Goal: Task Accomplishment & Management: Manage account settings

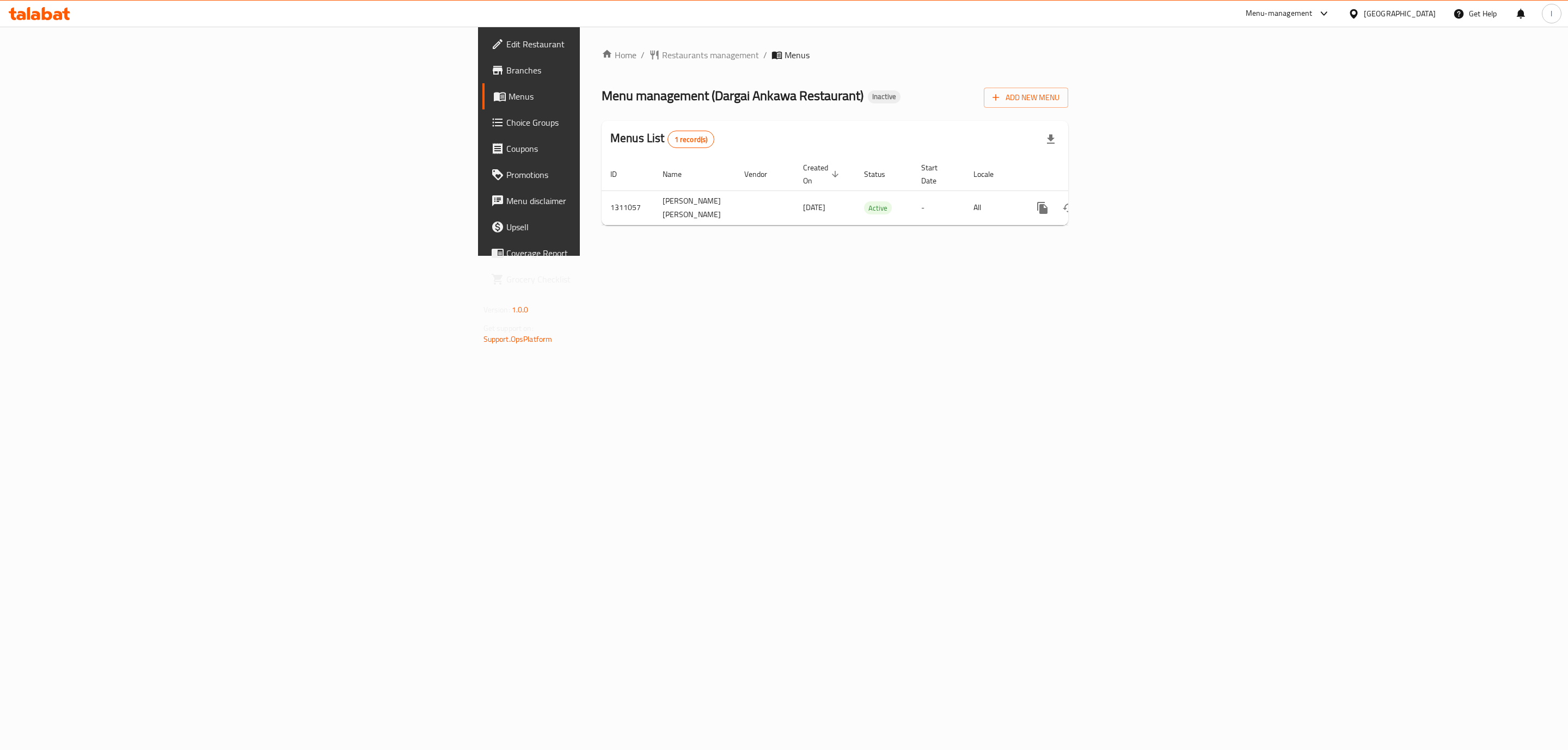
drag, startPoint x: 847, startPoint y: 61, endPoint x: 833, endPoint y: 42, distance: 23.6
click at [847, 60] on ol "Home / Restaurants management / Menus" at bounding box center [835, 55] width 467 height 13
click at [1128, 207] on icon "enhanced table" at bounding box center [1121, 208] width 13 height 13
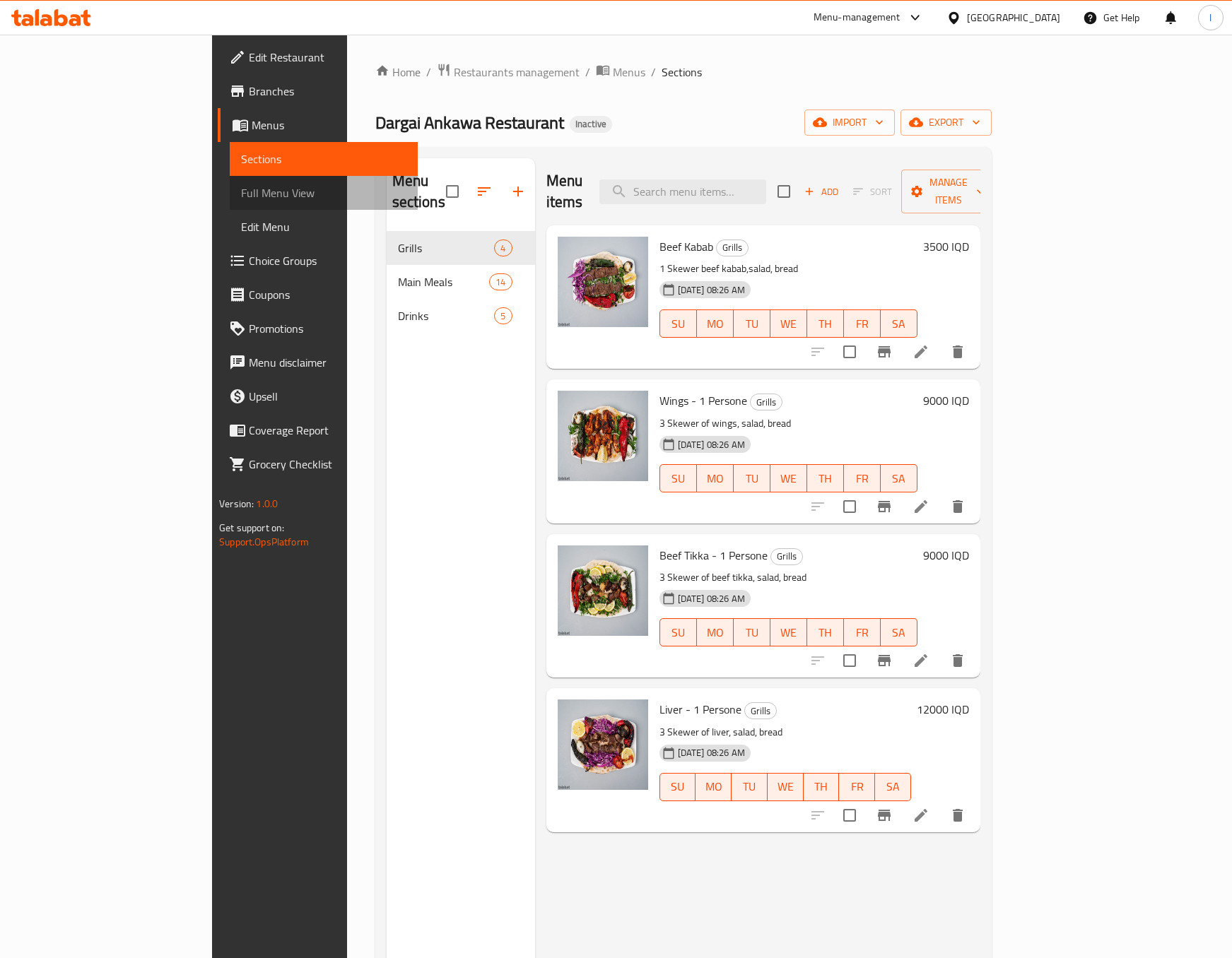
click at [241, 195] on span "Full Menu View" at bounding box center [323, 194] width 165 height 17
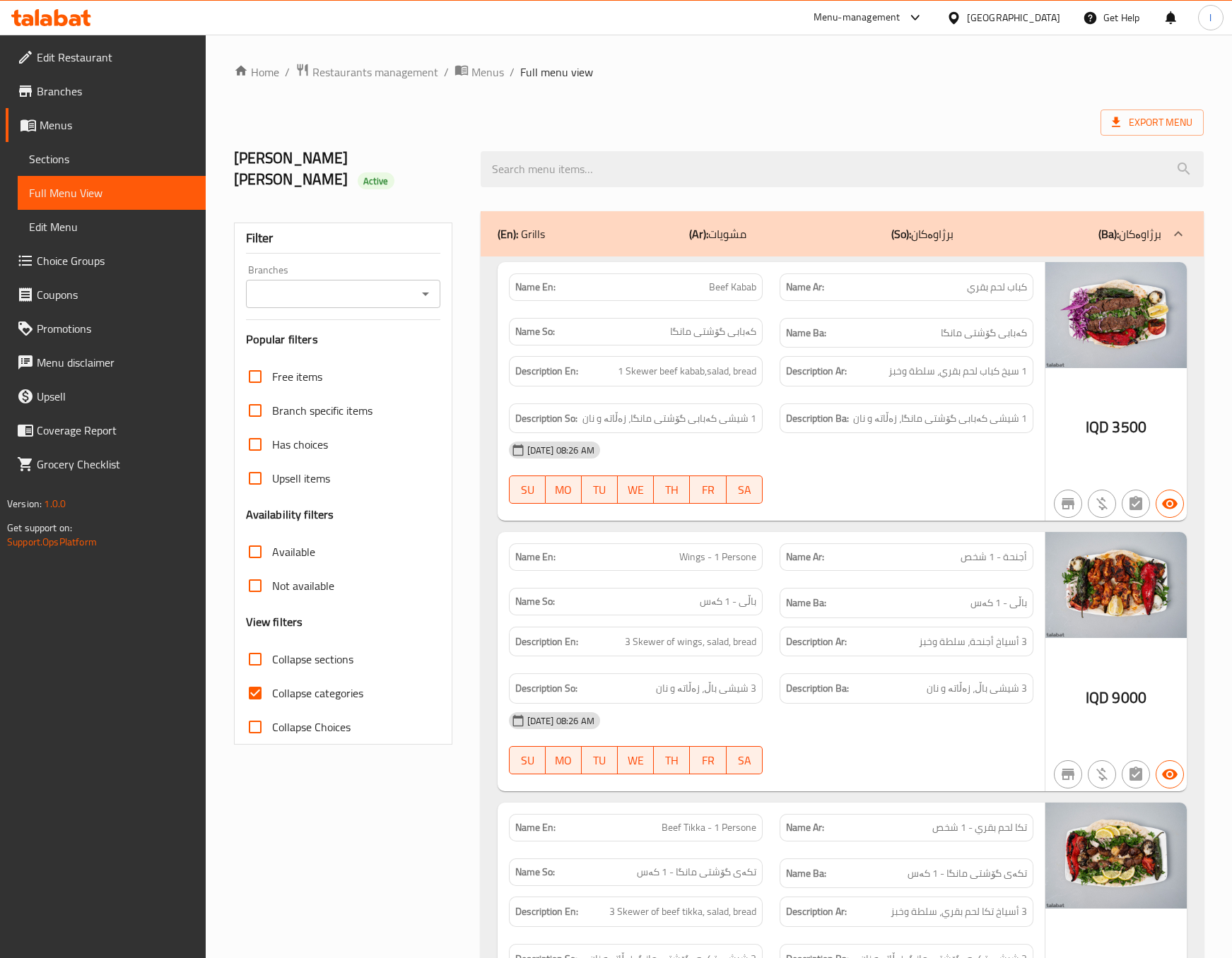
click at [91, 704] on div "Edit Restaurant Branches Menus Sections Full Menu View Edit Menu Choice Groups …" at bounding box center [103, 514] width 206 height 958
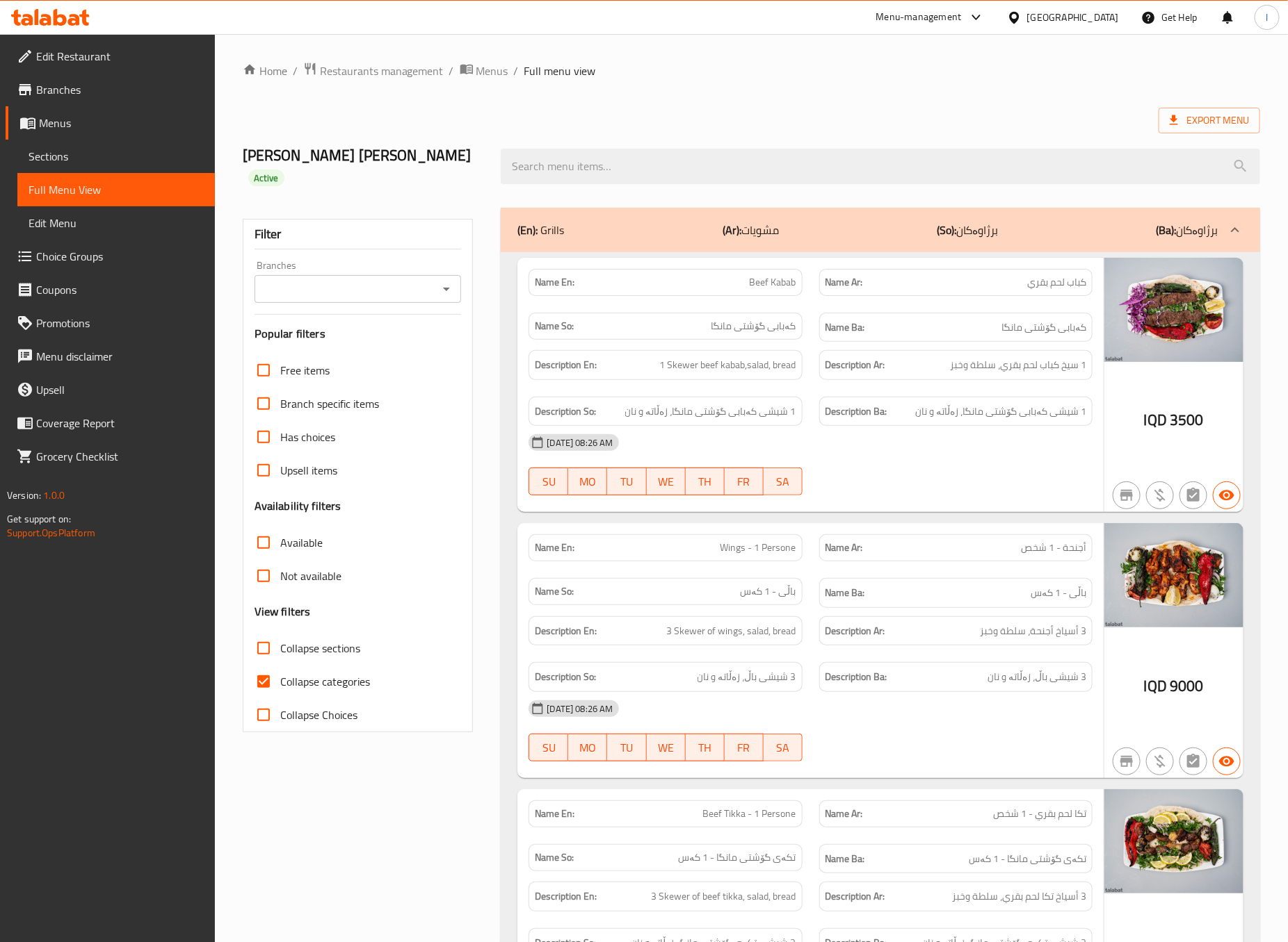
click at [297, 295] on input "Branches" at bounding box center [347, 289] width 176 height 19
click at [316, 349] on span "Dargai Ankawa Restaurant, [GEOGRAPHIC_DATA]" at bounding box center [357, 358] width 185 height 33
type input "Dargai Ankawa Restaurant, [GEOGRAPHIC_DATA]"
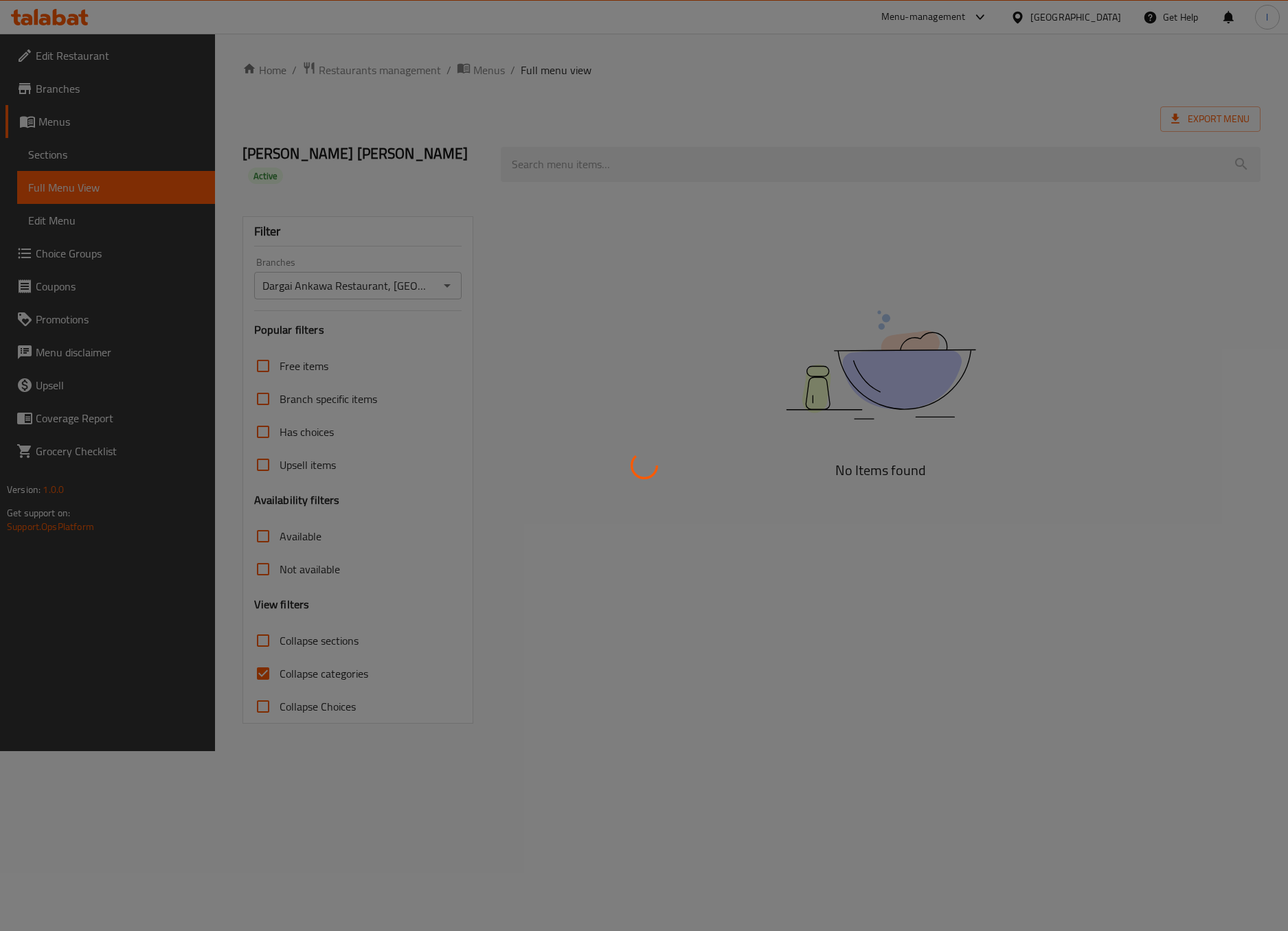
click at [318, 633] on div at bounding box center [644, 466] width 1288 height 931
click at [302, 658] on div at bounding box center [644, 466] width 1288 height 931
click at [273, 676] on div at bounding box center [644, 466] width 1288 height 931
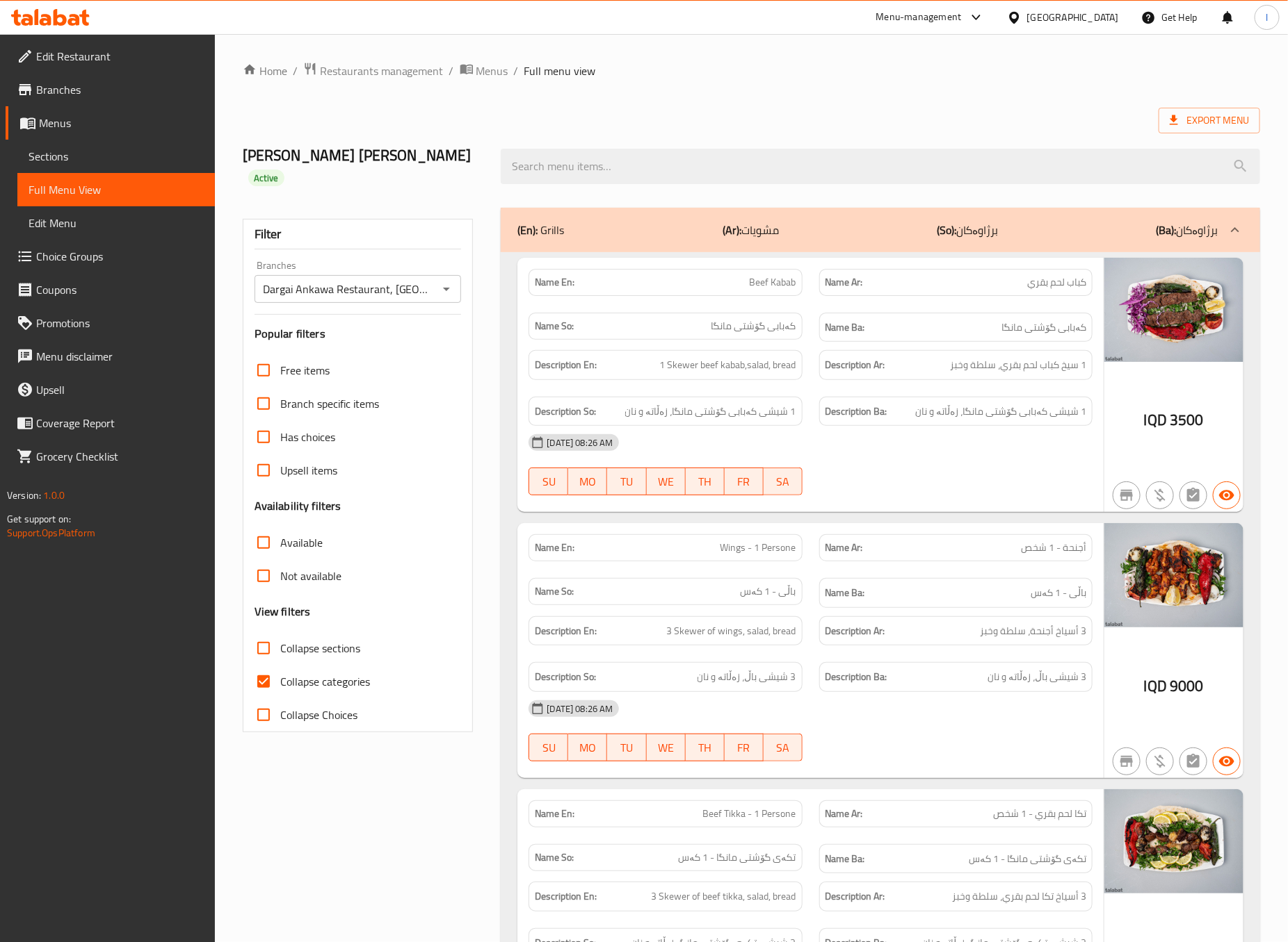
click at [295, 669] on label "Collapse categories" at bounding box center [307, 681] width 123 height 33
click at [280, 669] on input "Collapse categories" at bounding box center [263, 681] width 33 height 33
checkbox input "false"
click at [297, 663] on label "Collapse sections" at bounding box center [303, 648] width 113 height 33
click at [280, 663] on input "Collapse sections" at bounding box center [263, 648] width 33 height 33
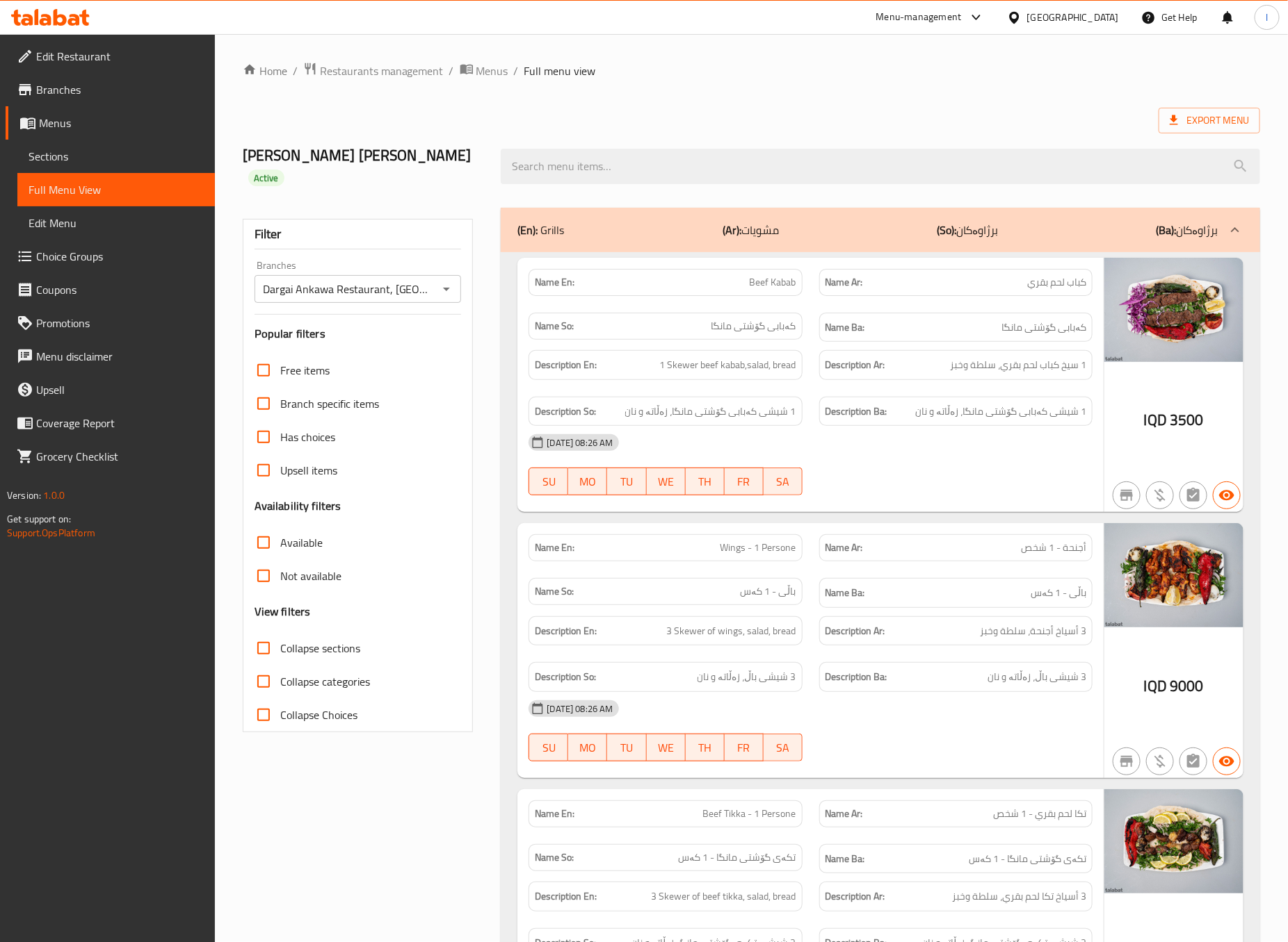
checkbox input "true"
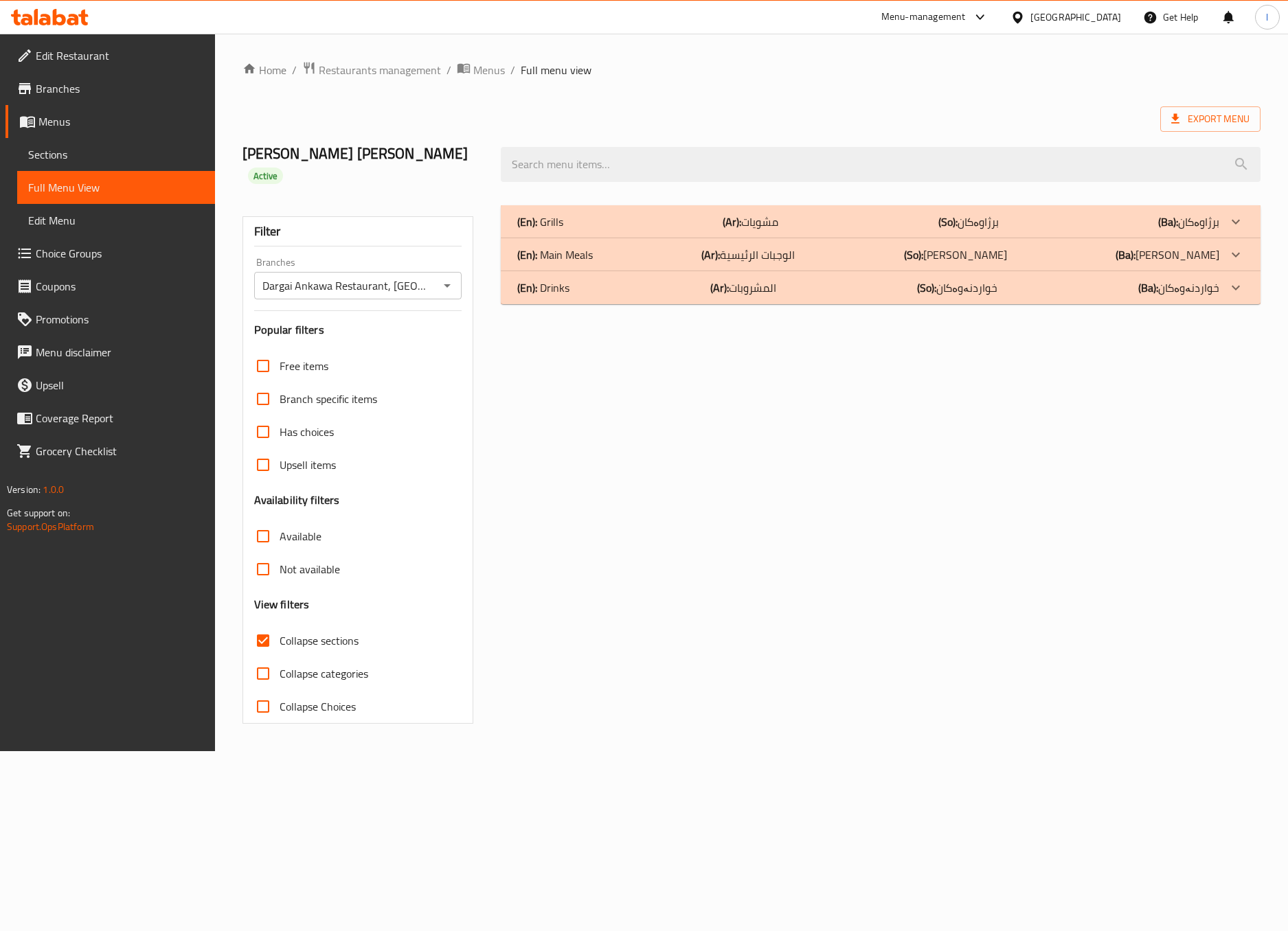
click at [616, 207] on div "(En): Grills (Ar): مشويات (So): برژاوەکان (Ba): برژاوەکان" at bounding box center [880, 221] width 760 height 33
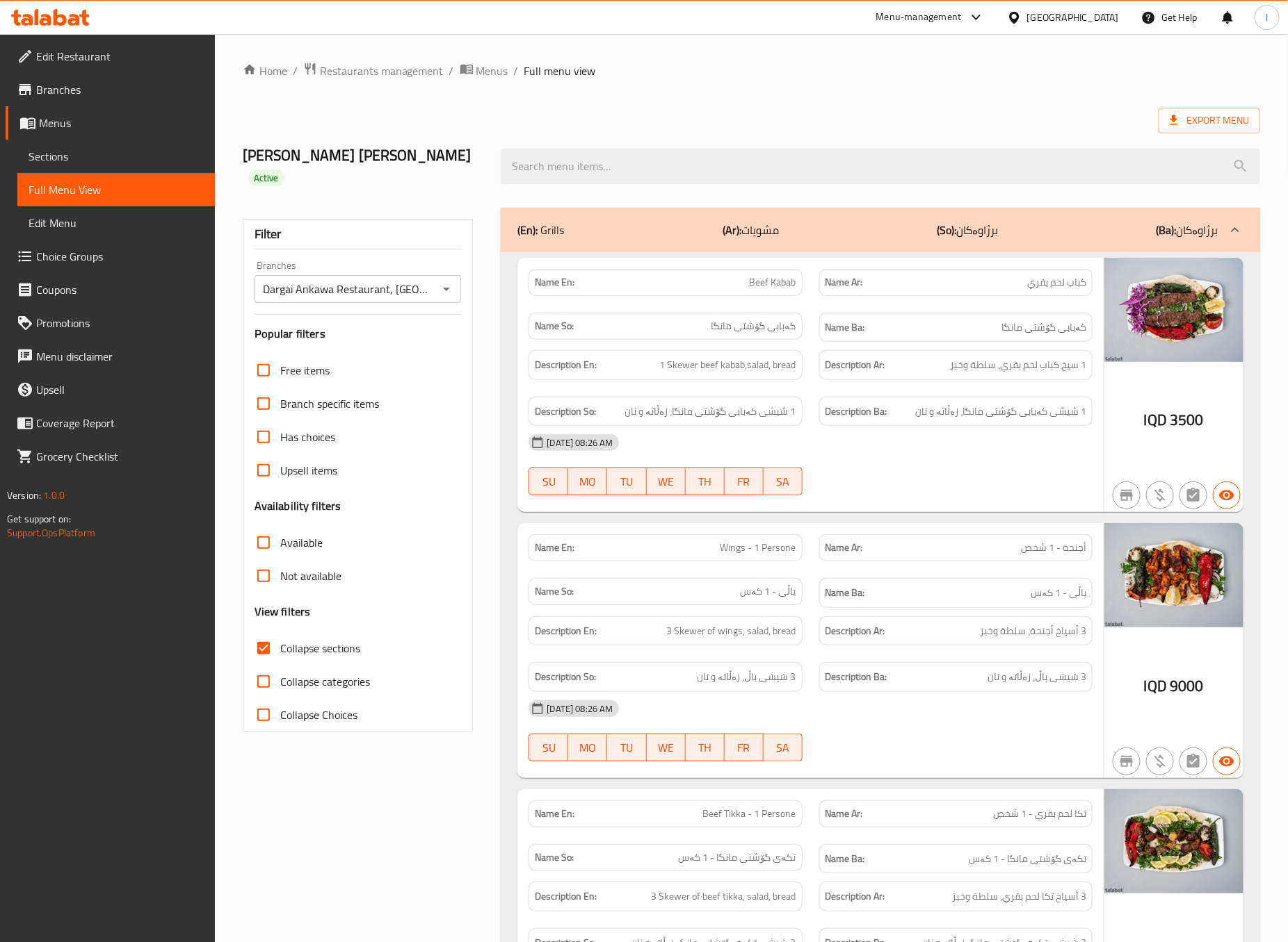
click at [935, 520] on div "Name En: Beef Kabab Name Ar: كباب لحم بقري Name So: کەبابی گۆشتی مانگا Name Ba:…" at bounding box center [880, 795] width 759 height 1086
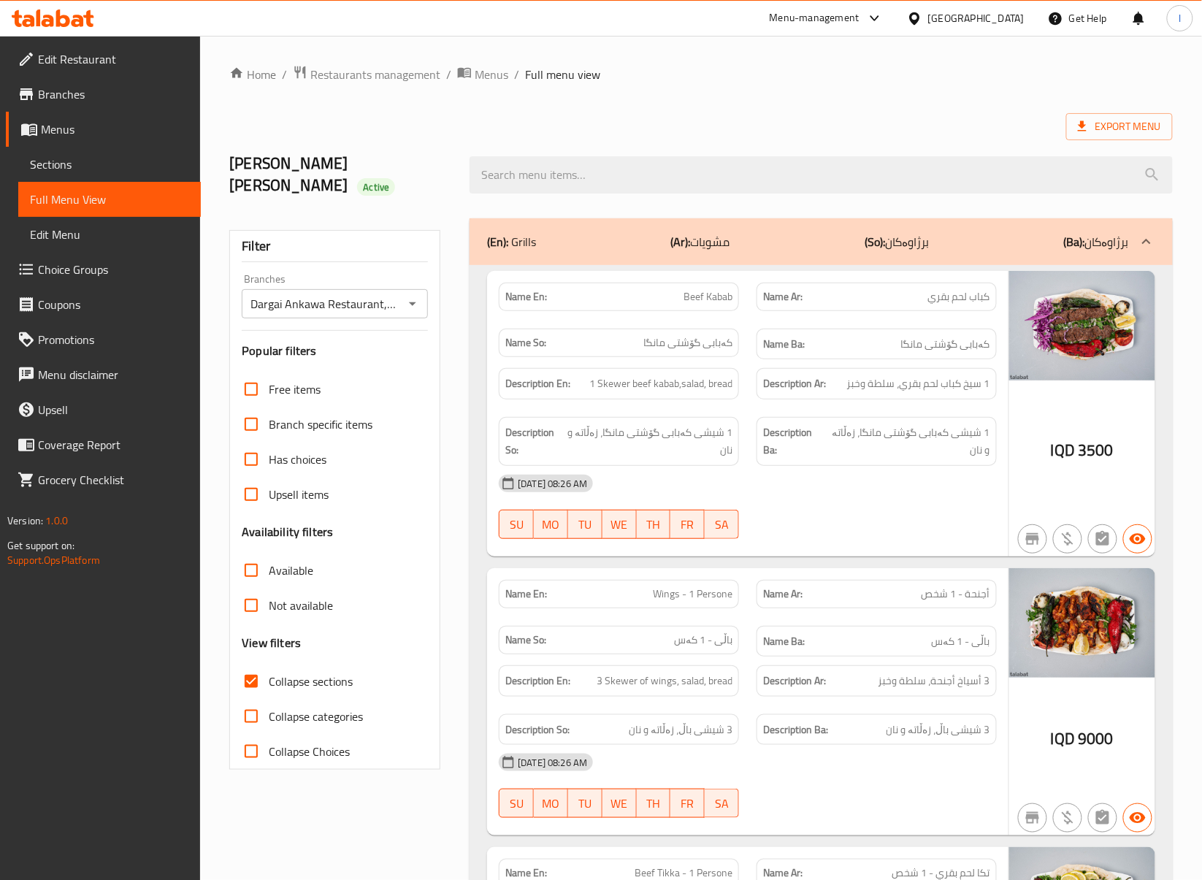
click at [900, 541] on div at bounding box center [877, 539] width 258 height 18
click at [898, 530] on div "11-09-2025 08:26 AM SU MO TU WE TH FR SA" at bounding box center [748, 507] width 516 height 82
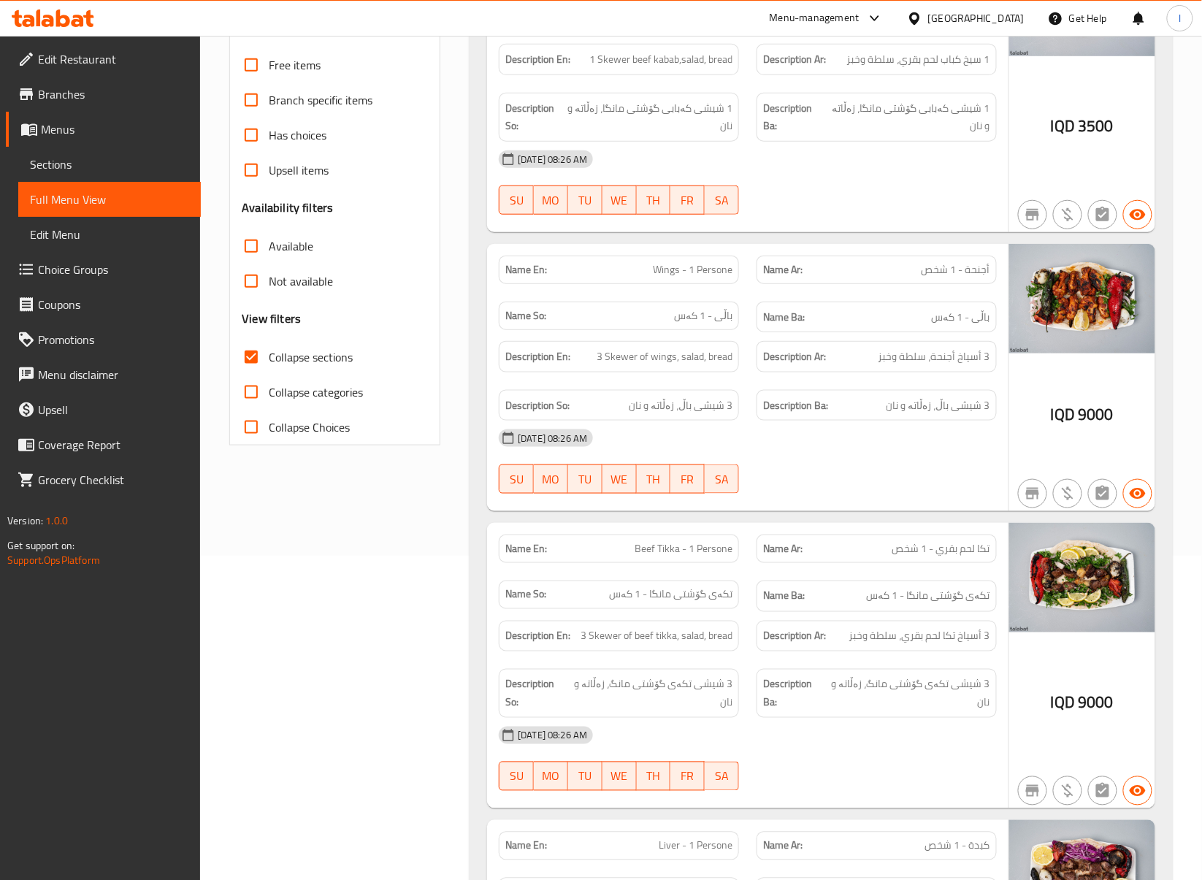
scroll to position [649, 0]
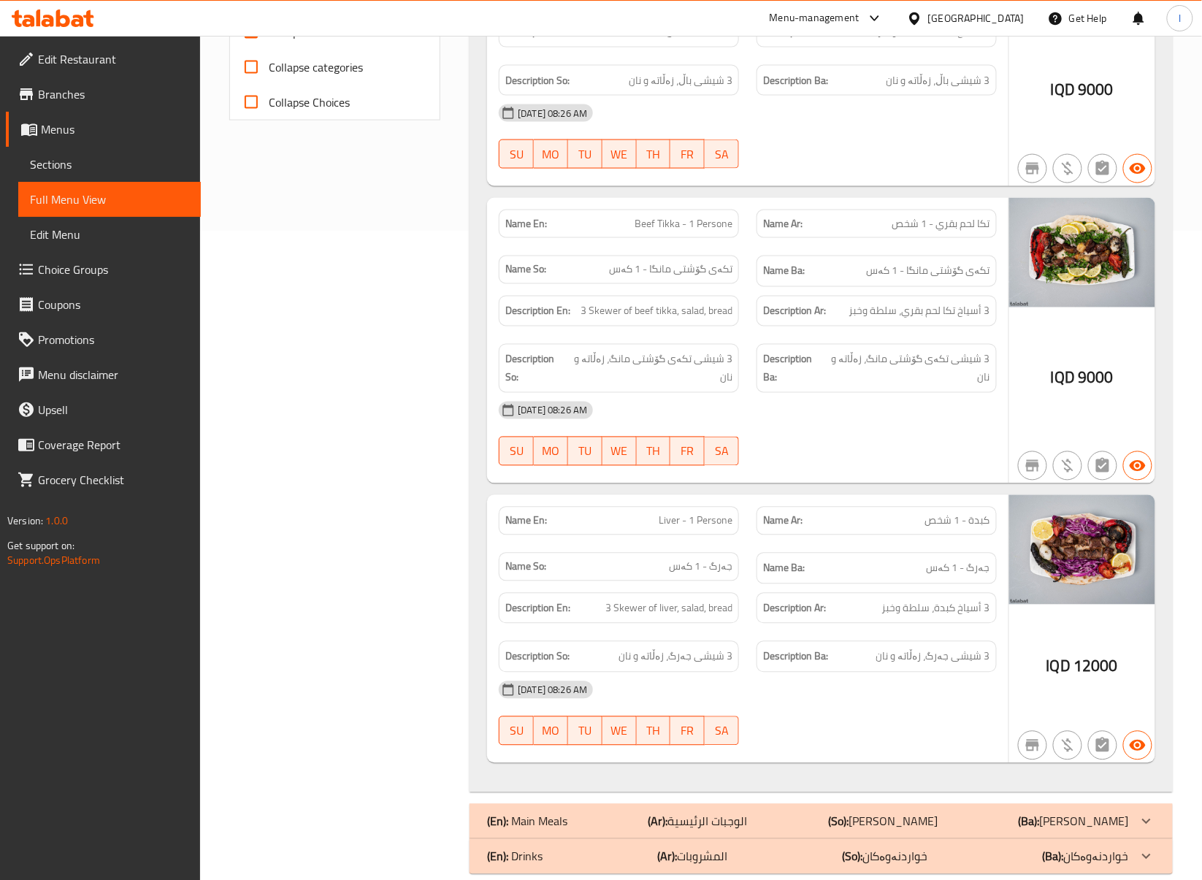
click at [476, 377] on div "Name En: Beef Kabab Name Ar: كباب لحم بقري Name So: کەبابی گۆشتی مانگا Name Ba:…" at bounding box center [821, 204] width 703 height 1177
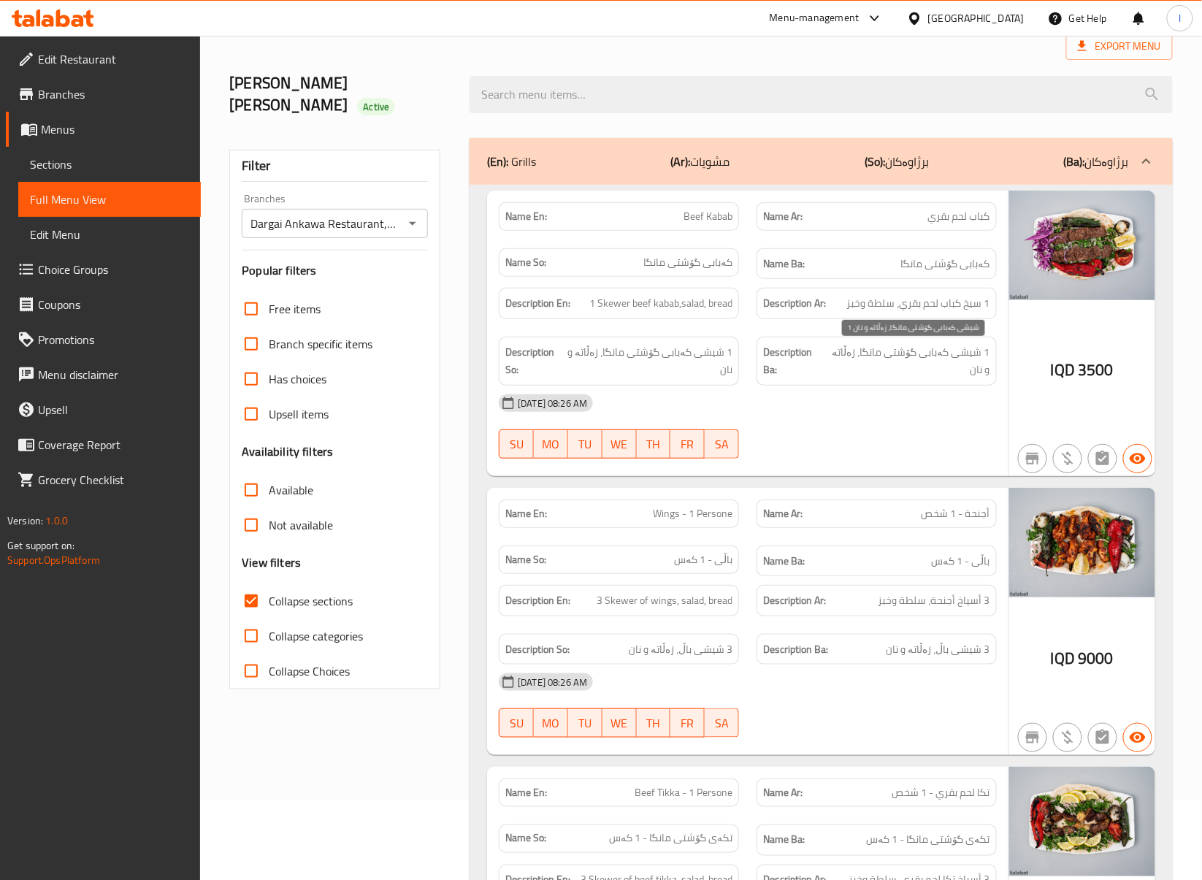
scroll to position [0, 0]
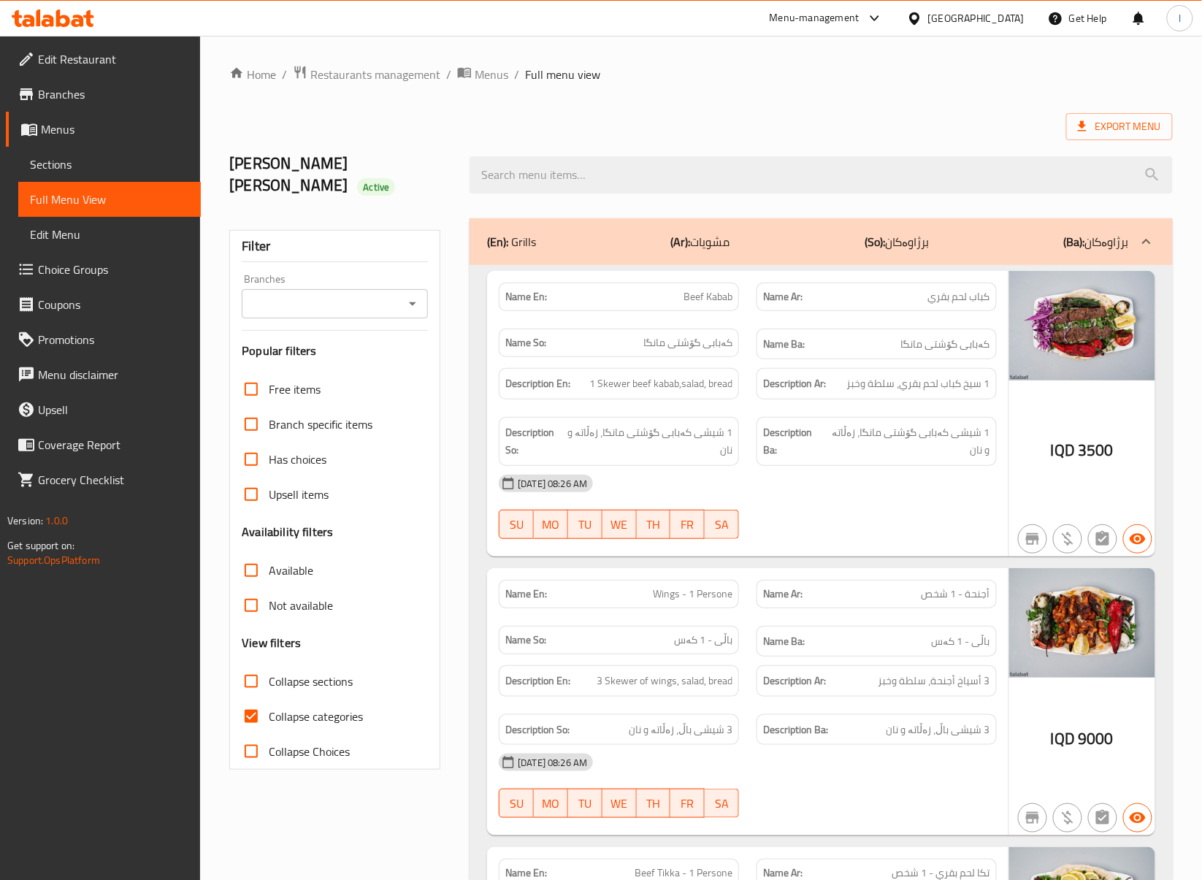
click at [127, 161] on span "Sections" at bounding box center [109, 165] width 159 height 18
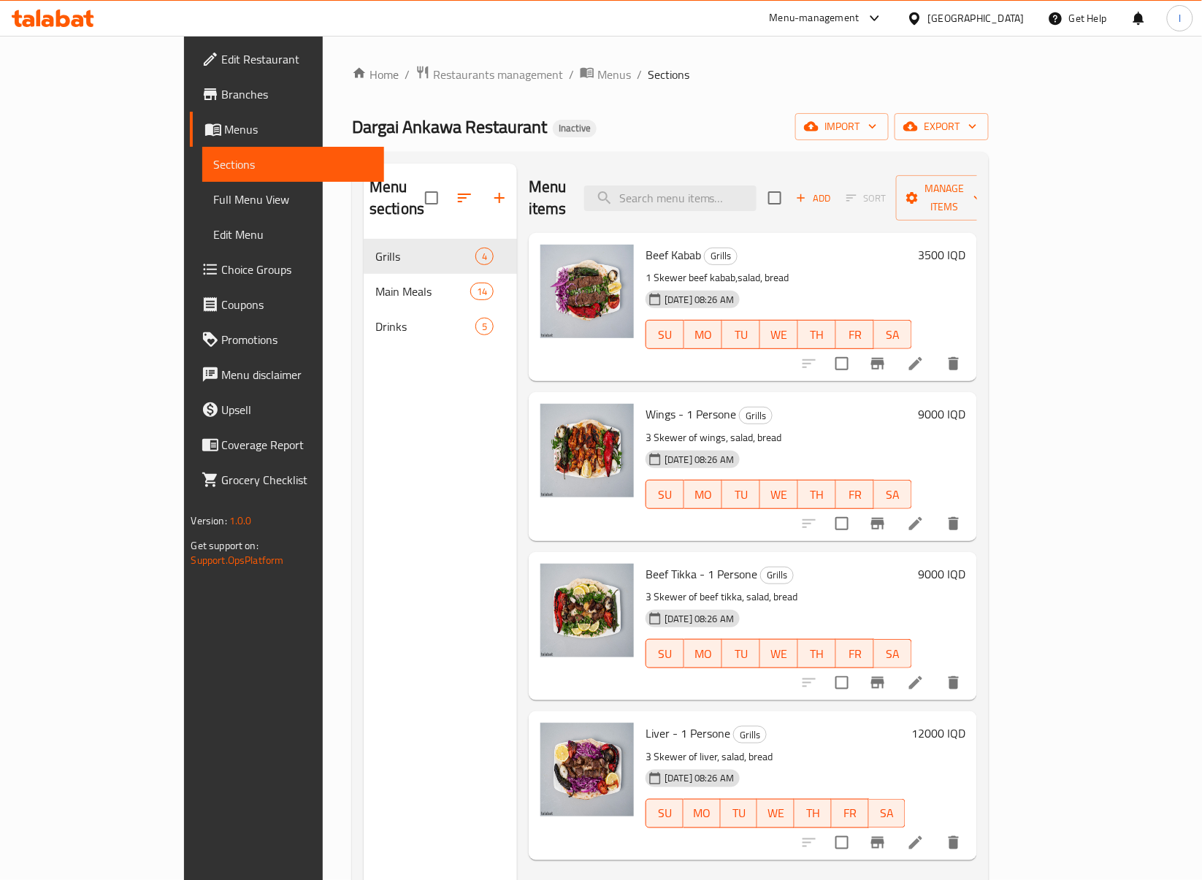
click at [936, 514] on li at bounding box center [916, 524] width 41 height 26
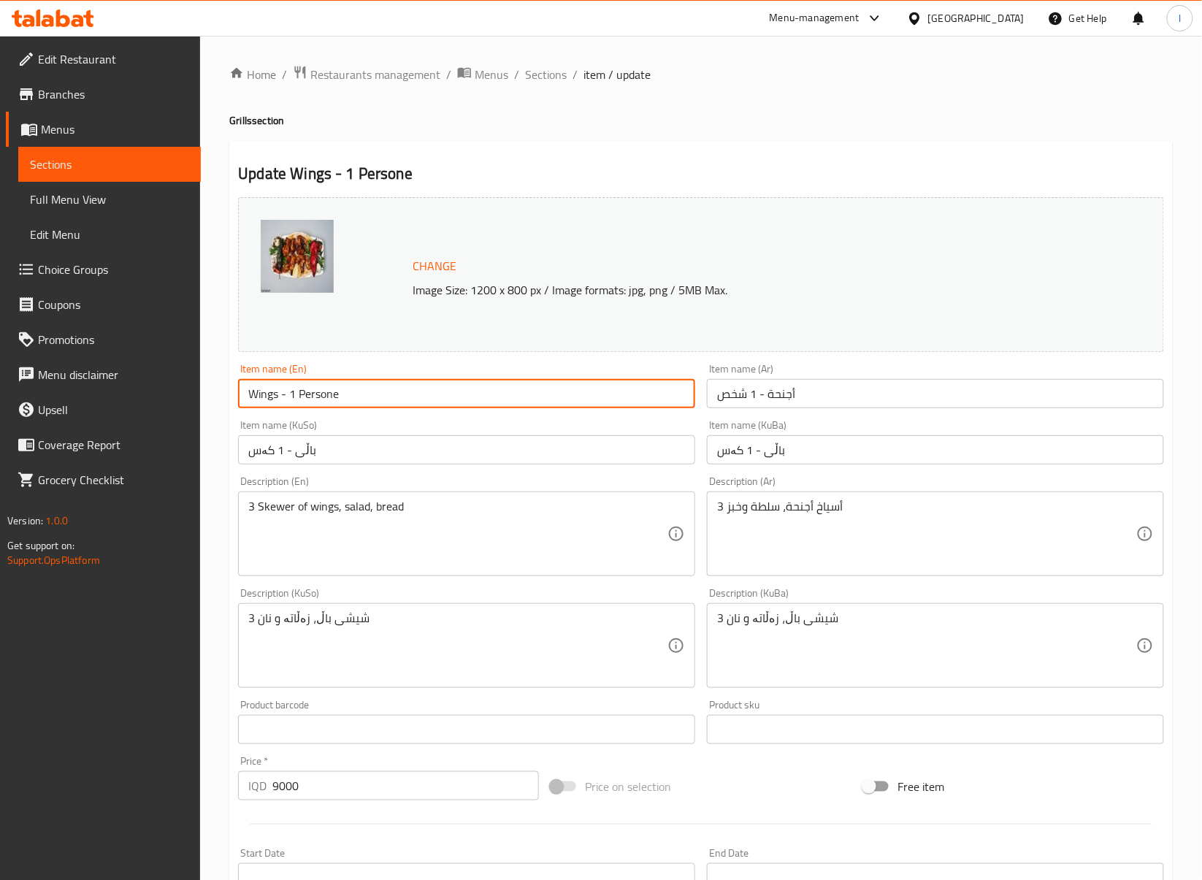
click at [327, 405] on input "Wings - 1 Persone" at bounding box center [466, 393] width 457 height 29
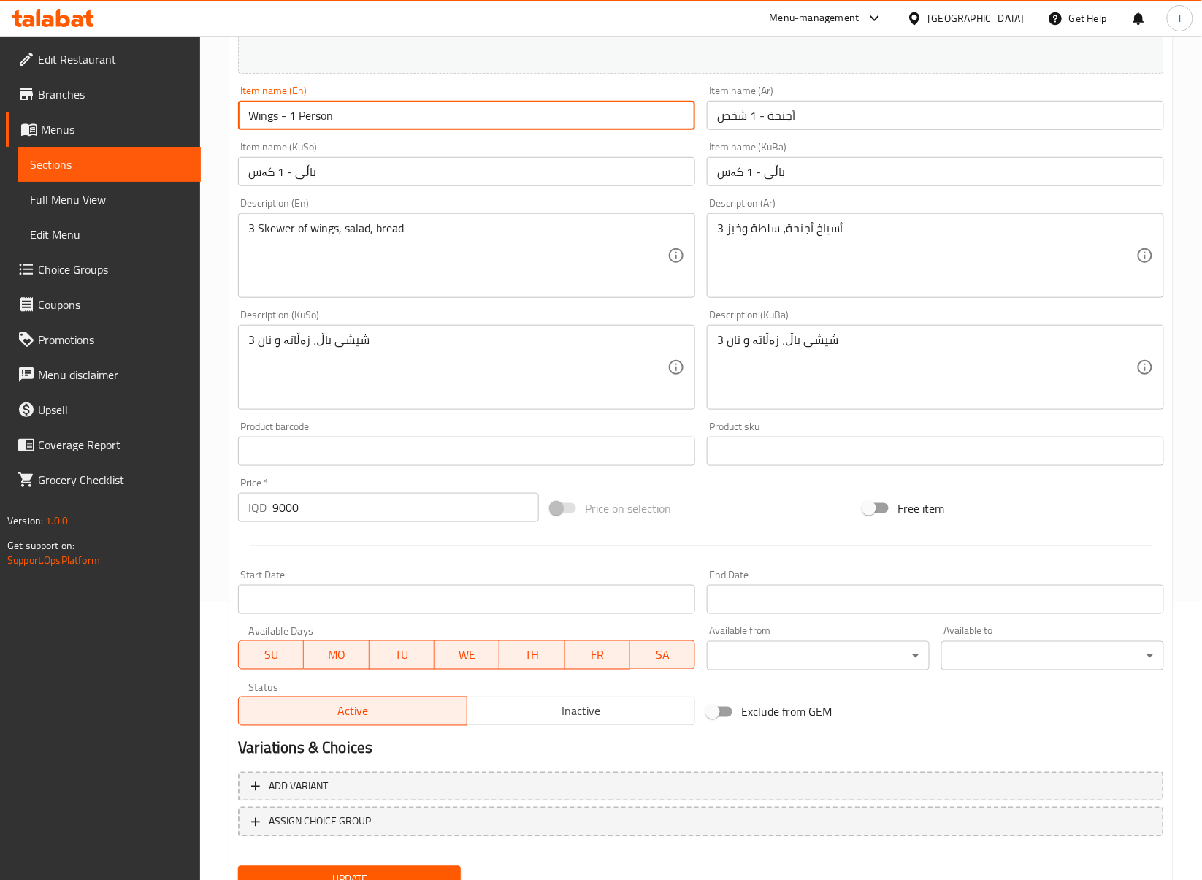
scroll to position [340, 0]
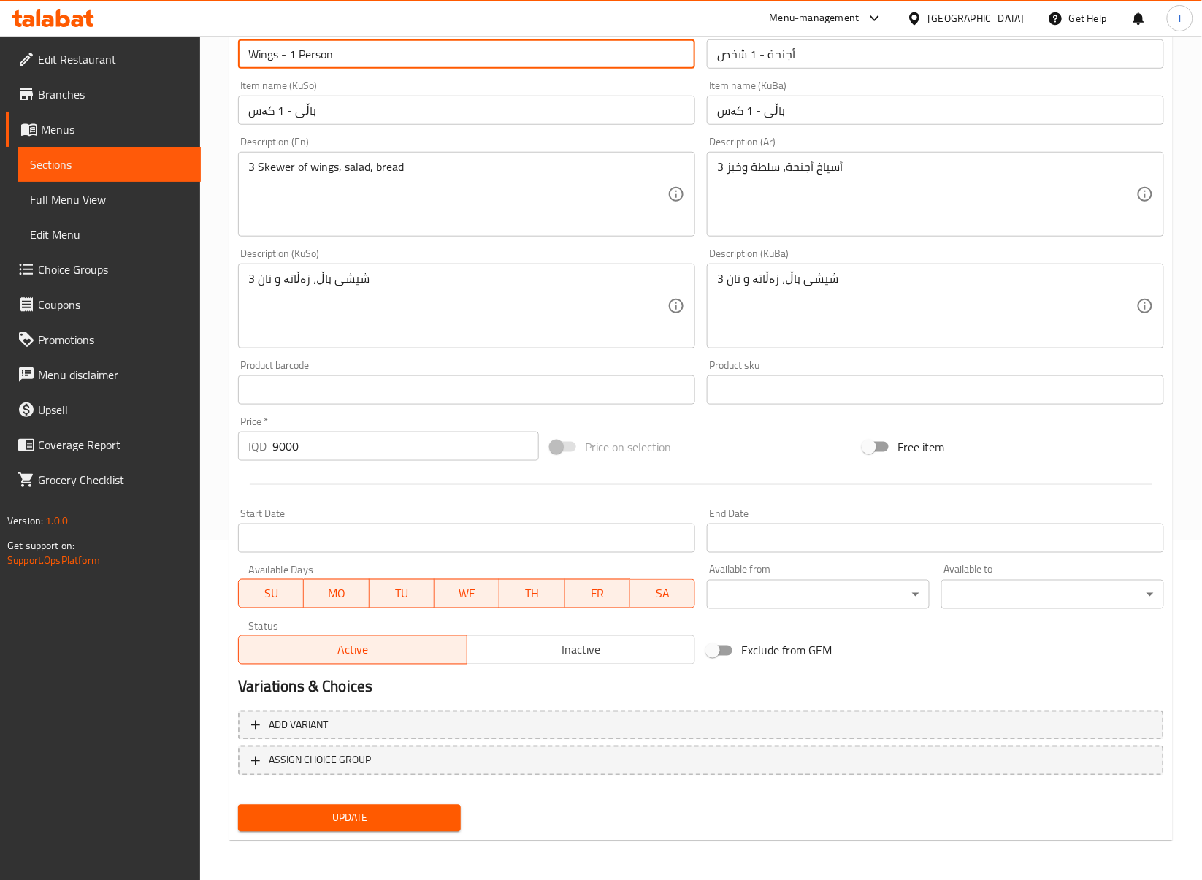
type input "Wings - 1 Person"
click at [430, 831] on div "Update" at bounding box center [349, 818] width 234 height 39
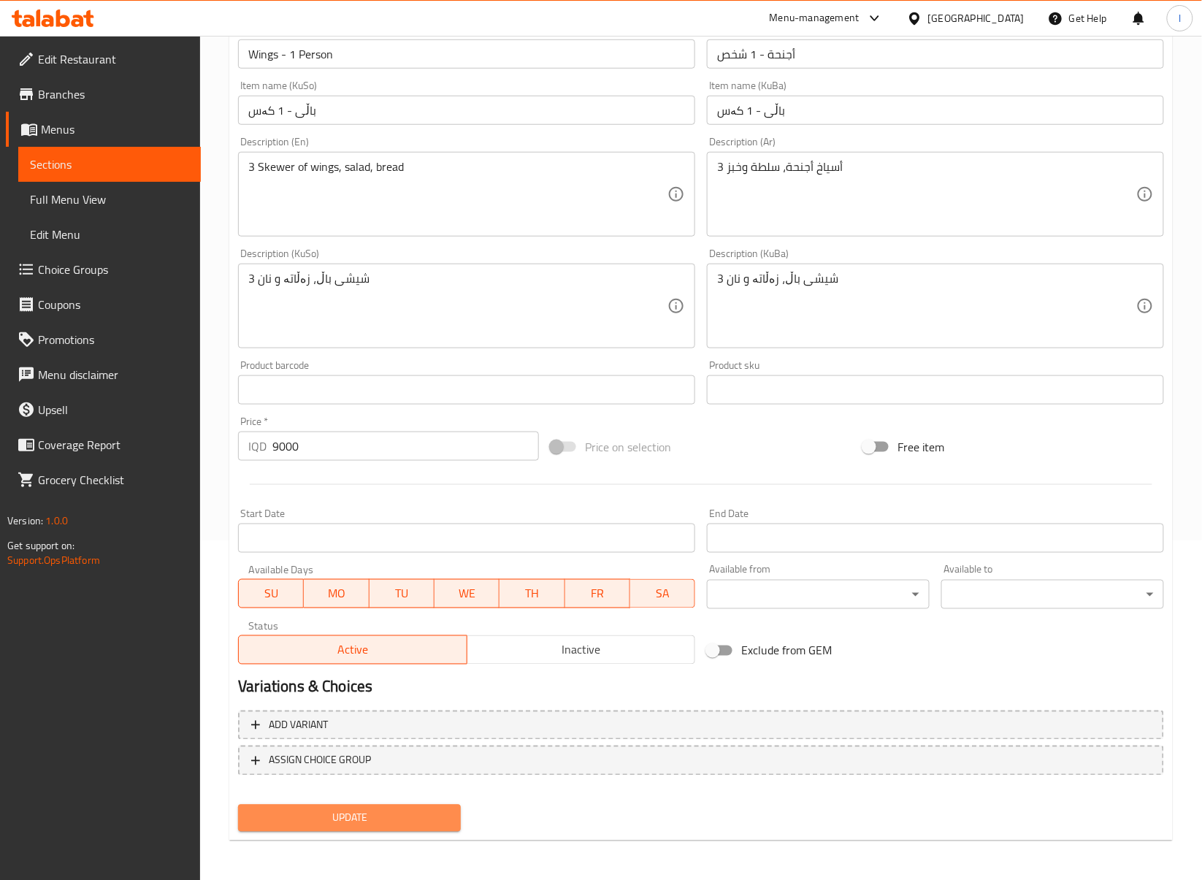
click at [430, 824] on span "Update" at bounding box center [349, 818] width 199 height 18
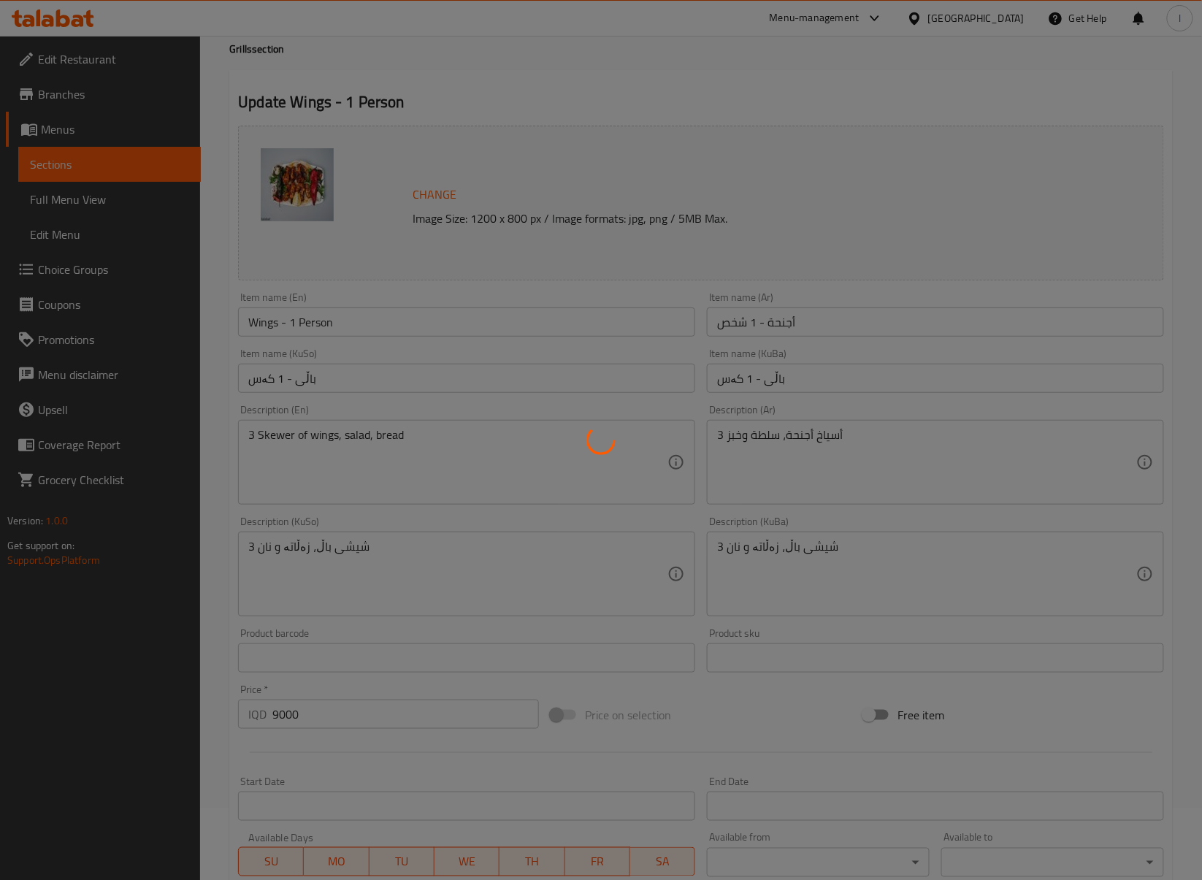
scroll to position [0, 0]
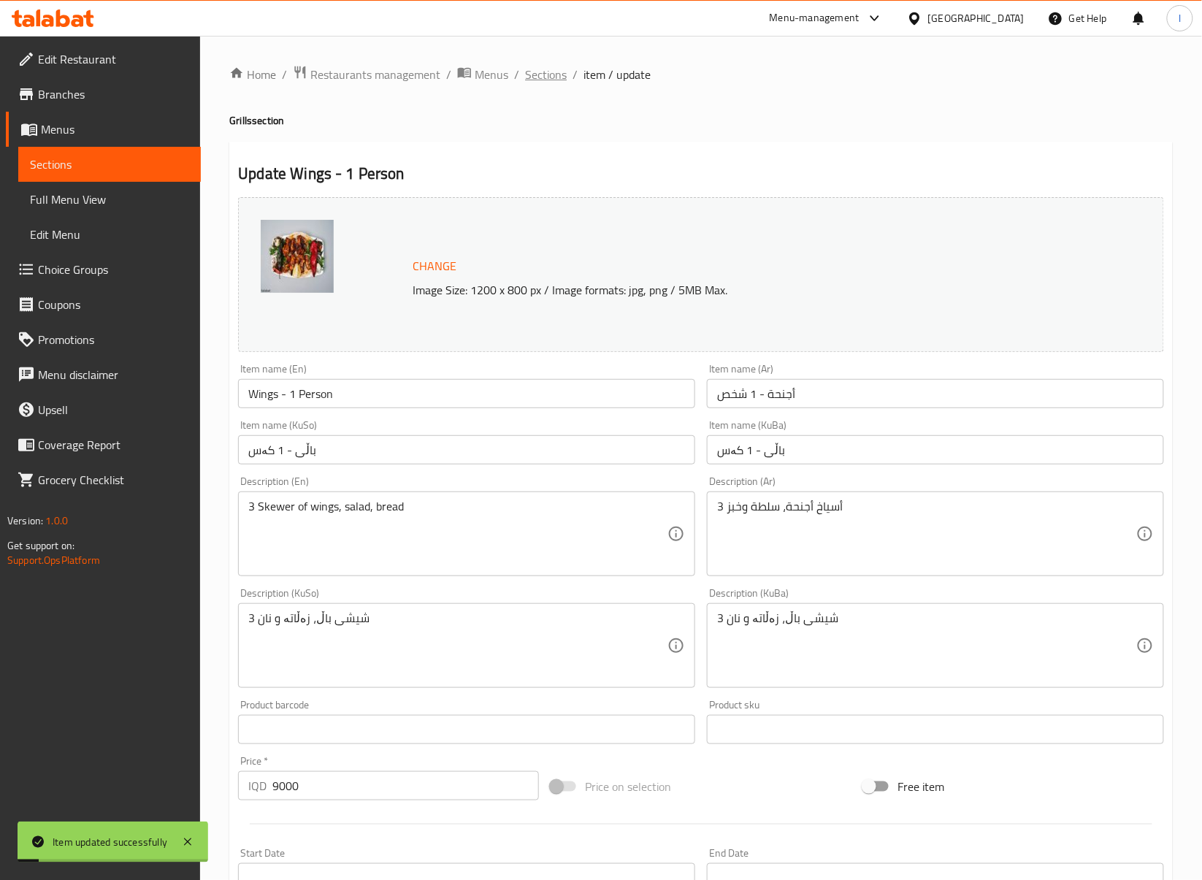
click at [550, 70] on span "Sections" at bounding box center [546, 75] width 42 height 18
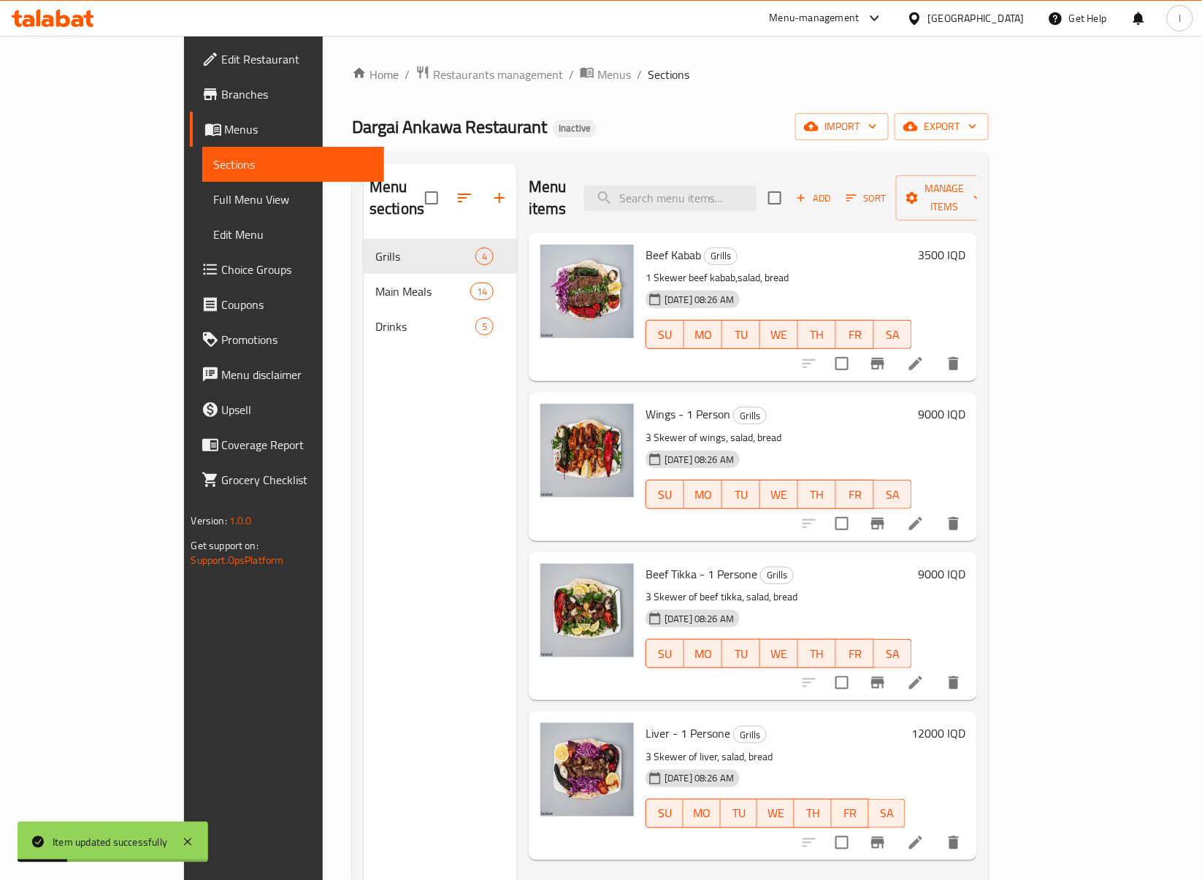
click at [666, 403] on span "Wings - 1 Person" at bounding box center [688, 414] width 85 height 22
copy h6 "Person"
click at [925, 674] on icon at bounding box center [916, 683] width 18 height 18
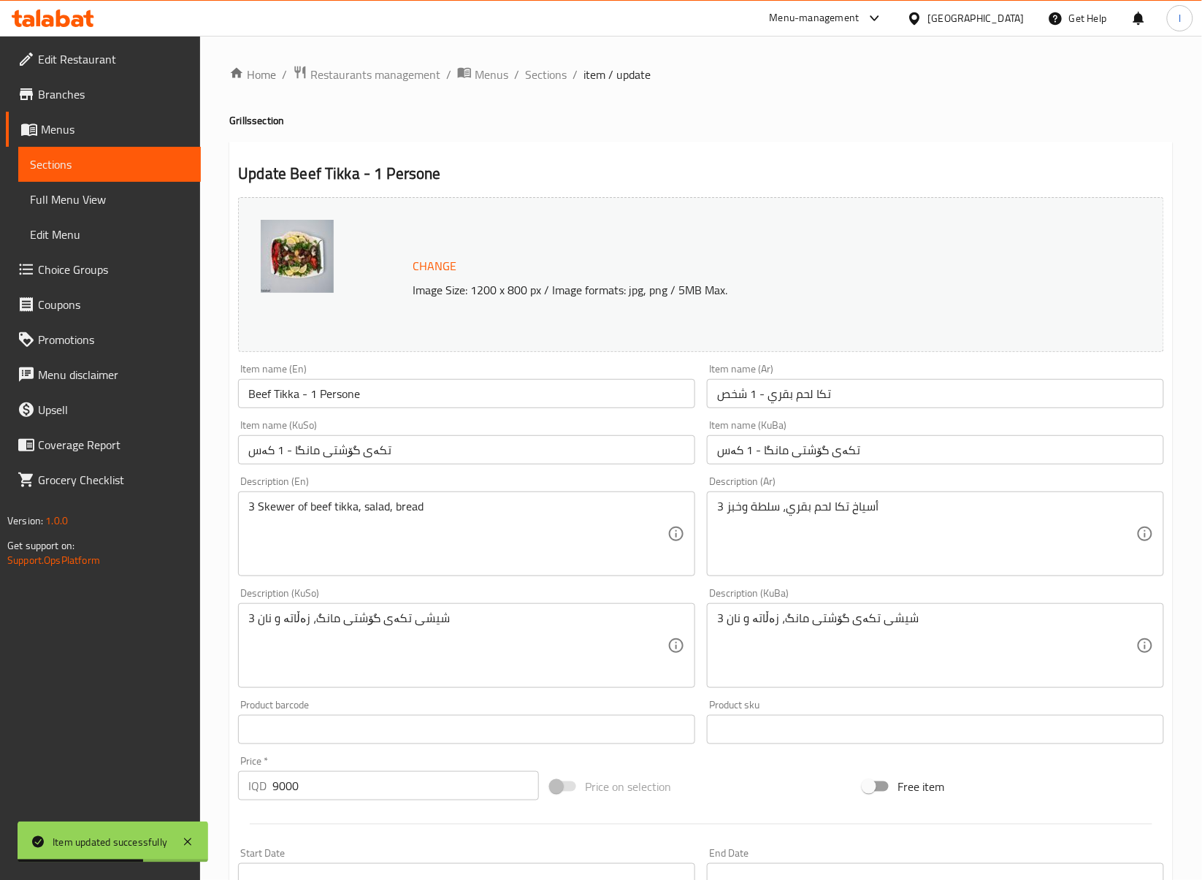
click at [343, 404] on input "Beef Tikka - 1 Persone" at bounding box center [466, 393] width 457 height 29
paste input "text"
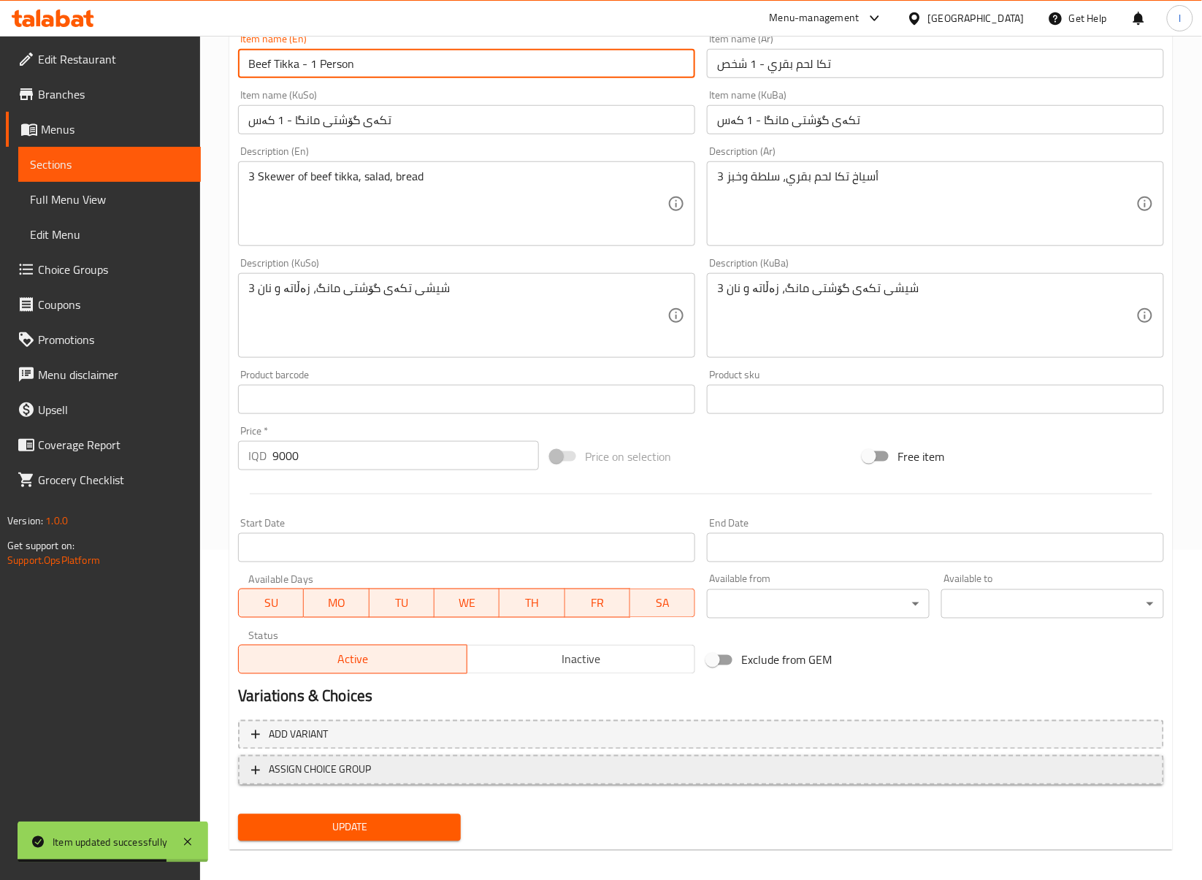
scroll to position [340, 0]
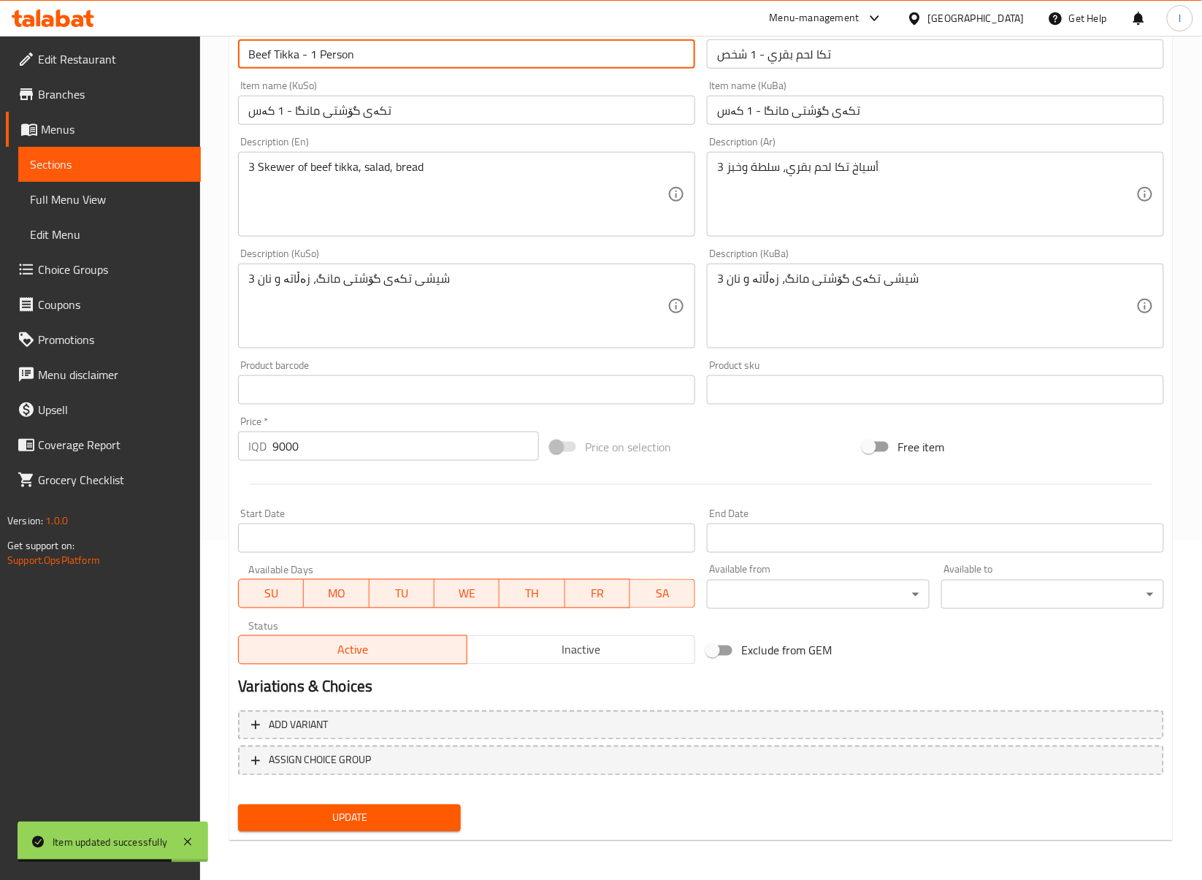
type input "Beef Tikka - 1 Person"
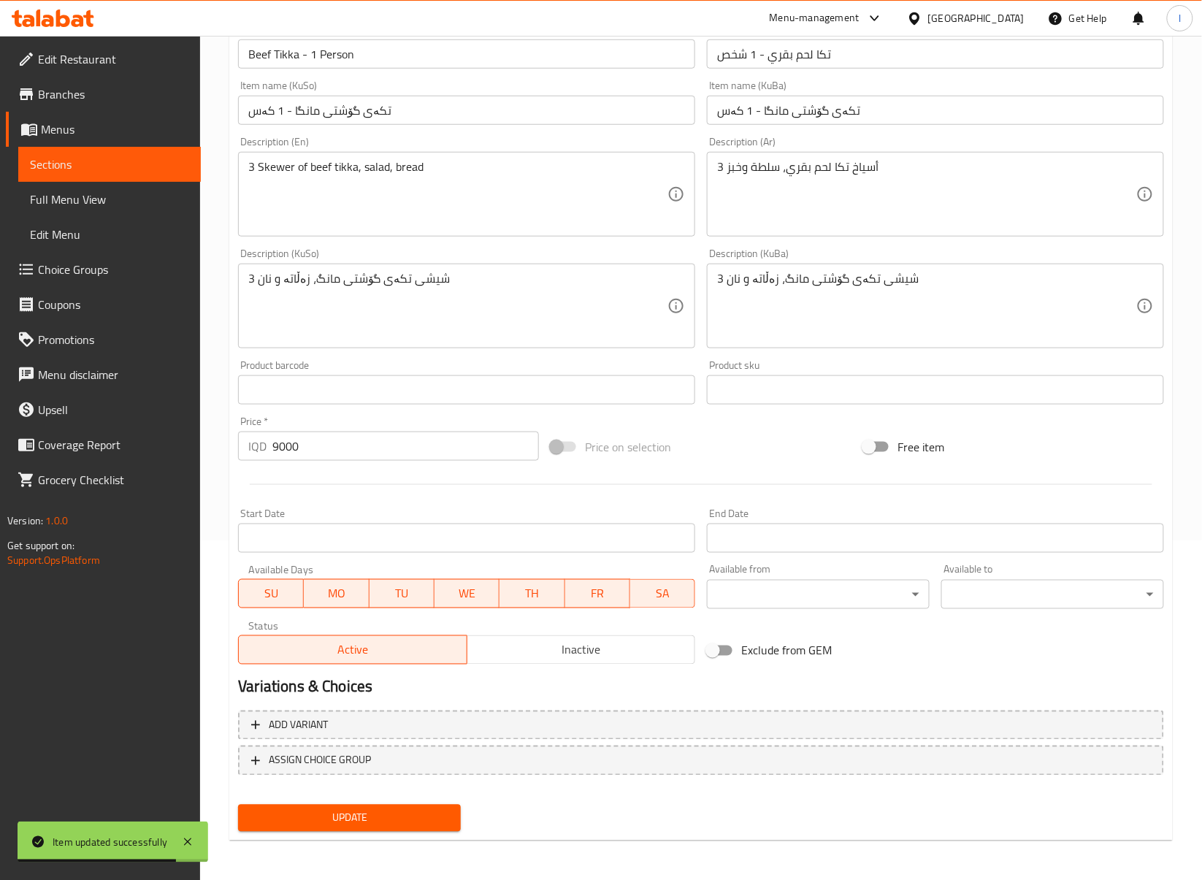
click at [422, 787] on nav at bounding box center [701, 788] width 926 height 12
click at [421, 814] on span "Update" at bounding box center [349, 818] width 199 height 18
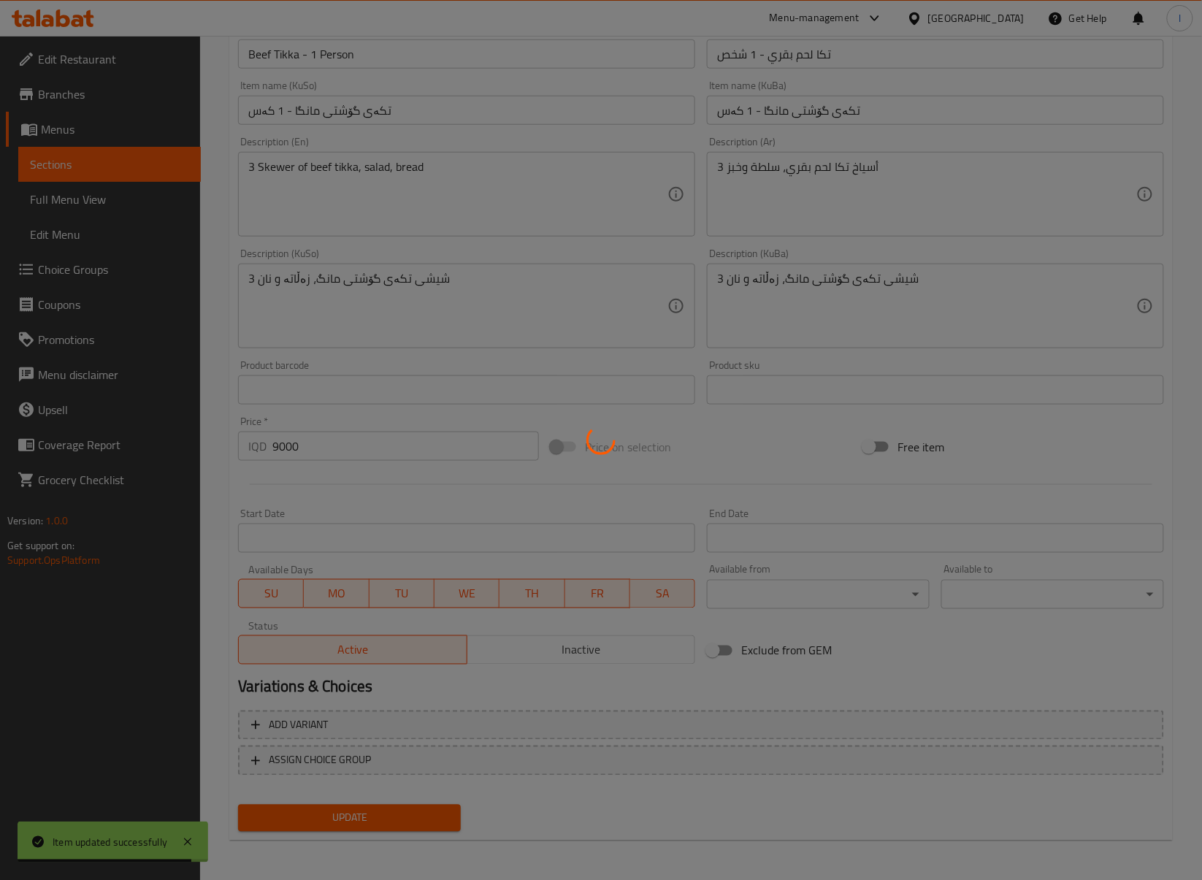
scroll to position [0, 0]
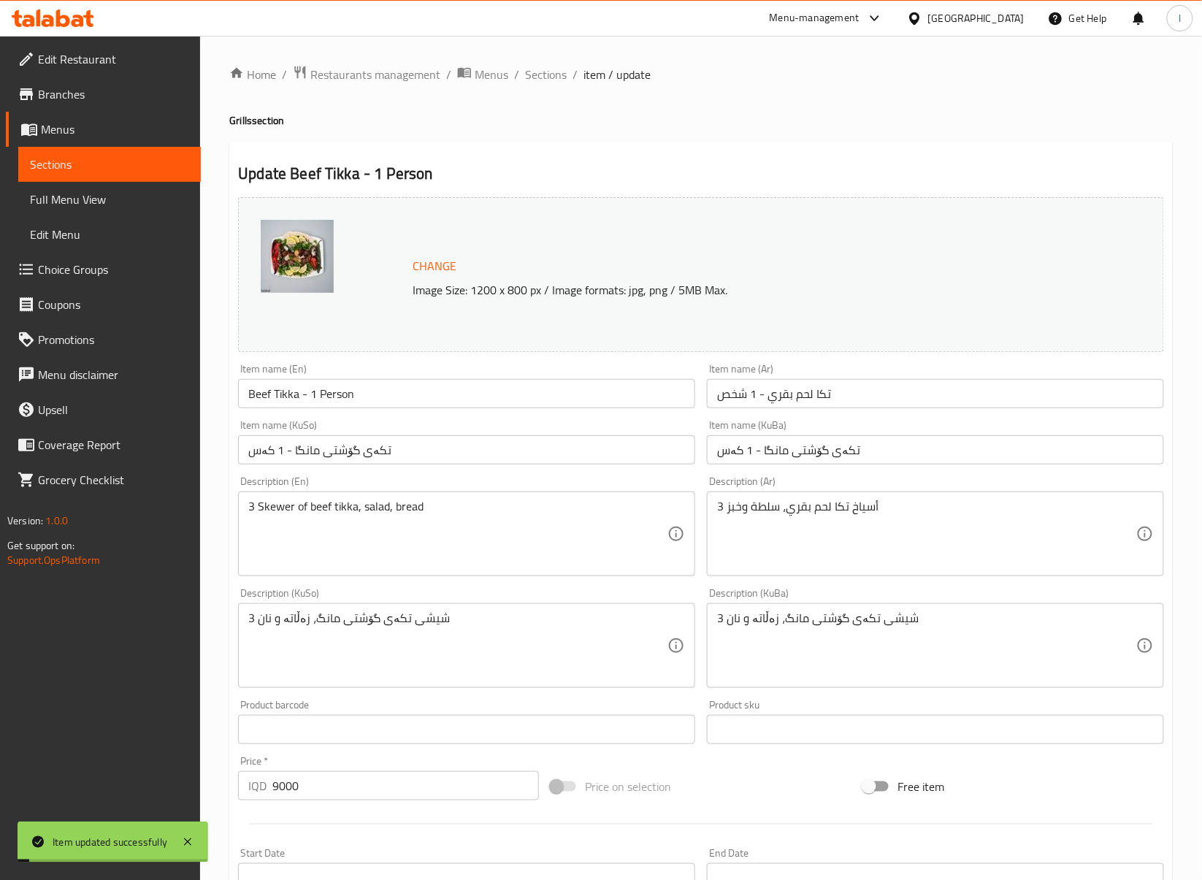
click at [544, 72] on span "Sections" at bounding box center [546, 75] width 42 height 18
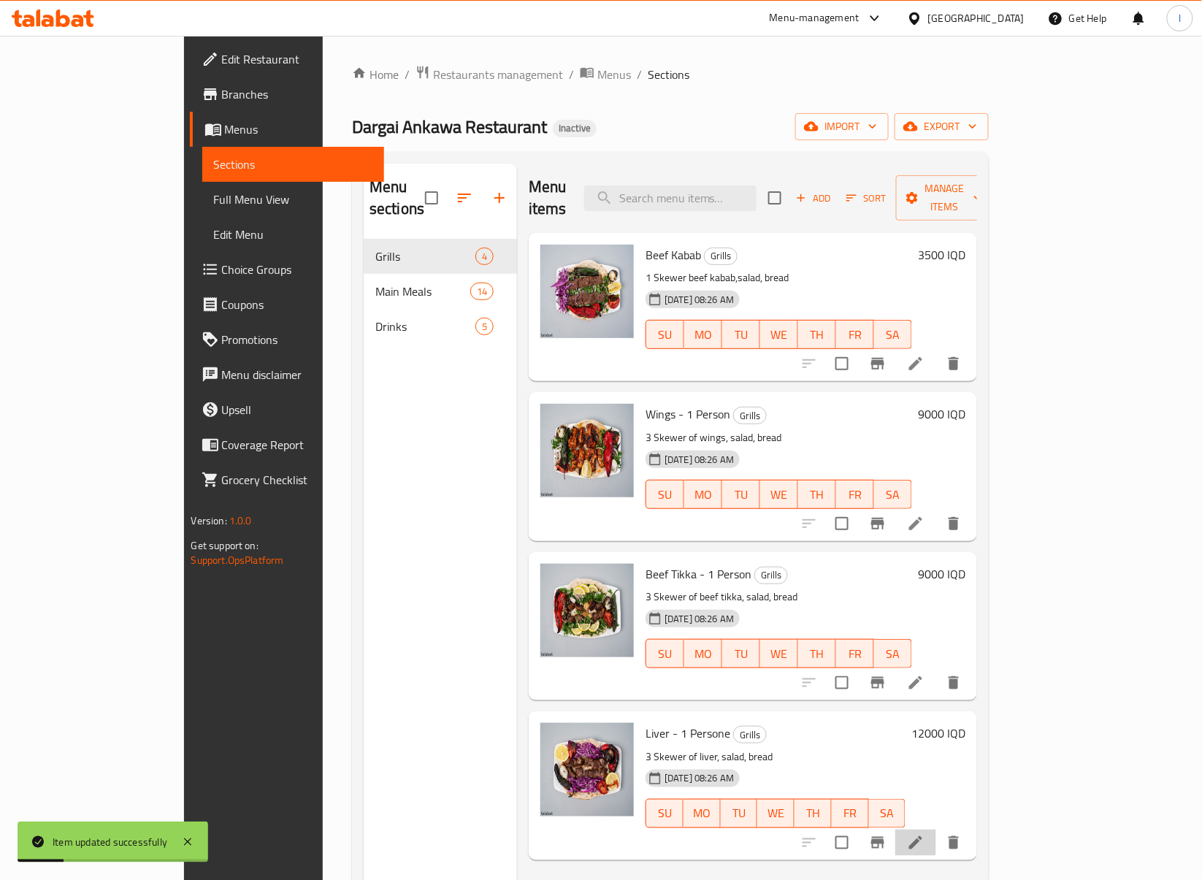
click at [936, 830] on li at bounding box center [916, 843] width 41 height 26
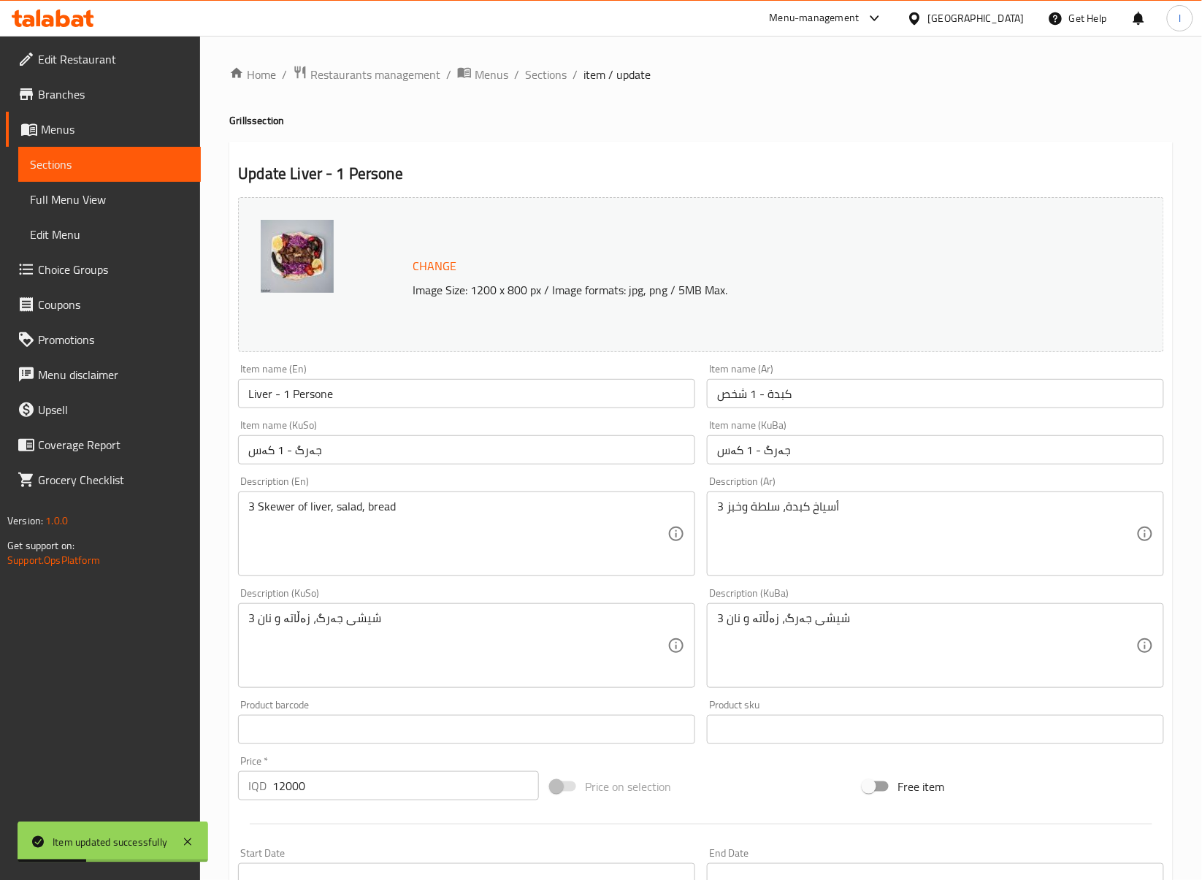
click at [305, 401] on input "Liver - 1 Persone" at bounding box center [466, 393] width 457 height 29
paste input "text"
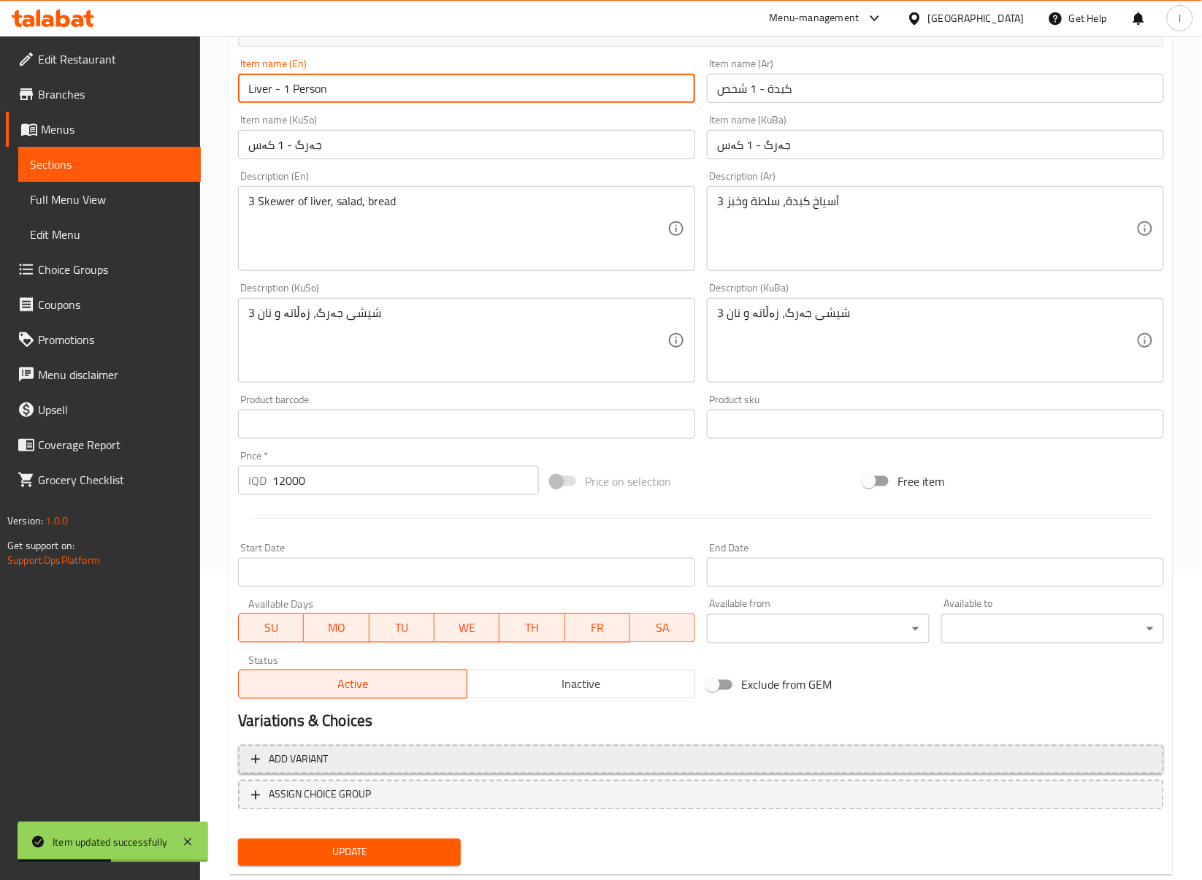
scroll to position [324, 0]
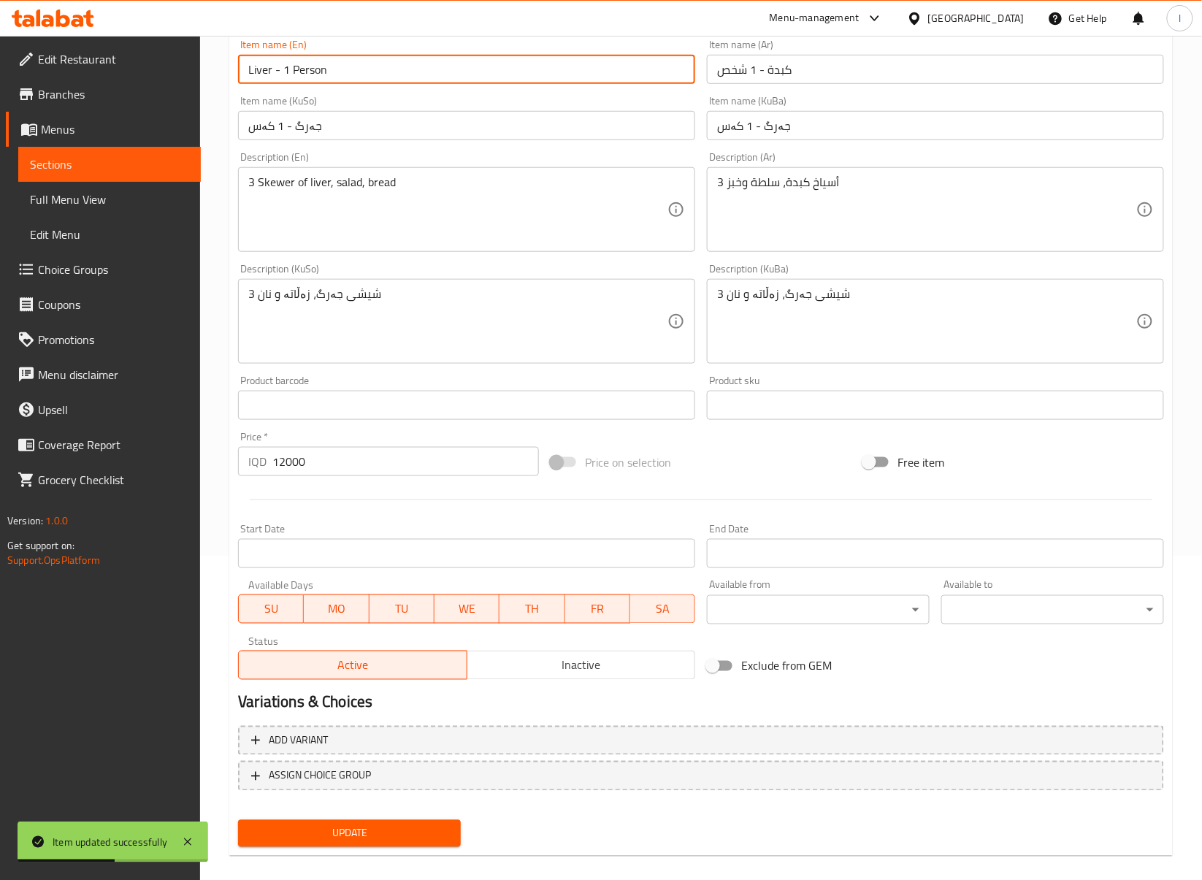
type input "Liver - 1 Person"
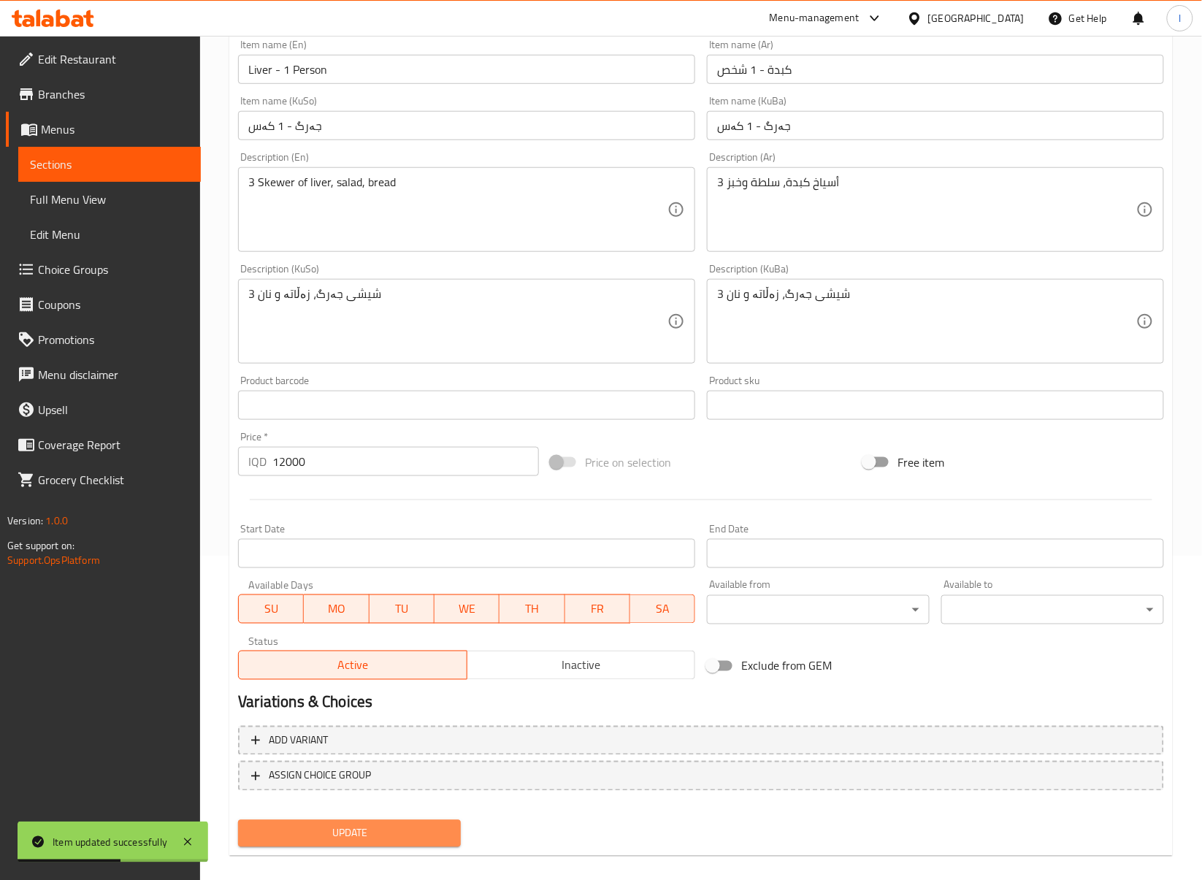
click at [416, 831] on span "Update" at bounding box center [349, 834] width 199 height 18
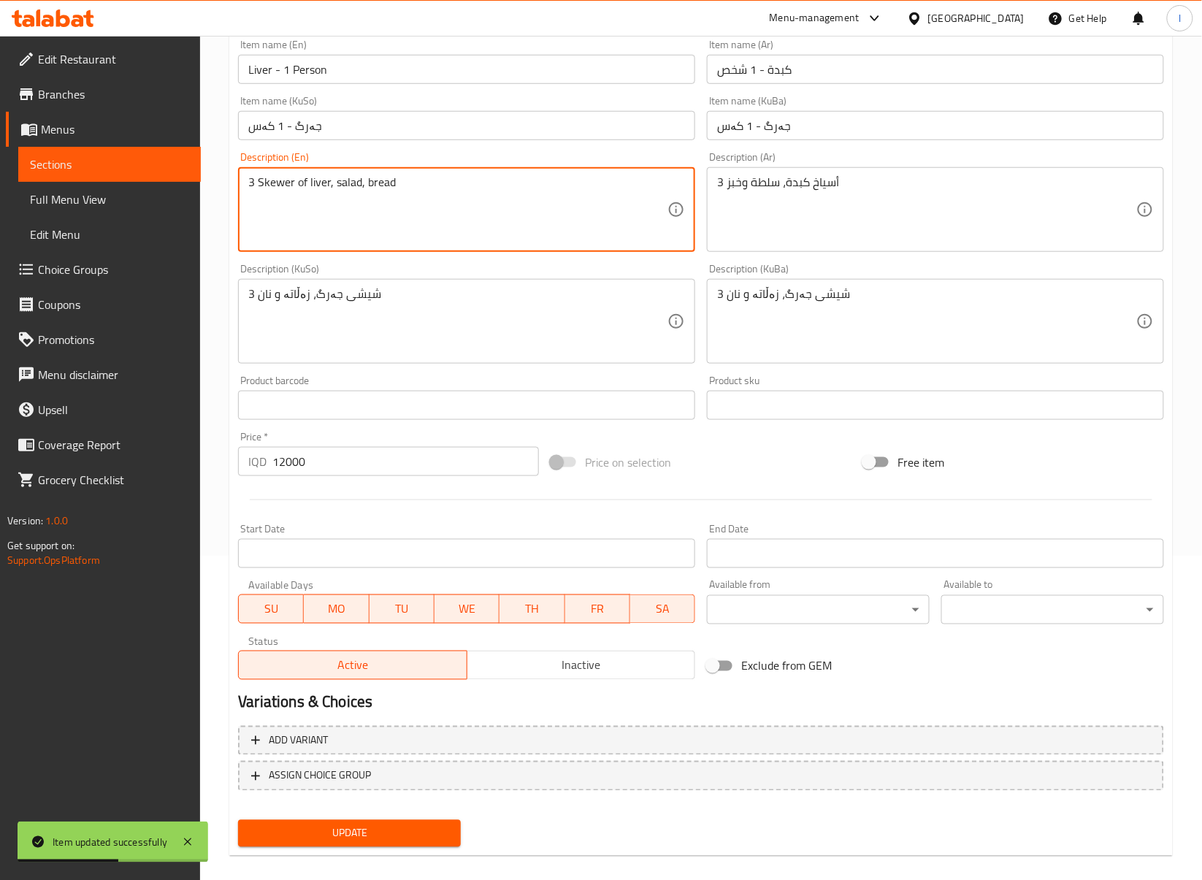
click at [357, 191] on textarea "3 Skewer of liver, salad, bread" at bounding box center [457, 209] width 419 height 69
drag, startPoint x: 362, startPoint y: 188, endPoint x: 360, endPoint y: 205, distance: 16.2
click at [360, 205] on textarea "3 Skewer of liver, salad, bread" at bounding box center [457, 209] width 419 height 69
type textarea "3 Skewer of liver, salad and bread"
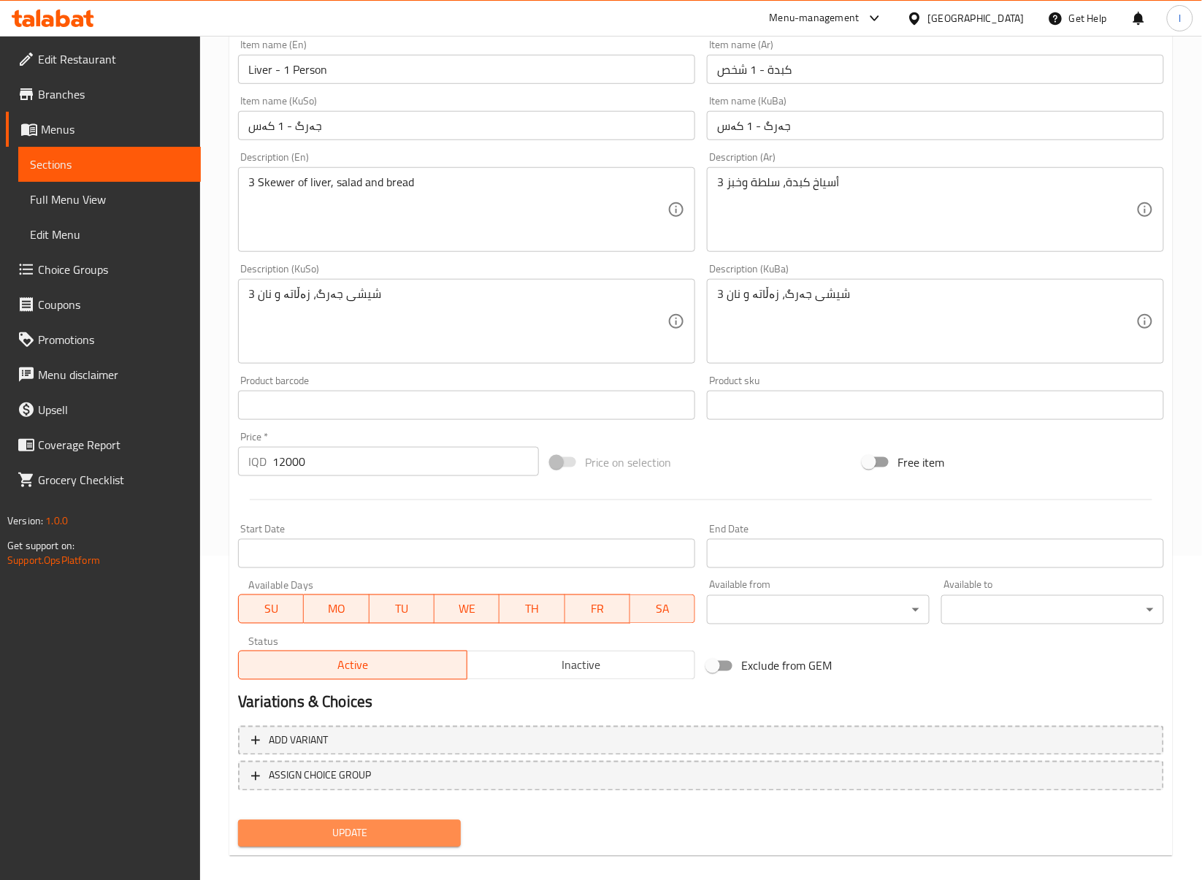
click at [397, 822] on button "Update" at bounding box center [349, 833] width 223 height 27
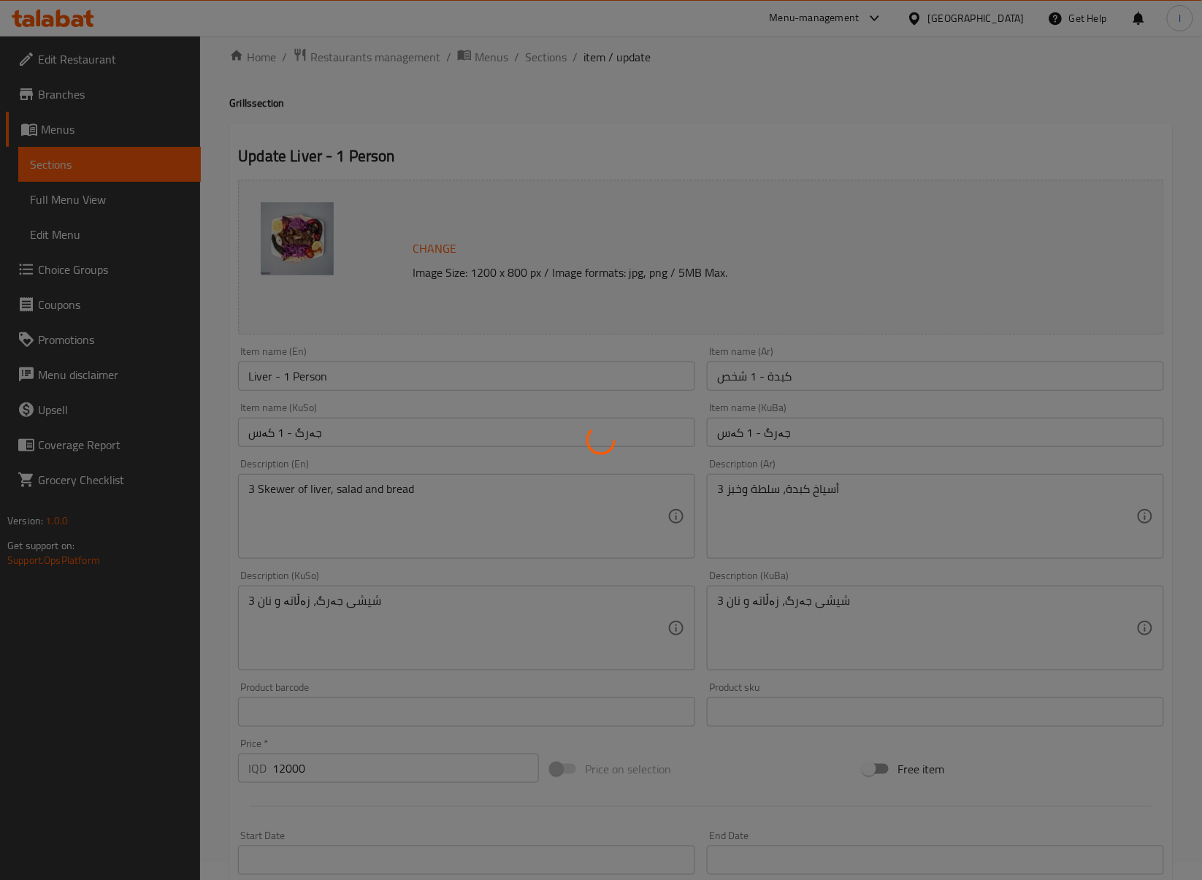
scroll to position [0, 0]
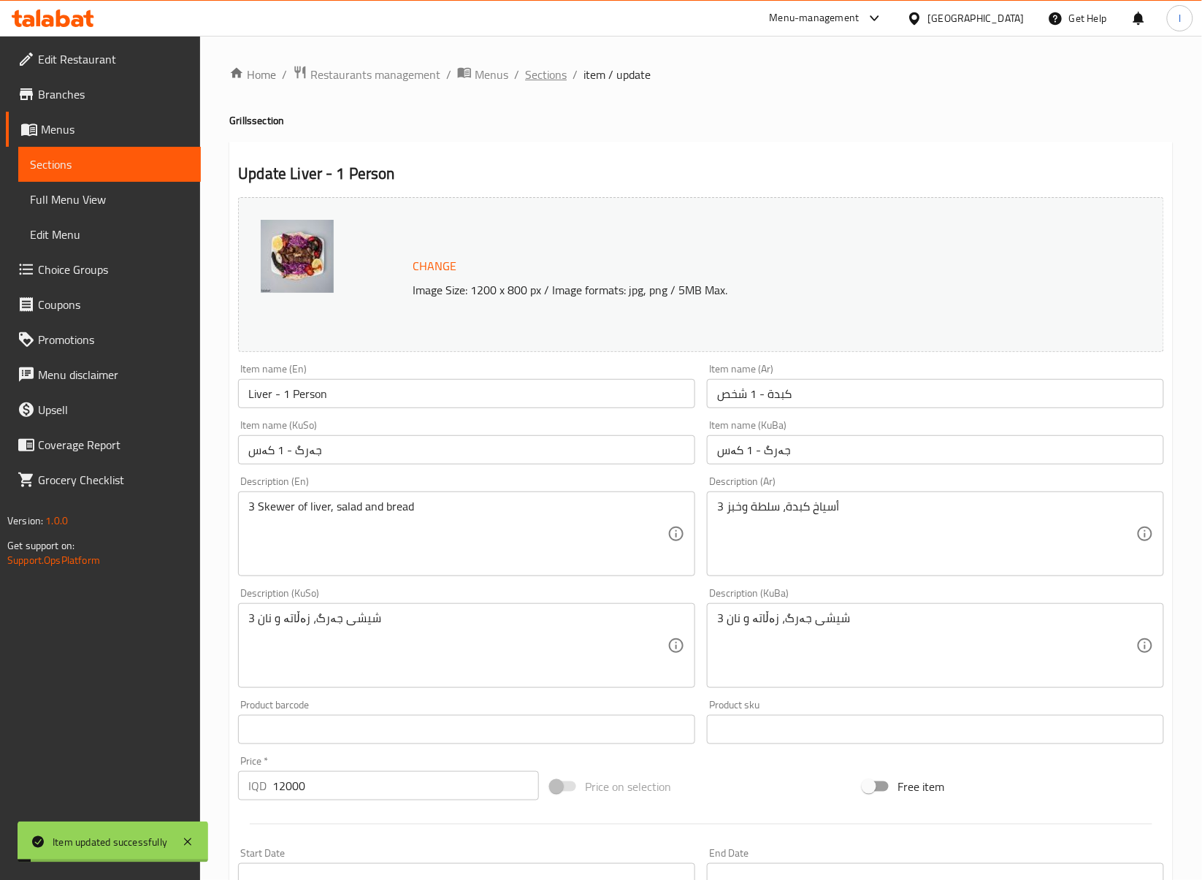
click at [541, 77] on span "Sections" at bounding box center [546, 75] width 42 height 18
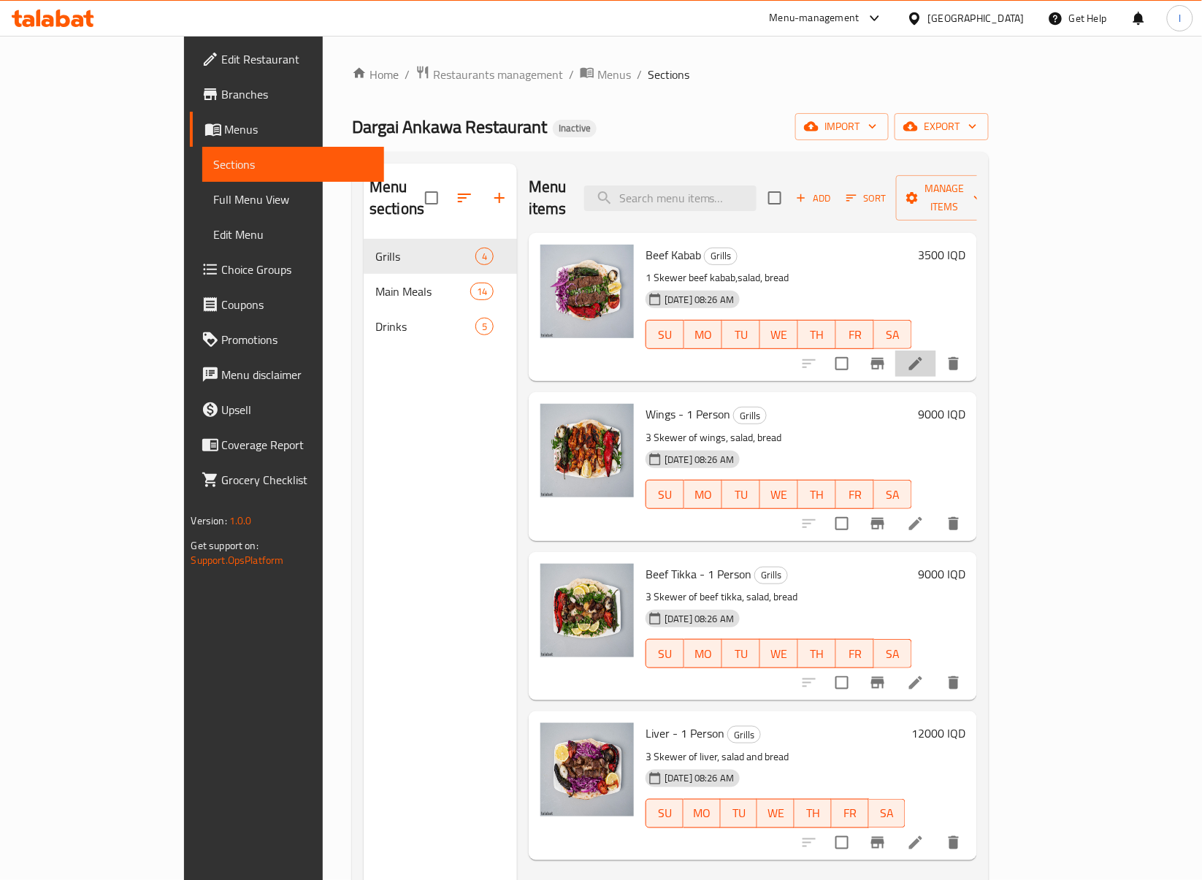
click at [923, 357] on icon at bounding box center [915, 363] width 13 height 13
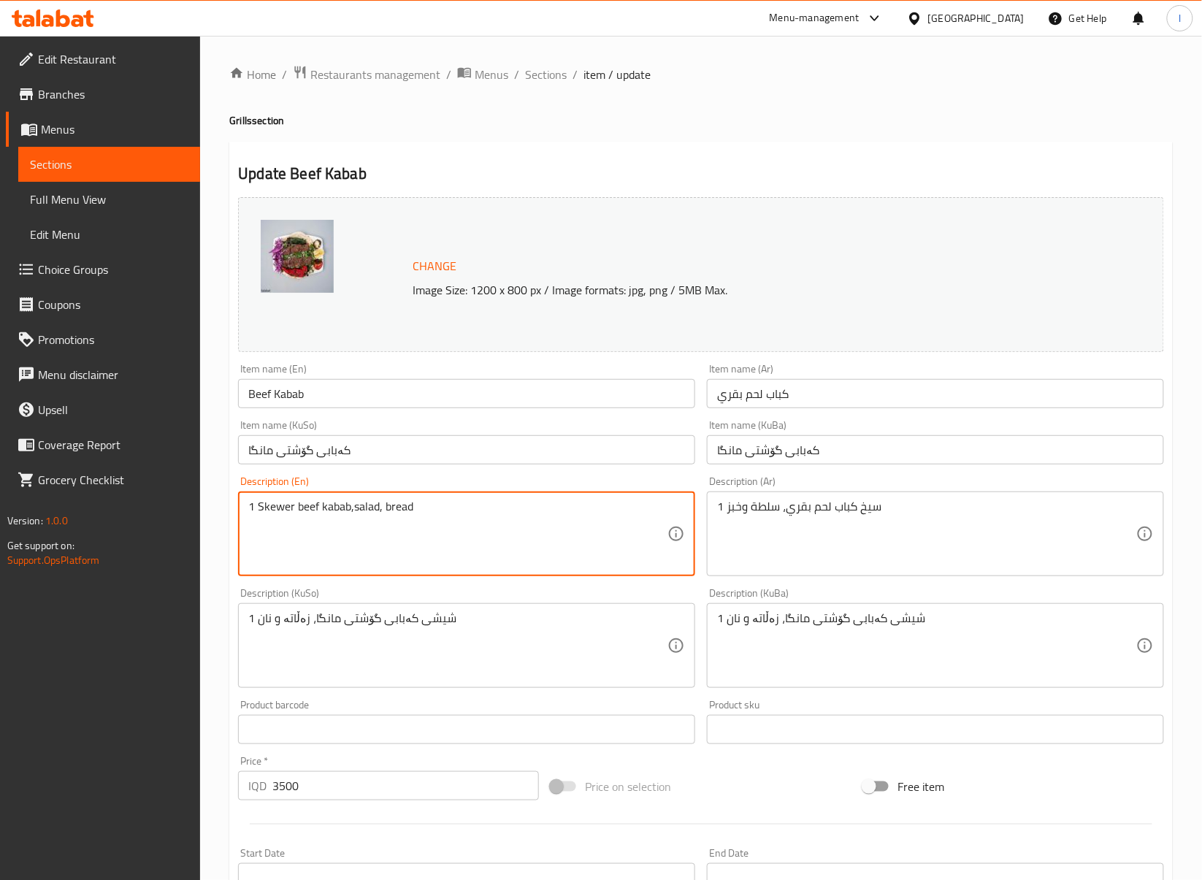
click at [495, 504] on textarea "1 Skewer beef kabab,salad, bread" at bounding box center [457, 534] width 419 height 69
click at [424, 523] on textarea "1 Skewer beef kabab,salad, bread" at bounding box center [457, 534] width 419 height 69
click at [378, 513] on textarea "1 Skewer beef kabab,salad, bread" at bounding box center [457, 534] width 419 height 69
click at [354, 508] on textarea "1 Skewer beef kabab,salad, bread" at bounding box center [457, 534] width 419 height 69
drag, startPoint x: 381, startPoint y: 509, endPoint x: 389, endPoint y: 536, distance: 28.2
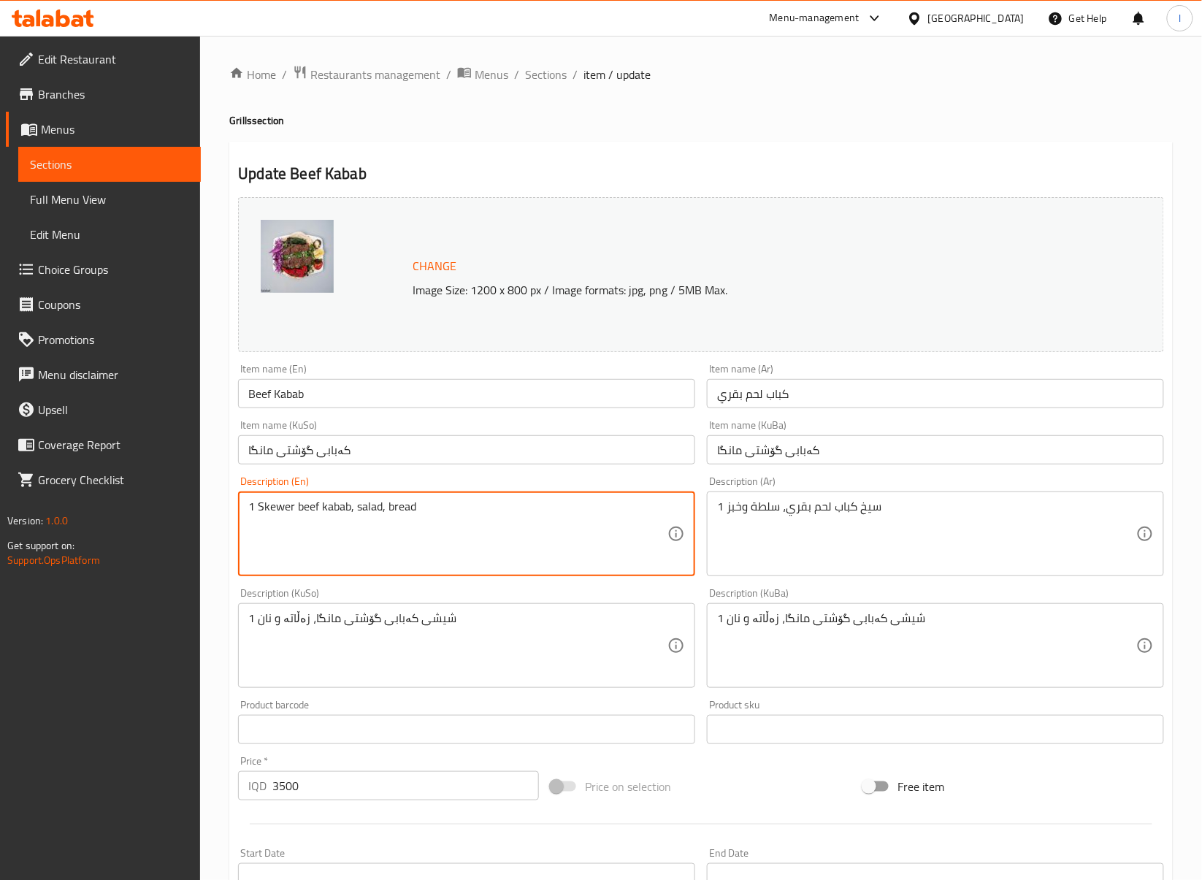
click at [389, 536] on textarea "1 Skewer beef kabab, salad, bread" at bounding box center [457, 534] width 419 height 69
click at [404, 514] on textarea "1 Skewer beef kabab, salad andbread" at bounding box center [457, 534] width 419 height 69
click at [462, 514] on textarea "1 Skewer beef kabab, salad and bread" at bounding box center [457, 534] width 419 height 69
click at [504, 523] on textarea "1 Skewer beef kabab, salad and bread" at bounding box center [457, 534] width 419 height 69
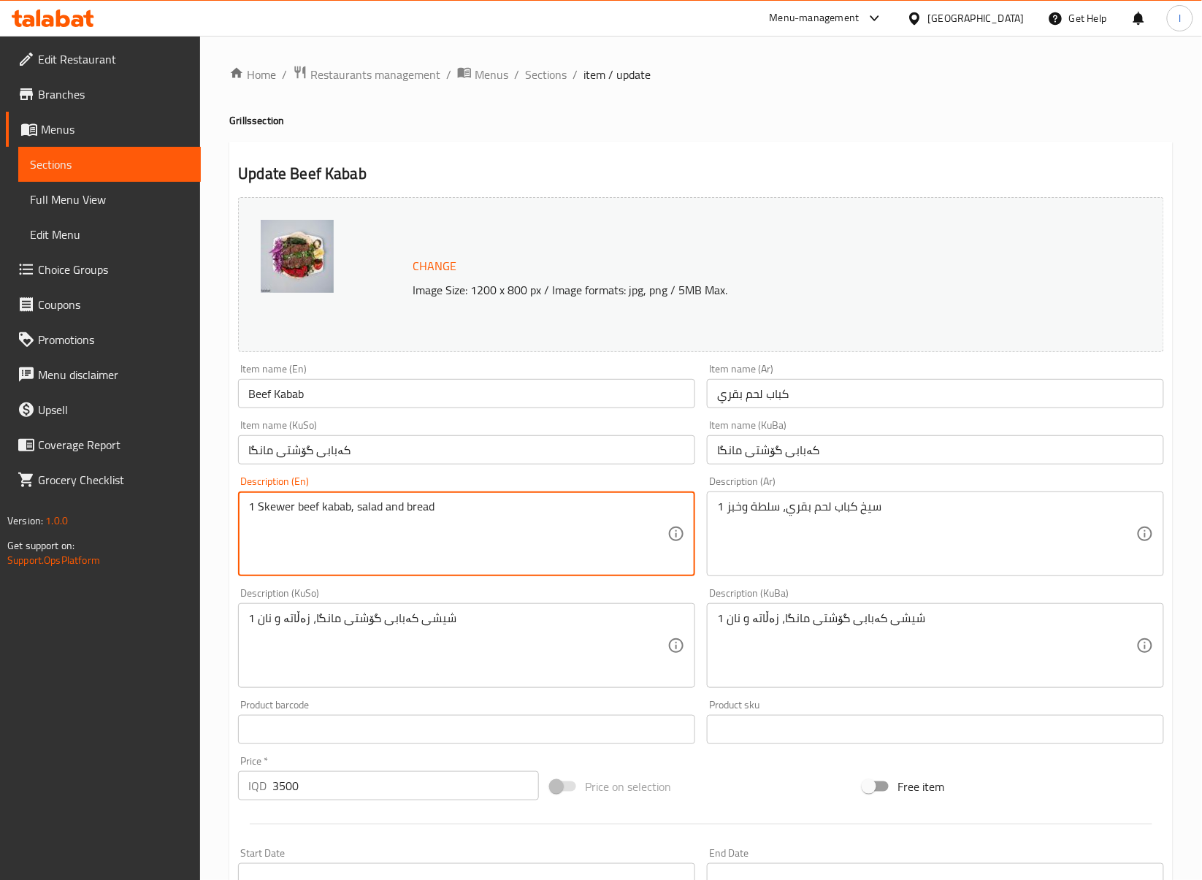
click at [504, 523] on textarea "1 Skewer beef kabab, salad and bread" at bounding box center [457, 534] width 419 height 69
type textarea "1 Skewer beef kabab, salad and bread"
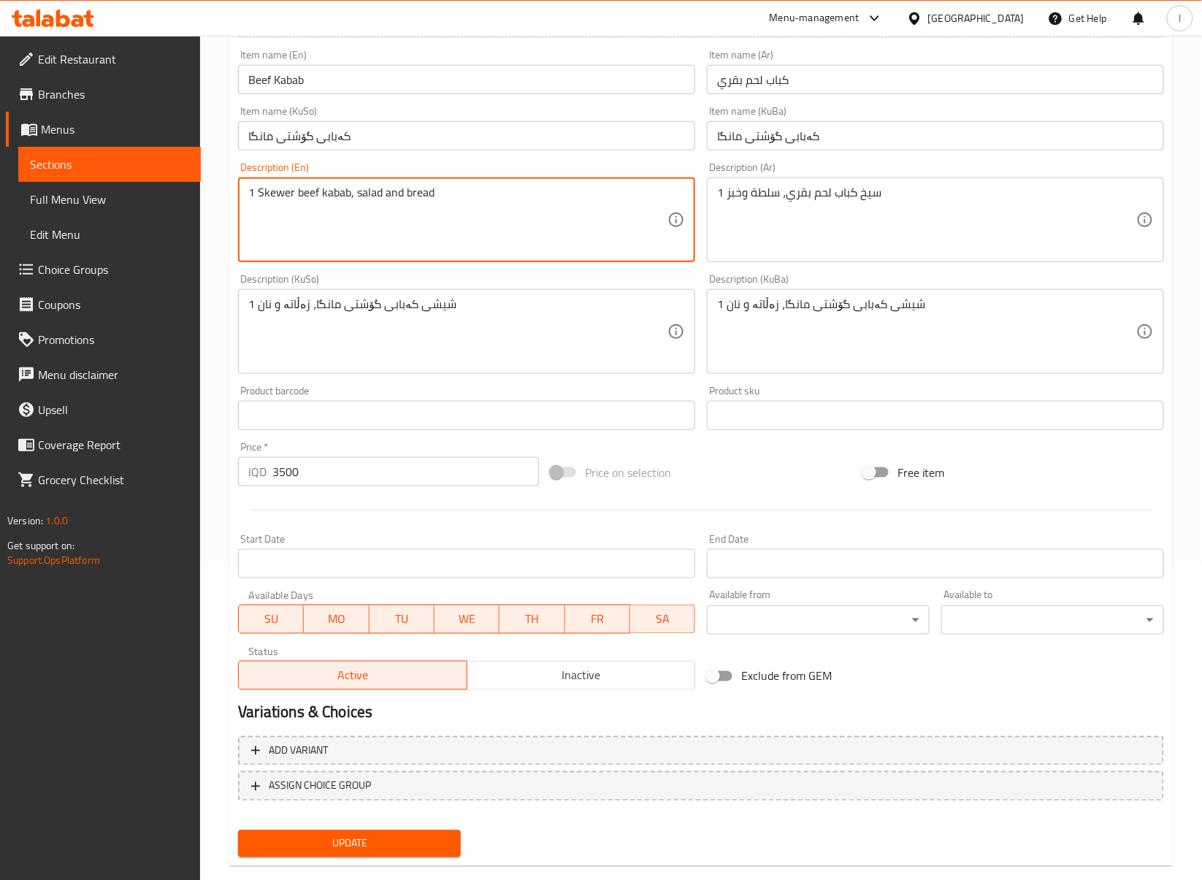
scroll to position [340, 0]
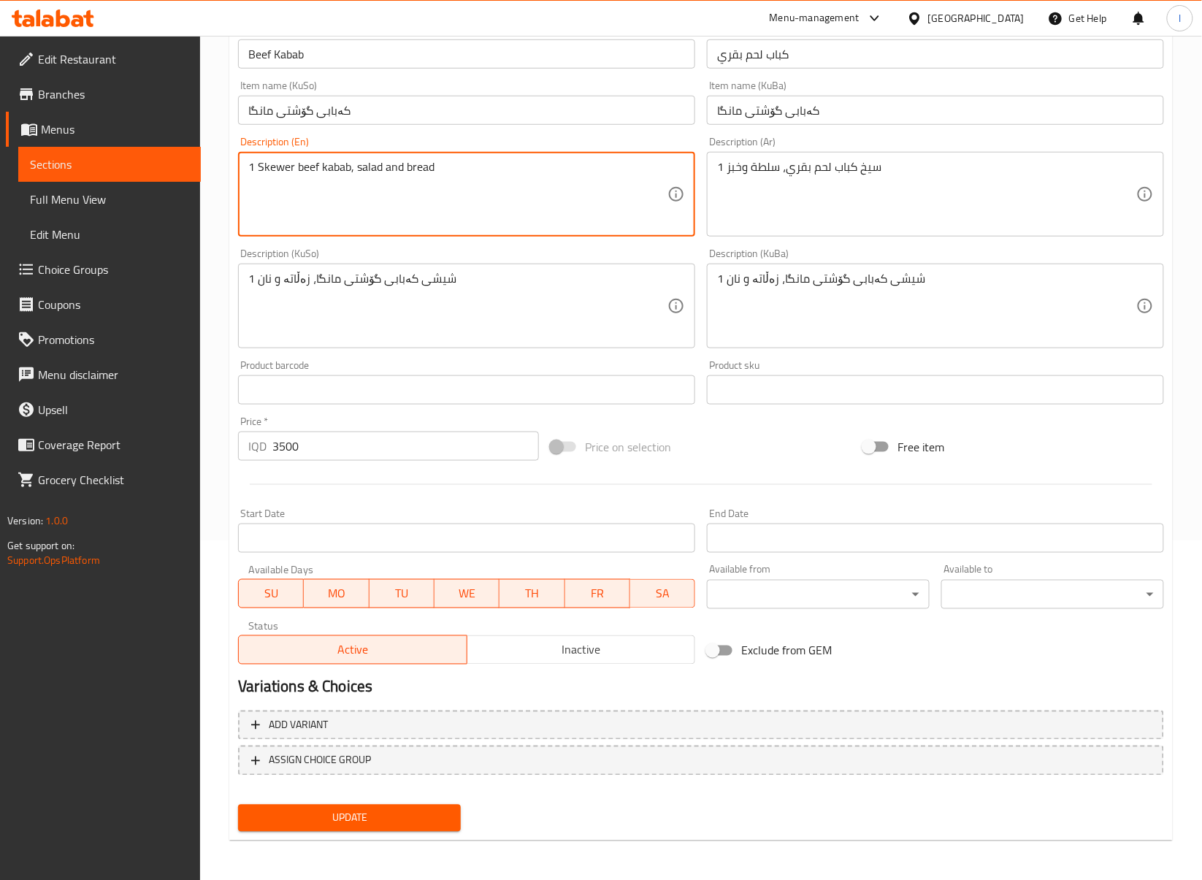
click at [447, 806] on button "Update" at bounding box center [349, 818] width 223 height 27
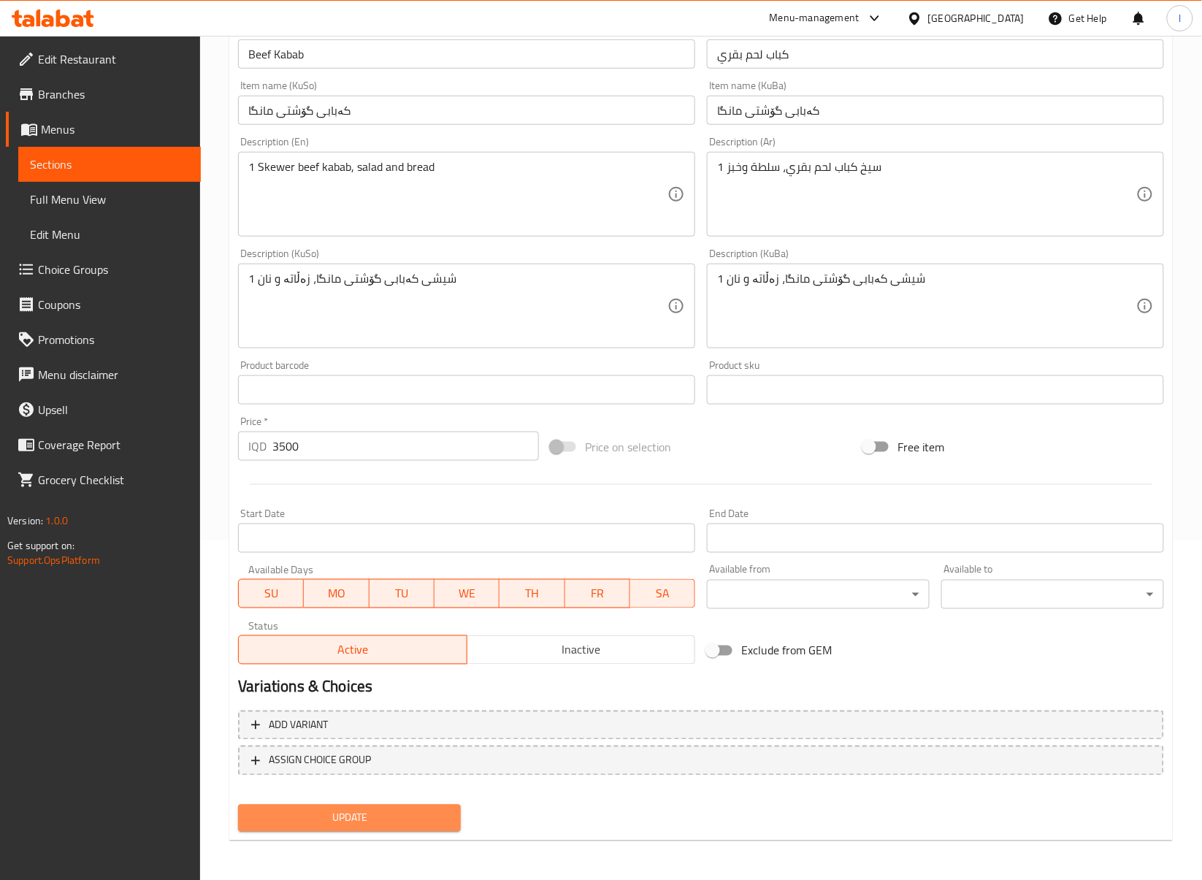
click at [373, 824] on span "Update" at bounding box center [349, 818] width 199 height 18
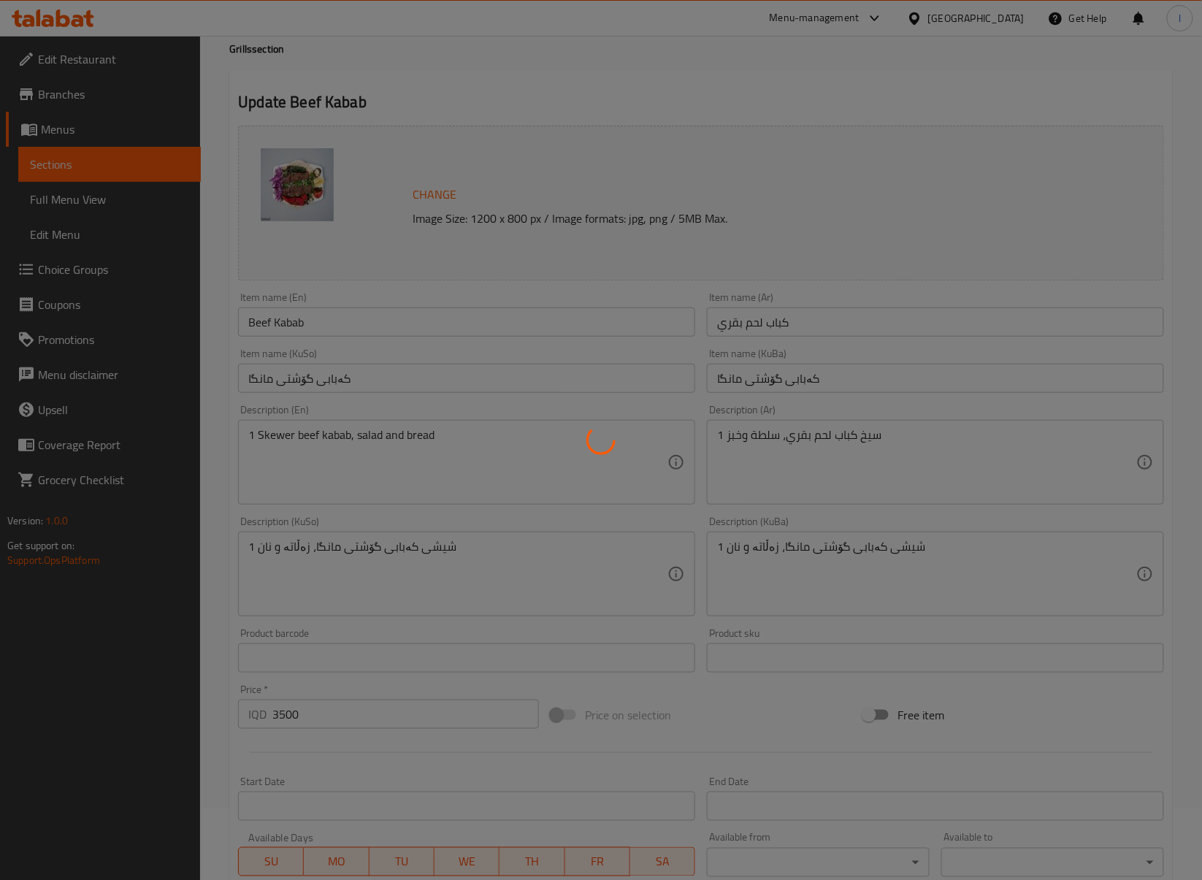
scroll to position [0, 0]
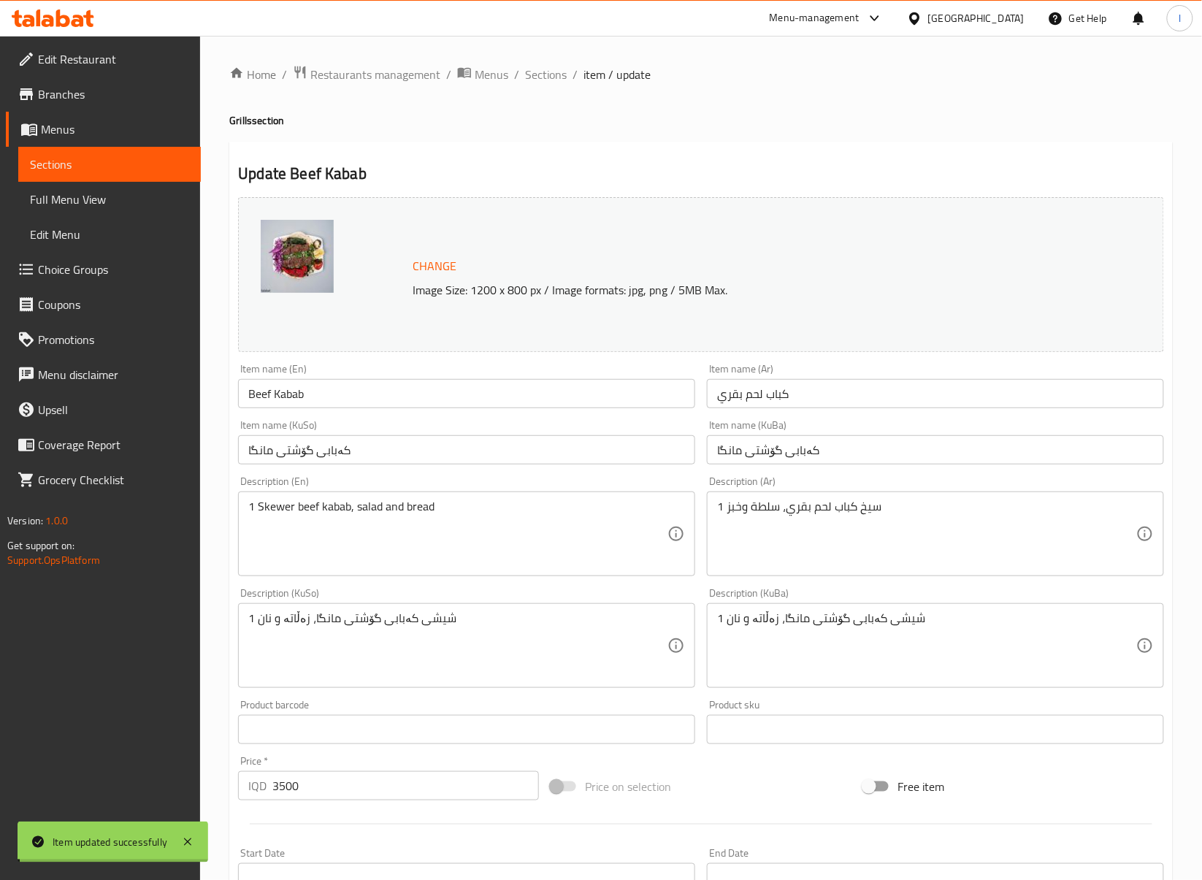
click at [503, 61] on div at bounding box center [601, 440] width 1202 height 880
click at [532, 64] on div "Home / Restaurants management / Menus / Sections / item / update Grills section…" at bounding box center [701, 629] width 1002 height 1186
click at [538, 77] on span "Sections" at bounding box center [546, 75] width 42 height 18
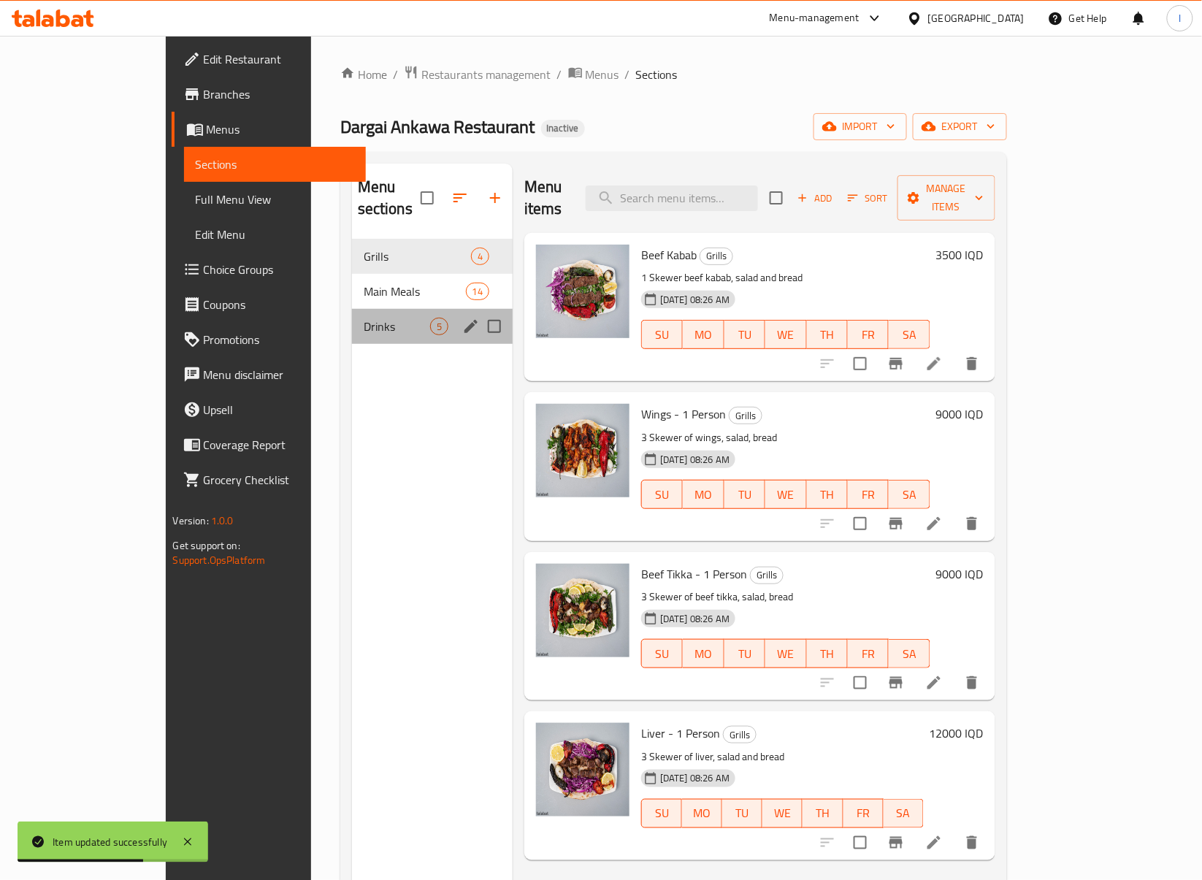
click at [352, 309] on div "Drinks 5" at bounding box center [432, 326] width 161 height 35
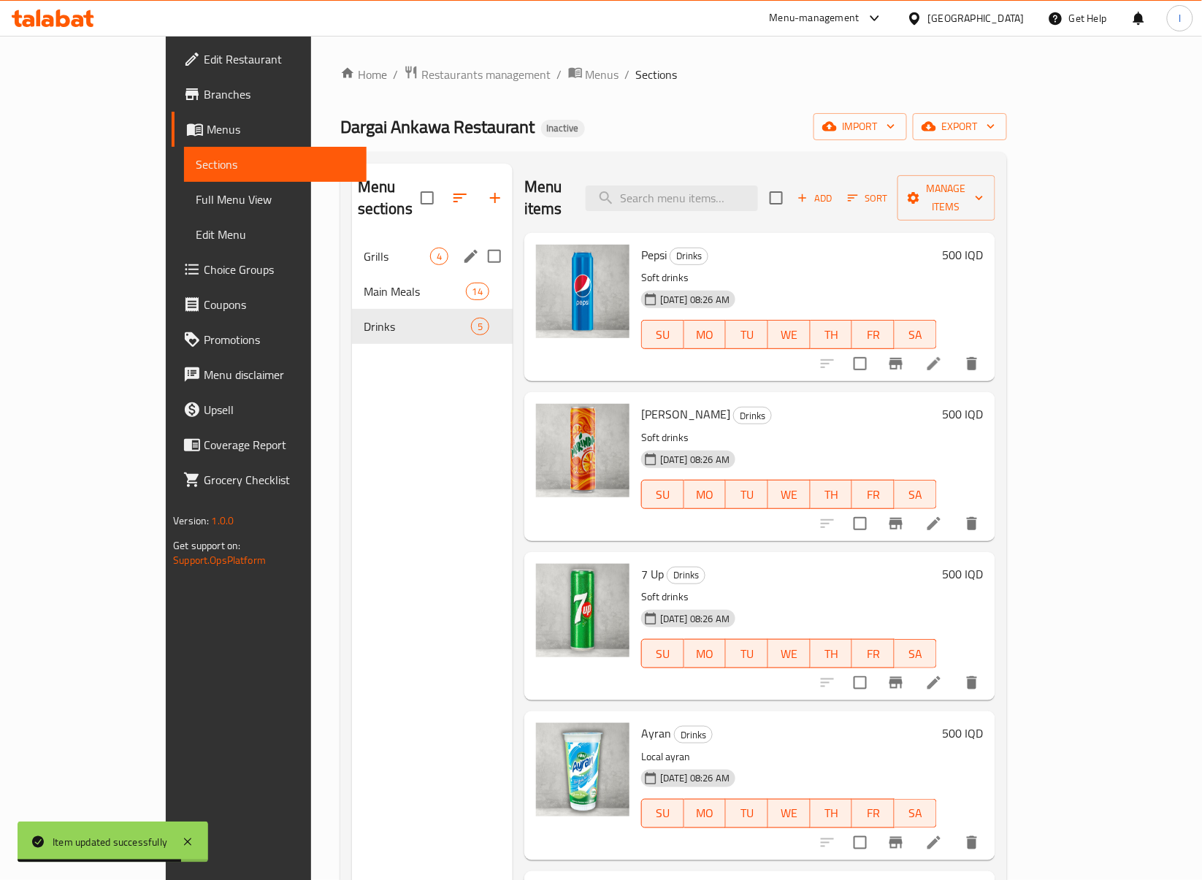
click at [352, 239] on div "Grills 4" at bounding box center [432, 256] width 161 height 35
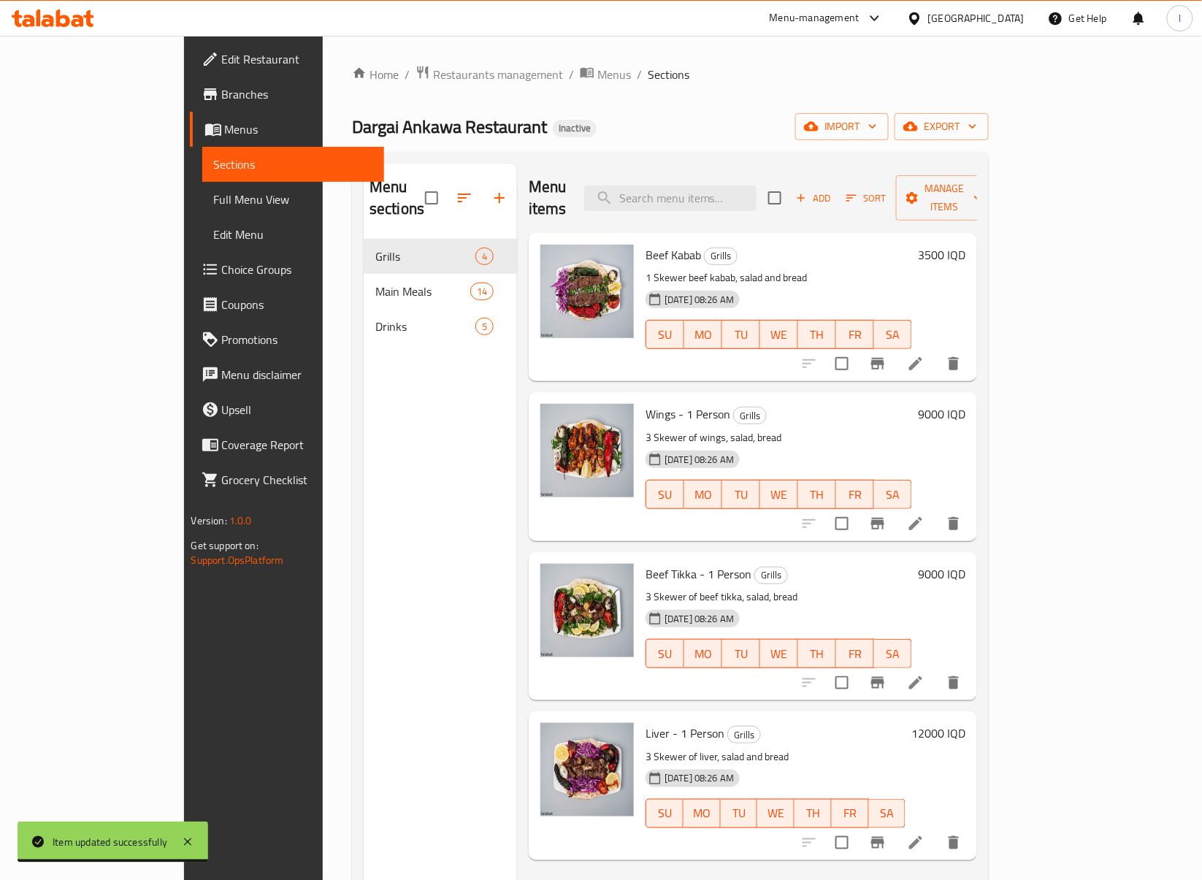
click at [202, 208] on link "Full Menu View" at bounding box center [293, 199] width 183 height 35
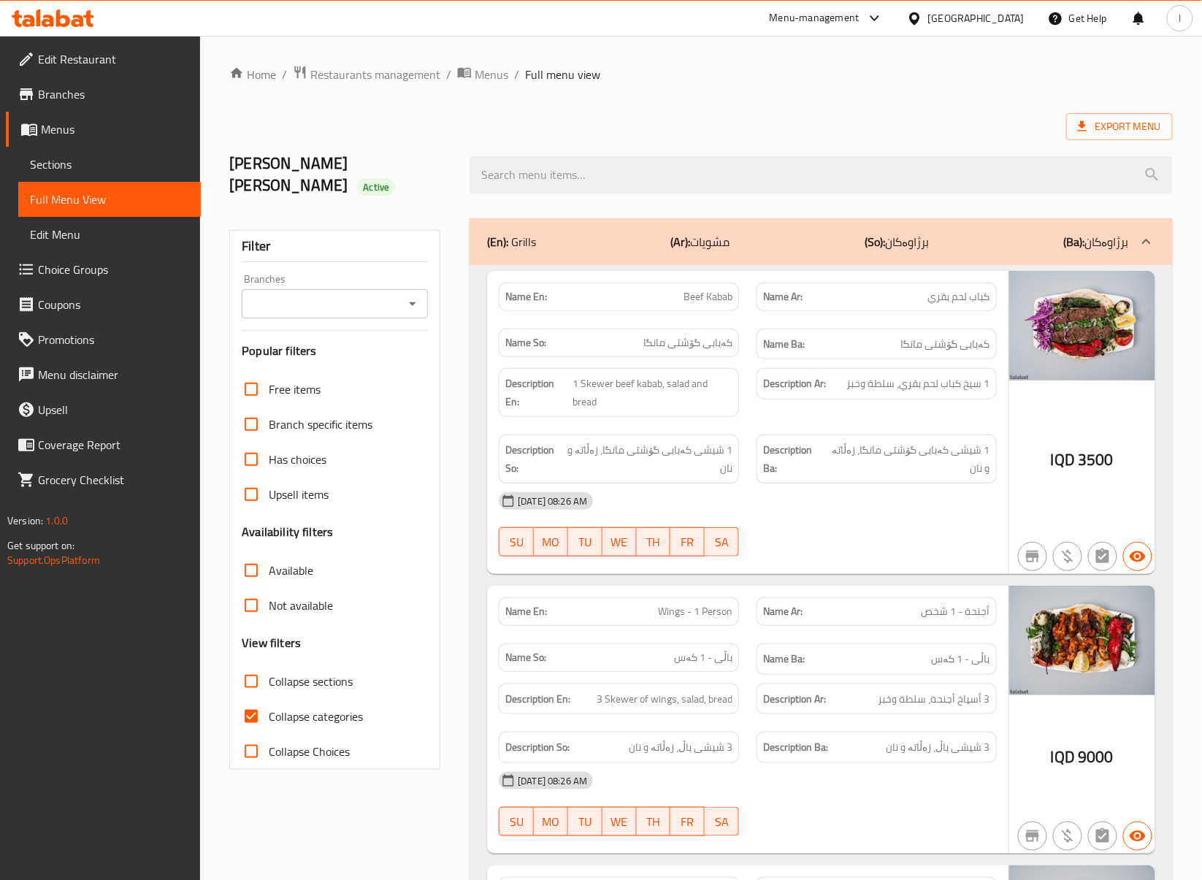
click at [362, 292] on div "Branches" at bounding box center [335, 303] width 186 height 29
click at [352, 307] on input "Branches" at bounding box center [322, 304] width 153 height 20
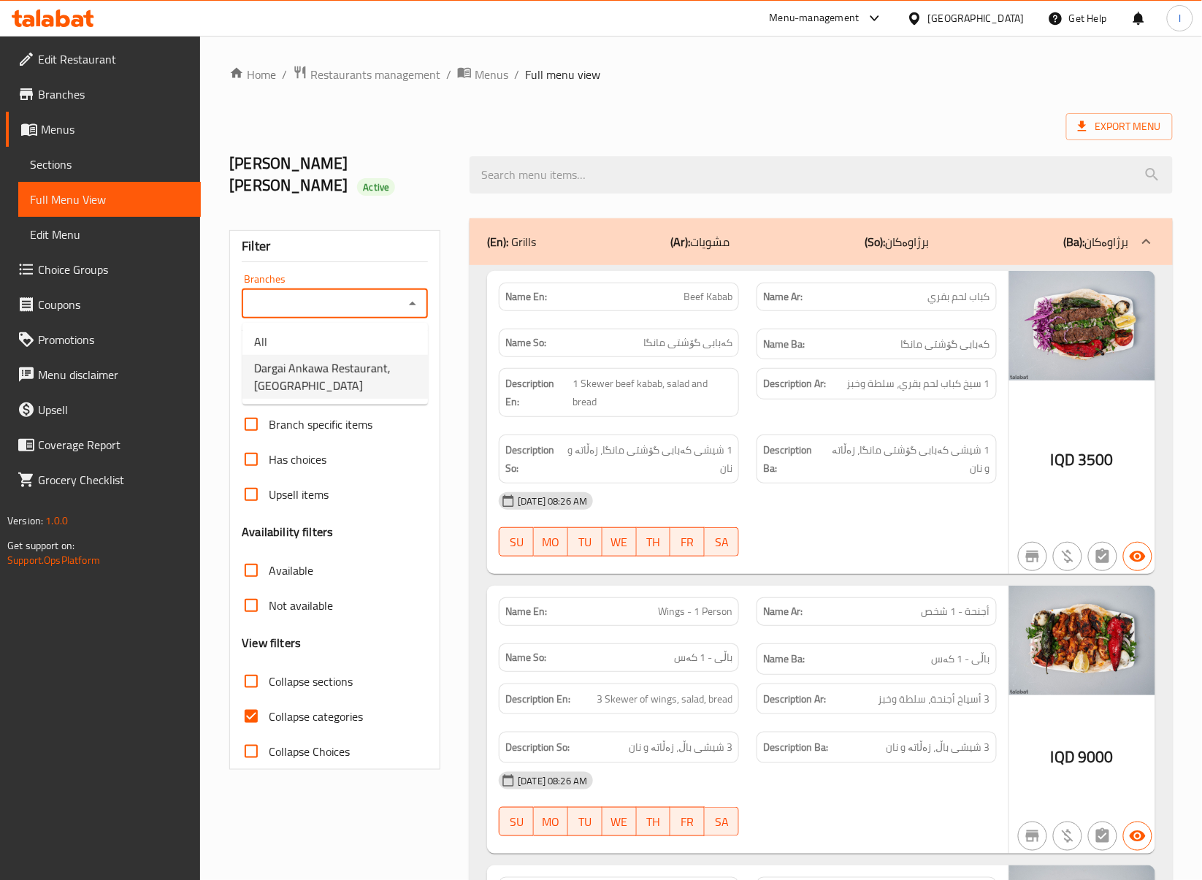
click at [281, 370] on span "Dargai Ankawa Restaurant, Ankawa" at bounding box center [335, 376] width 162 height 35
type input "Dargai Ankawa Restaurant, Ankawa"
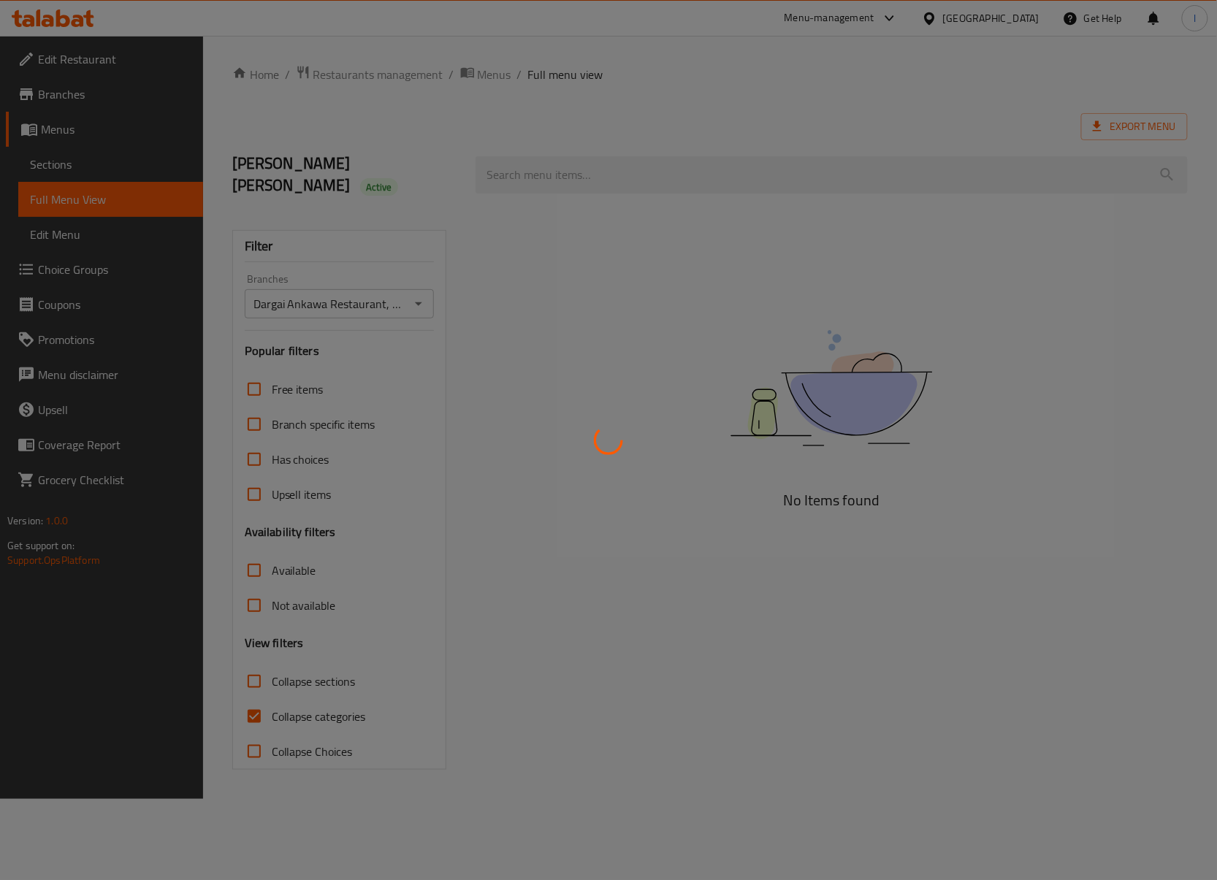
click at [304, 684] on div at bounding box center [608, 440] width 1217 height 880
click at [285, 701] on div at bounding box center [608, 440] width 1217 height 880
click at [278, 714] on div at bounding box center [608, 440] width 1217 height 880
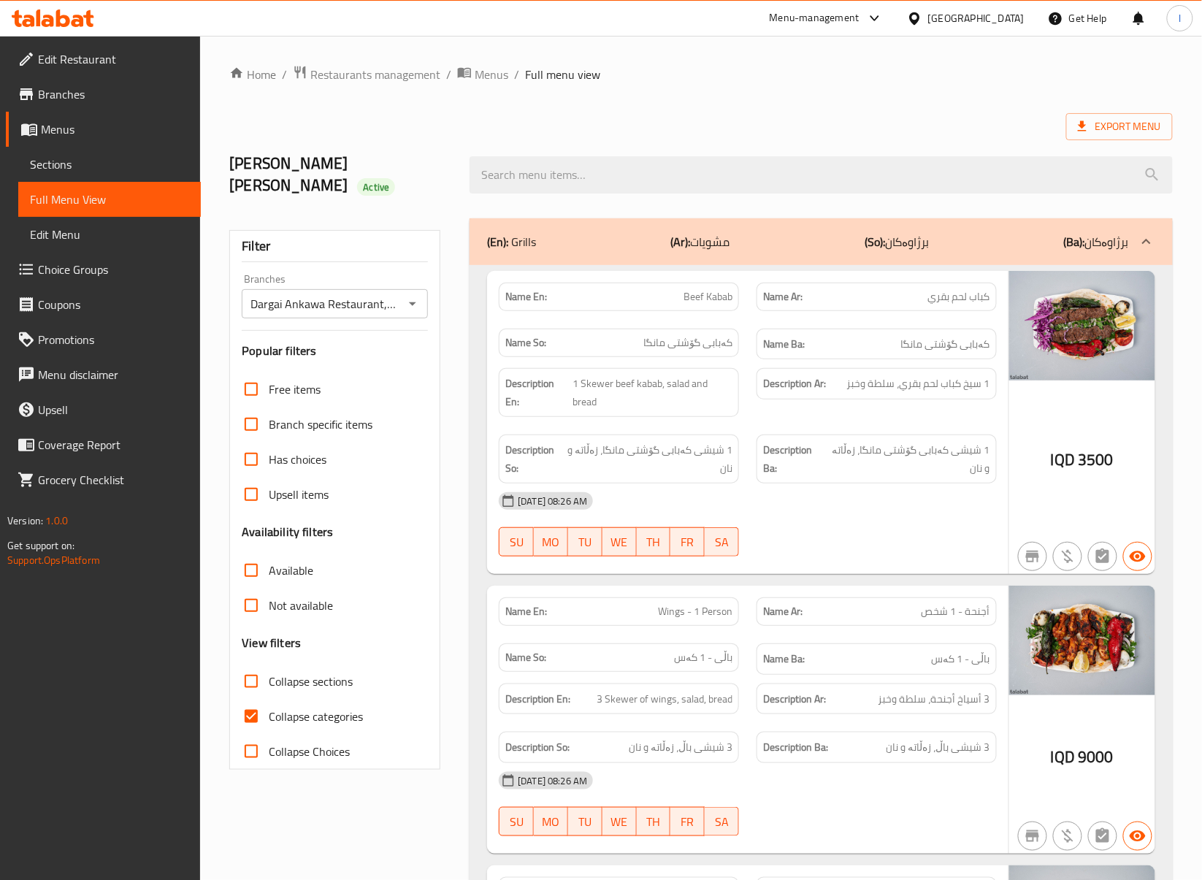
click at [270, 723] on span "Collapse categories" at bounding box center [316, 717] width 94 height 18
click at [269, 723] on input "Collapse categories" at bounding box center [251, 716] width 35 height 35
checkbox input "false"
click at [284, 679] on span "Collapse sections" at bounding box center [311, 682] width 84 height 18
click at [269, 679] on input "Collapse sections" at bounding box center [251, 681] width 35 height 35
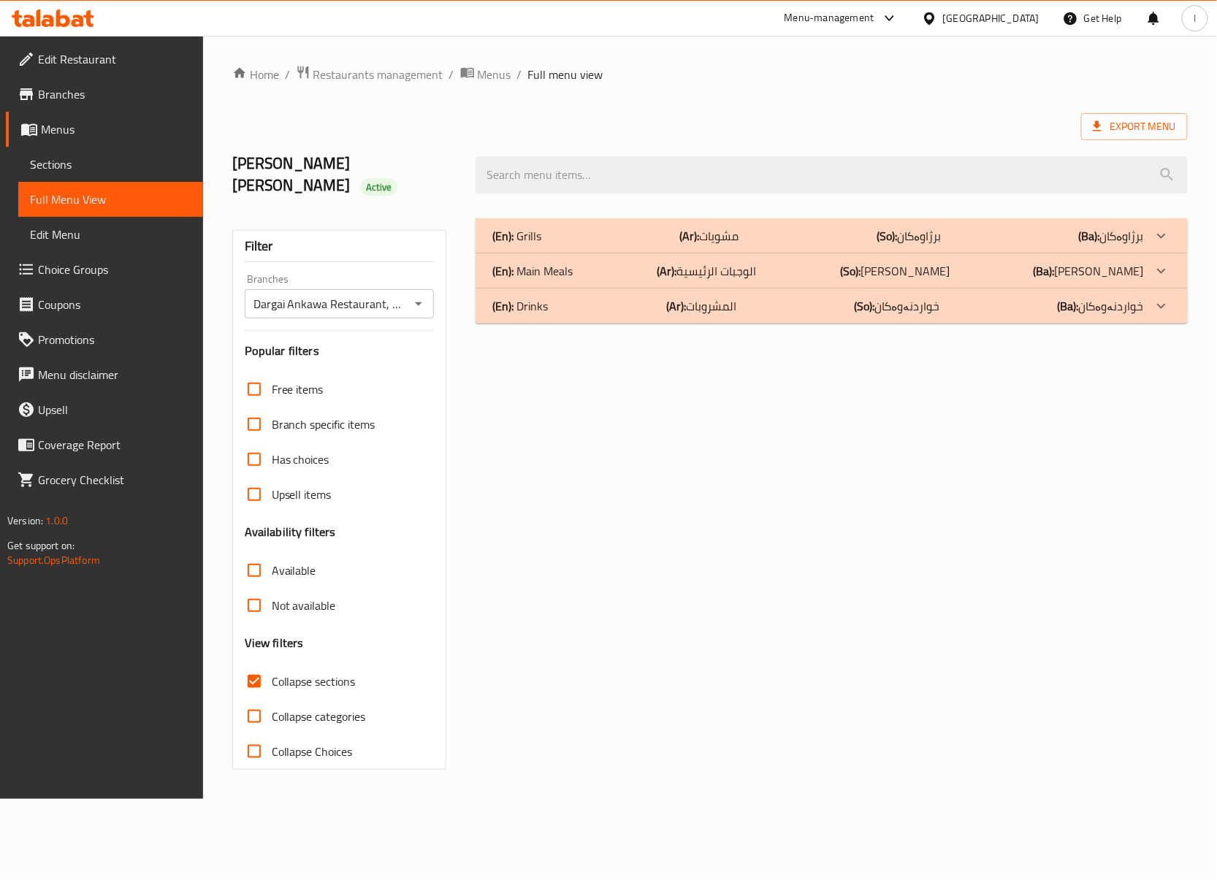
click at [284, 679] on span "Collapse sections" at bounding box center [314, 682] width 84 height 18
click at [272, 679] on input "Collapse sections" at bounding box center [254, 681] width 35 height 35
checkbox input "false"
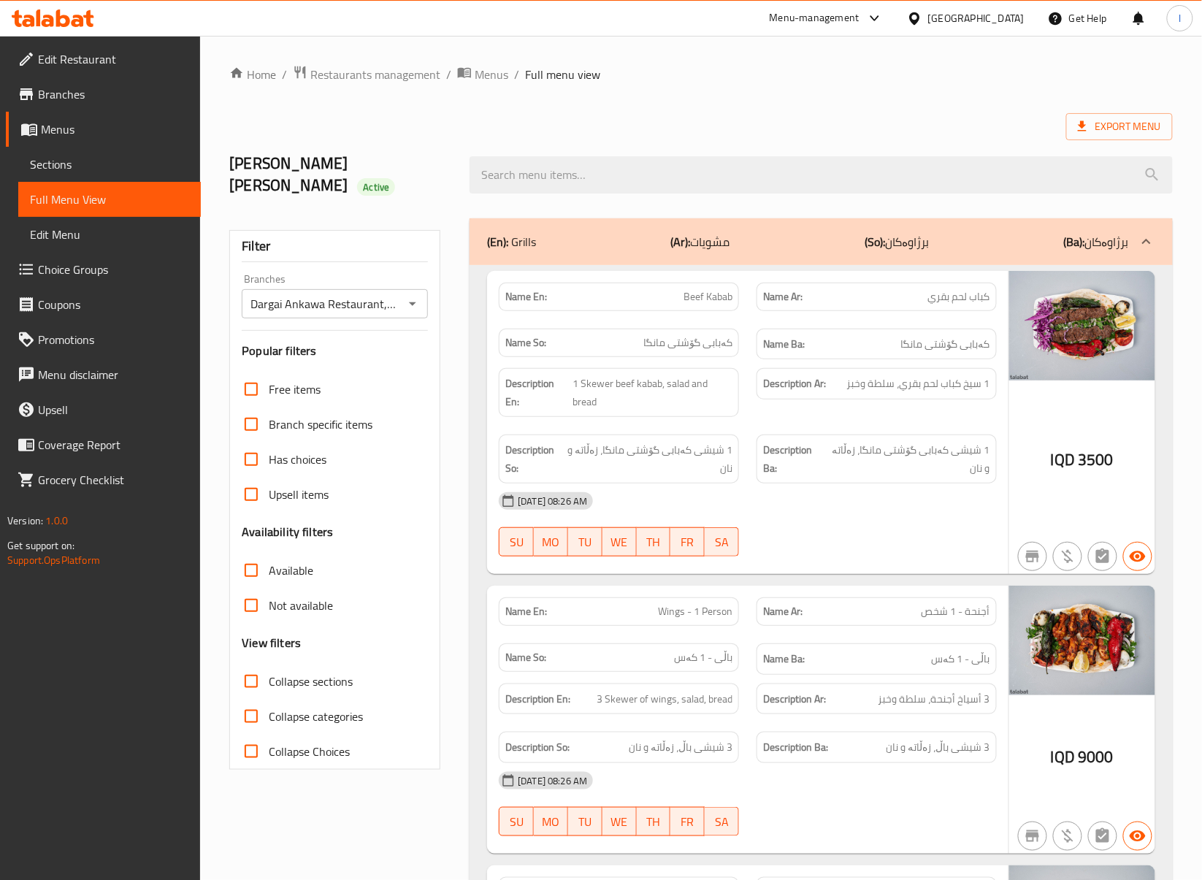
click at [840, 413] on div "Description Ar: 1 سيخ كباب لحم بقري، سلطة وخبز" at bounding box center [877, 392] width 258 height 66
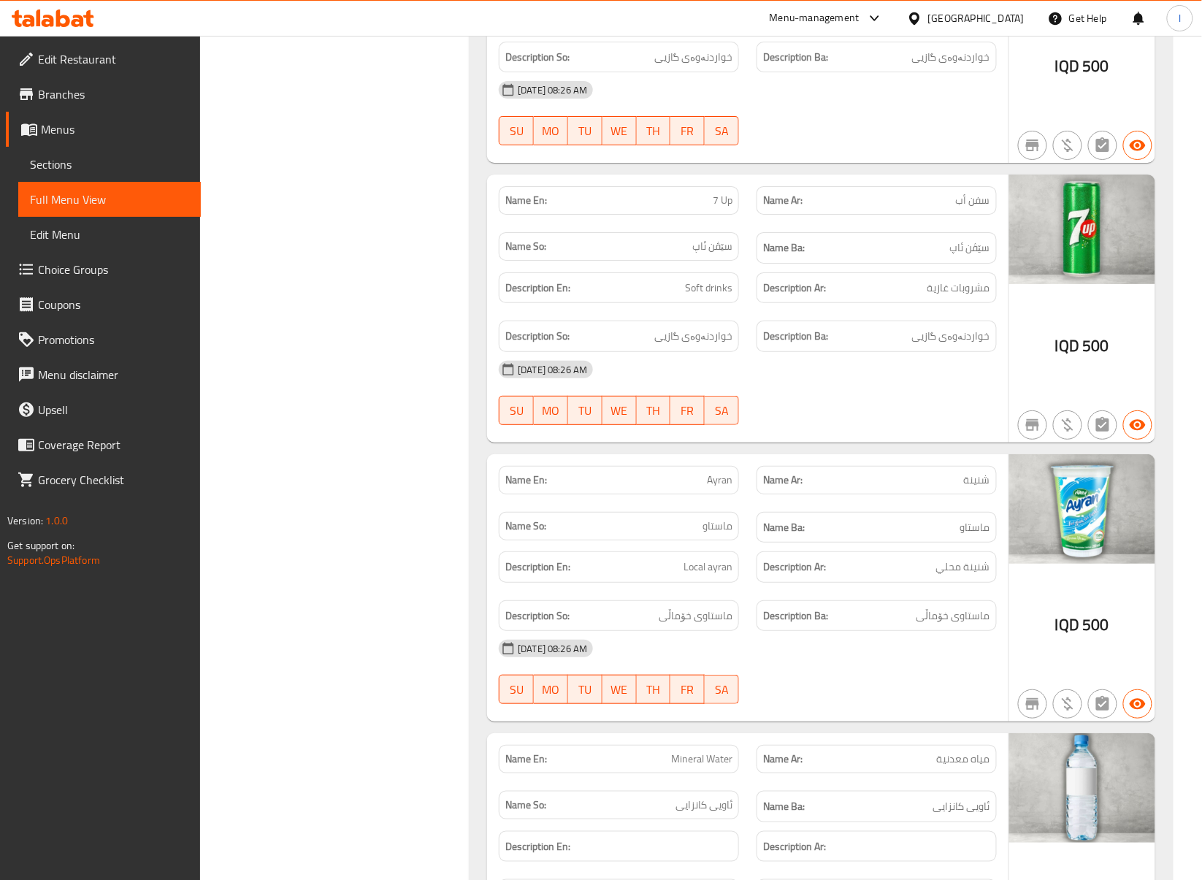
scroll to position [6493, 0]
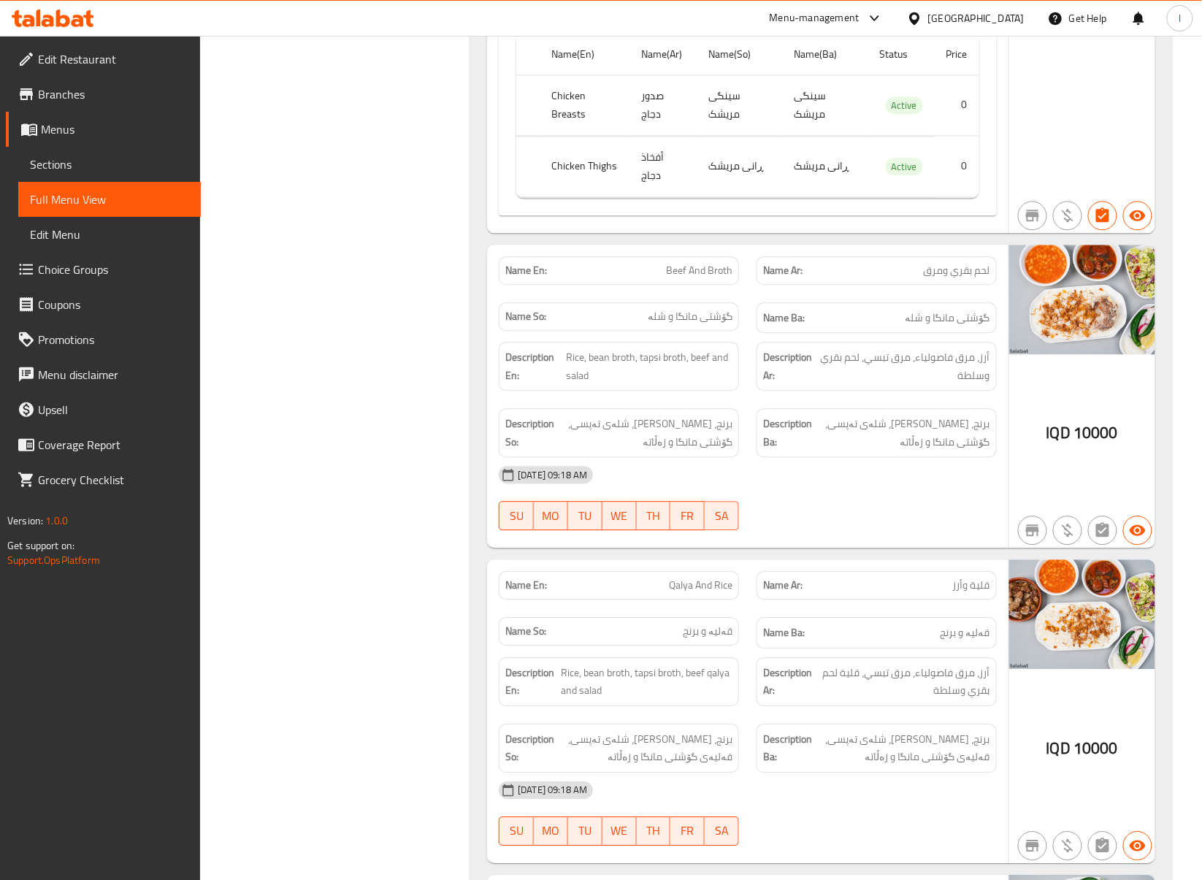
scroll to position [2806, 0]
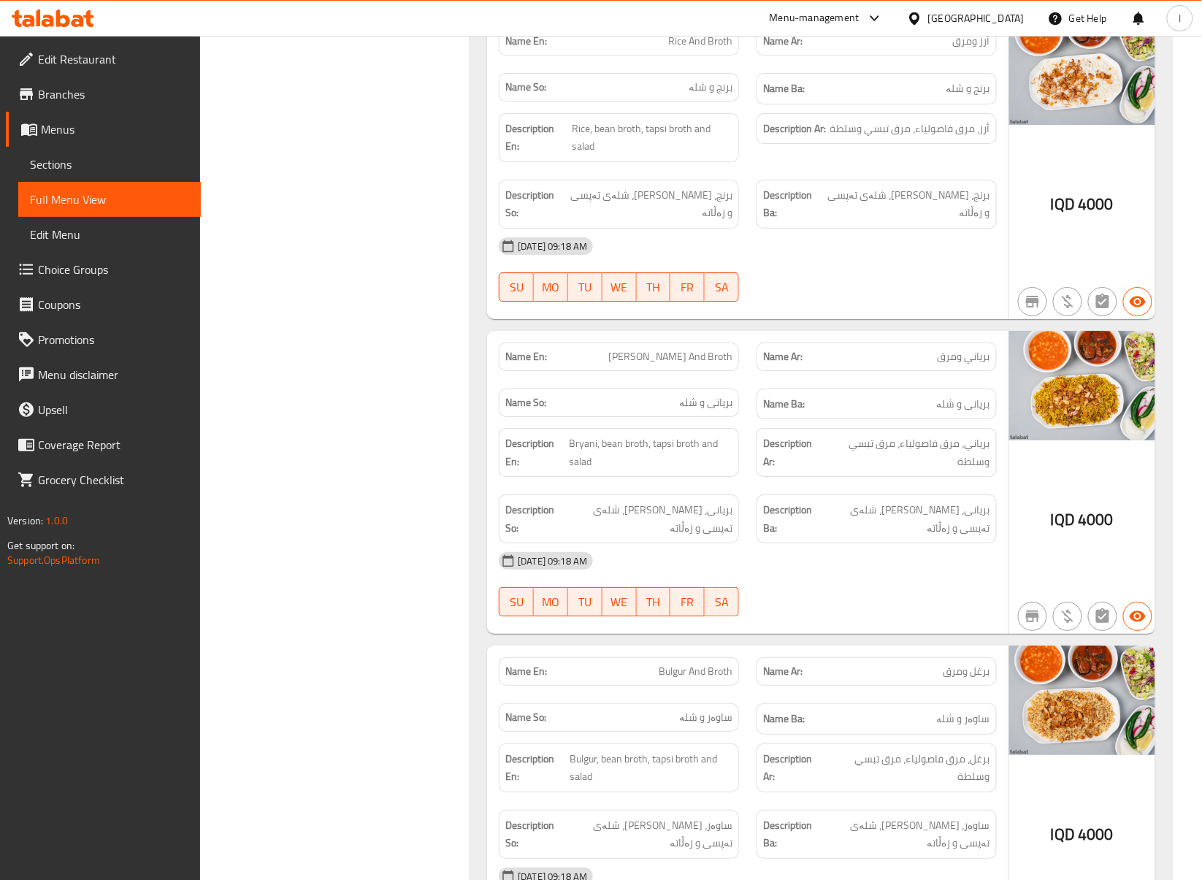
scroll to position [1184, 0]
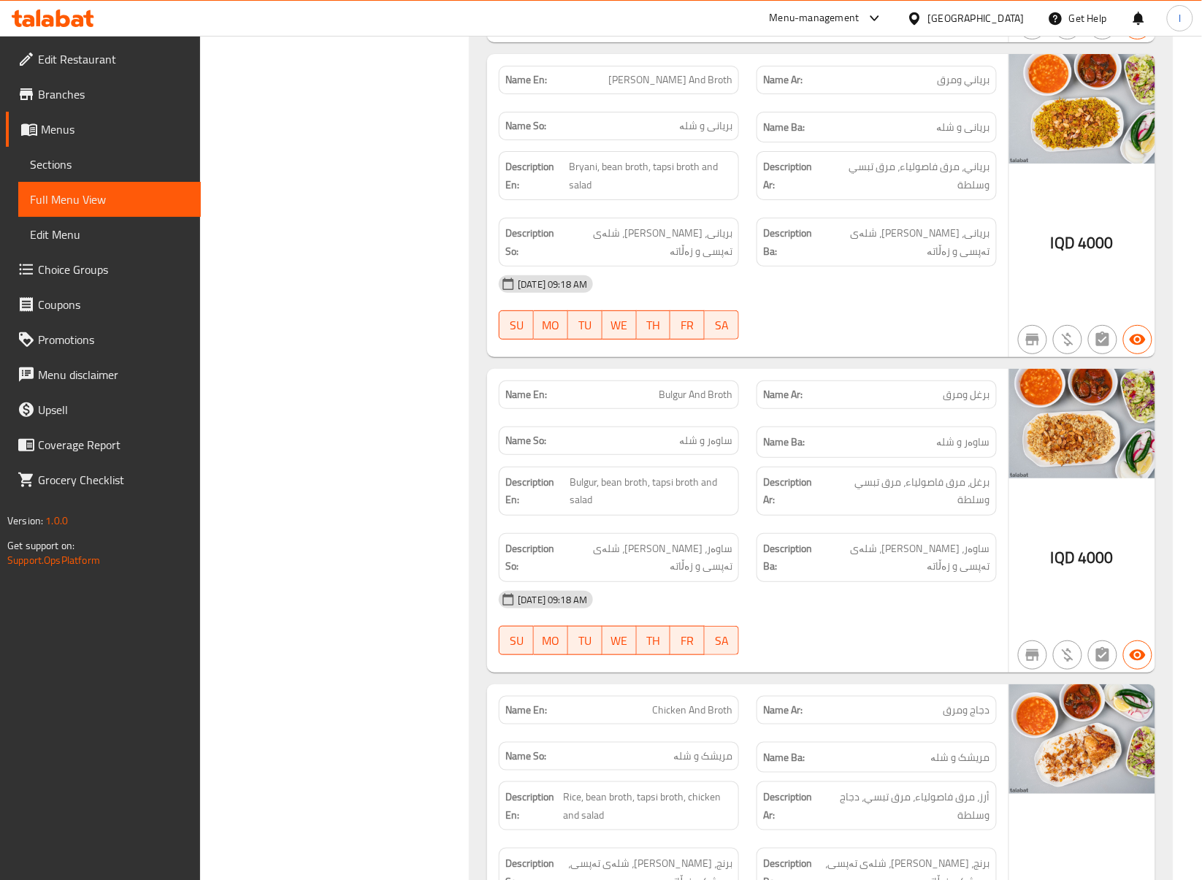
scroll to position [1833, 0]
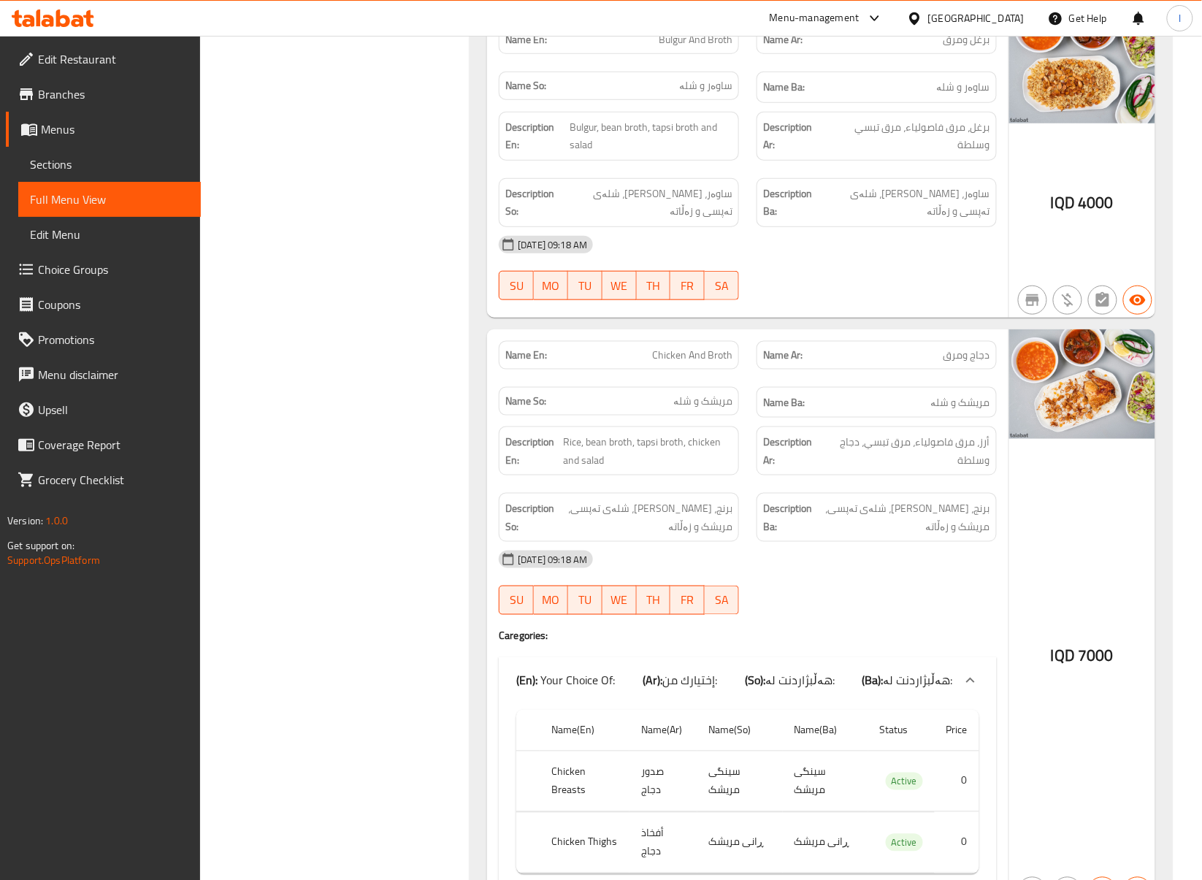
scroll to position [2158, 0]
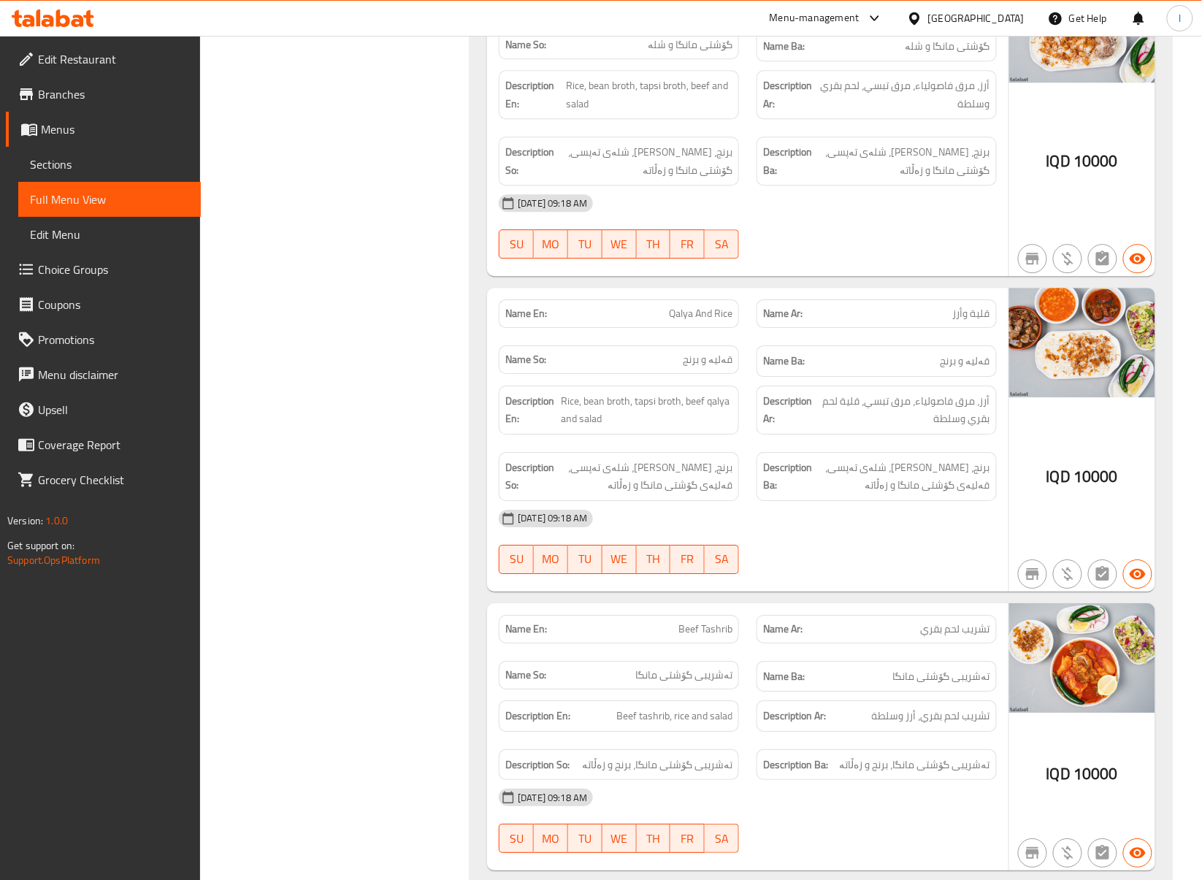
scroll to position [3132, 0]
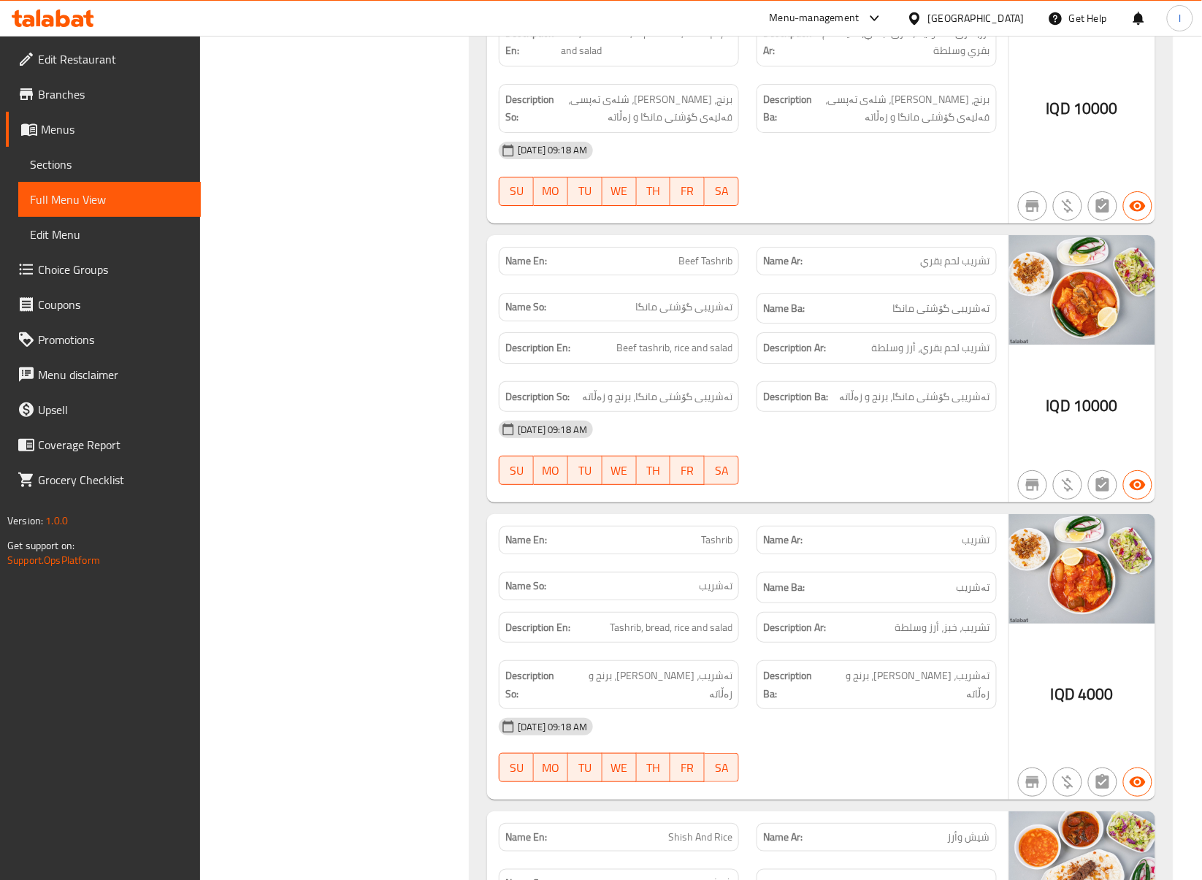
click at [352, 381] on div "Filter Branches Dargai Ankawa Restaurant, Ankawa Branches Popular filters Free …" at bounding box center [341, 738] width 240 height 7971
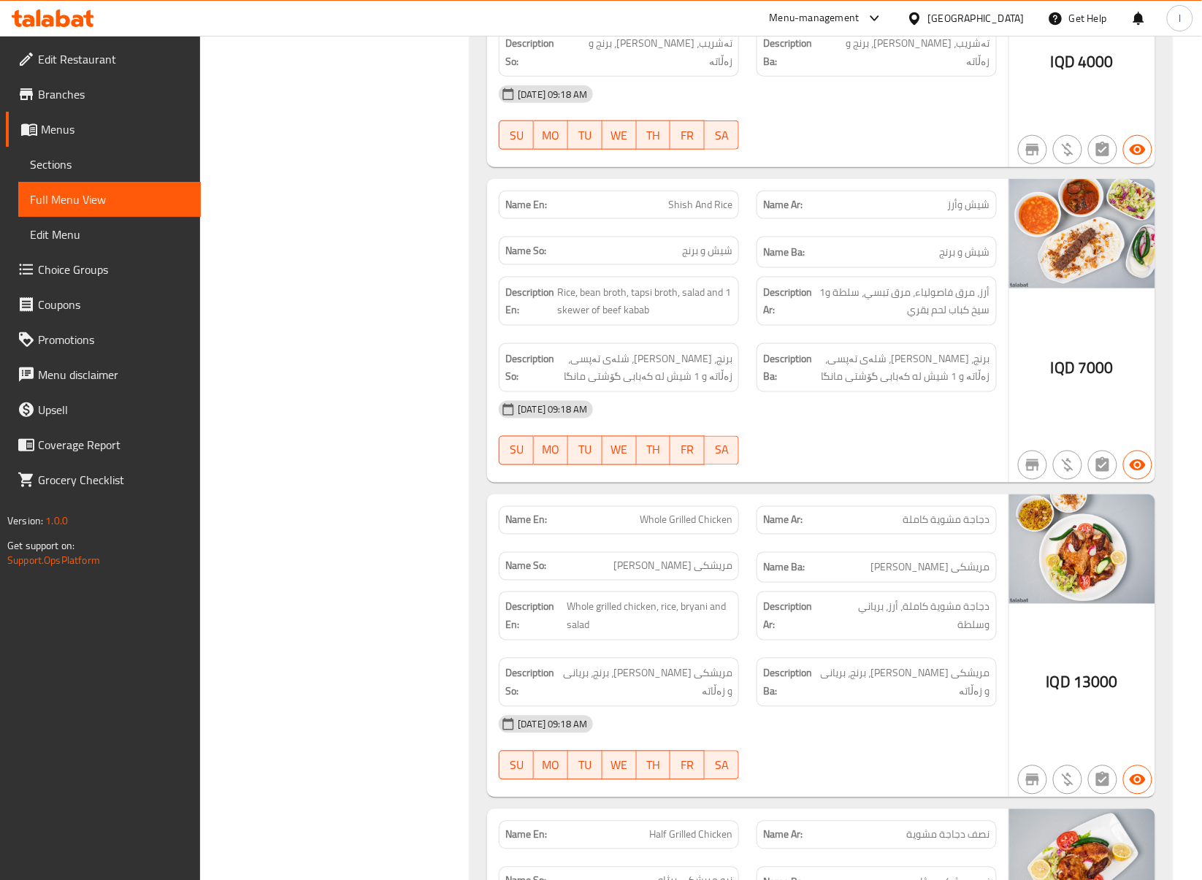
scroll to position [4106, 0]
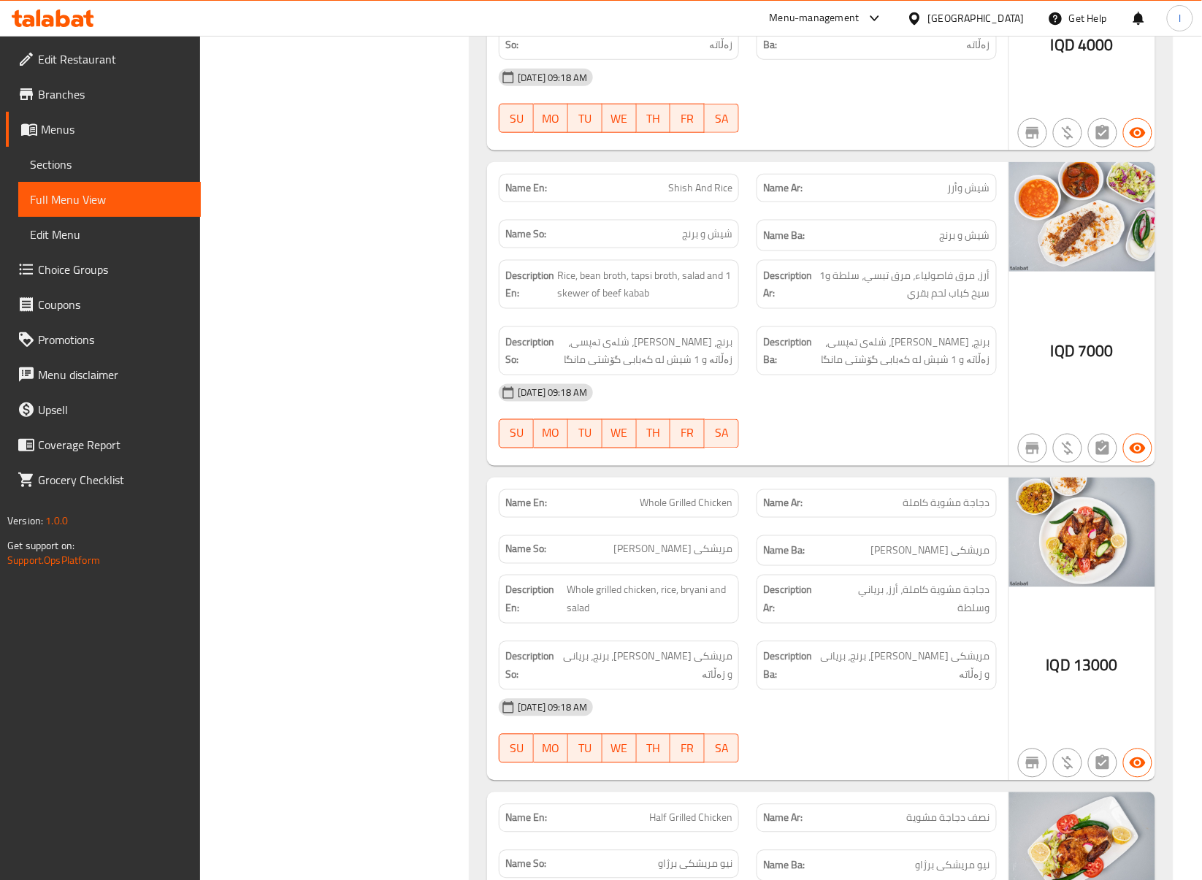
click at [419, 372] on div "Filter Branches Dargai Ankawa Restaurant, Ankawa Branches Popular filters Free …" at bounding box center [341, 89] width 240 height 7971
click at [424, 325] on div "Filter Branches Dargai Ankawa Restaurant, Ankawa Branches Popular filters Free …" at bounding box center [341, 89] width 240 height 7971
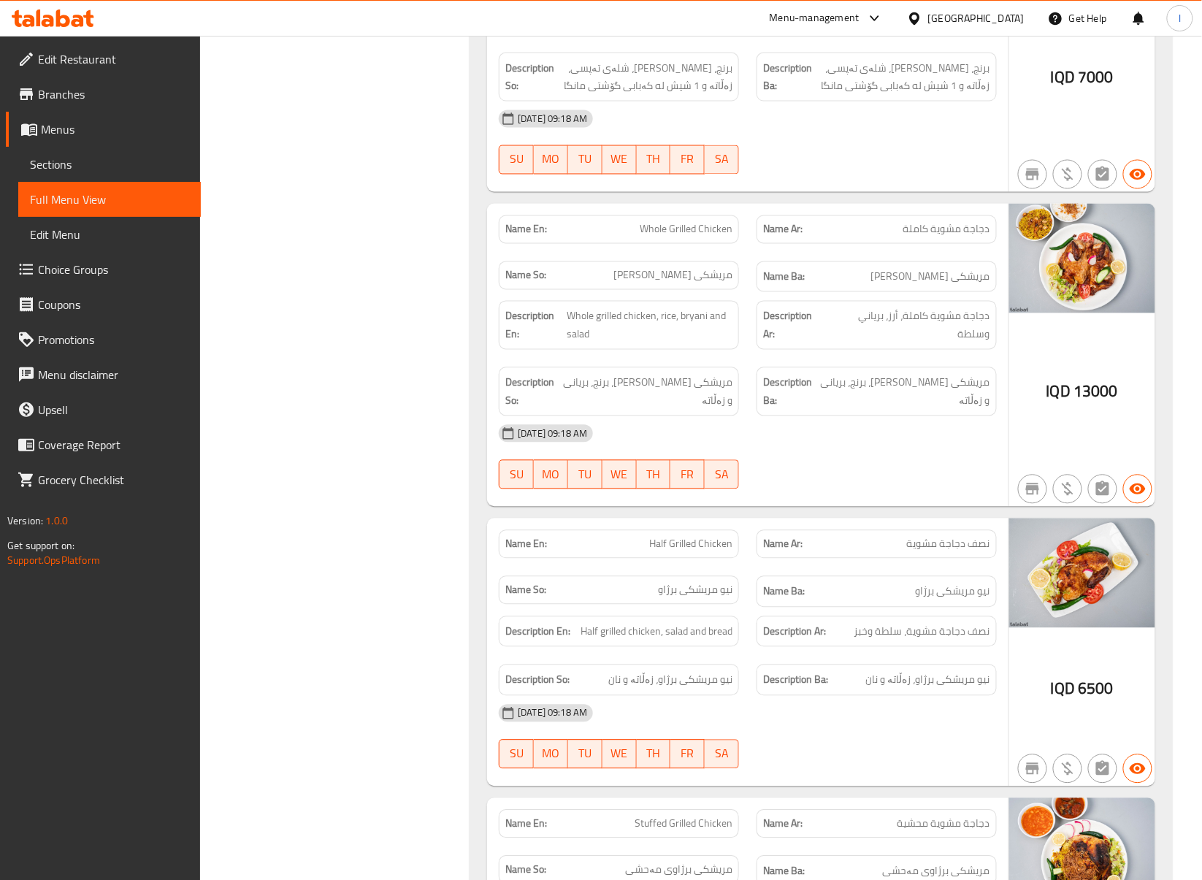
scroll to position [4430, 0]
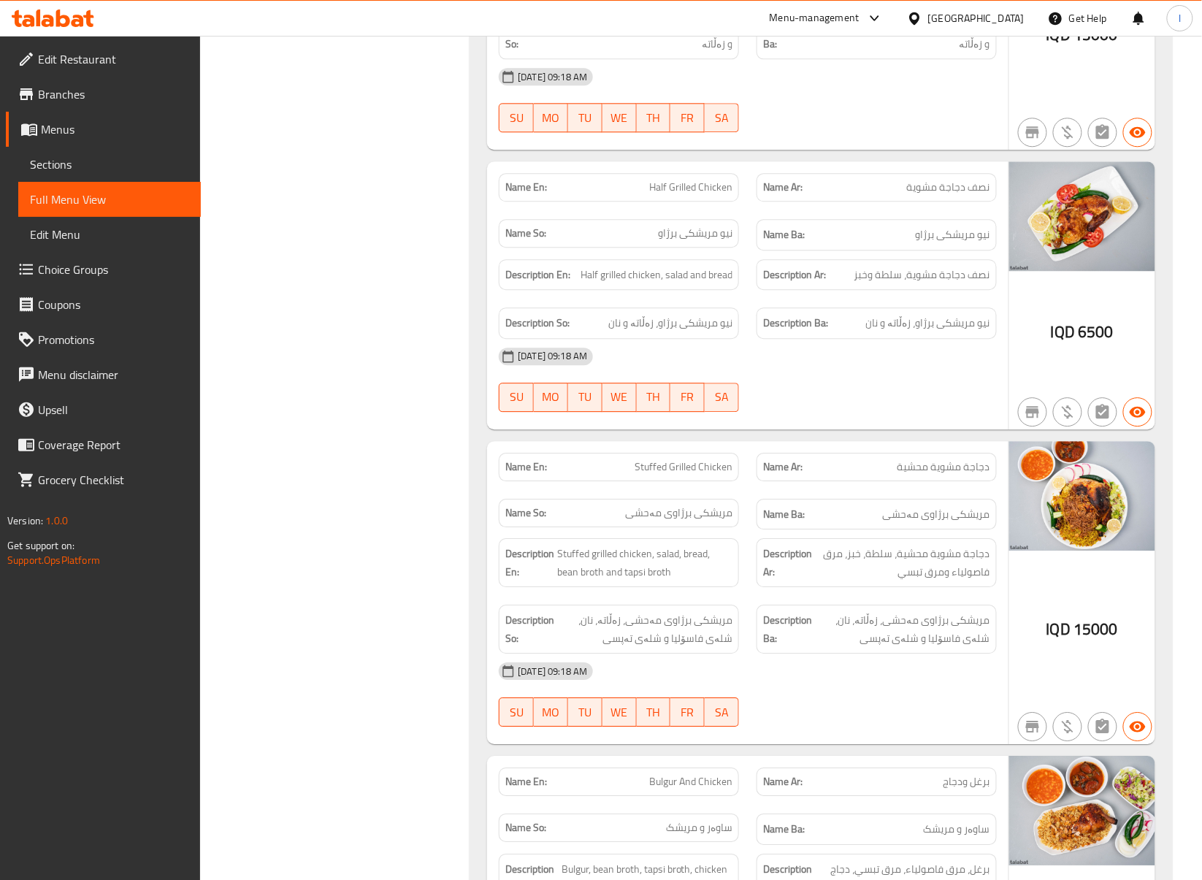
scroll to position [4755, 0]
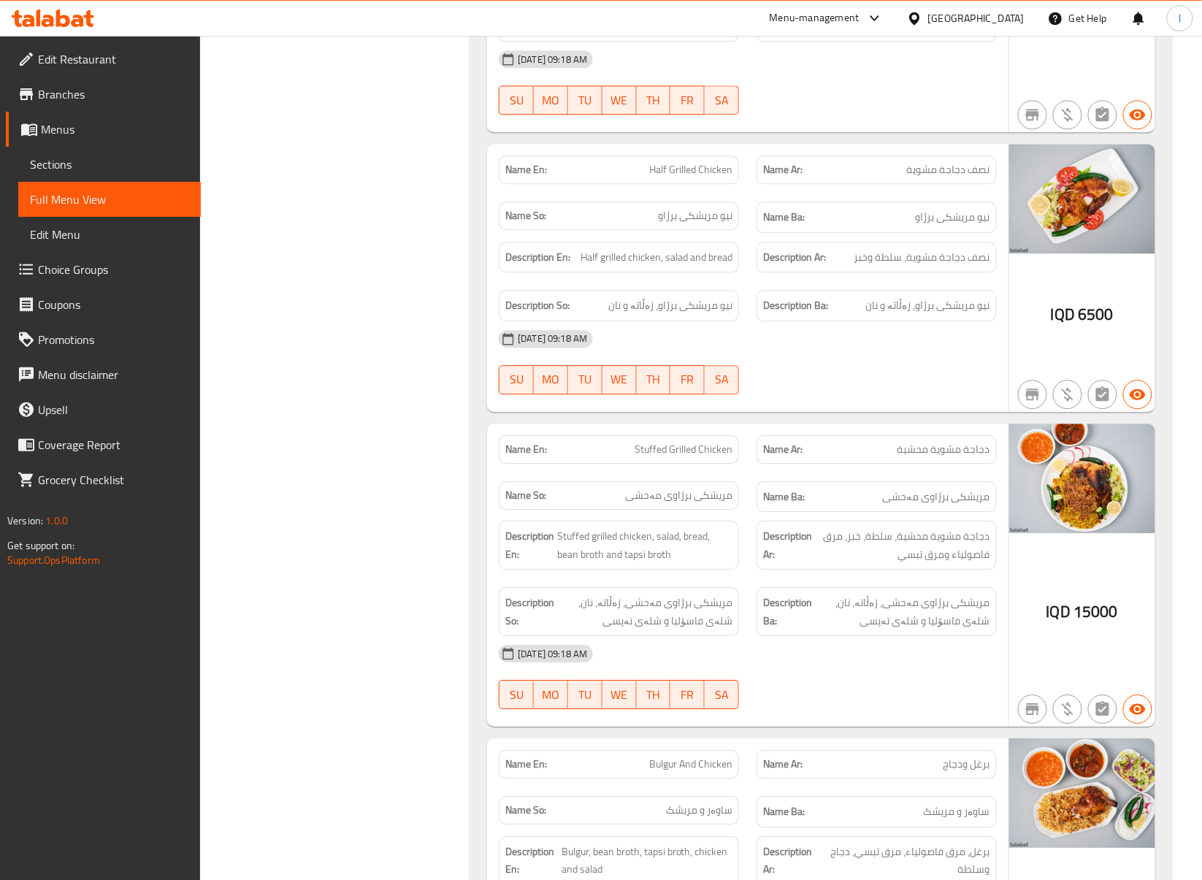
click at [497, 441] on div "Name En: Stuffed Grilled Chicken" at bounding box center [619, 450] width 258 height 46
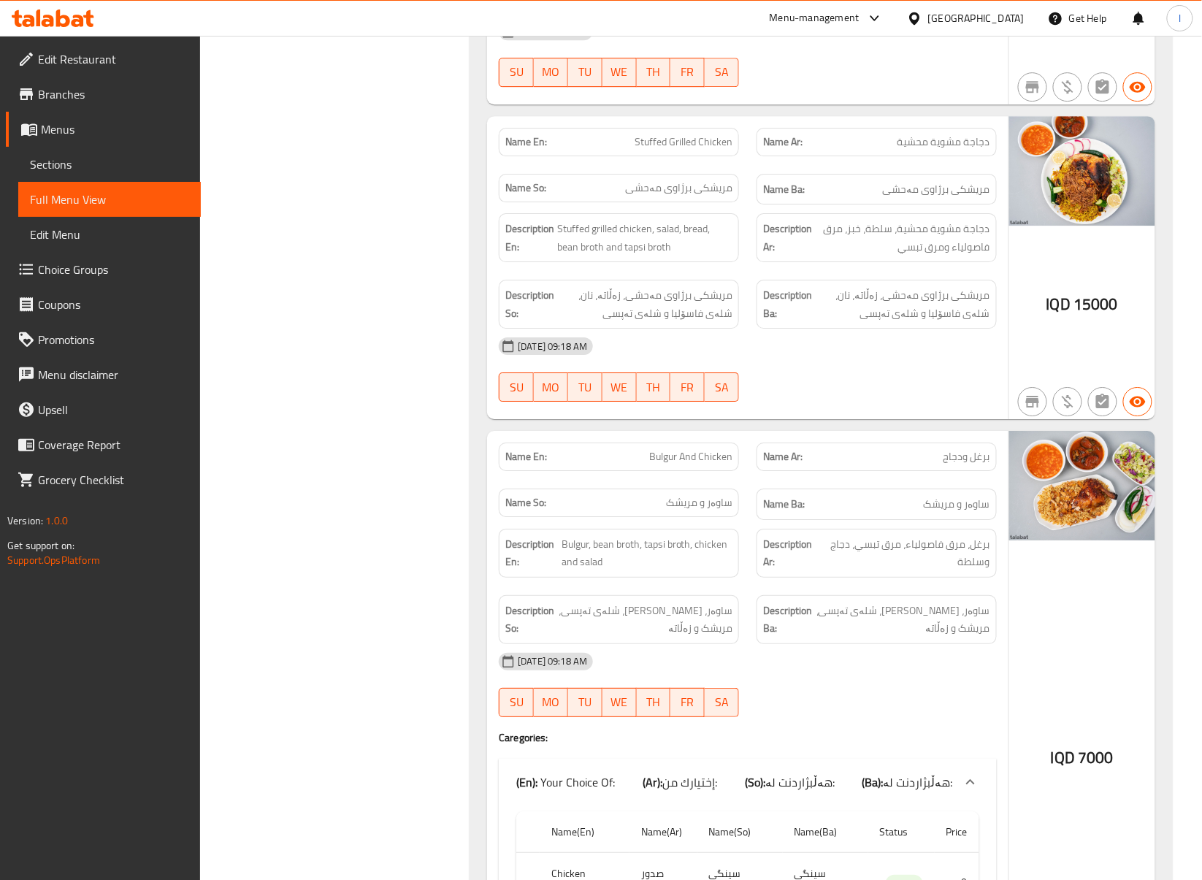
scroll to position [5080, 0]
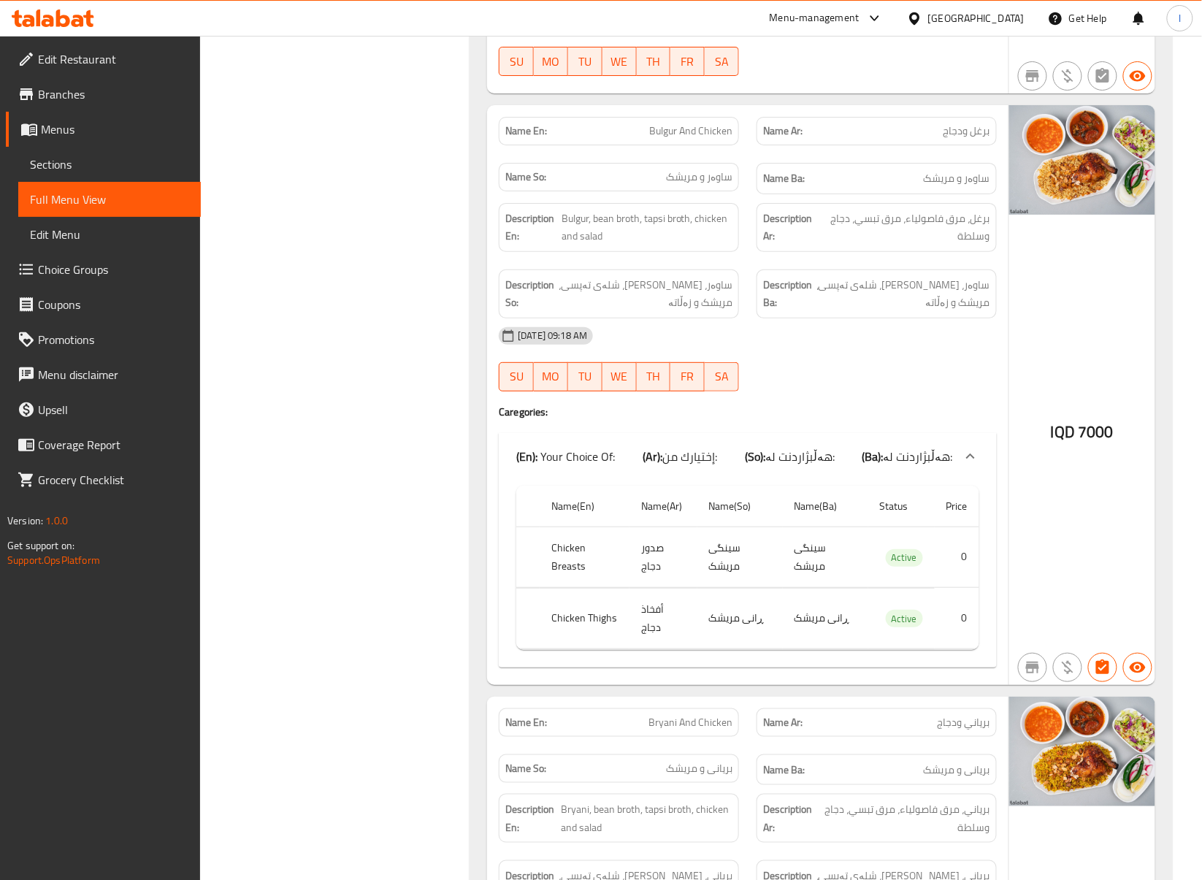
scroll to position [5404, 0]
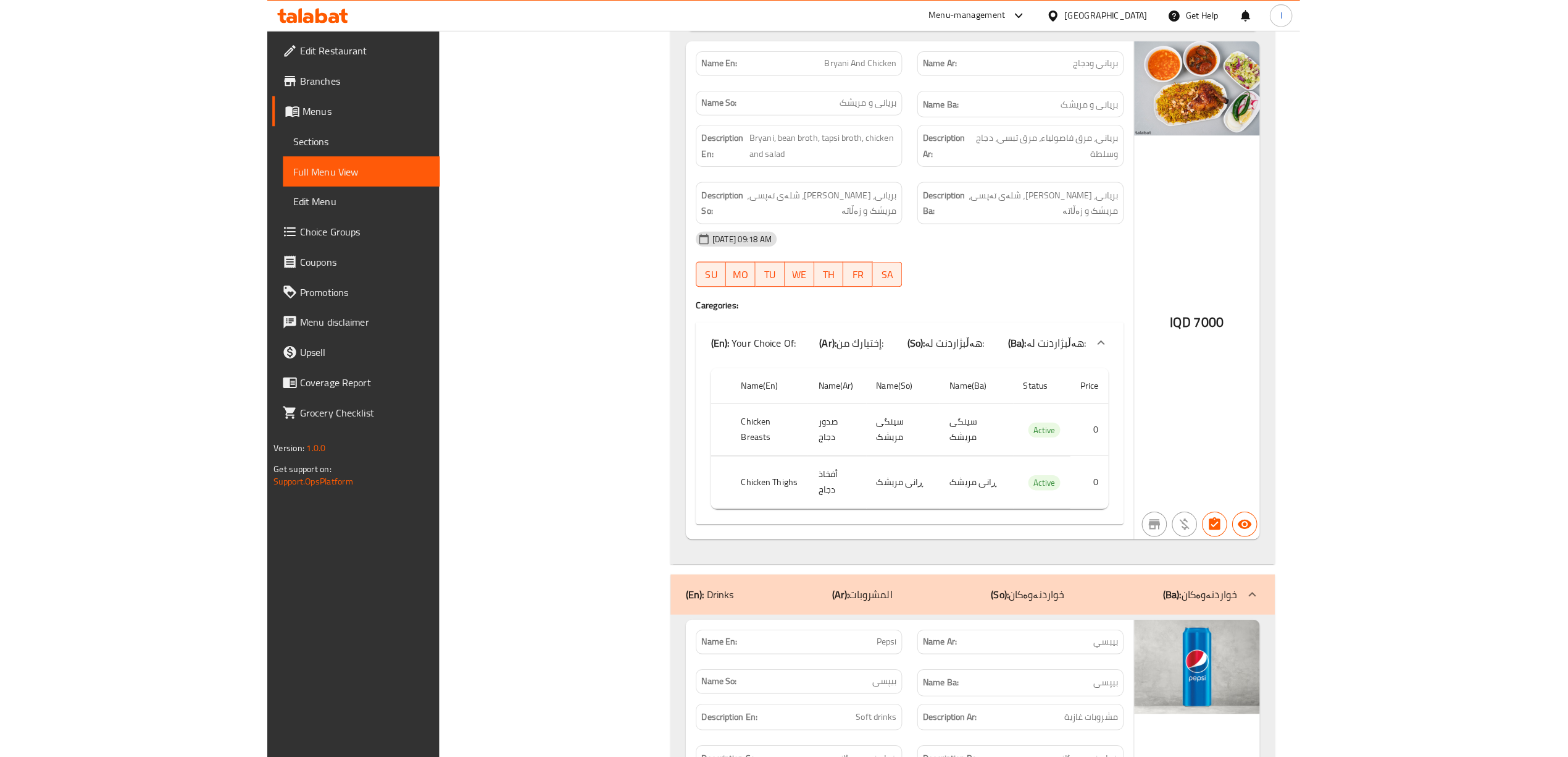
scroll to position [5121, 0]
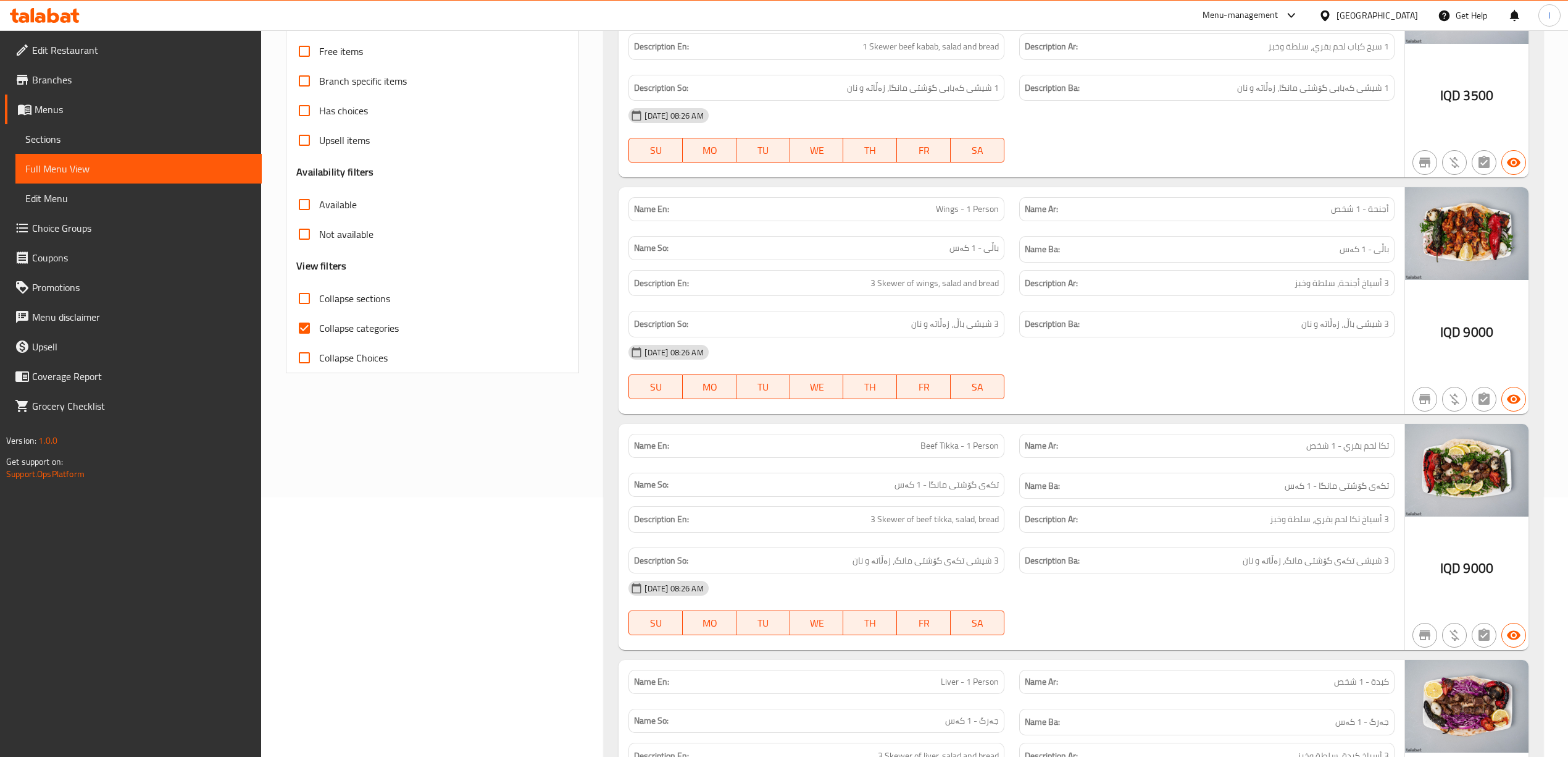
scroll to position [274, 0]
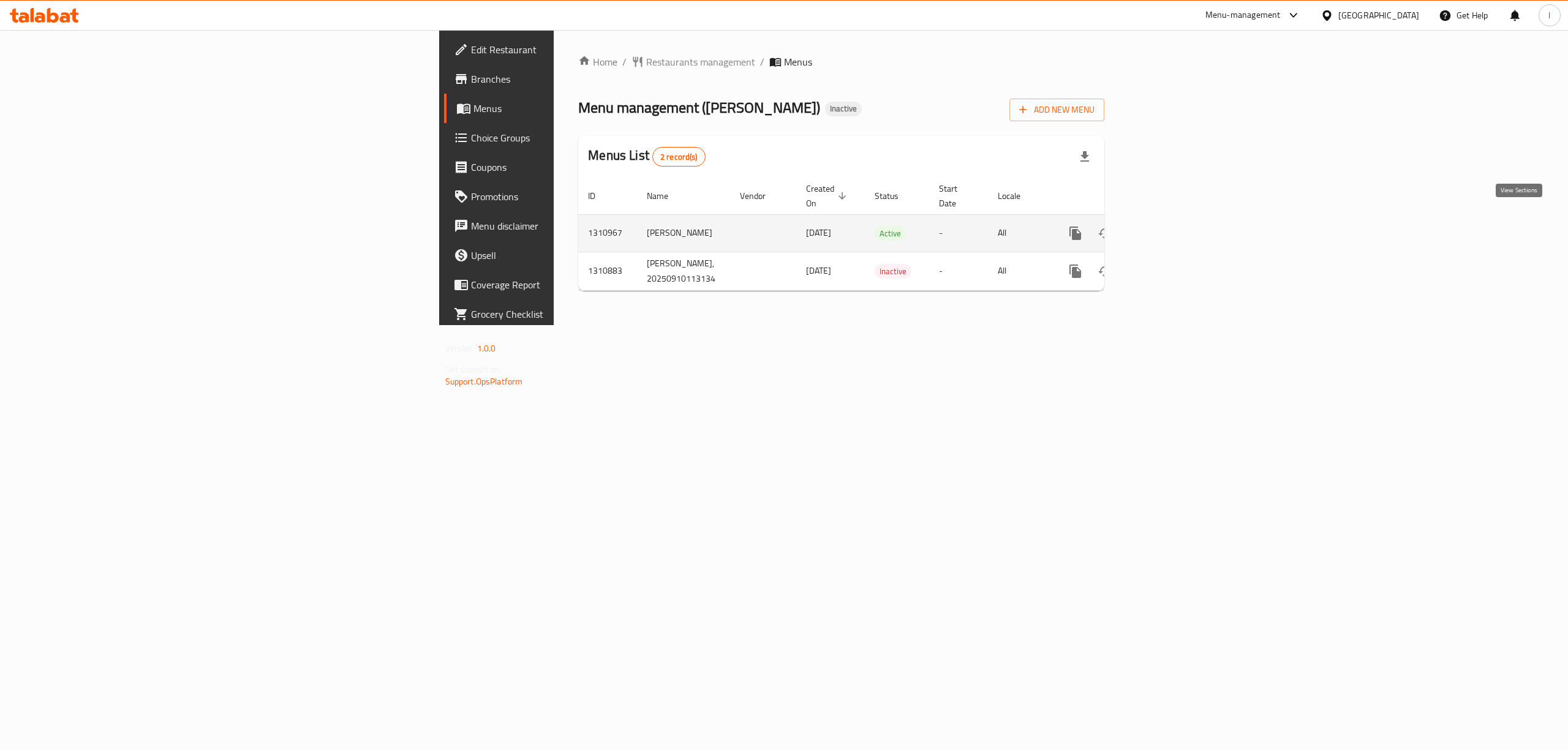
click at [1169, 228] on icon "enhanced table" at bounding box center [1163, 233] width 11 height 11
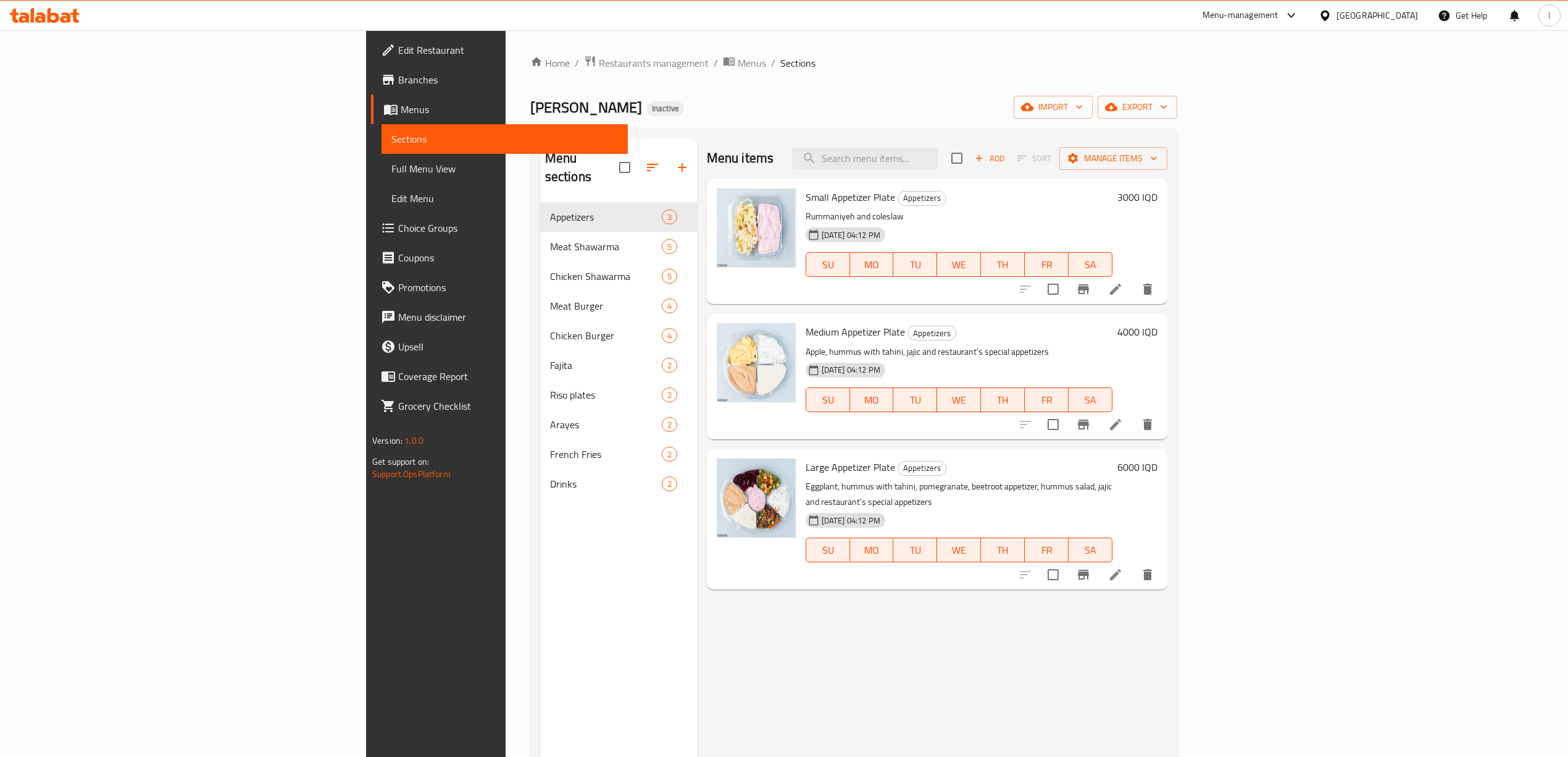
click at [391, 169] on span "Full Menu View" at bounding box center [505, 169] width 227 height 15
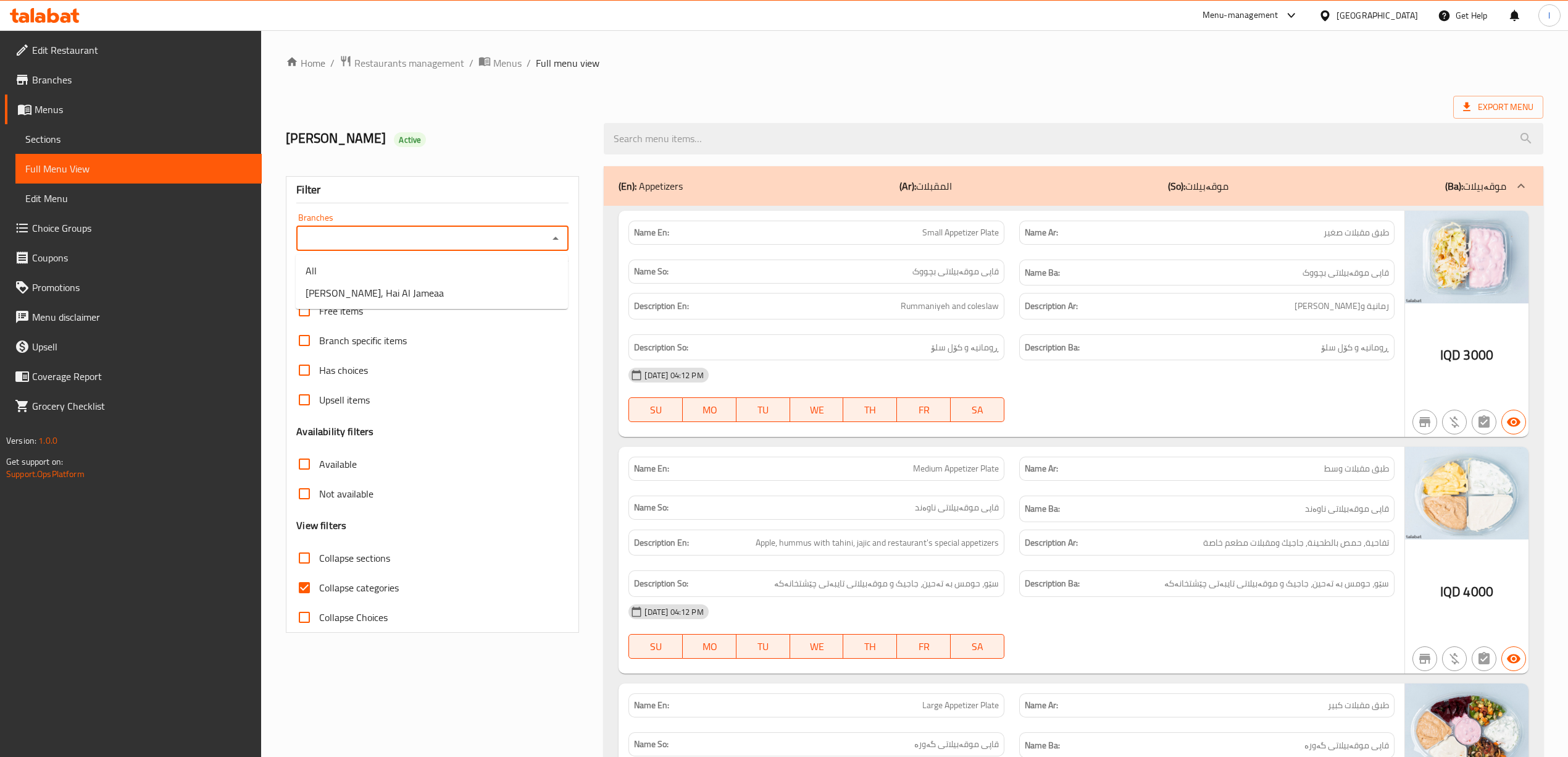
click at [418, 235] on input "Branches" at bounding box center [422, 239] width 244 height 17
click at [393, 285] on span "Nakah Hatab, Hai Al Jameaa" at bounding box center [375, 293] width 139 height 15
type input "Nakah Hatab, Hai Al Jameaa"
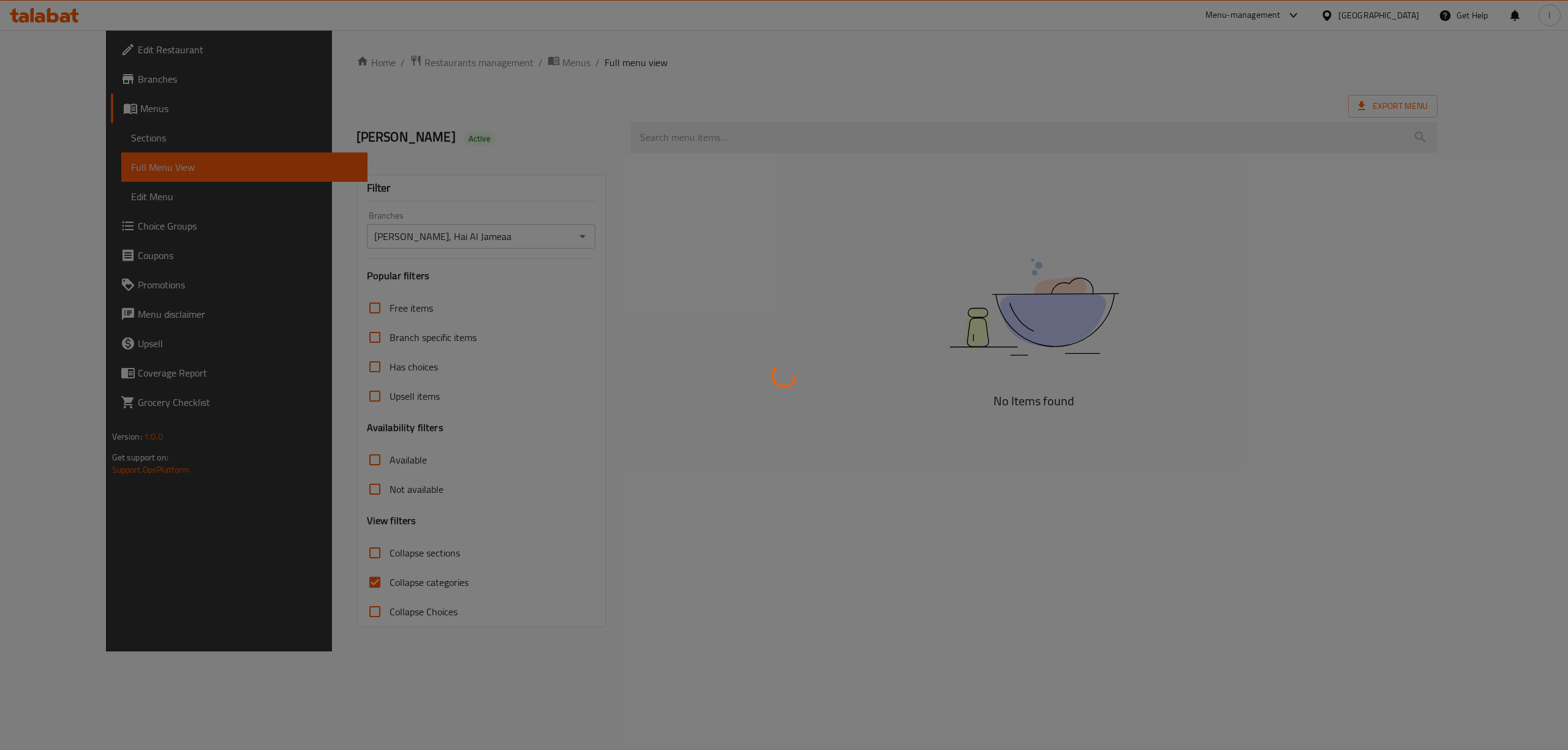
click at [370, 568] on div at bounding box center [784, 375] width 1568 height 750
click at [336, 577] on div at bounding box center [784, 375] width 1568 height 750
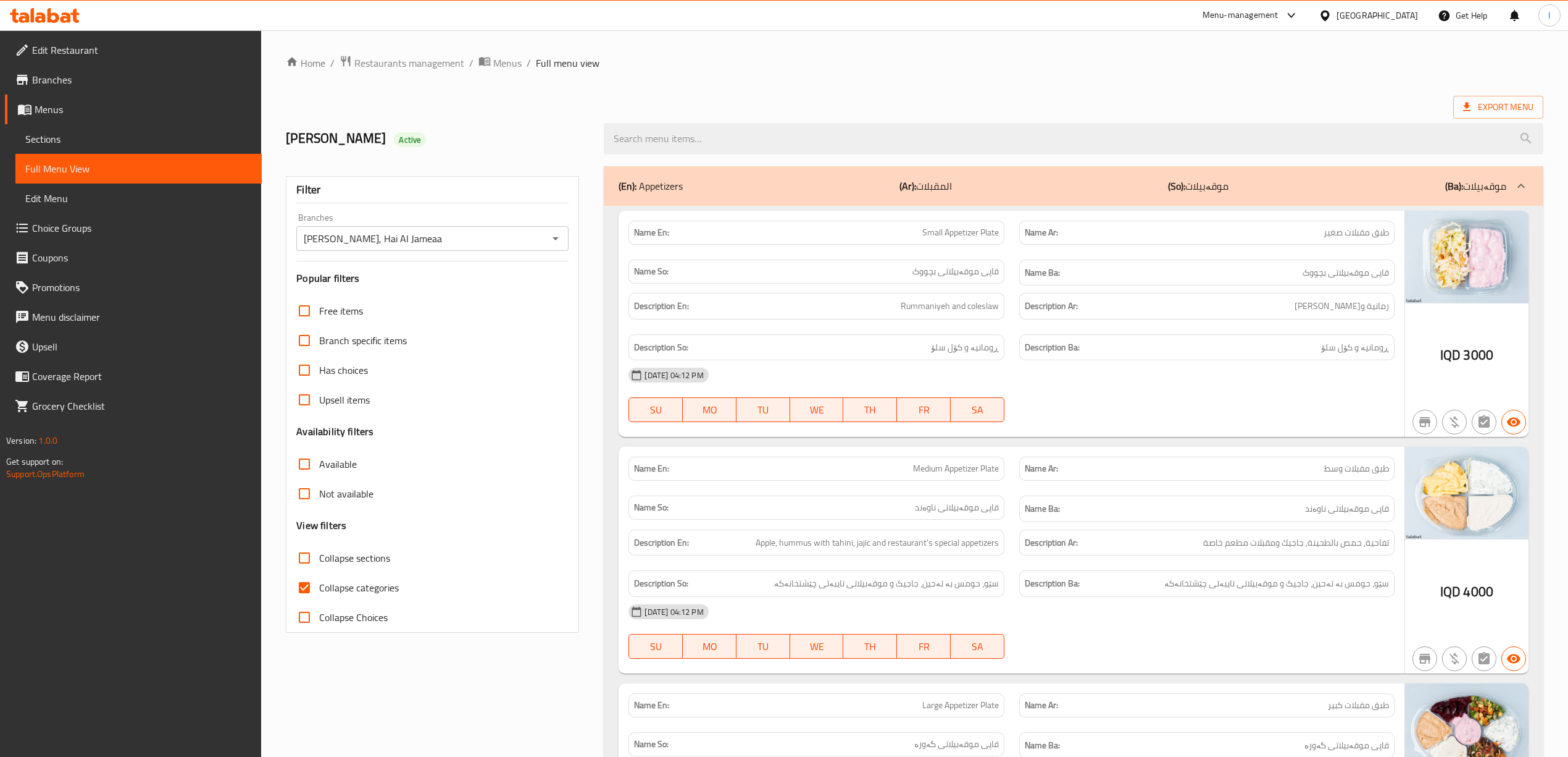
click at [361, 584] on span "Collapse categories" at bounding box center [359, 588] width 79 height 15
click at [320, 584] on input "Collapse categories" at bounding box center [304, 587] width 30 height 30
checkbox input "false"
click at [700, 112] on div "aram Active" at bounding box center [914, 138] width 1272 height 55
click at [693, 125] on input "search" at bounding box center [1073, 138] width 939 height 31
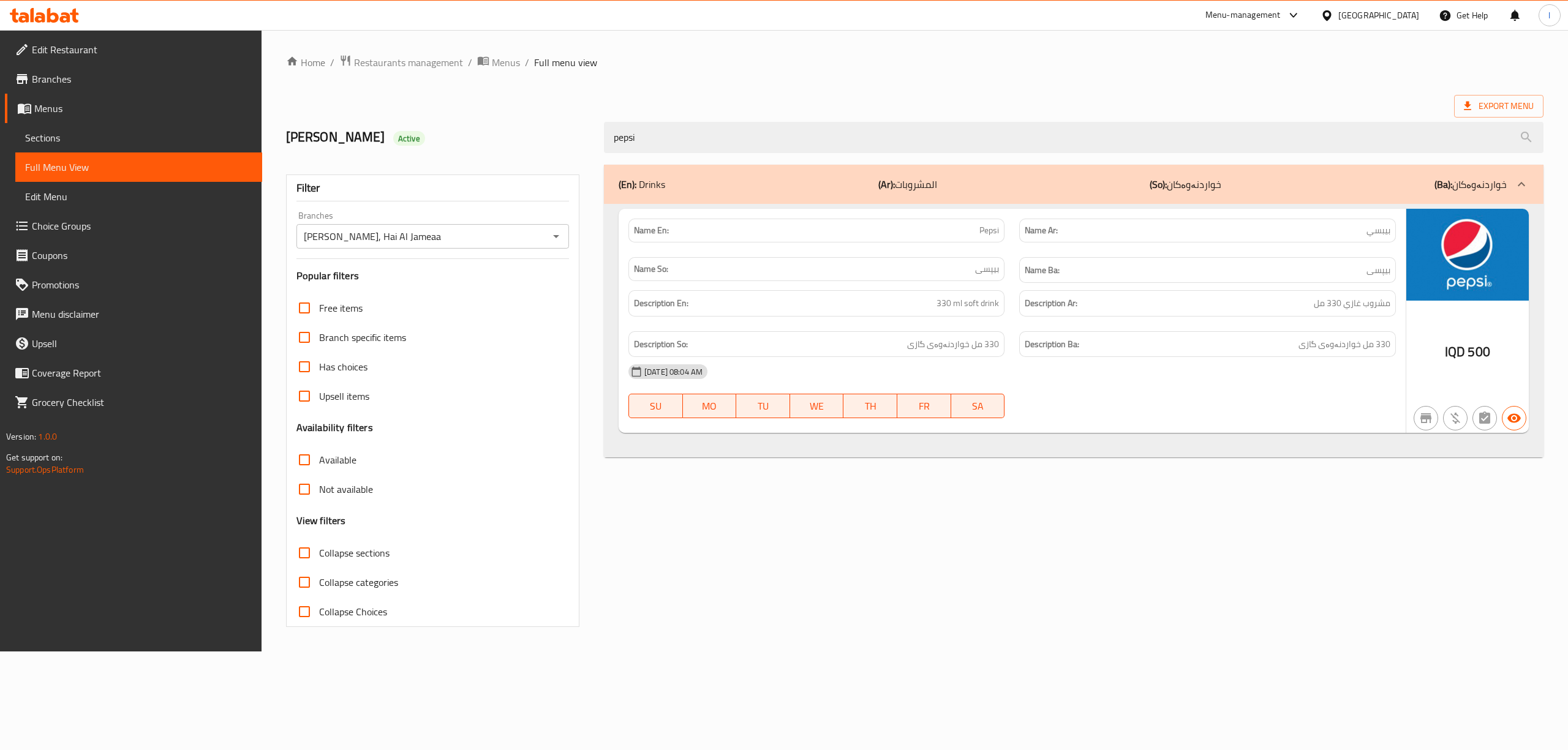
type input "pepsi"
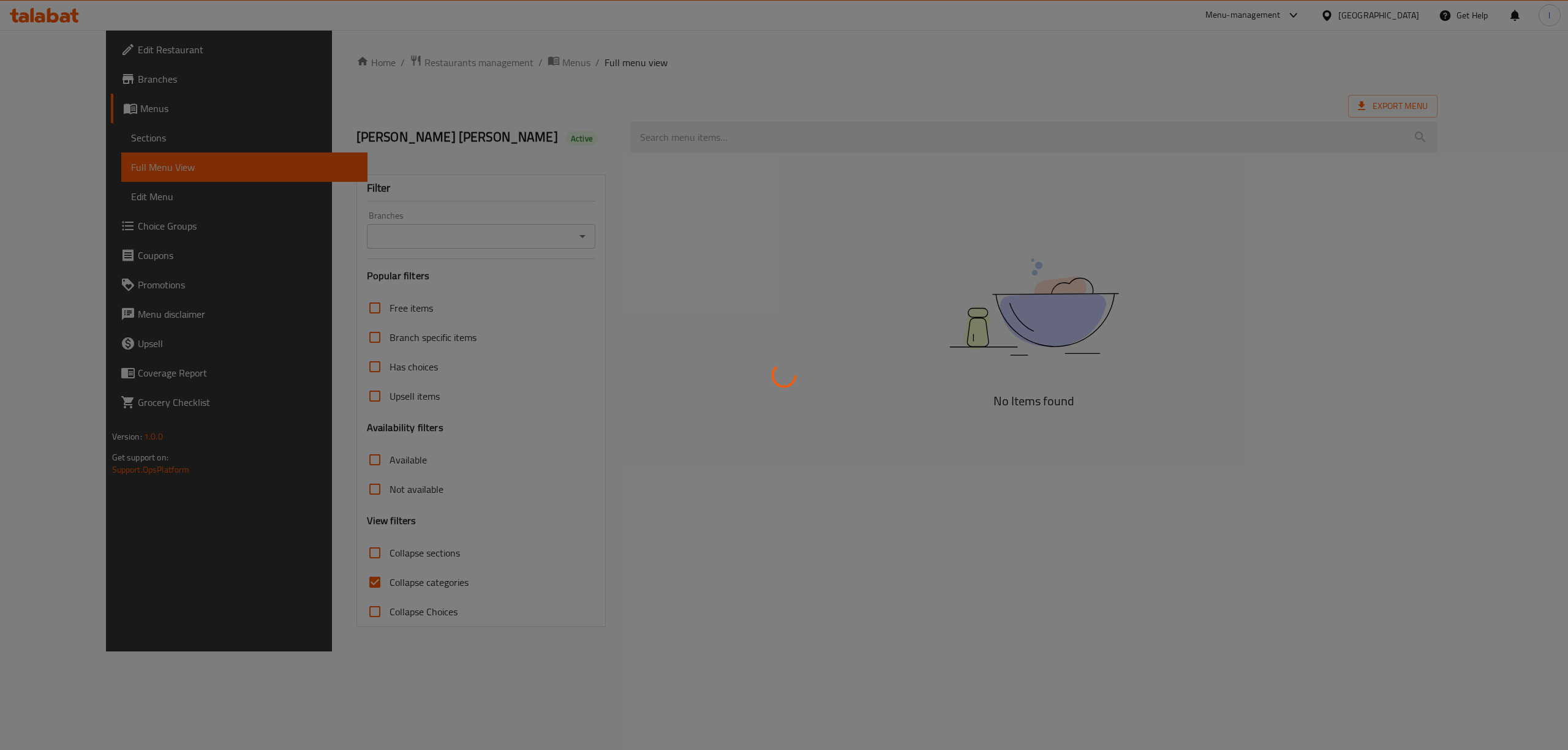
click at [451, 234] on div at bounding box center [784, 375] width 1568 height 750
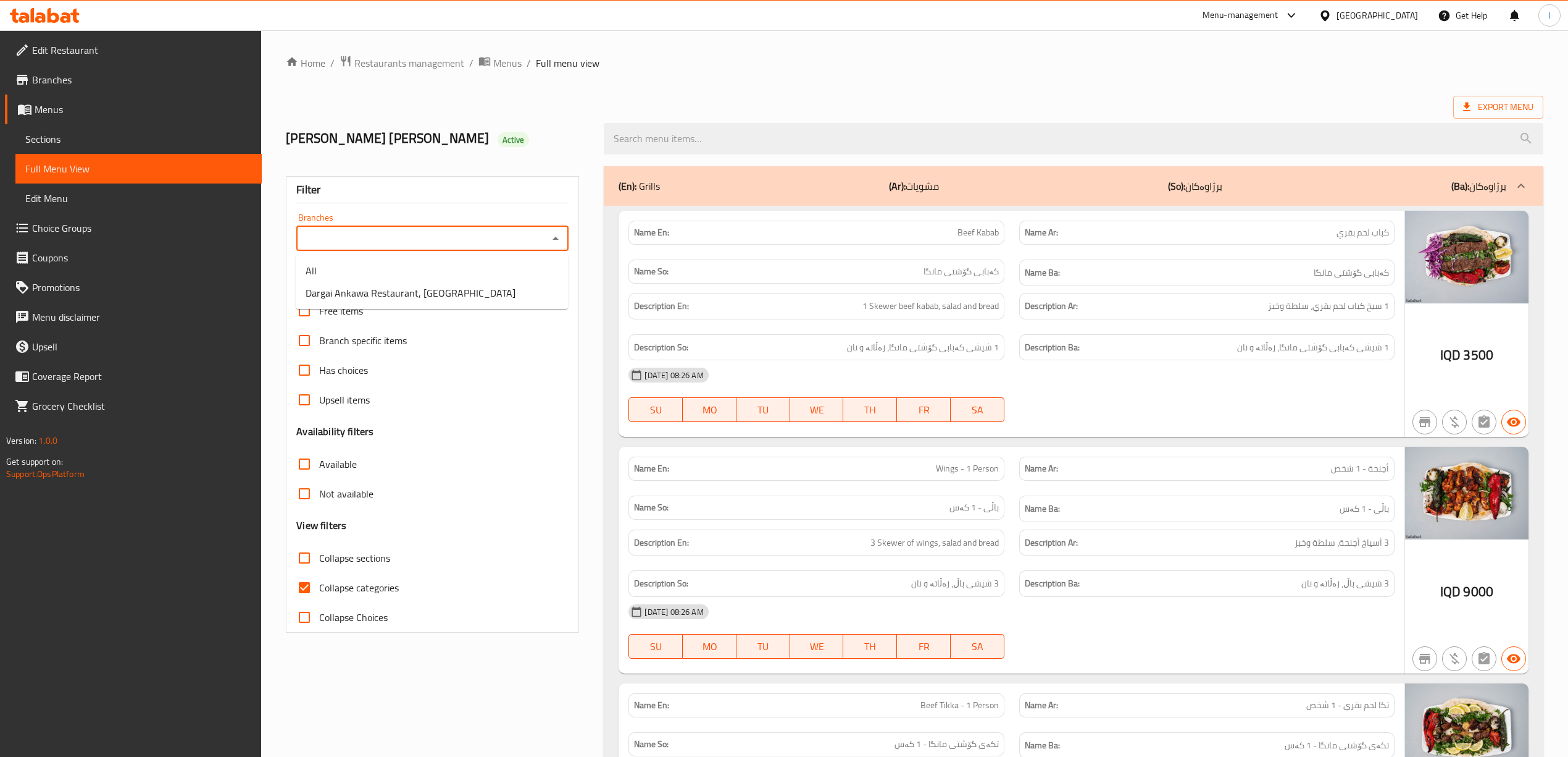
click at [452, 245] on input "Branches" at bounding box center [422, 239] width 244 height 17
click at [393, 295] on span "Dargai Ankawa Restaurant, [GEOGRAPHIC_DATA]" at bounding box center [411, 293] width 210 height 15
type input "Dargai Ankawa Restaurant, [GEOGRAPHIC_DATA]"
click at [356, 574] on label "Collapse categories" at bounding box center [344, 587] width 109 height 30
click at [320, 574] on input "Collapse categories" at bounding box center [304, 587] width 30 height 30
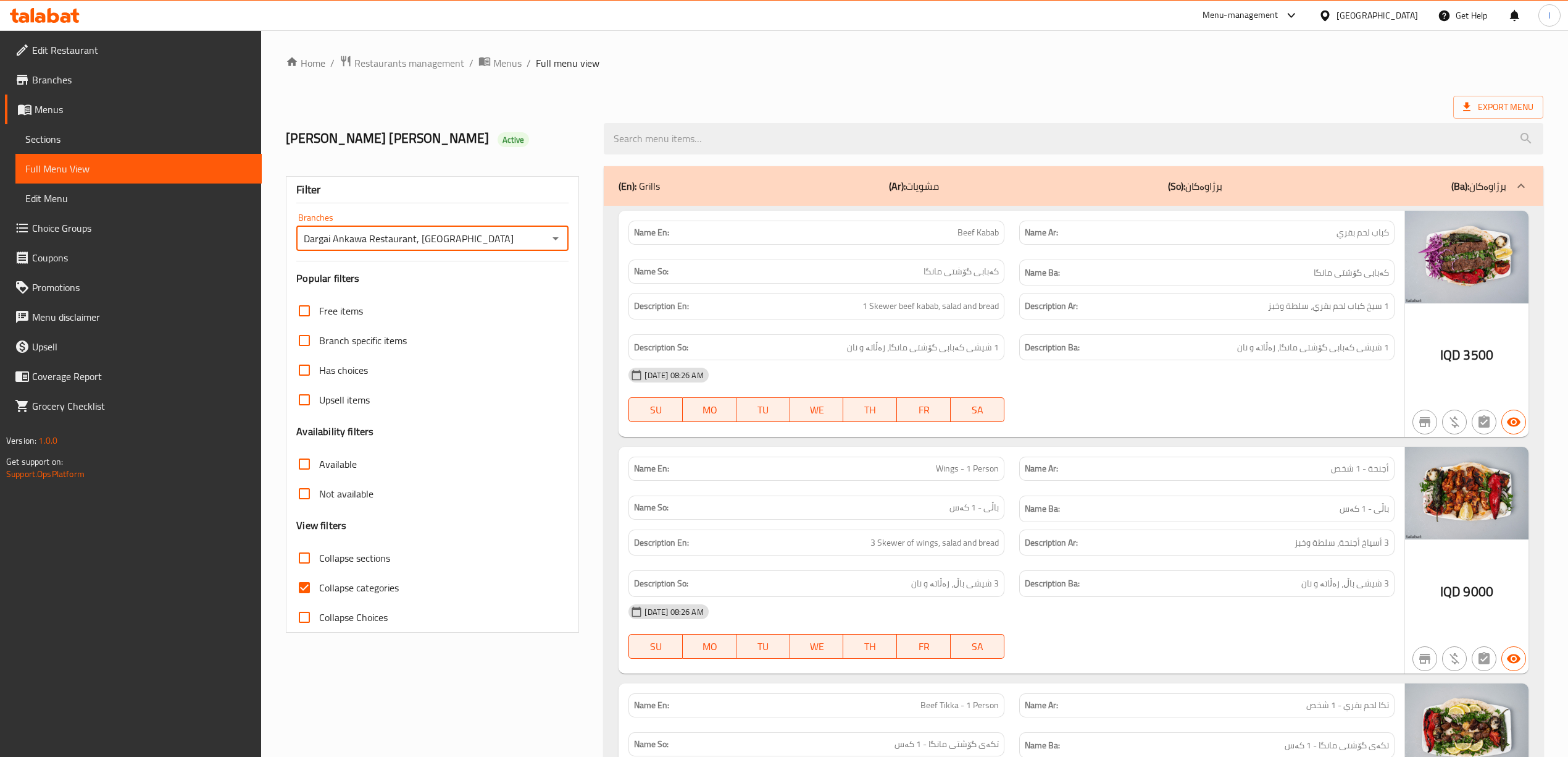
checkbox input "false"
click at [341, 557] on span "Collapse sections" at bounding box center [355, 558] width 71 height 15
click at [320, 557] on input "Collapse sections" at bounding box center [304, 557] width 30 height 30
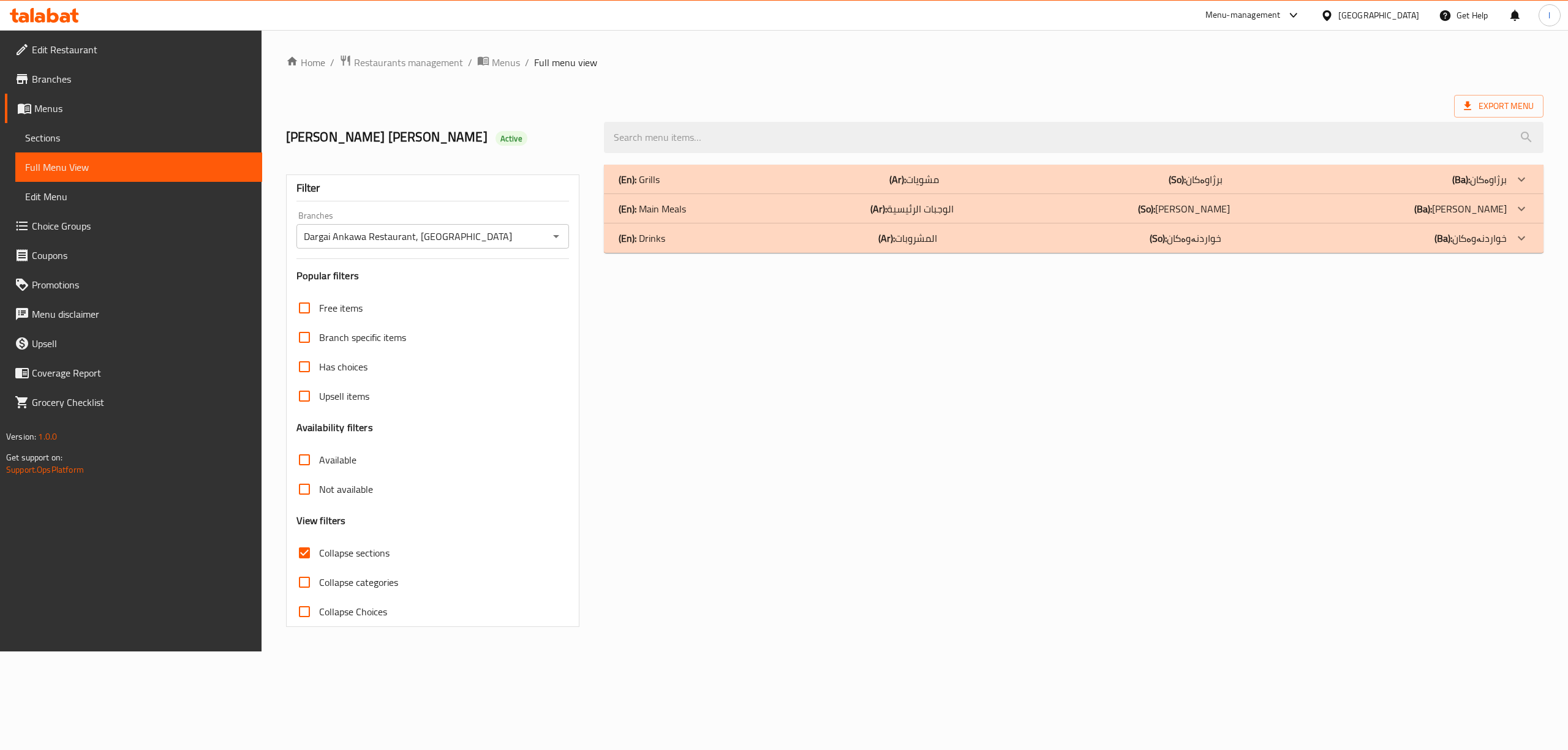
click at [338, 551] on span "Collapse sections" at bounding box center [355, 553] width 70 height 15
click at [319, 551] on input "Collapse sections" at bounding box center [304, 552] width 29 height 29
checkbox input "false"
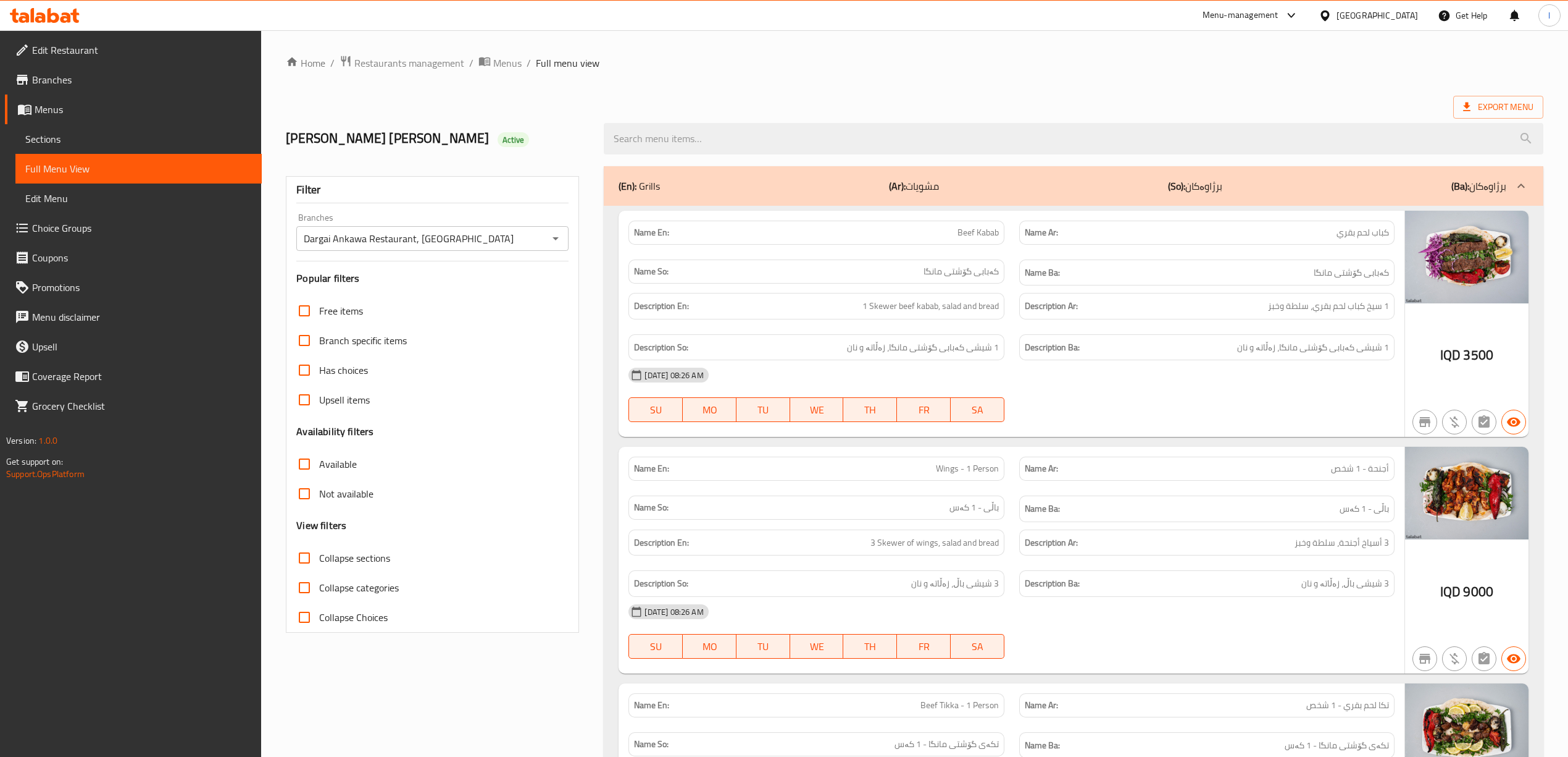
click at [1065, 526] on div "Description Ar: 3 أسياخ أجنحة، سلطة وخبز" at bounding box center [1207, 542] width 391 height 41
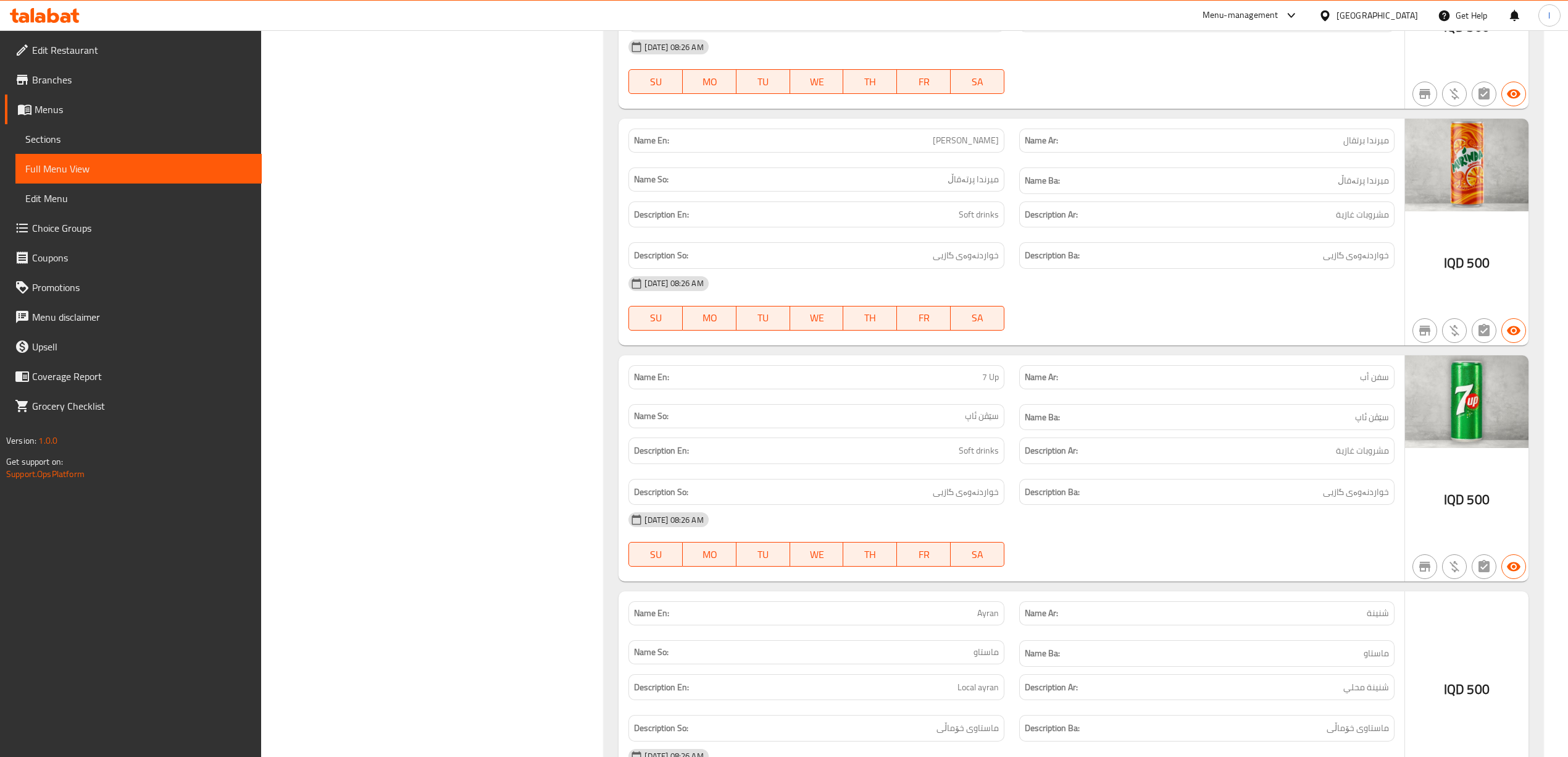
scroll to position [4896, 0]
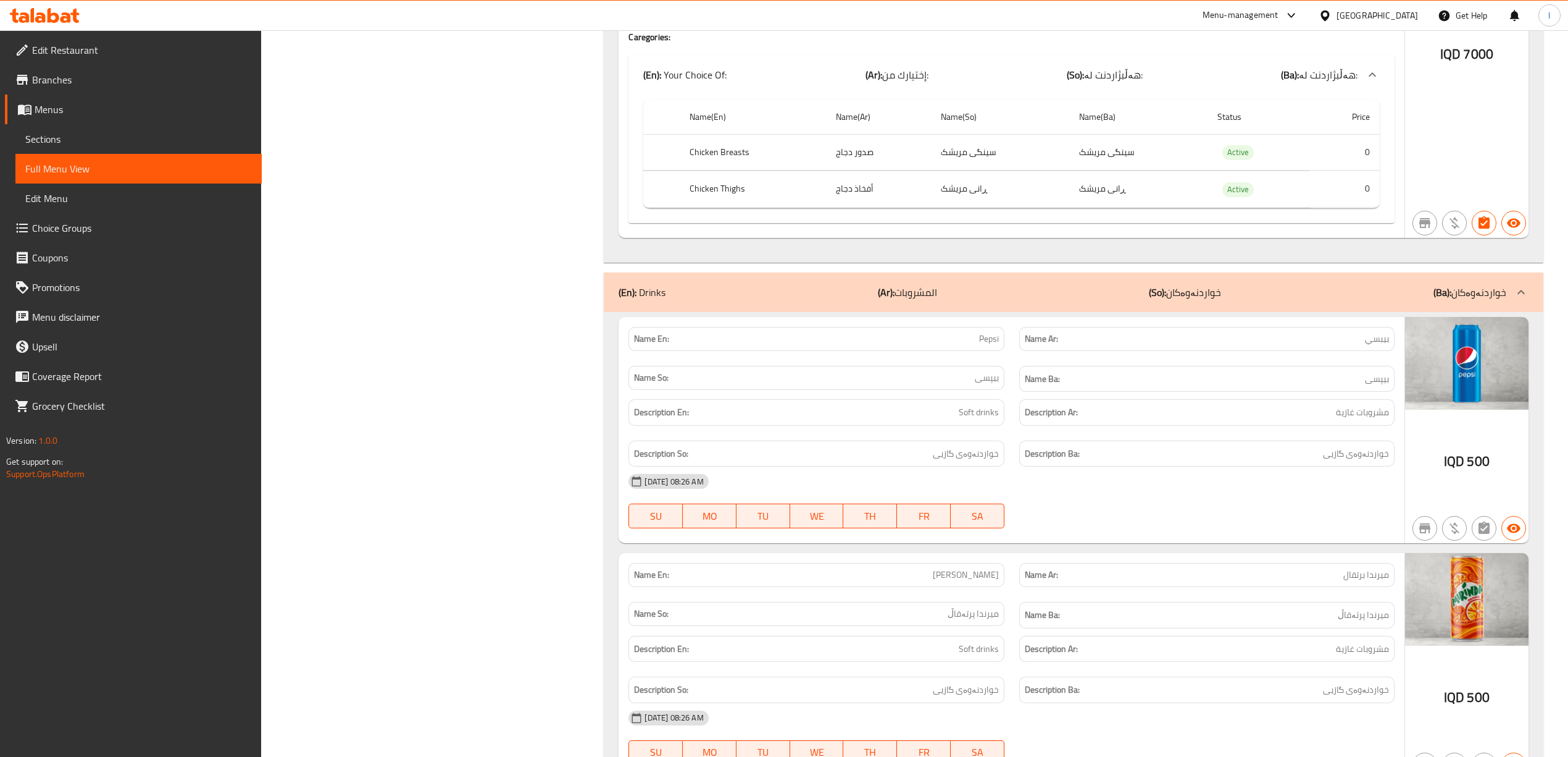
click at [1330, 299] on div "(En): Drinks (Ar): المشروبات (So): خواردنەوەکان (Ba): خواردنەوەکان" at bounding box center [1063, 293] width 888 height 15
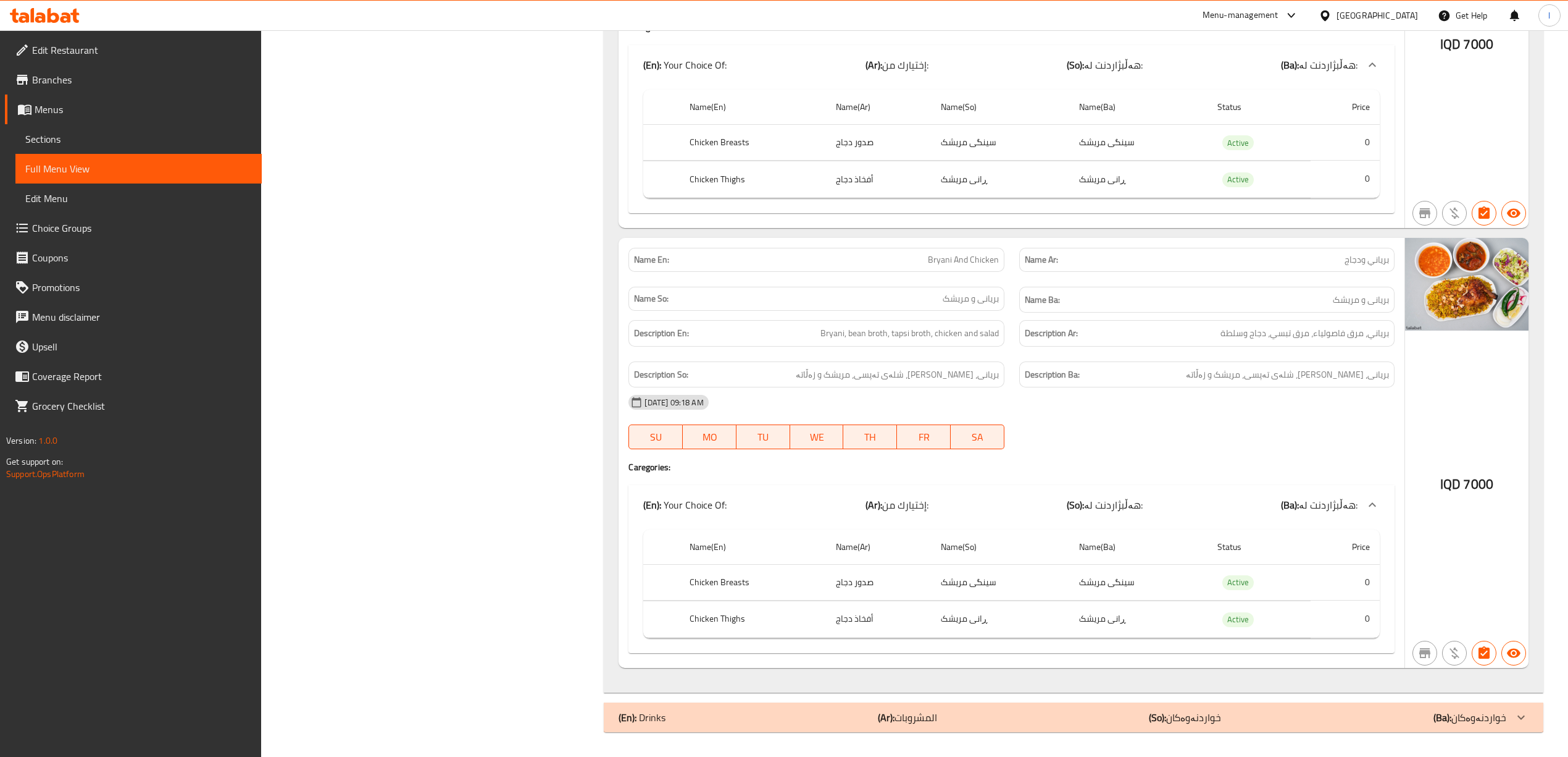
click at [1308, 714] on div "(En): Drinks (Ar): المشروبات (So): خواردنەوەکان (Ba): خواردنەوەکان" at bounding box center [1063, 717] width 888 height 15
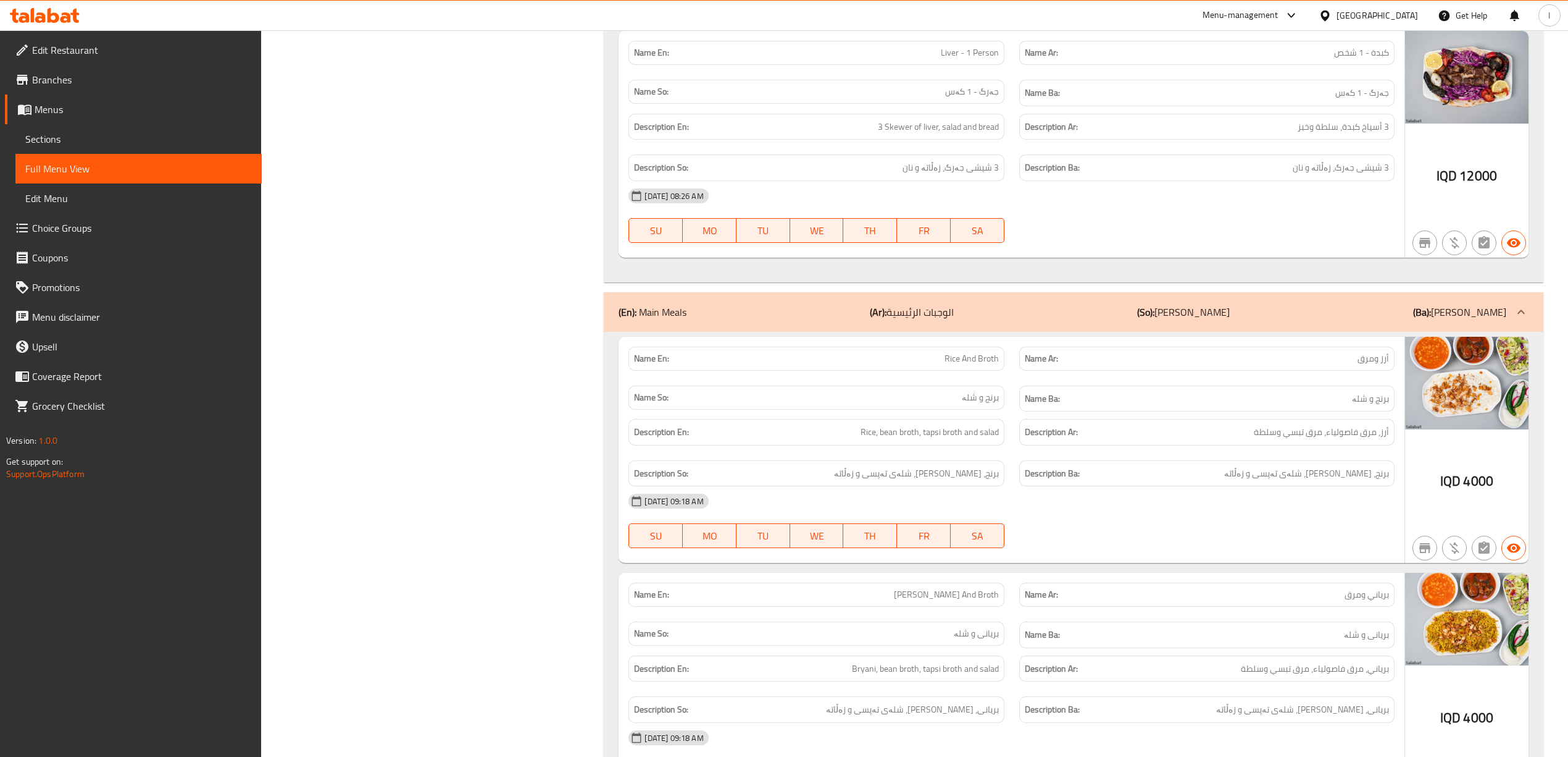
scroll to position [503, 0]
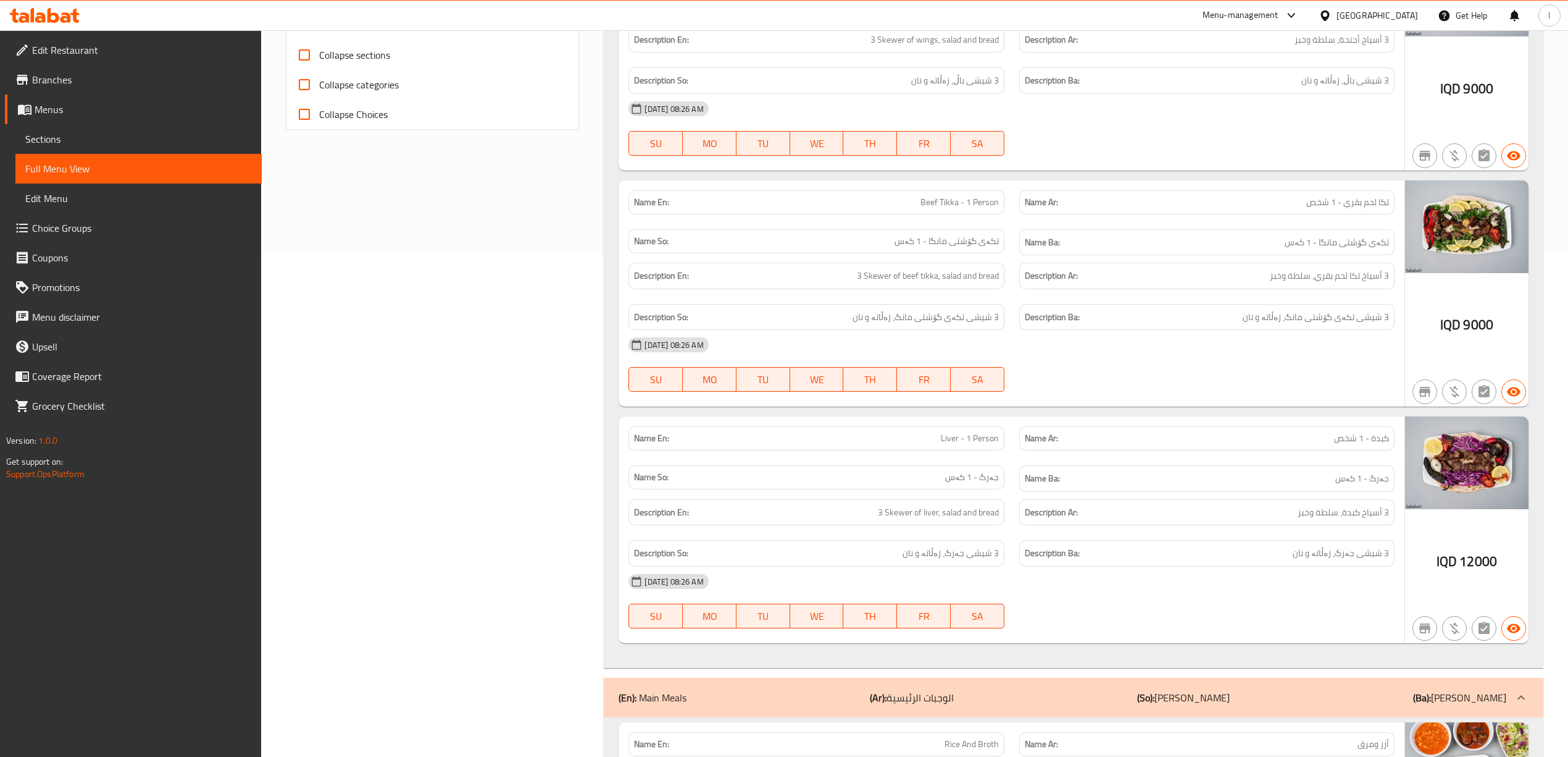
click at [1250, 700] on div "(En): Main Meals (Ar): الوجبات الرئيسية (So): ژەمە سەرەکییەکان (Ba): ژەمە سەرەک…" at bounding box center [1063, 698] width 888 height 15
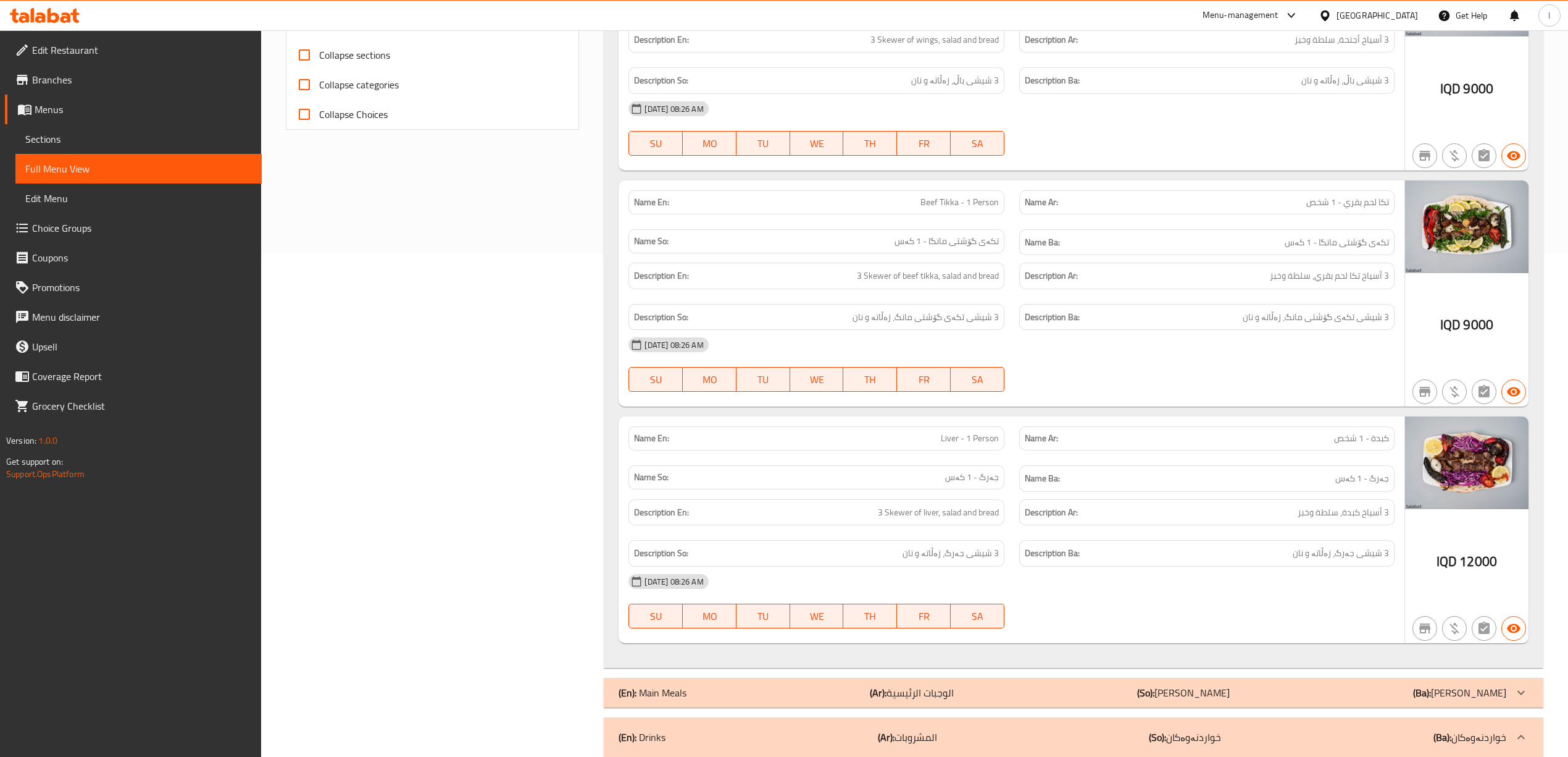
click at [1251, 698] on div "(En): Main Meals (Ar): الوجبات الرئيسية (So): ژەمە سەرەکییەکان (Ba): ژەمە سەرەک…" at bounding box center [1063, 693] width 888 height 15
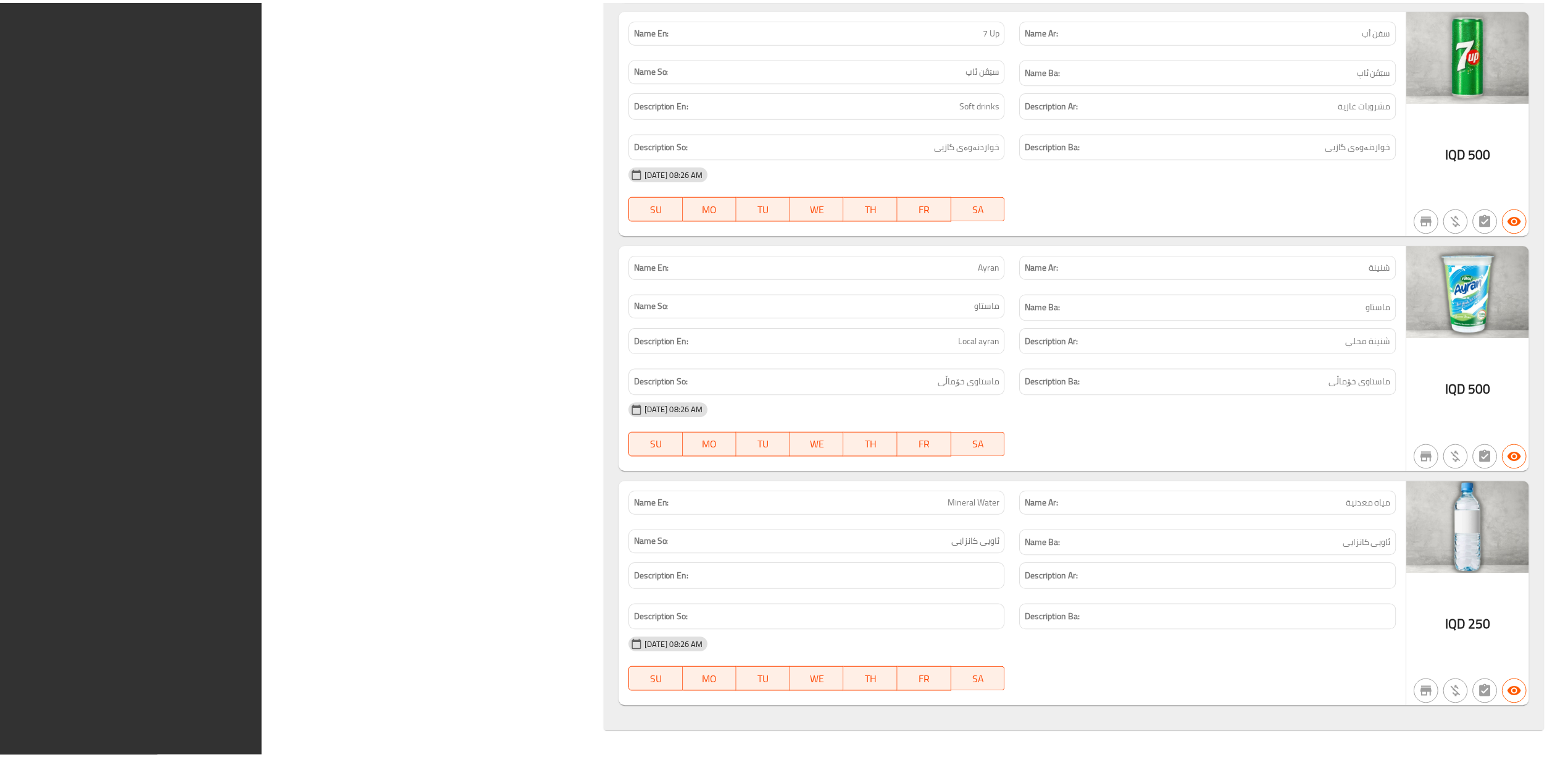
scroll to position [5720, 0]
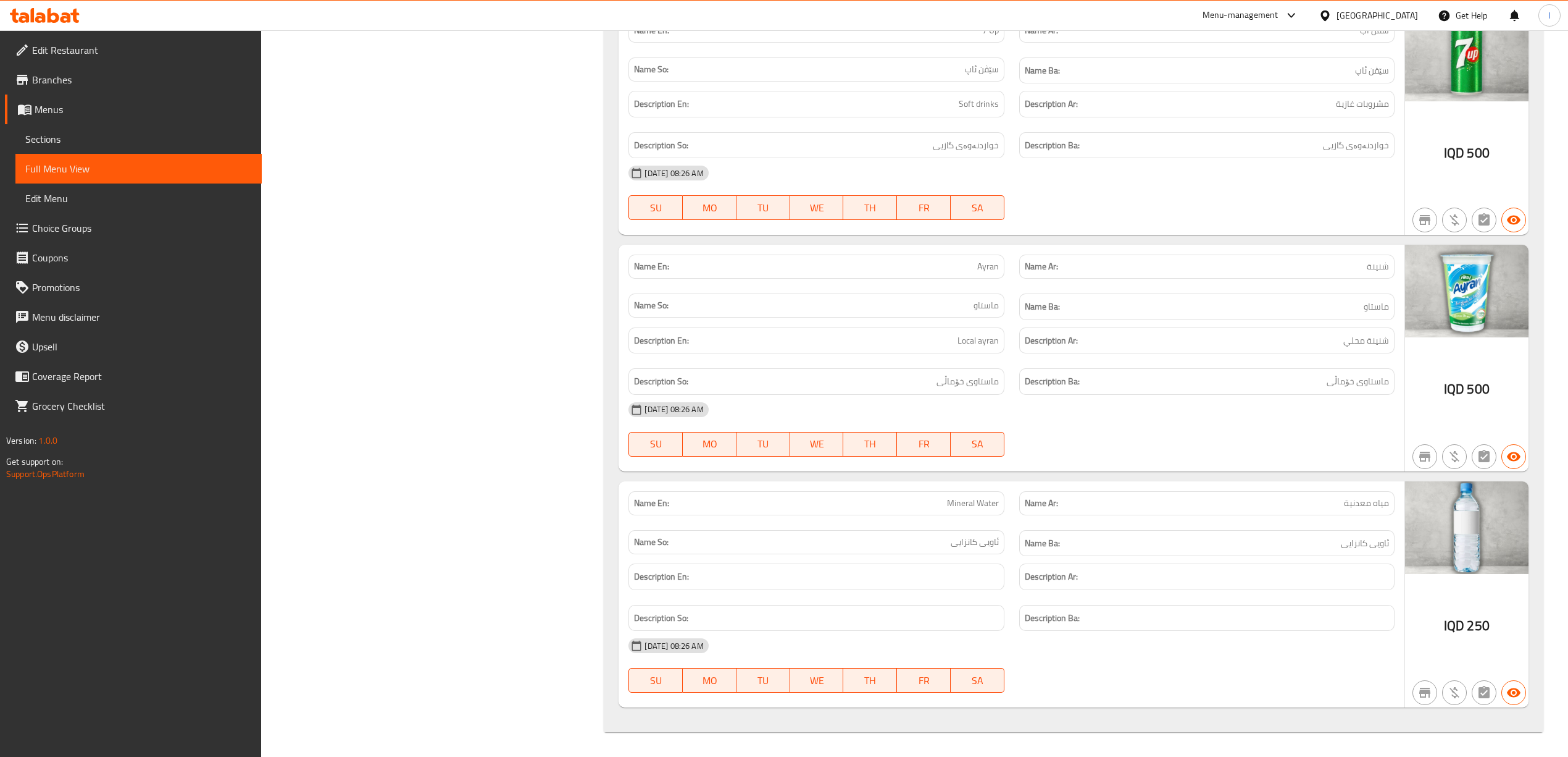
click at [86, 109] on span "Menus" at bounding box center [143, 110] width 217 height 15
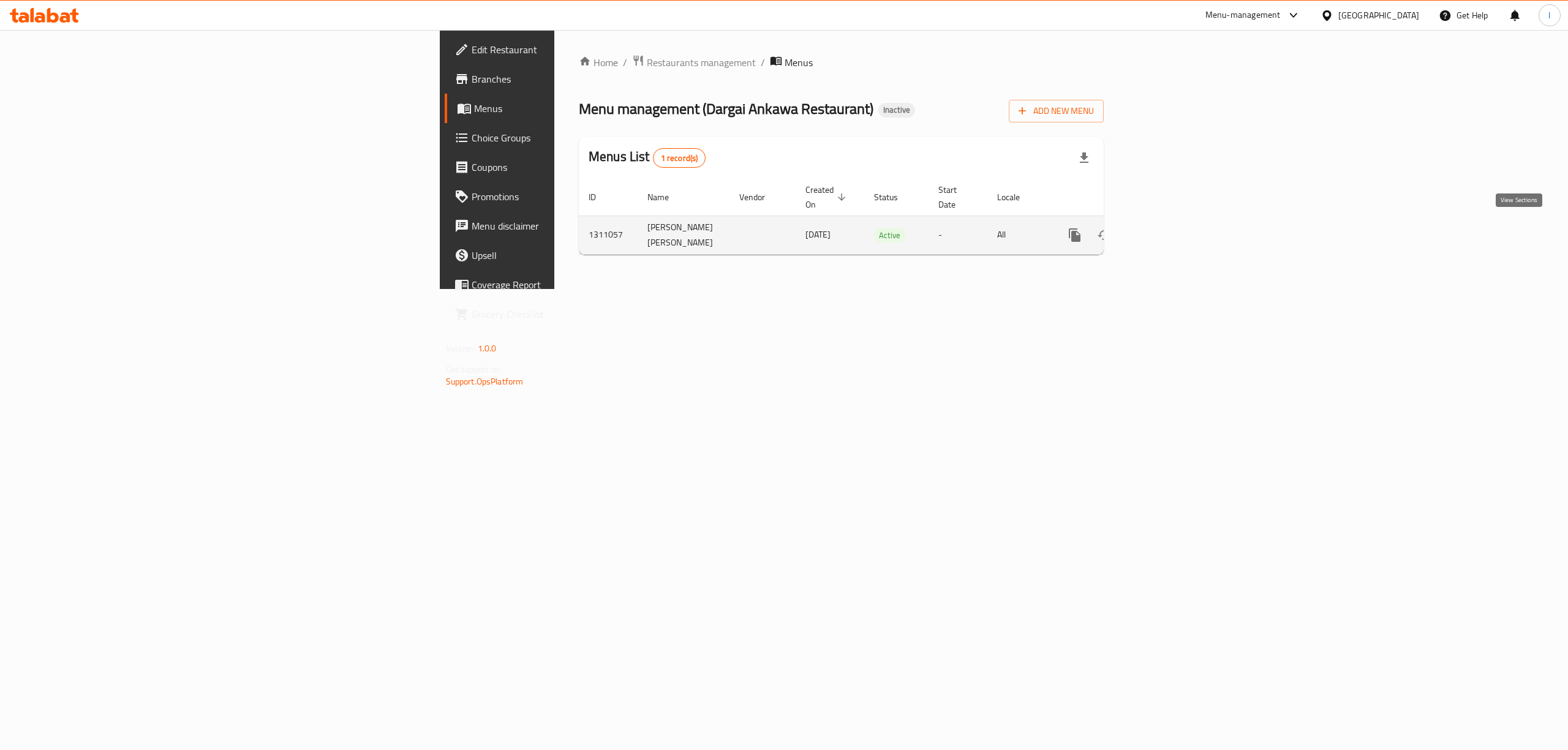
click at [1171, 228] on icon "enhanced table" at bounding box center [1163, 235] width 15 height 15
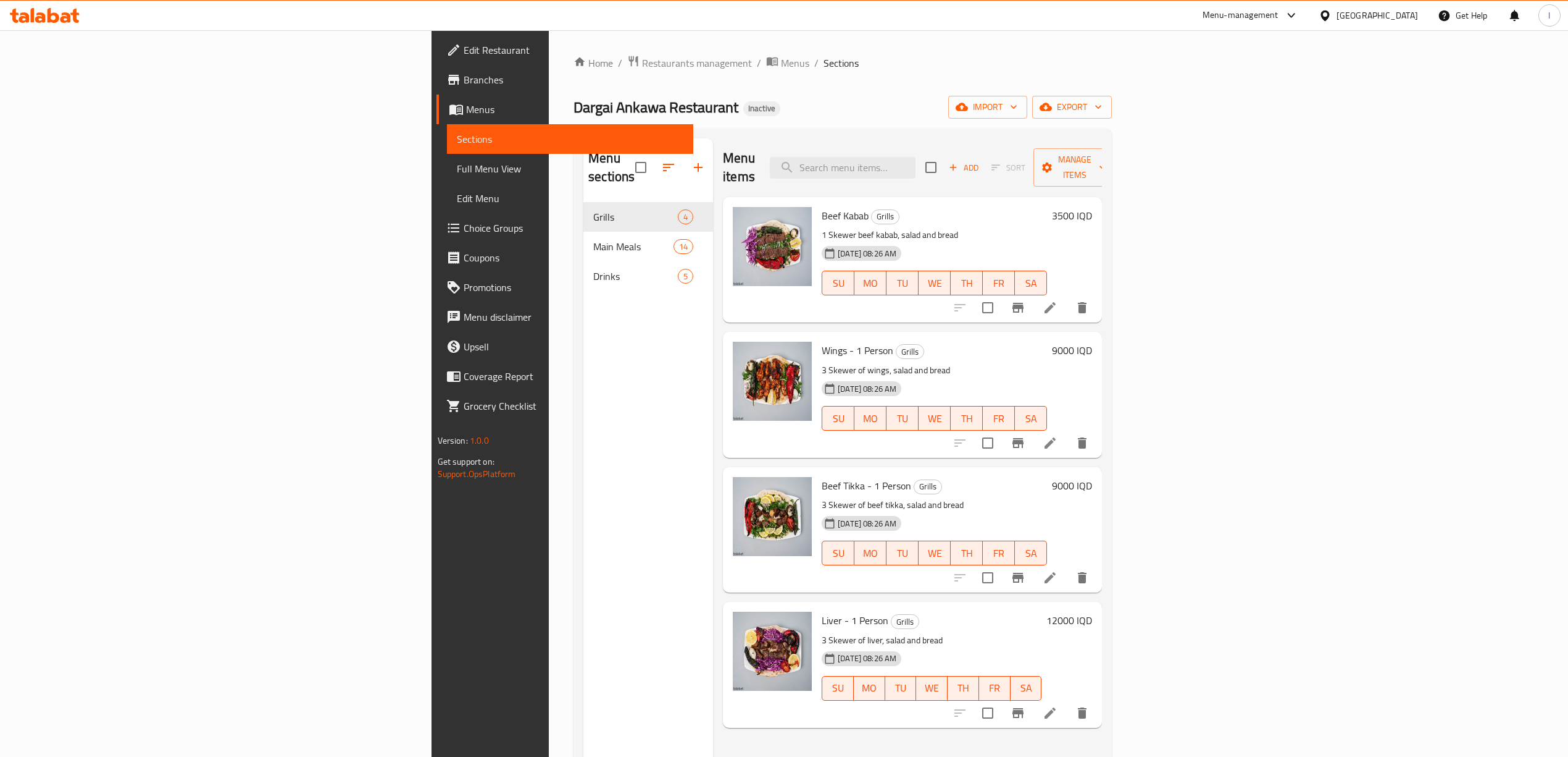
click at [464, 50] on span "Edit Restaurant" at bounding box center [574, 50] width 220 height 15
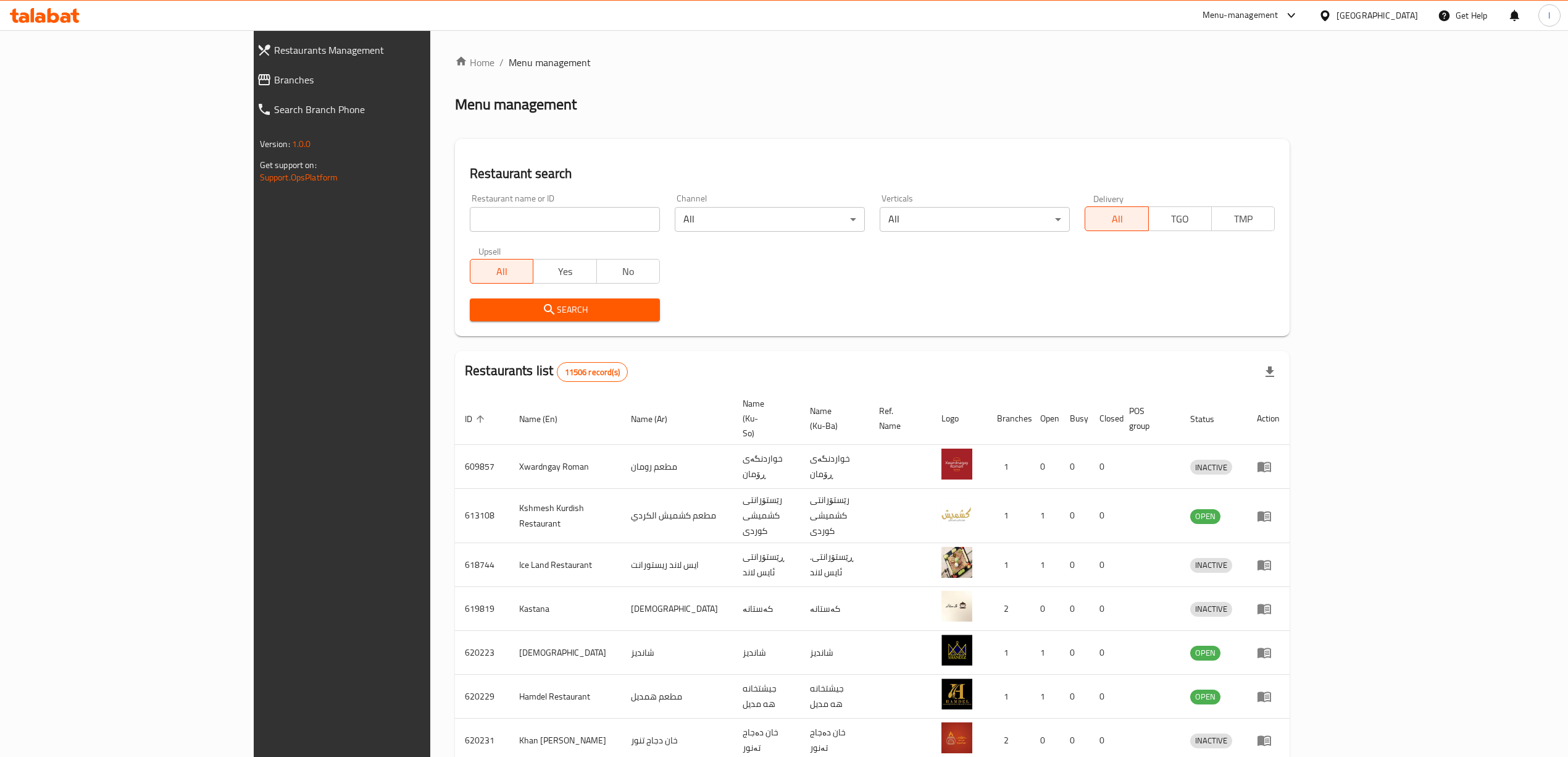
click at [538, 248] on div "All Yes No" at bounding box center [565, 265] width 190 height 37
click at [525, 217] on input "search" at bounding box center [565, 219] width 190 height 25
paste input "Suli Pizza"
type input "Suli Pizza"
click at [480, 307] on span "Search" at bounding box center [565, 310] width 171 height 15
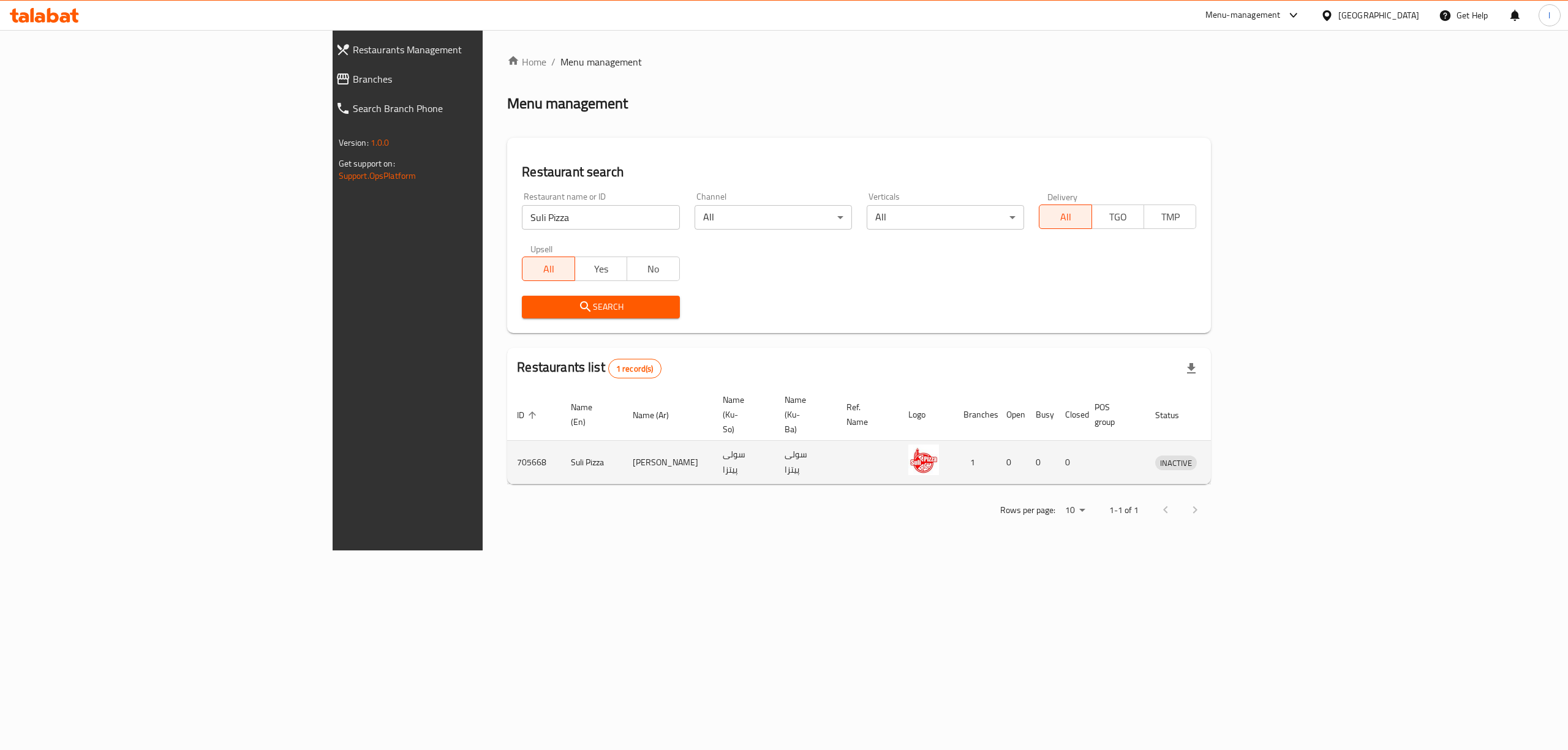
click at [1236, 455] on icon "enhanced table" at bounding box center [1229, 463] width 15 height 15
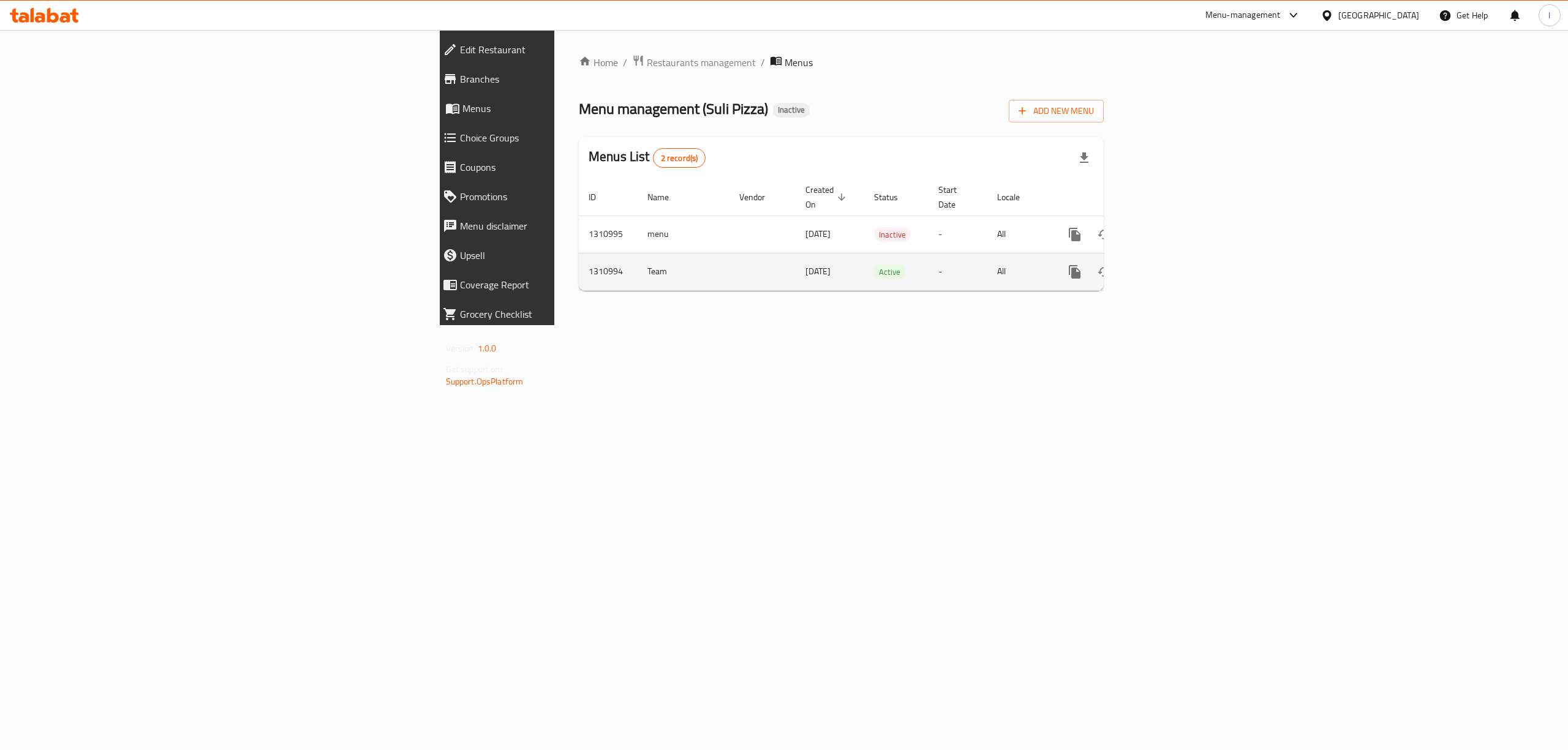
click at [1171, 265] on icon "enhanced table" at bounding box center [1163, 272] width 15 height 15
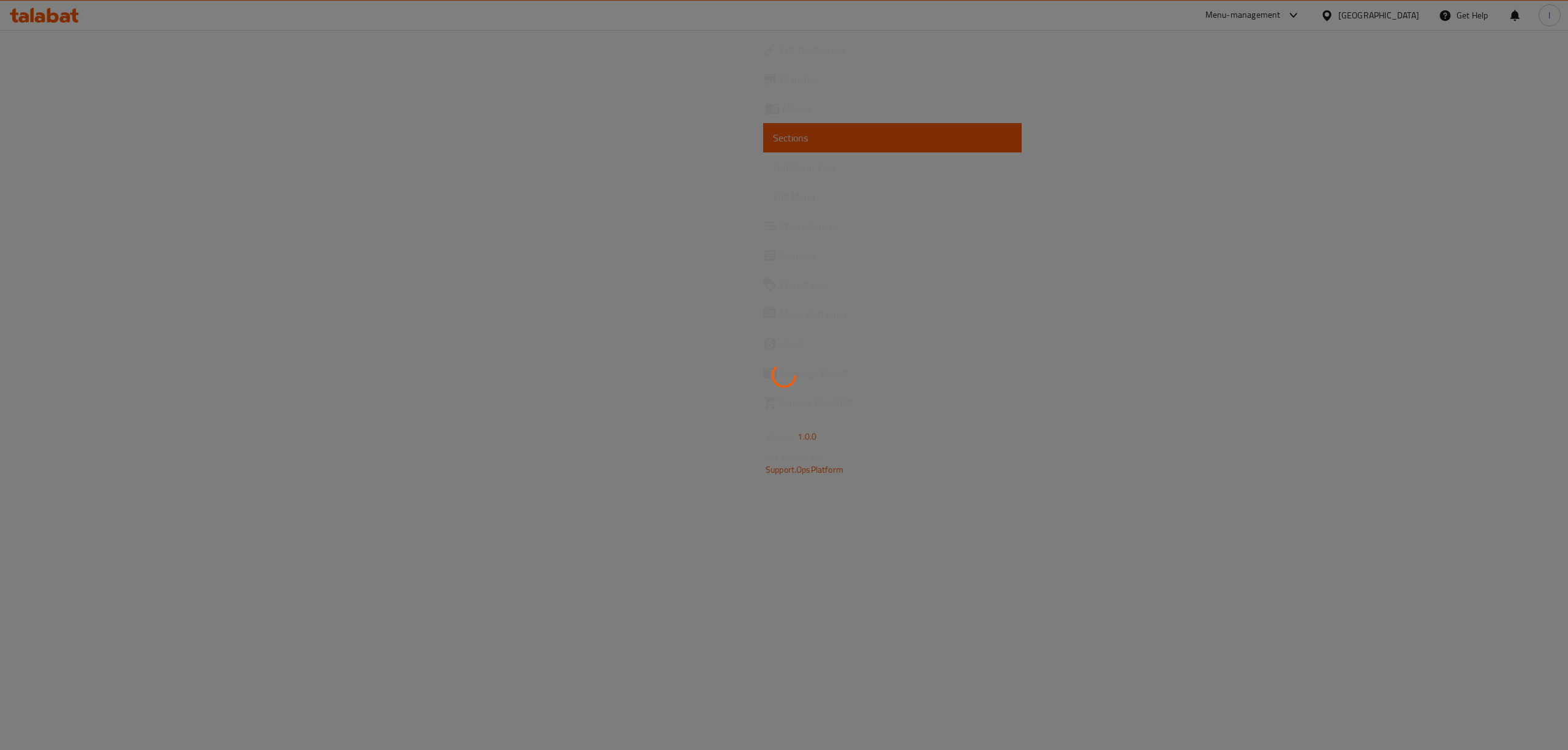
click at [123, 188] on div at bounding box center [784, 375] width 1568 height 750
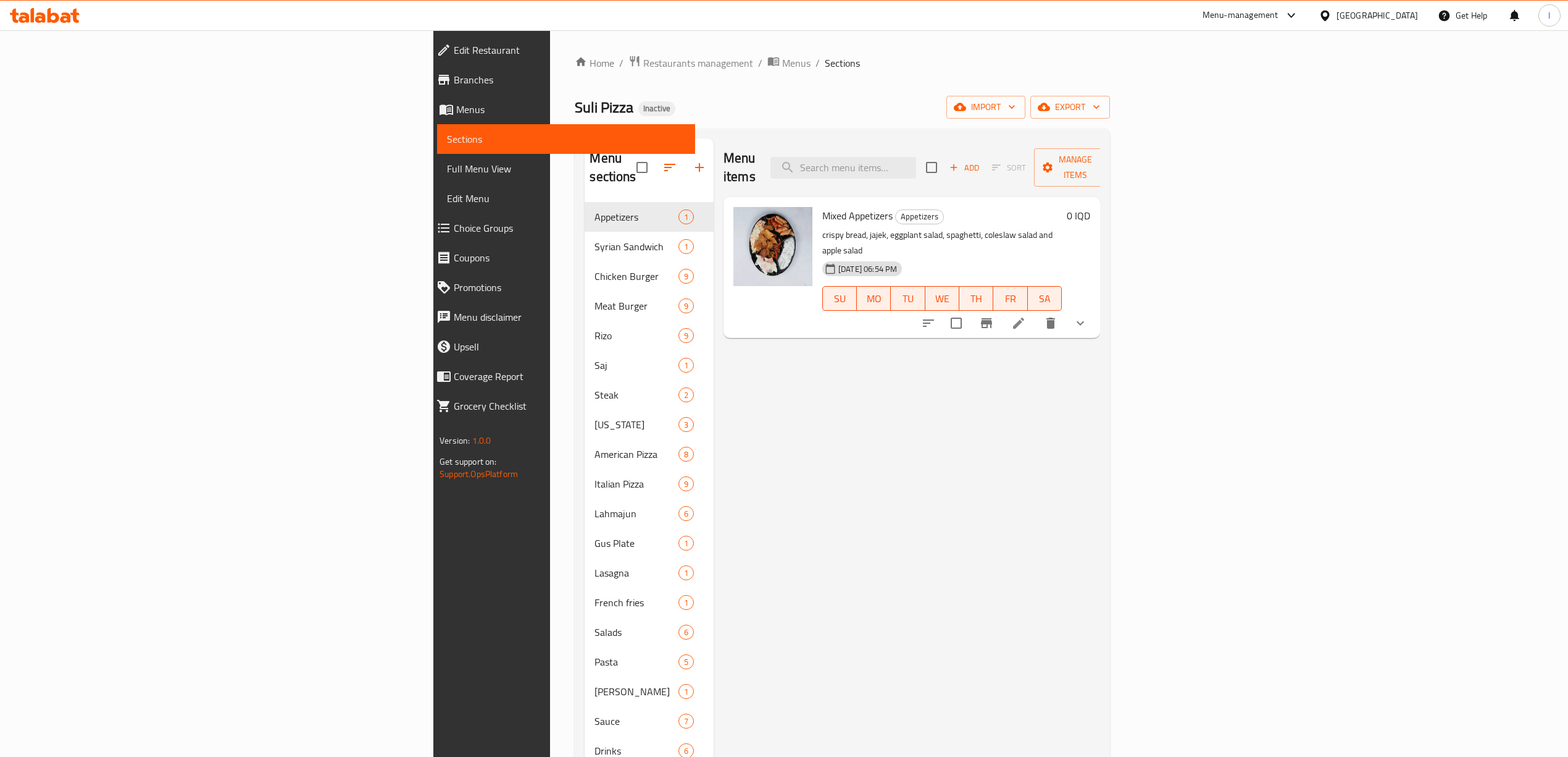
click at [437, 177] on link "Full Menu View" at bounding box center [565, 168] width 258 height 30
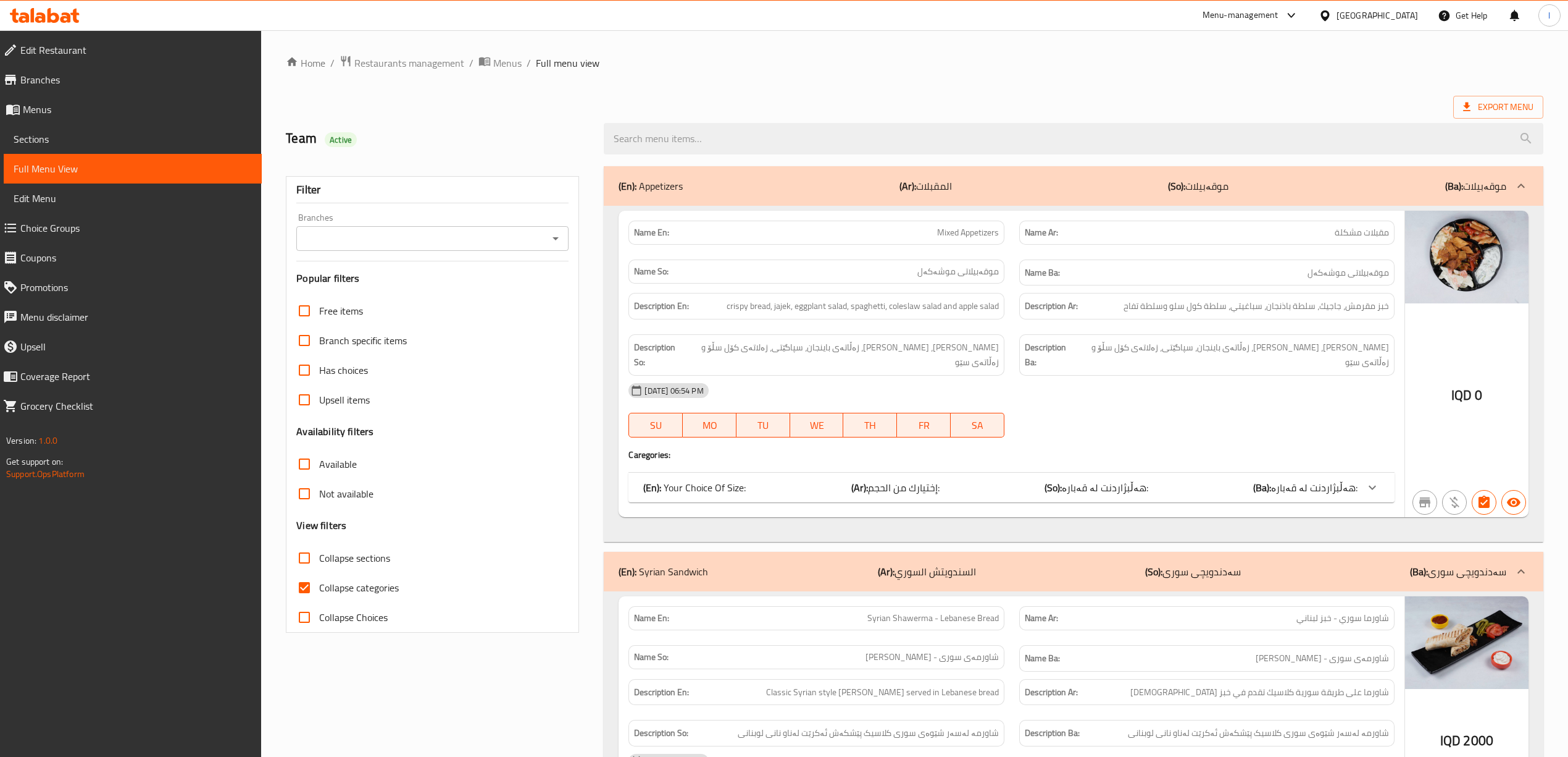
click at [363, 208] on div "Filter Branches Branches Popular filters Free items Branch specific items Has c…" at bounding box center [432, 404] width 293 height 457
click at [357, 228] on div "Branches" at bounding box center [433, 238] width 272 height 25
click at [361, 233] on input "Branches" at bounding box center [422, 239] width 244 height 17
click at [339, 294] on span "Suli Pizza, Bakhtyari" at bounding box center [348, 293] width 85 height 15
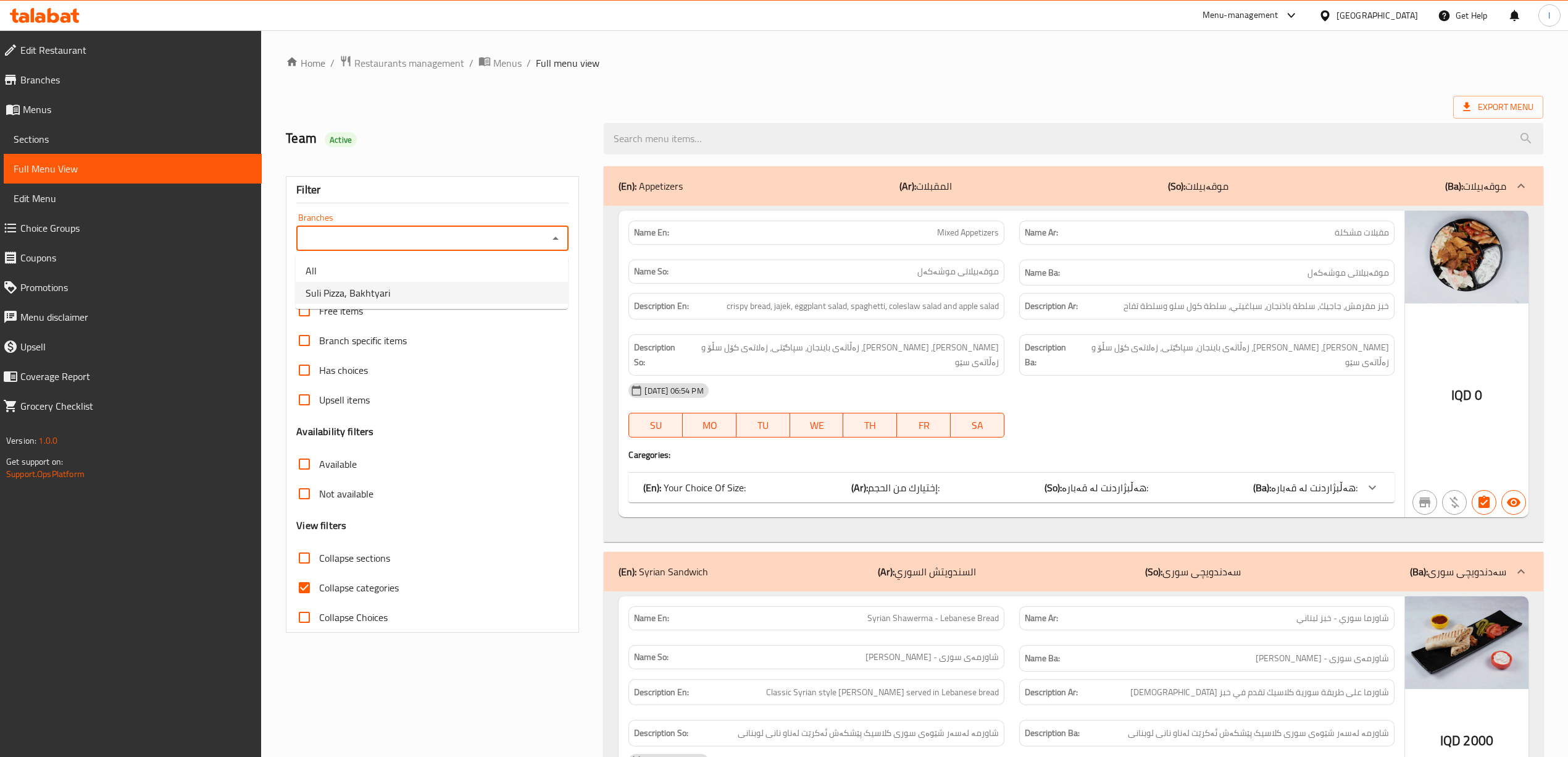
type input "Suli Pizza, Bakhtyari"
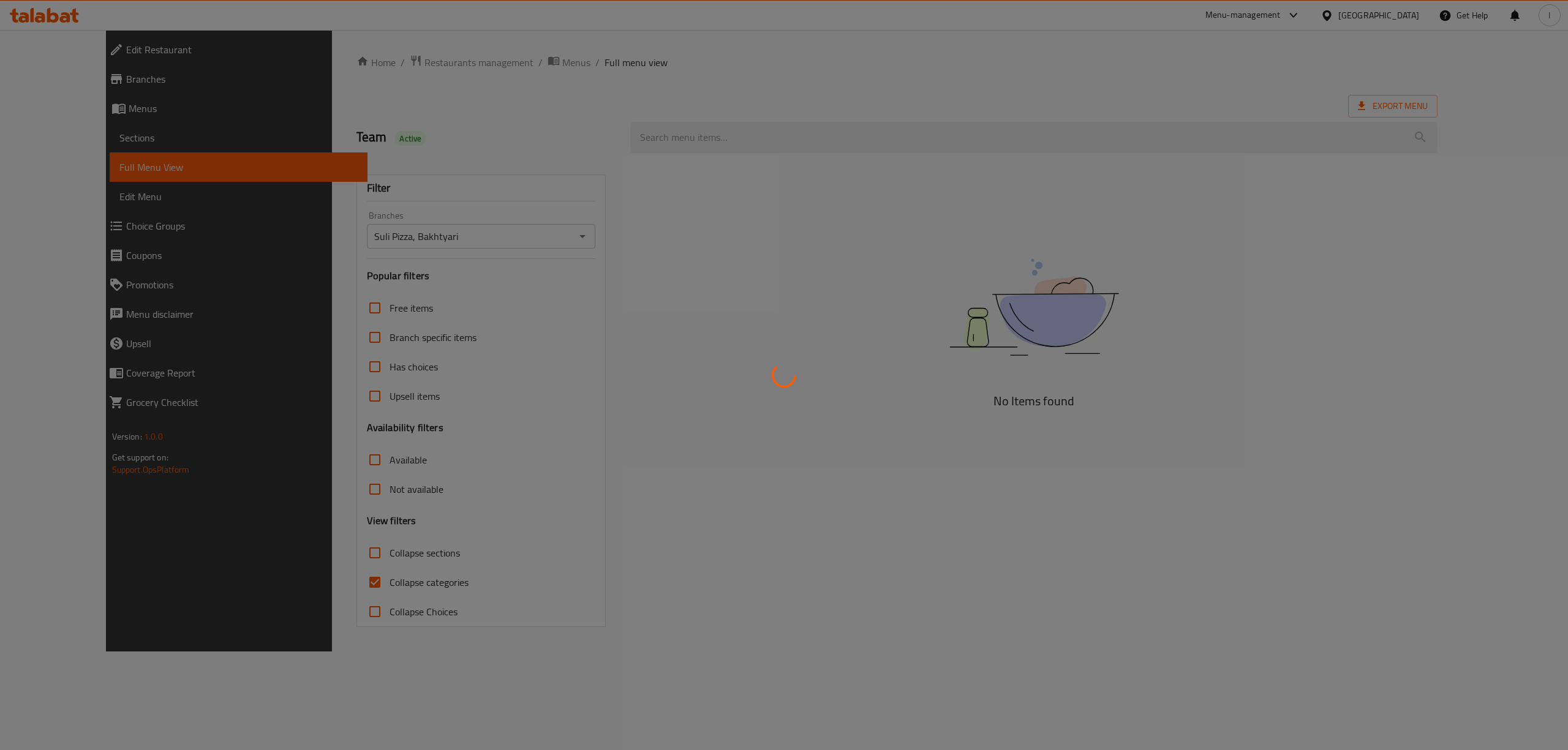
click at [333, 561] on div at bounding box center [784, 375] width 1568 height 750
click at [321, 580] on div at bounding box center [784, 375] width 1568 height 750
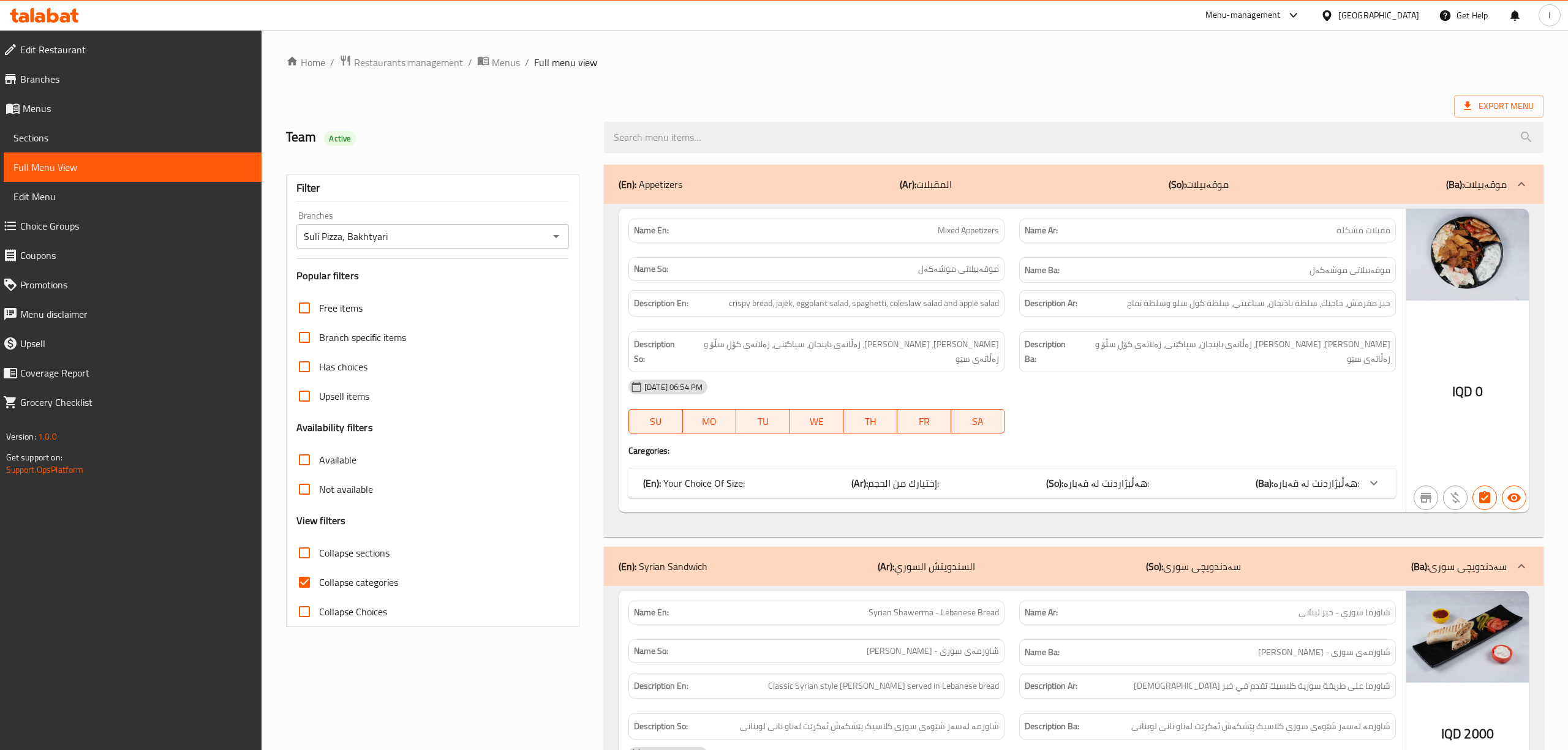
click at [314, 587] on div at bounding box center [784, 375] width 1568 height 750
click at [299, 587] on input "Collapse categories" at bounding box center [302, 582] width 29 height 29
checkbox input "false"
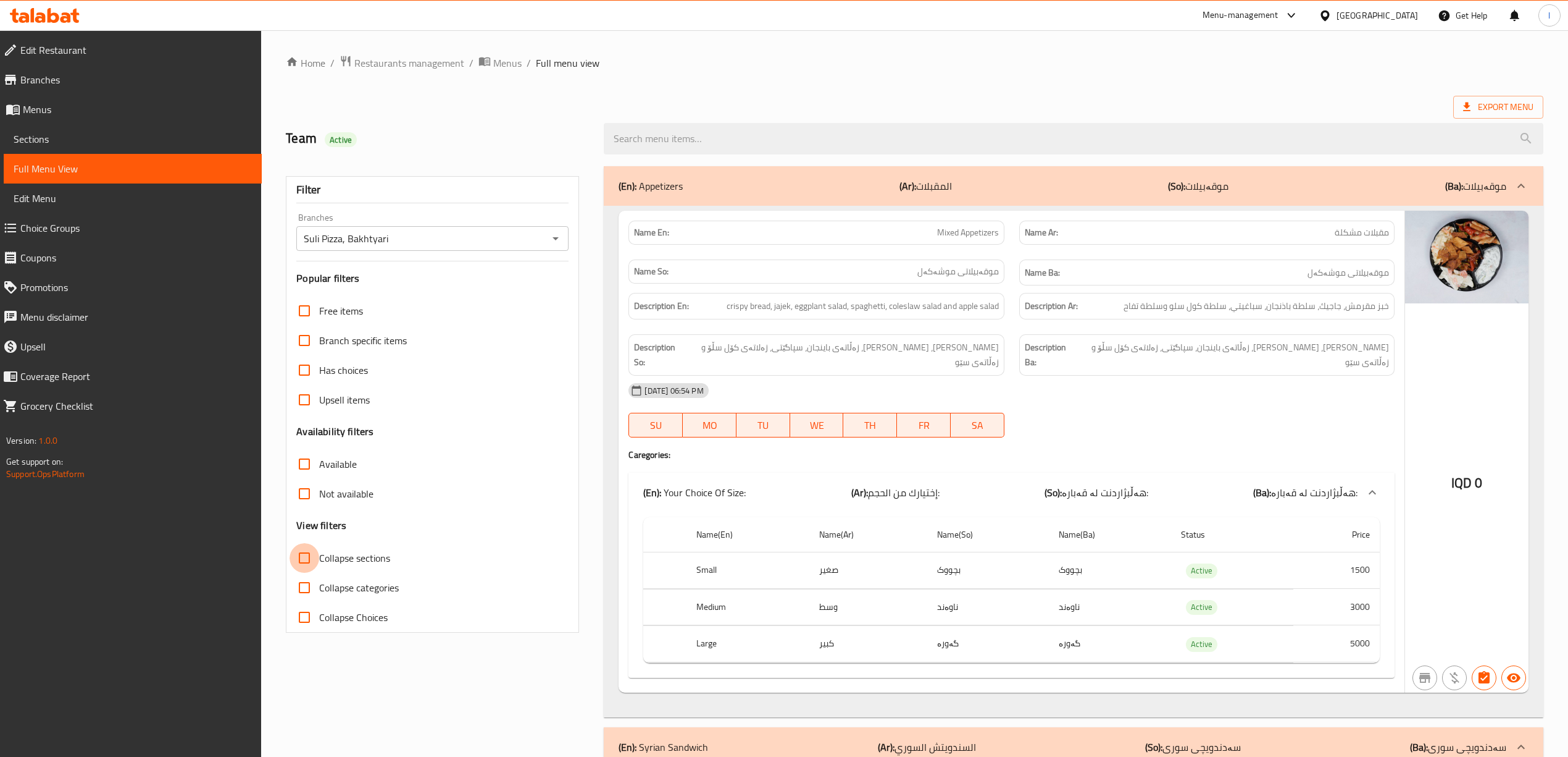
click at [316, 567] on input "Collapse sections" at bounding box center [304, 557] width 30 height 30
checkbox input "true"
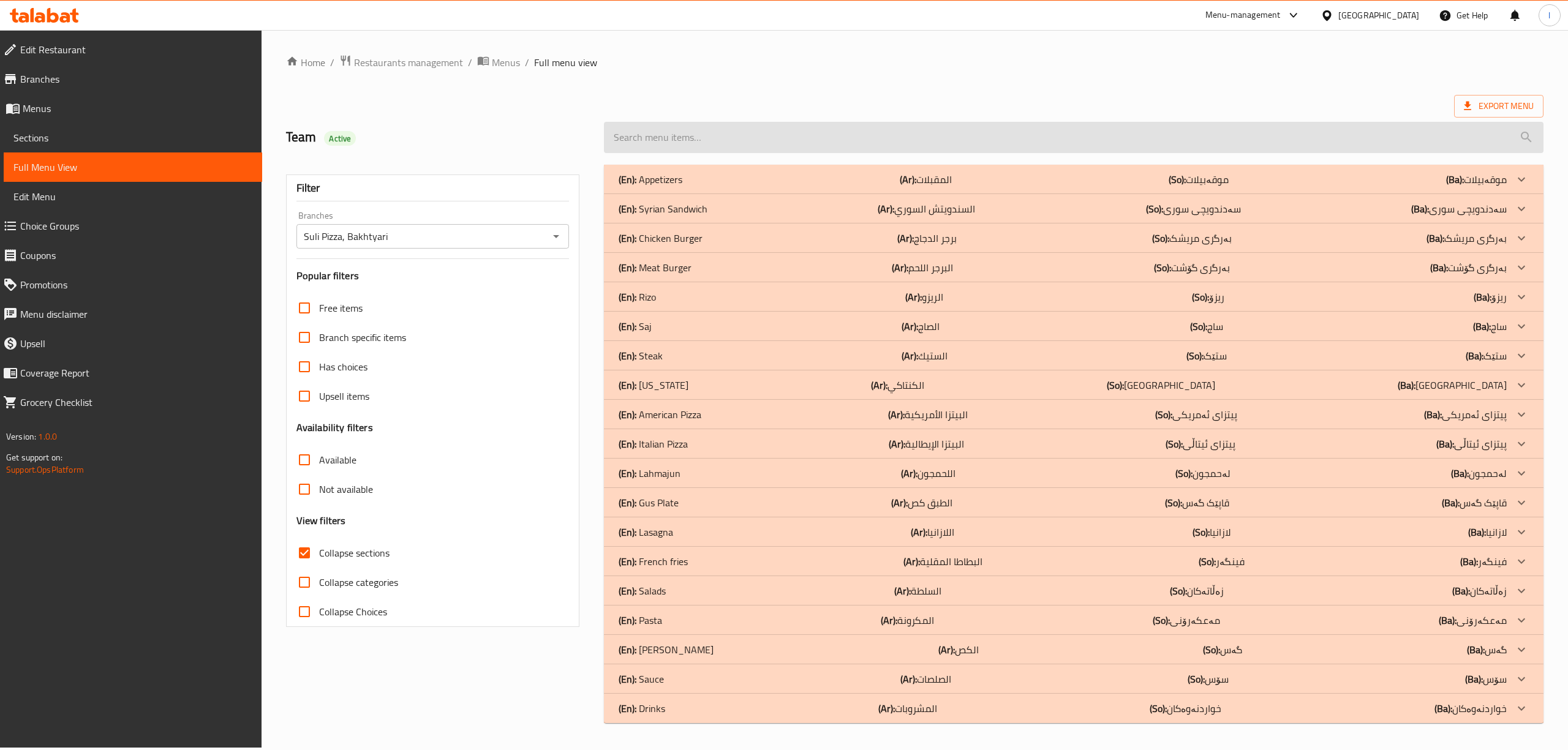
click at [834, 146] on input "search" at bounding box center [1073, 137] width 940 height 31
paste input "Italian Pizza - Calzone"
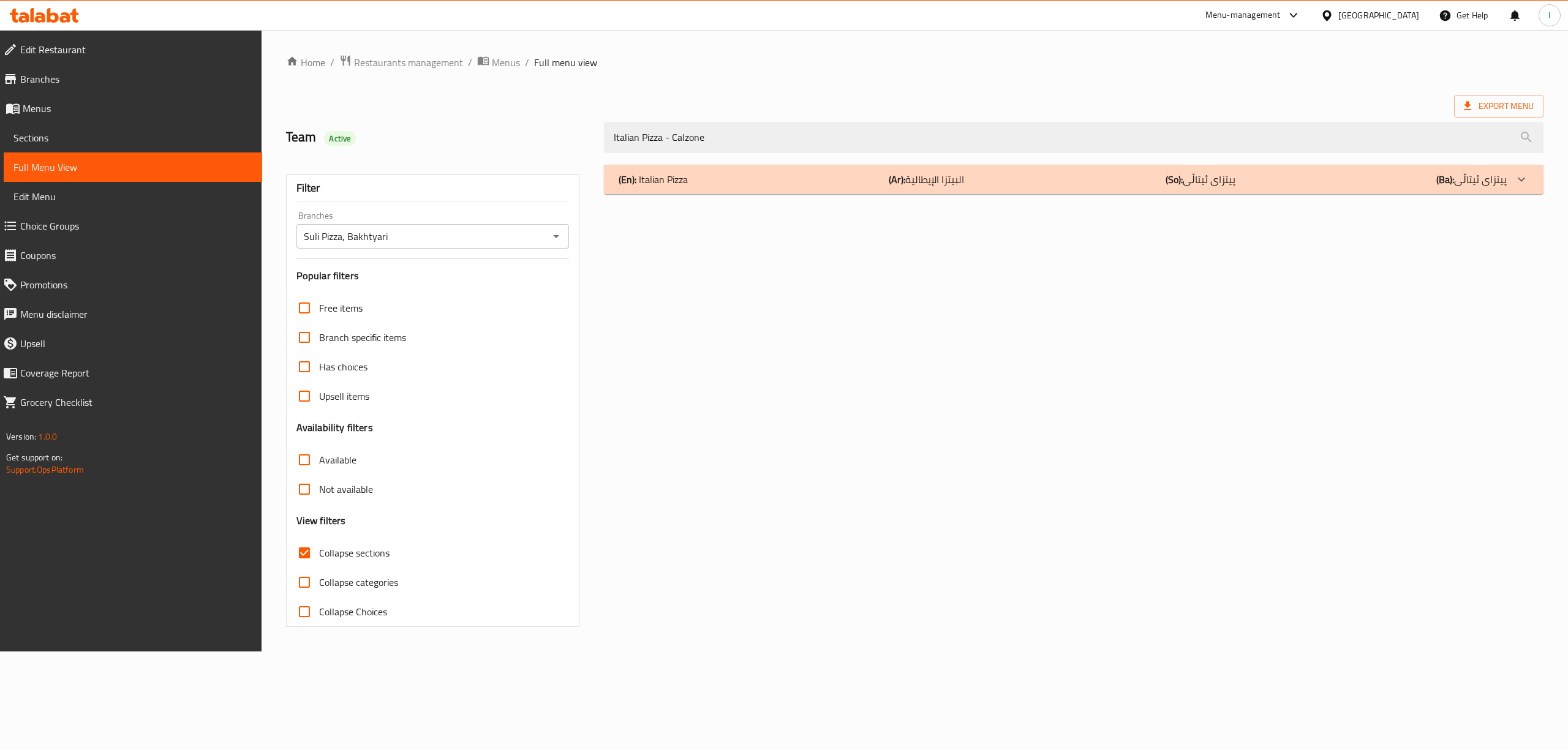
type input "Italian Pizza - Calzone"
click at [667, 187] on p "(En): Italian Pizza" at bounding box center [653, 179] width 70 height 15
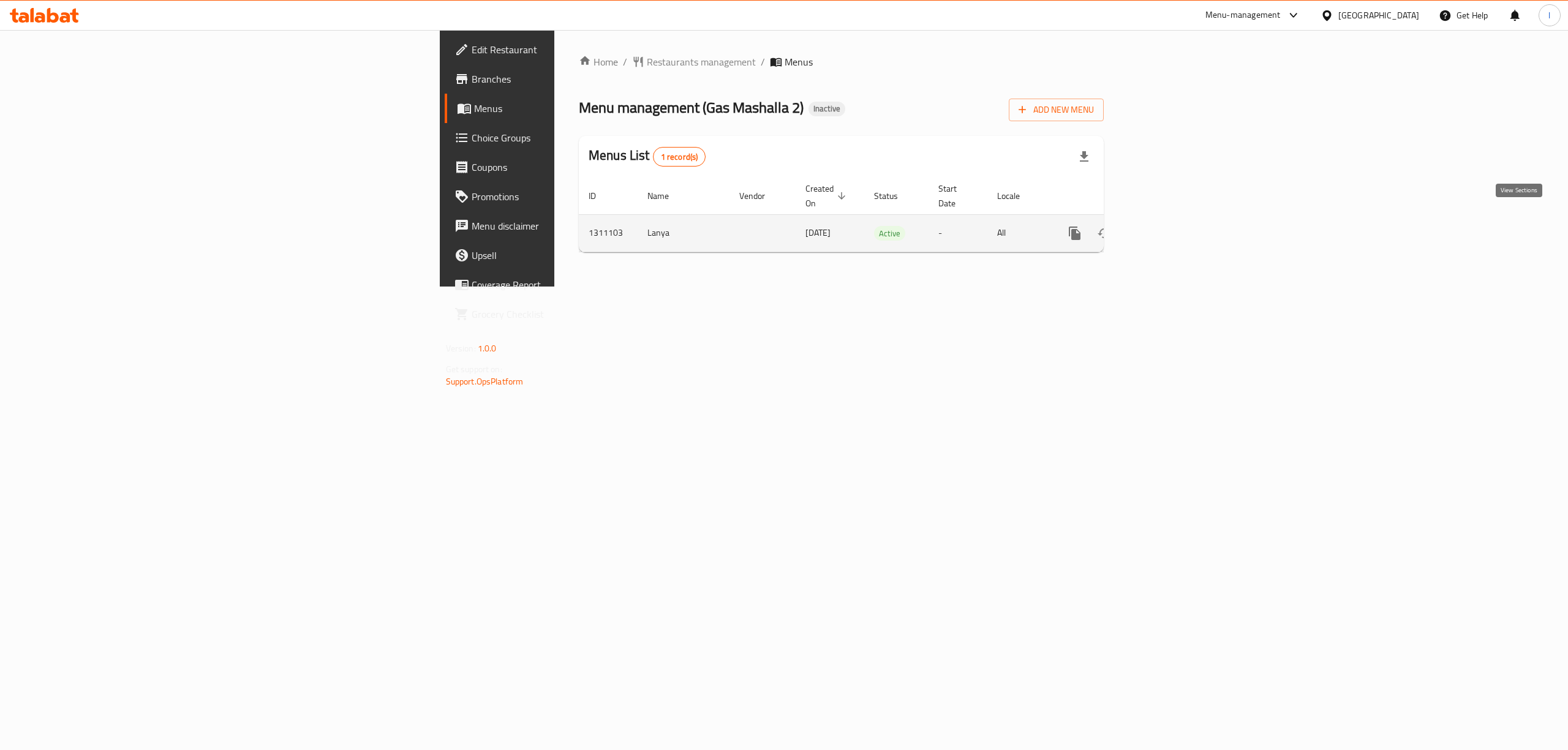
click at [1178, 219] on link "enhanced table" at bounding box center [1163, 233] width 29 height 29
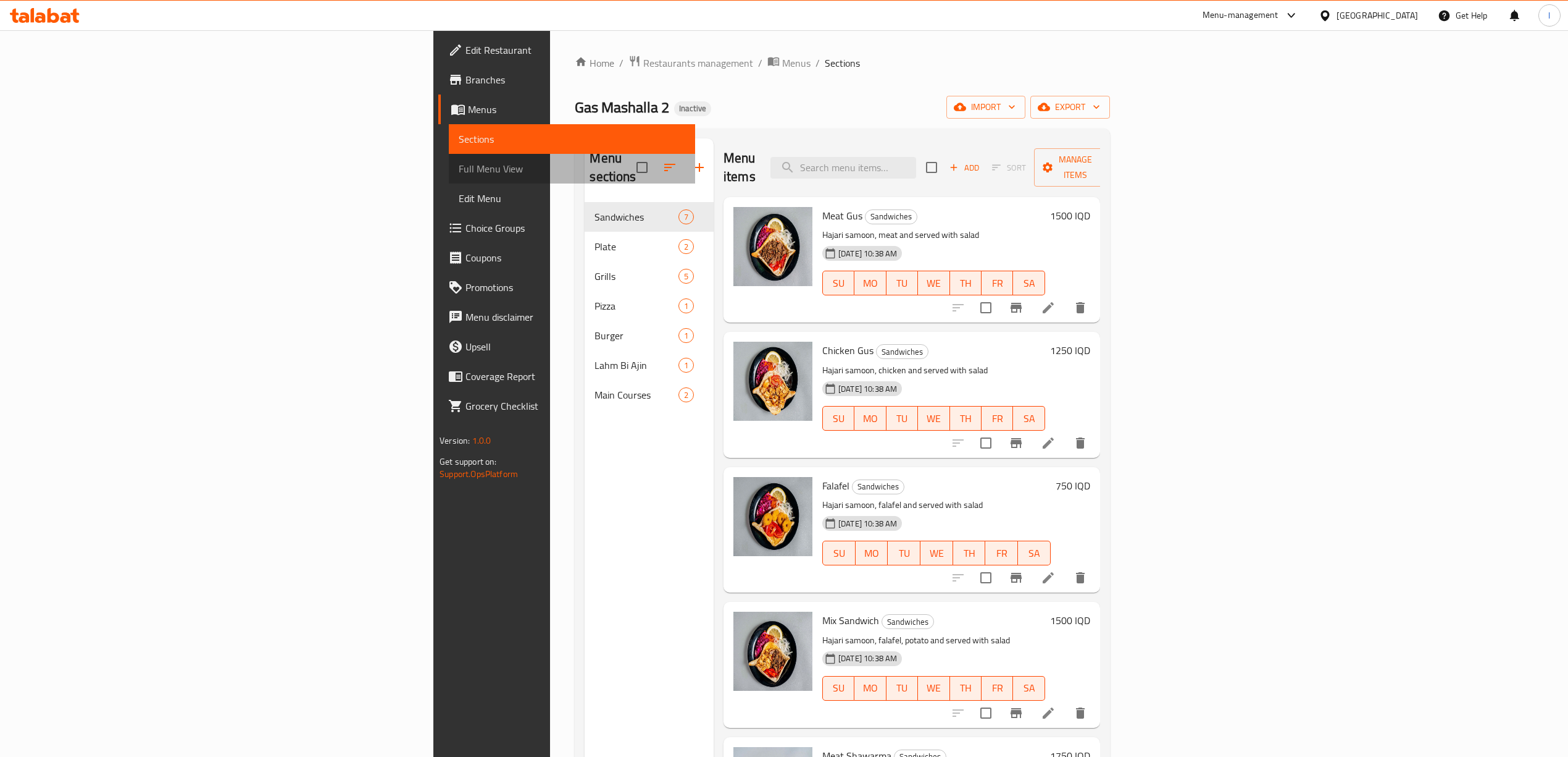
click at [459, 162] on span "Full Menu View" at bounding box center [572, 169] width 227 height 15
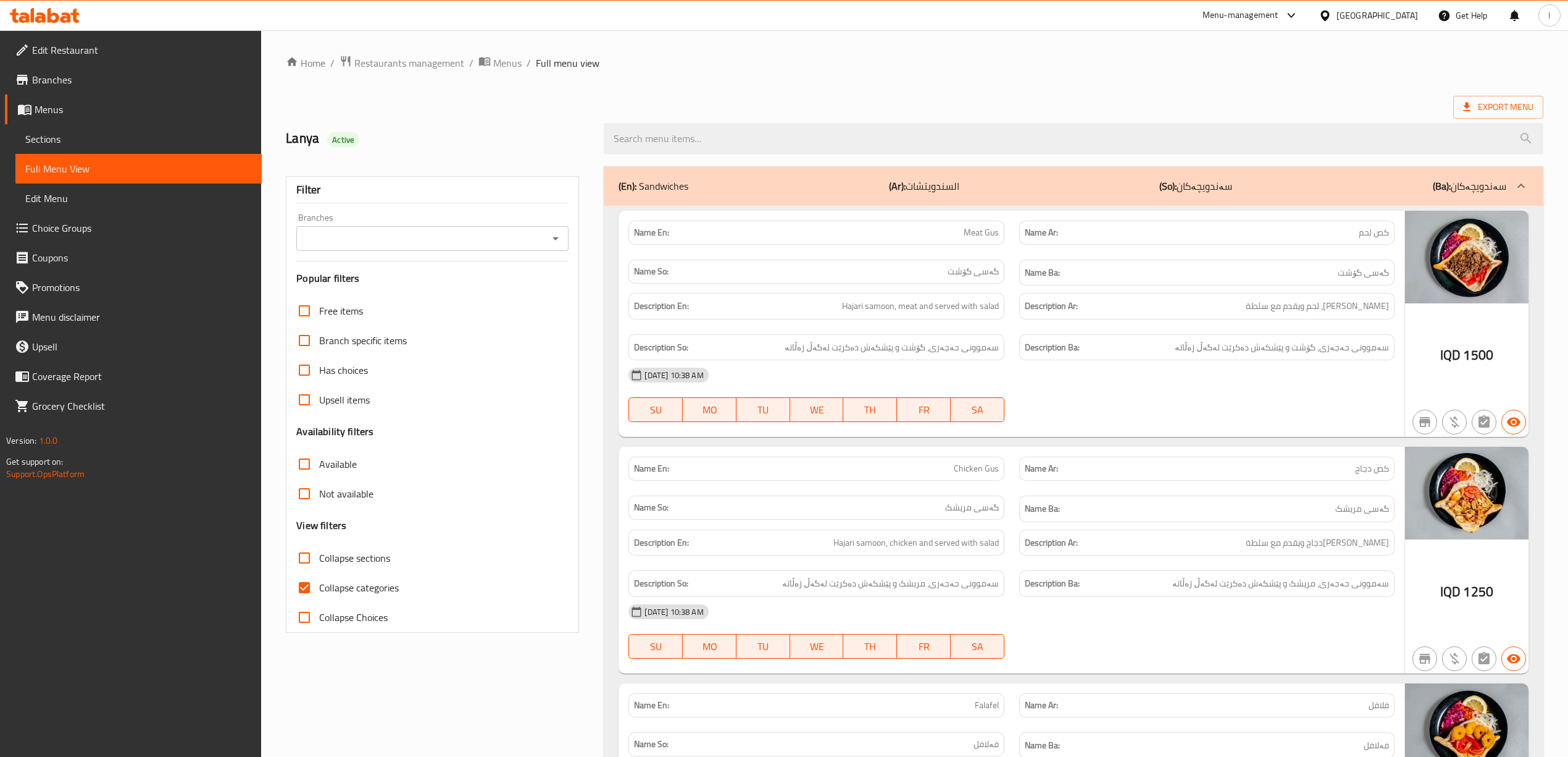
click at [378, 253] on div "Filter Branches Branches Popular filters Free items Branch specific items Has c…" at bounding box center [432, 404] width 293 height 457
click at [378, 244] on input "Branches" at bounding box center [422, 239] width 244 height 17
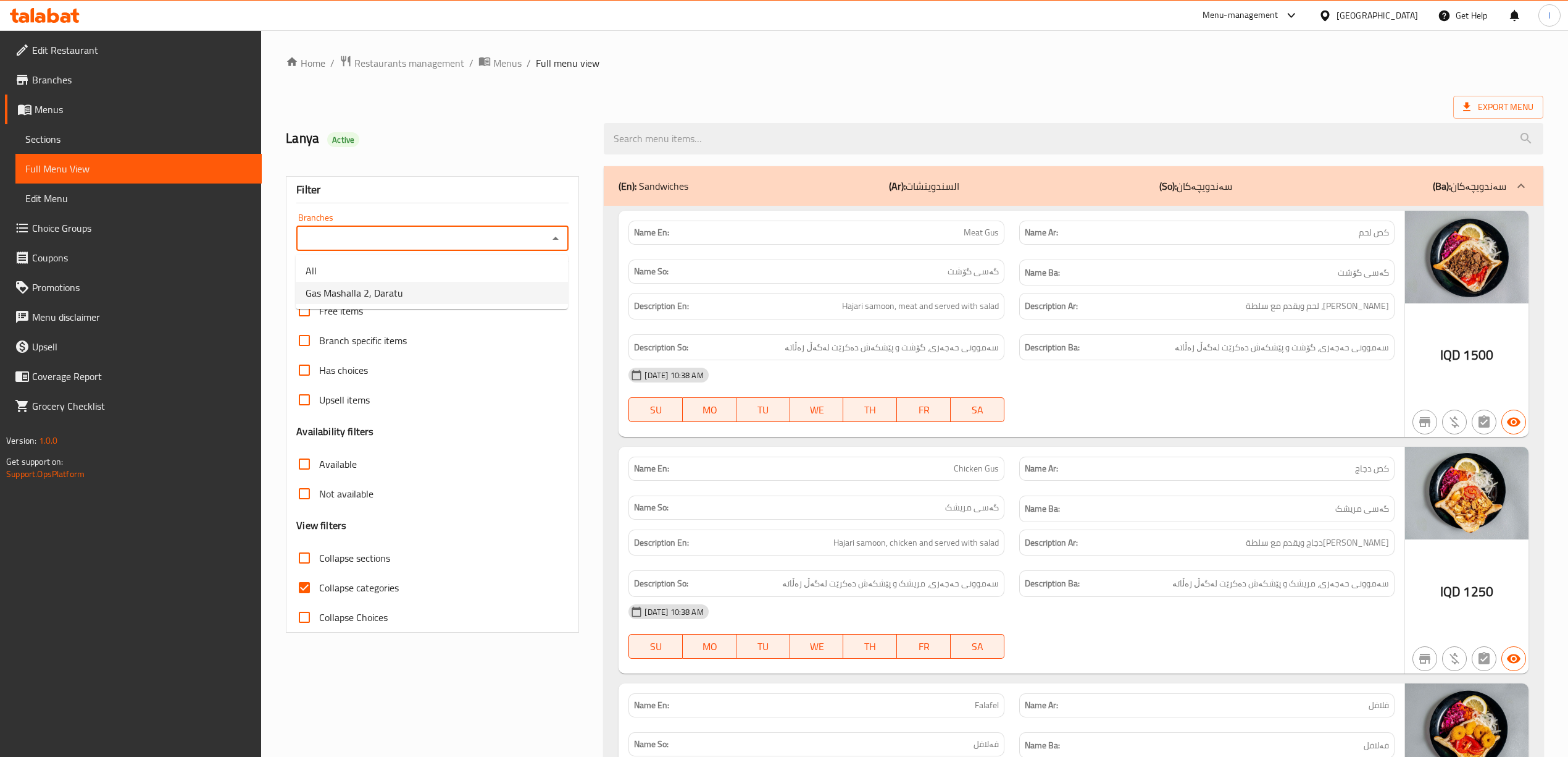
click at [357, 297] on span "Gas Mashalla 2, Daratu" at bounding box center [354, 293] width 97 height 15
type input "Gas Mashalla 2, Daratu"
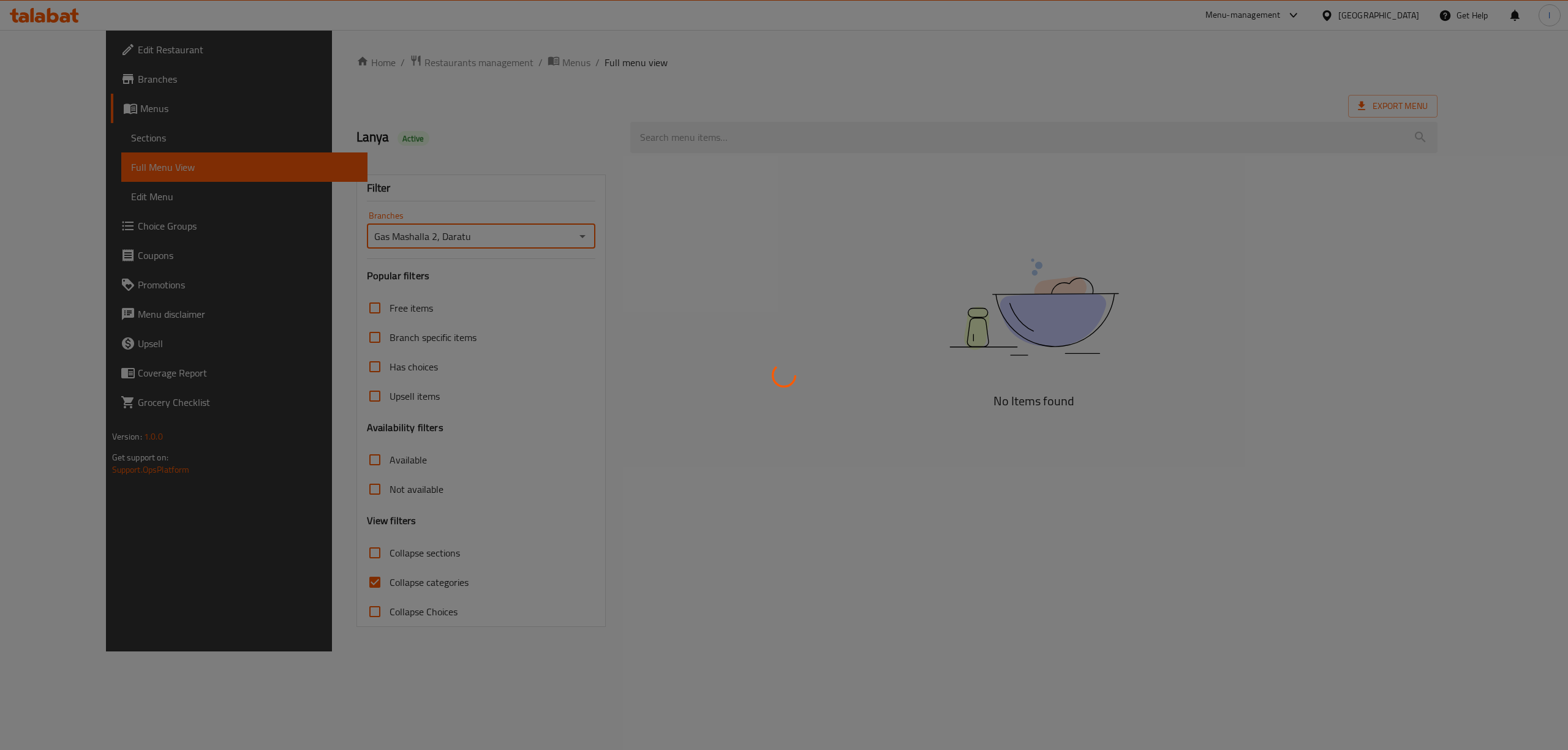
click at [361, 558] on div at bounding box center [784, 375] width 1568 height 750
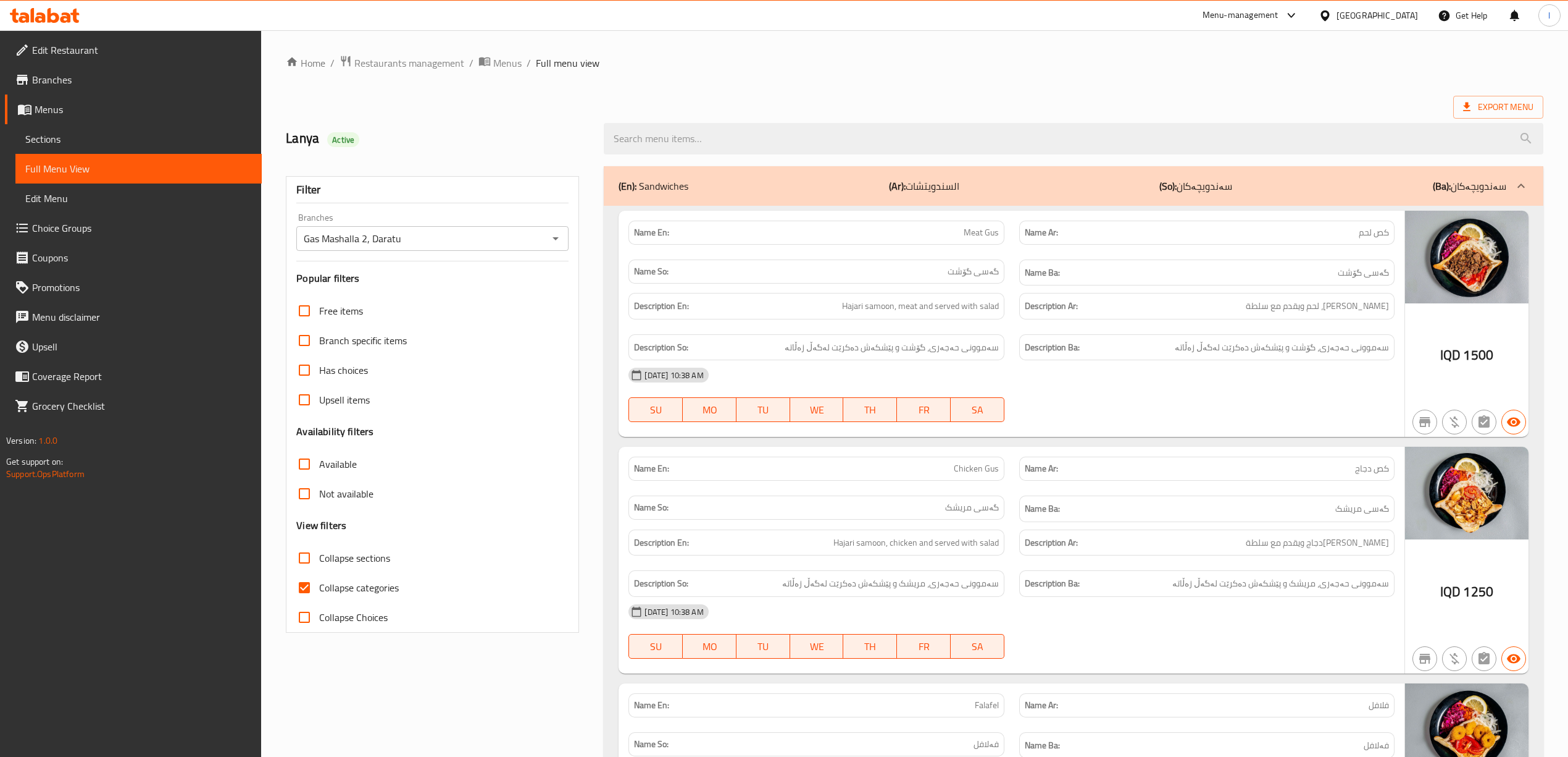
click at [357, 590] on span "Collapse categories" at bounding box center [359, 588] width 79 height 15
click at [320, 590] on input "Collapse categories" at bounding box center [304, 587] width 30 height 30
checkbox input "false"
click at [341, 557] on span "Collapse sections" at bounding box center [355, 558] width 71 height 15
click at [320, 557] on input "Collapse sections" at bounding box center [304, 557] width 30 height 30
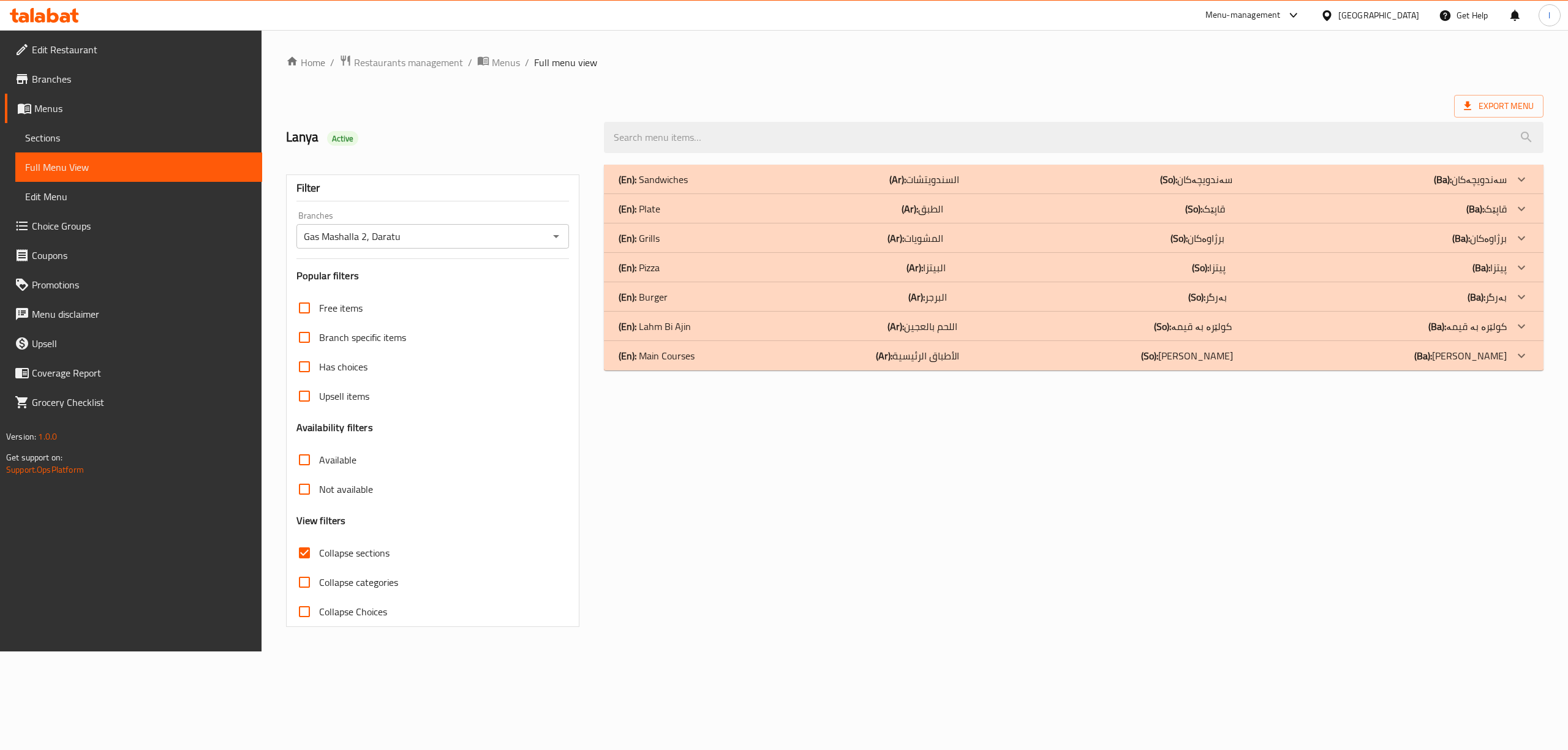
click at [339, 551] on span "Collapse sections" at bounding box center [355, 553] width 70 height 15
click at [319, 551] on input "Collapse sections" at bounding box center [304, 552] width 29 height 29
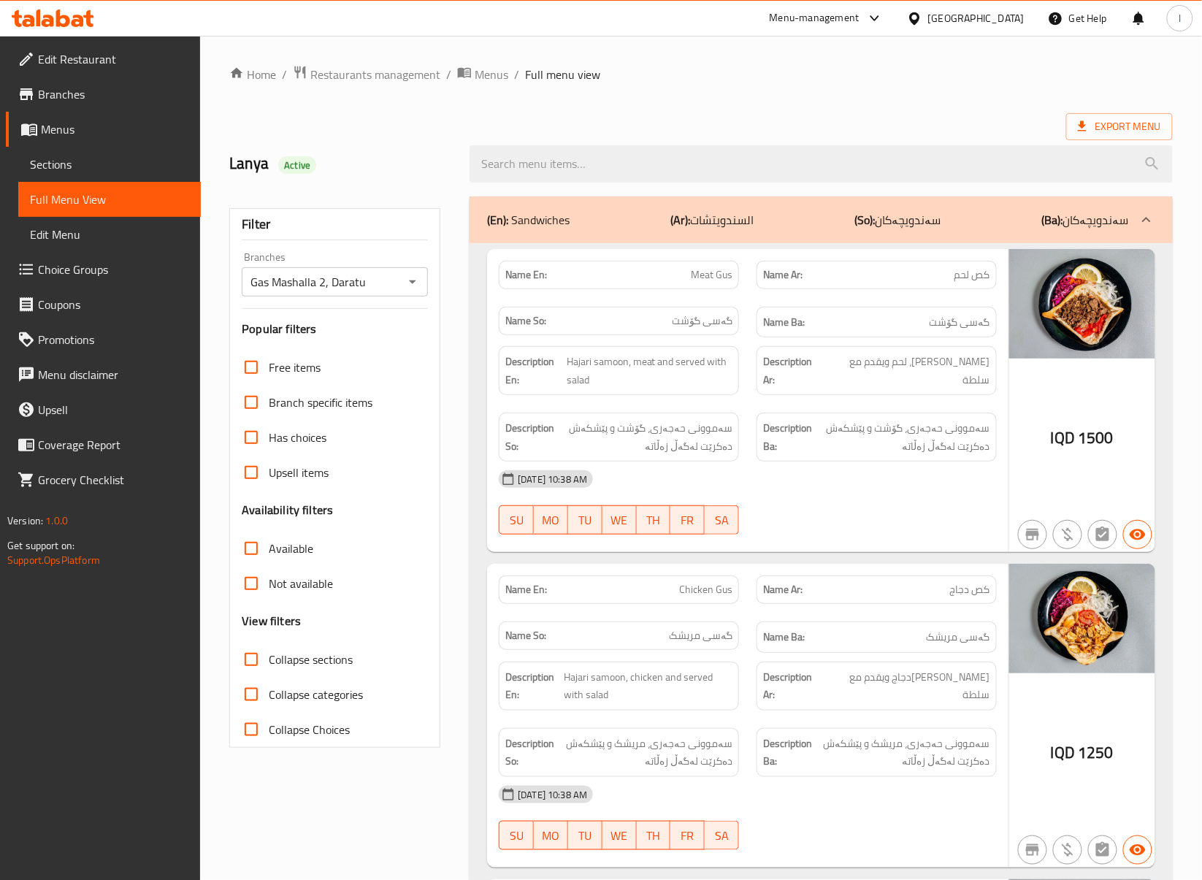
click at [318, 672] on label "Collapse sections" at bounding box center [293, 659] width 119 height 35
click at [269, 672] on input "Collapse sections" at bounding box center [251, 659] width 35 height 35
checkbox input "true"
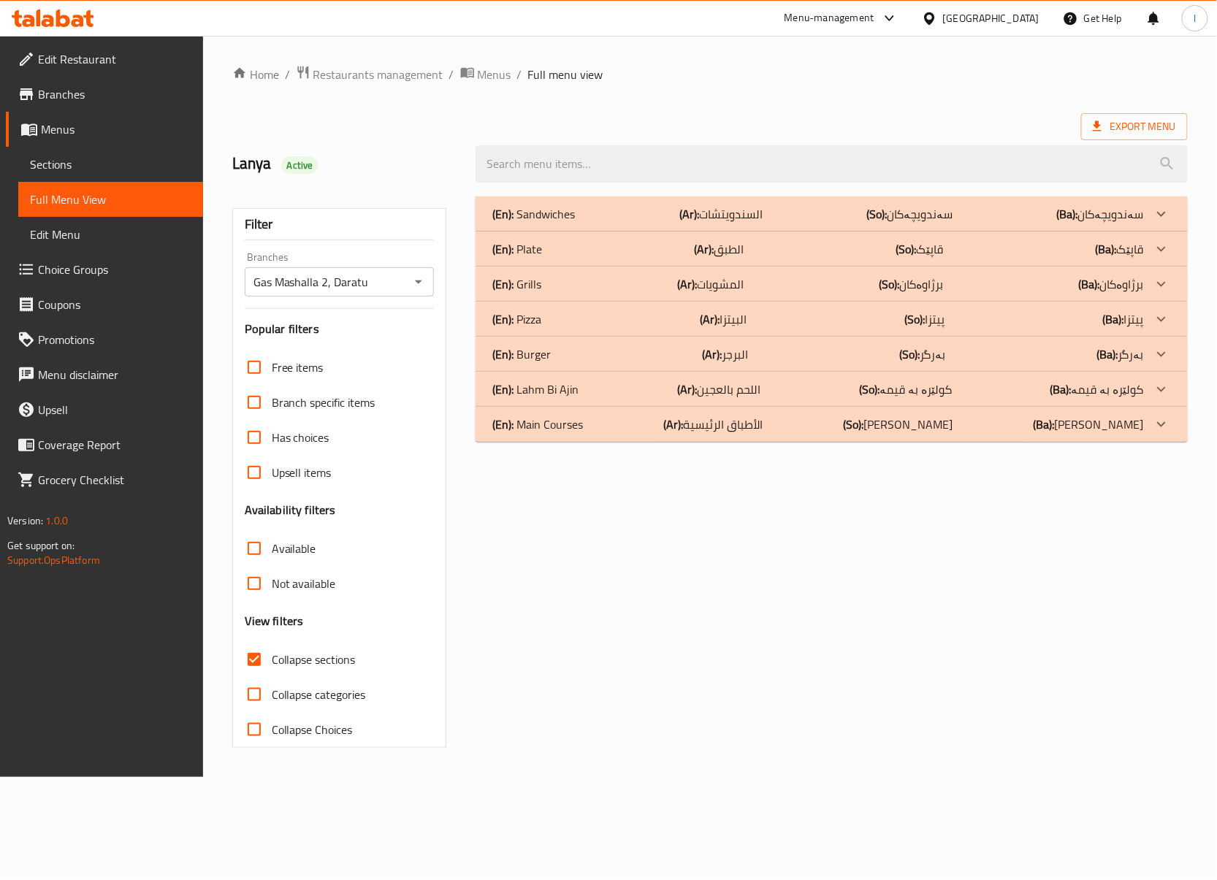
click at [638, 212] on div "(En): Sandwiches (Ar): السندويتشات (So): سەندویچەکان (Ba): سەندویچەکان" at bounding box center [818, 214] width 651 height 18
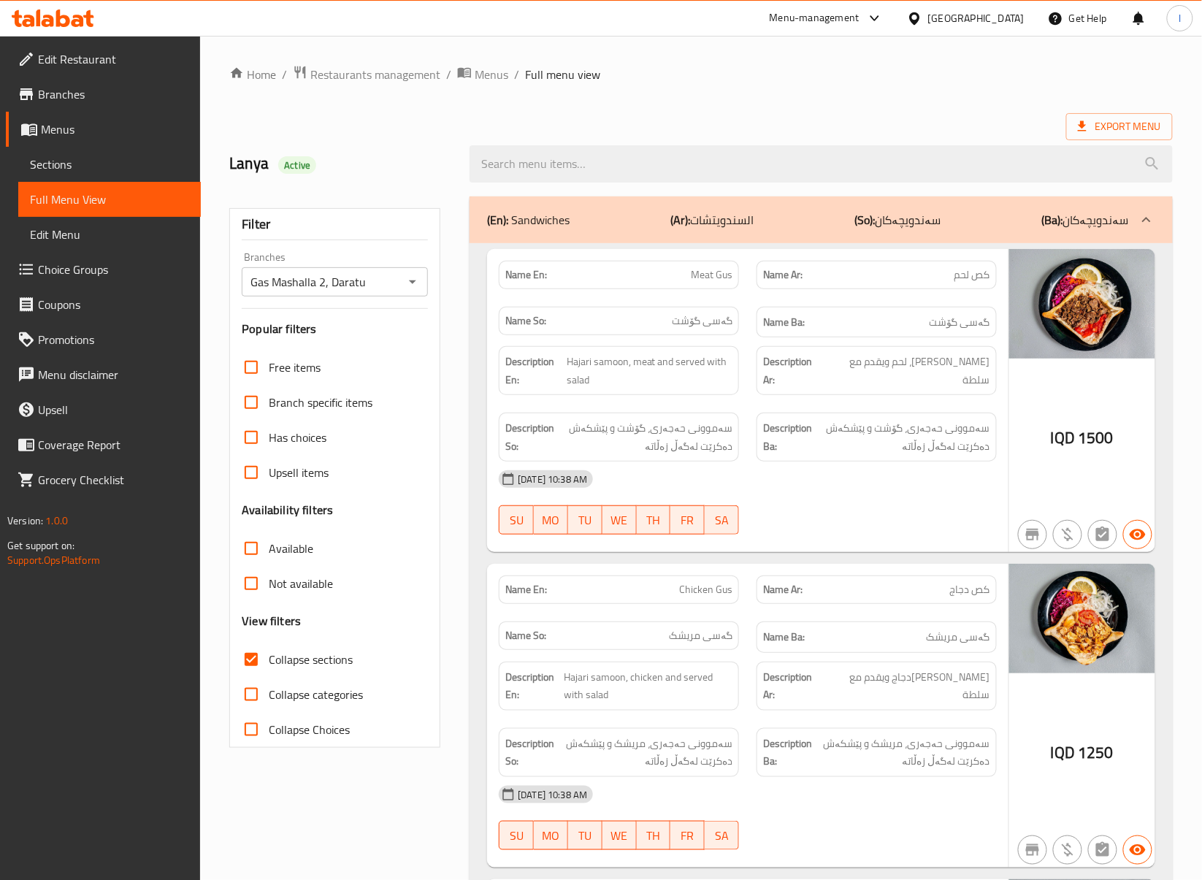
click at [866, 467] on div "[DATE] 10:38 AM" at bounding box center [748, 479] width 516 height 35
click at [808, 465] on div "Name En: Meat Gus Name Ar: كص لحم Name So: گەسی گۆشت Name Ba: گەسی گۆشت Descrip…" at bounding box center [748, 401] width 522 height 304
click at [849, 508] on div "[DATE] 10:38 AM SU MO TU WE TH FR SA" at bounding box center [748, 503] width 516 height 82
click at [859, 551] on div "Name En: Meat Gus Name Ar: كص لحم Name So: گەسی گۆشت Name Ba: گەسی گۆشت Descrip…" at bounding box center [748, 401] width 522 height 304
click at [875, 613] on div "Name Ar: كص دجاج" at bounding box center [877, 590] width 258 height 46
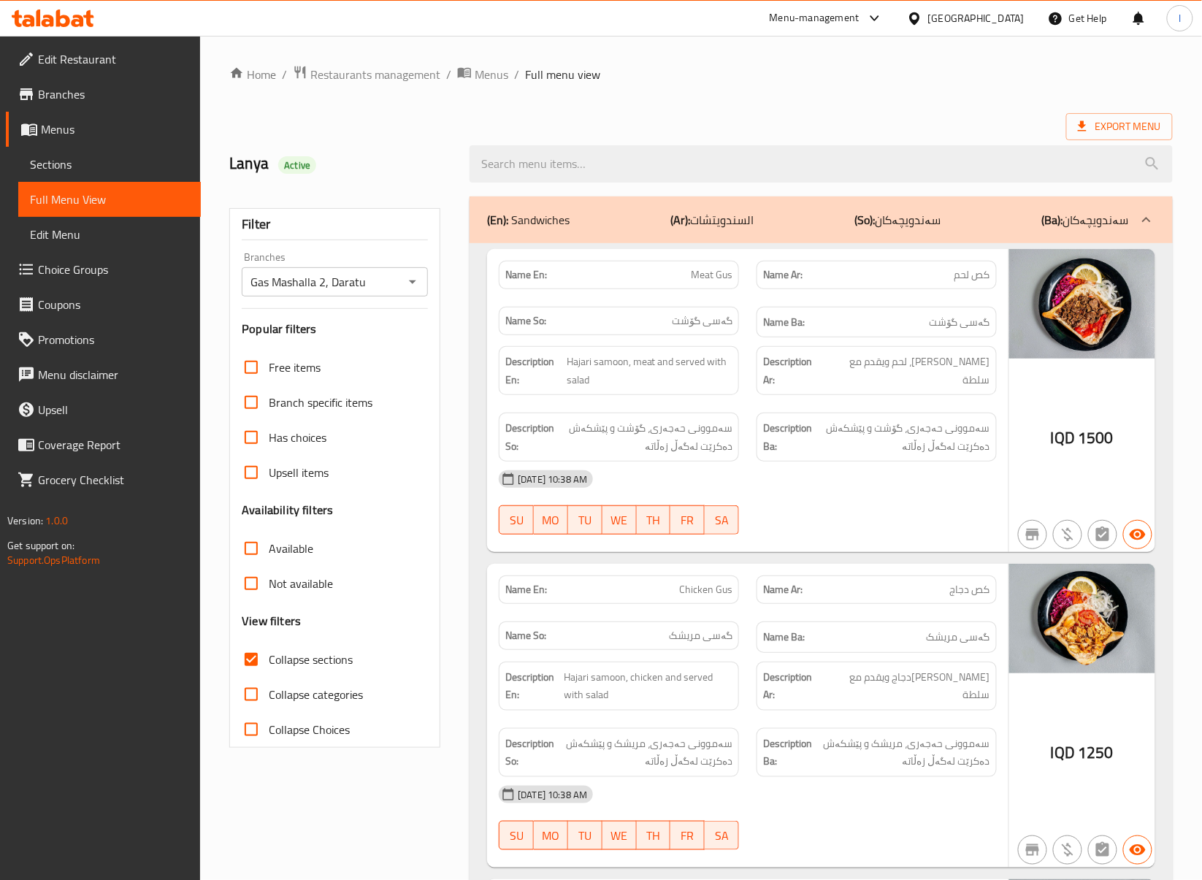
drag, startPoint x: 445, startPoint y: 141, endPoint x: 424, endPoint y: 141, distance: 20.5
click at [442, 141] on div "Lanya Active" at bounding box center [341, 163] width 240 height 65
click at [709, 380] on span "Hajari samoon, meat and served with salad" at bounding box center [650, 371] width 166 height 36
click at [816, 478] on div "[DATE] 10:38 AM" at bounding box center [748, 479] width 516 height 35
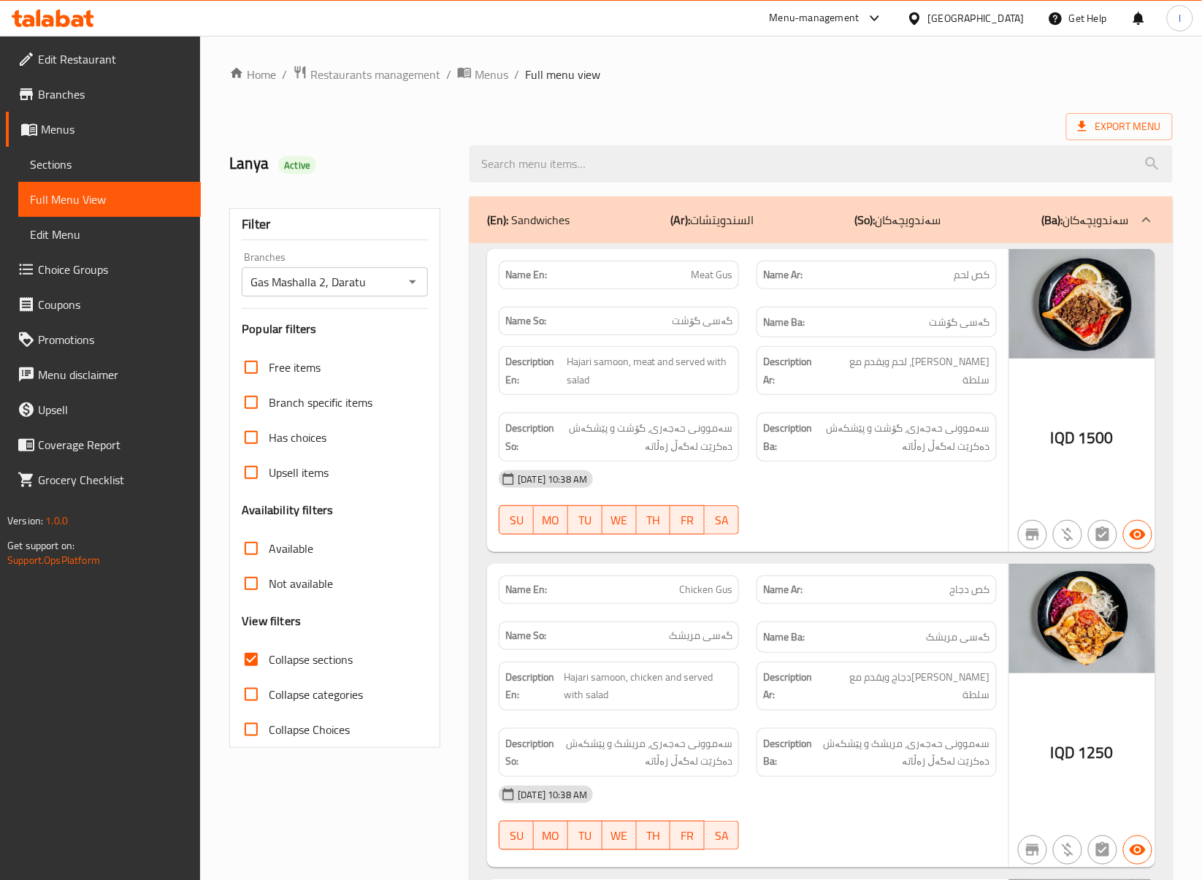
click at [928, 509] on div "[DATE] 10:38 AM SU MO TU WE TH FR SA" at bounding box center [748, 503] width 516 height 82
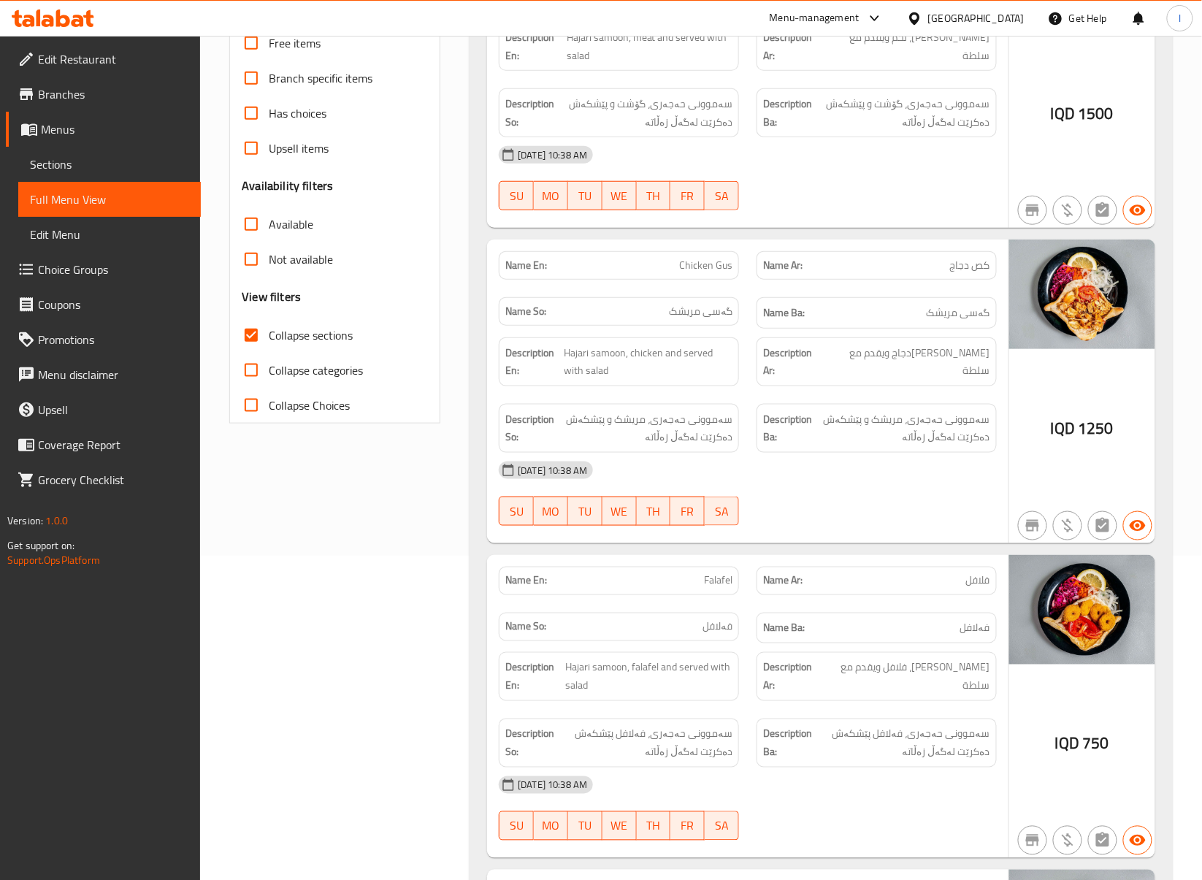
click at [825, 516] on div "[DATE] 10:38 AM SU MO TU WE TH FR SA" at bounding box center [748, 494] width 516 height 82
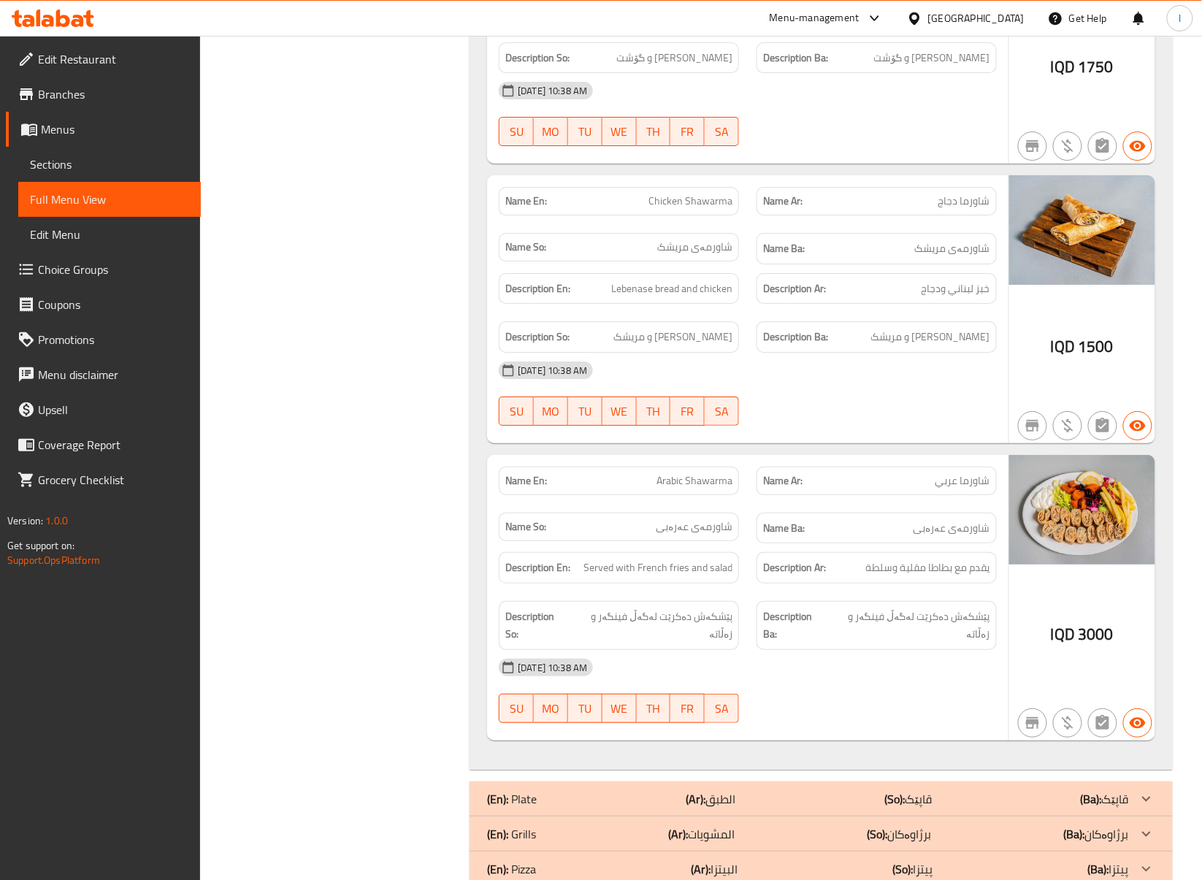
scroll to position [1623, 0]
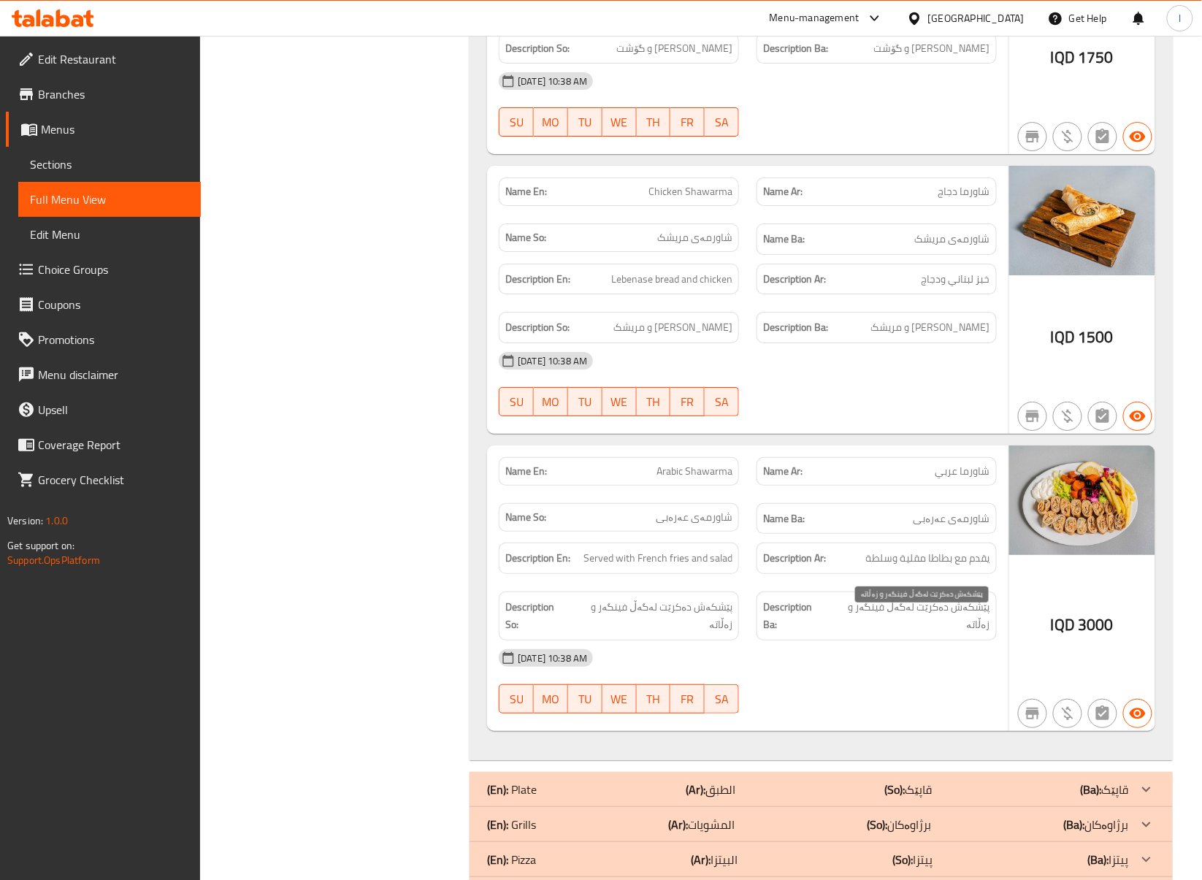
click at [901, 614] on span "پێشکەش دەکرێت لەگەڵ فینگەر و زەڵاتە" at bounding box center [909, 616] width 161 height 36
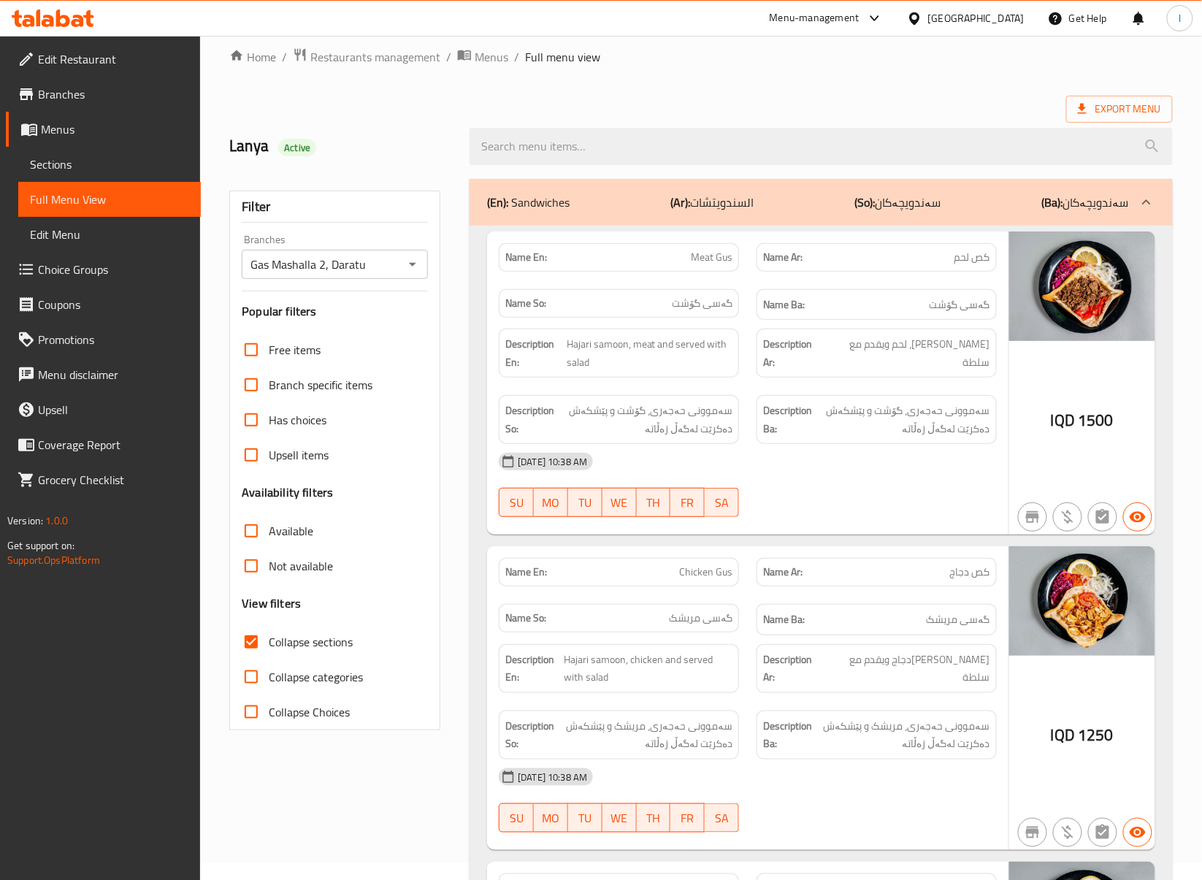
scroll to position [0, 0]
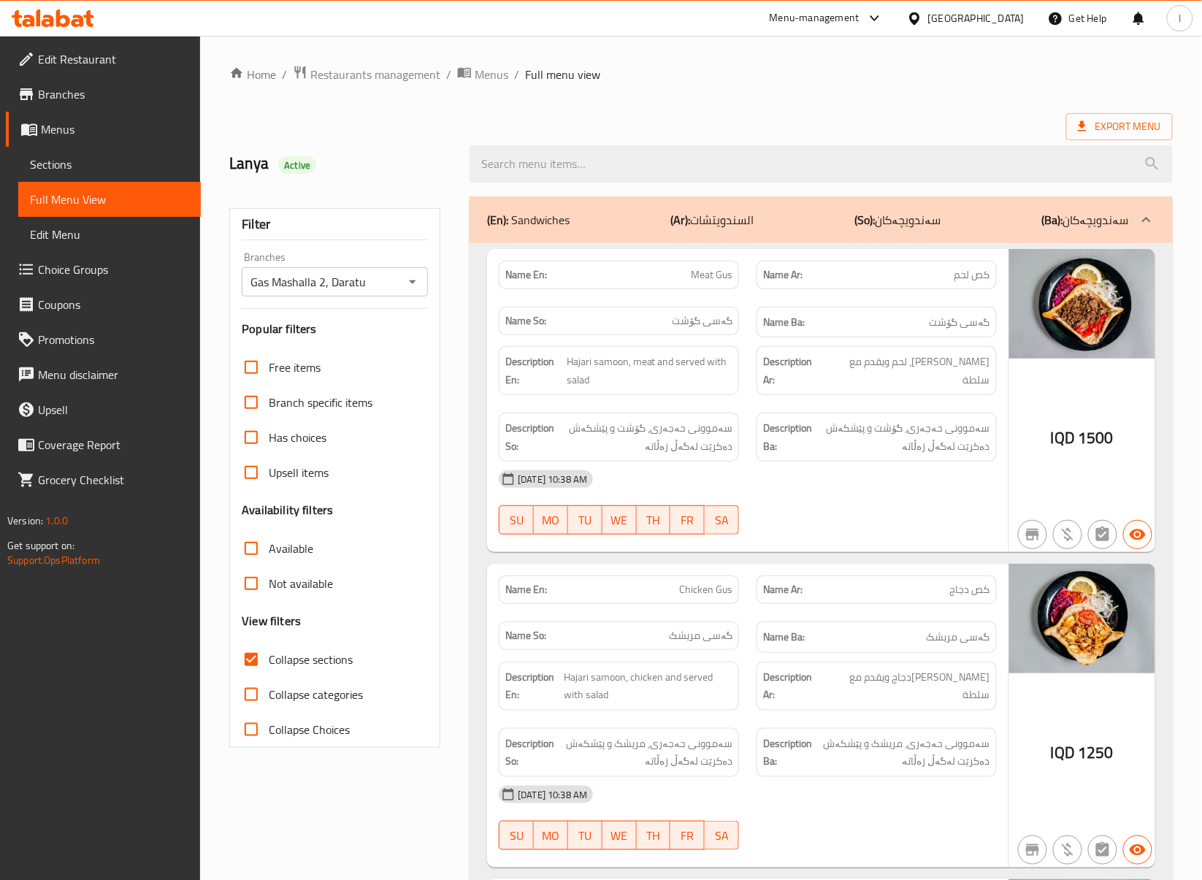
click at [948, 217] on div "(En): Sandwiches (Ar): السندويتشات (So): سەندویچەکان (Ba): سەندویچەکان" at bounding box center [808, 220] width 642 height 18
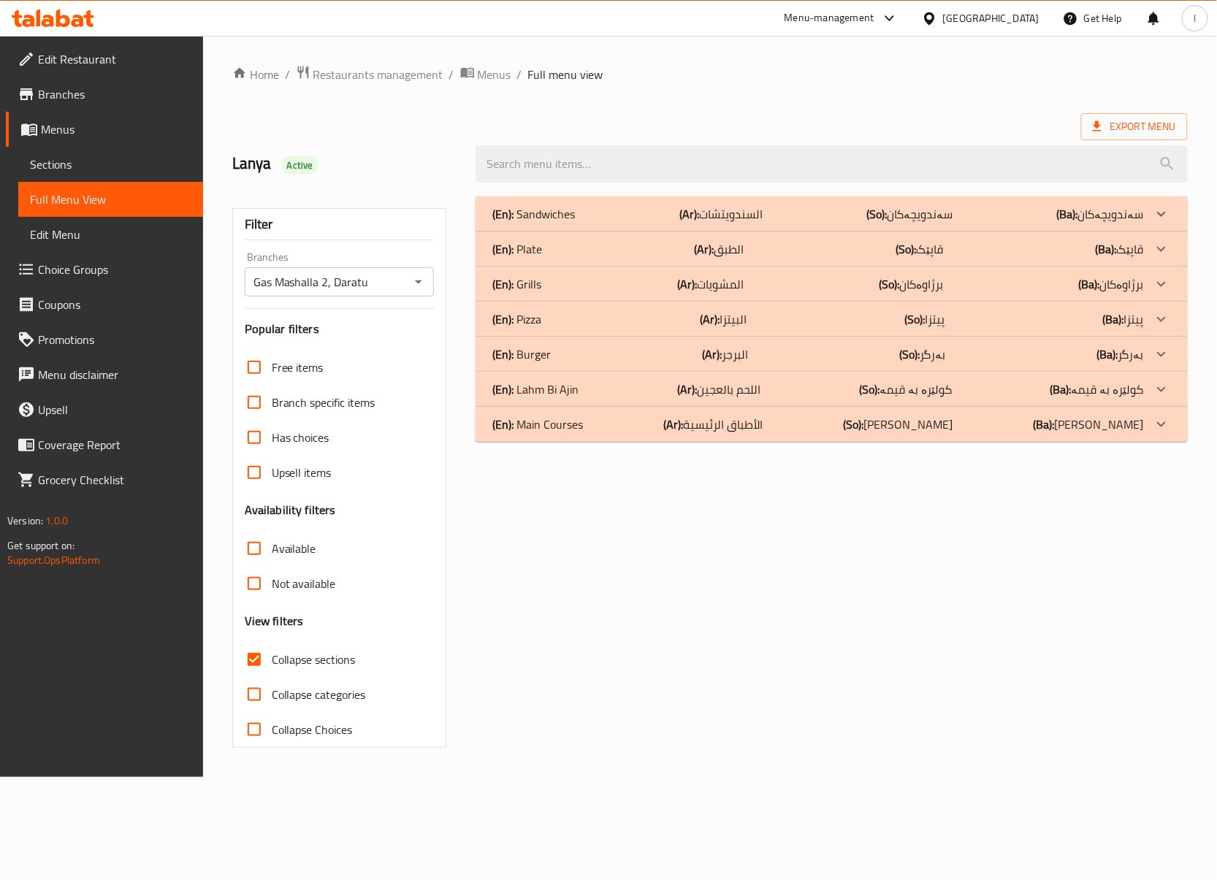
click at [798, 252] on div "(En): Plate (Ar): الطبق (So): قاپێک (Ba): قاپێک" at bounding box center [818, 249] width 651 height 18
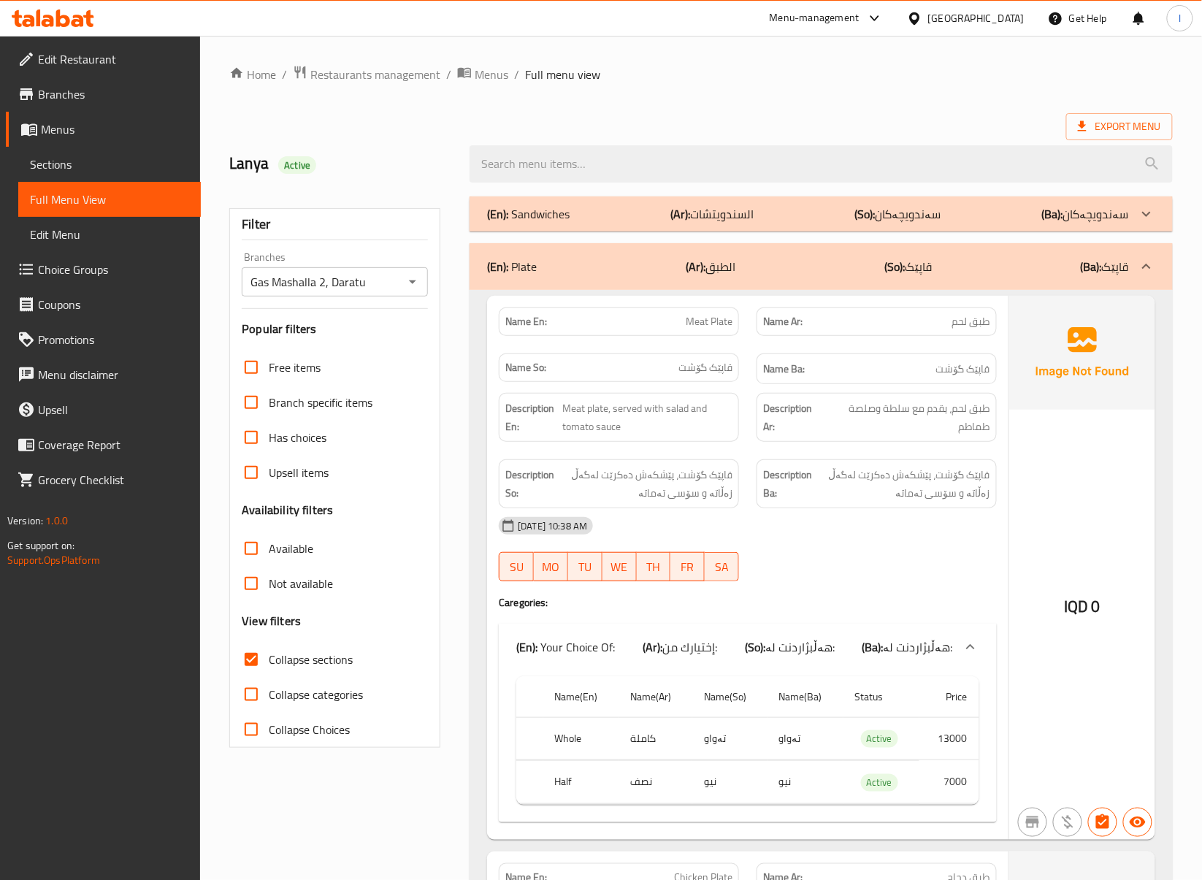
click at [906, 550] on div "[DATE] 10:38 AM SU MO TU WE TH FR SA" at bounding box center [748, 549] width 516 height 82
click at [865, 459] on div "Description Ba: قاپێک گۆشت، پێشکەش دەکرێت لەگەڵ زەڵاتە و سۆسی تەماتە" at bounding box center [877, 484] width 258 height 66
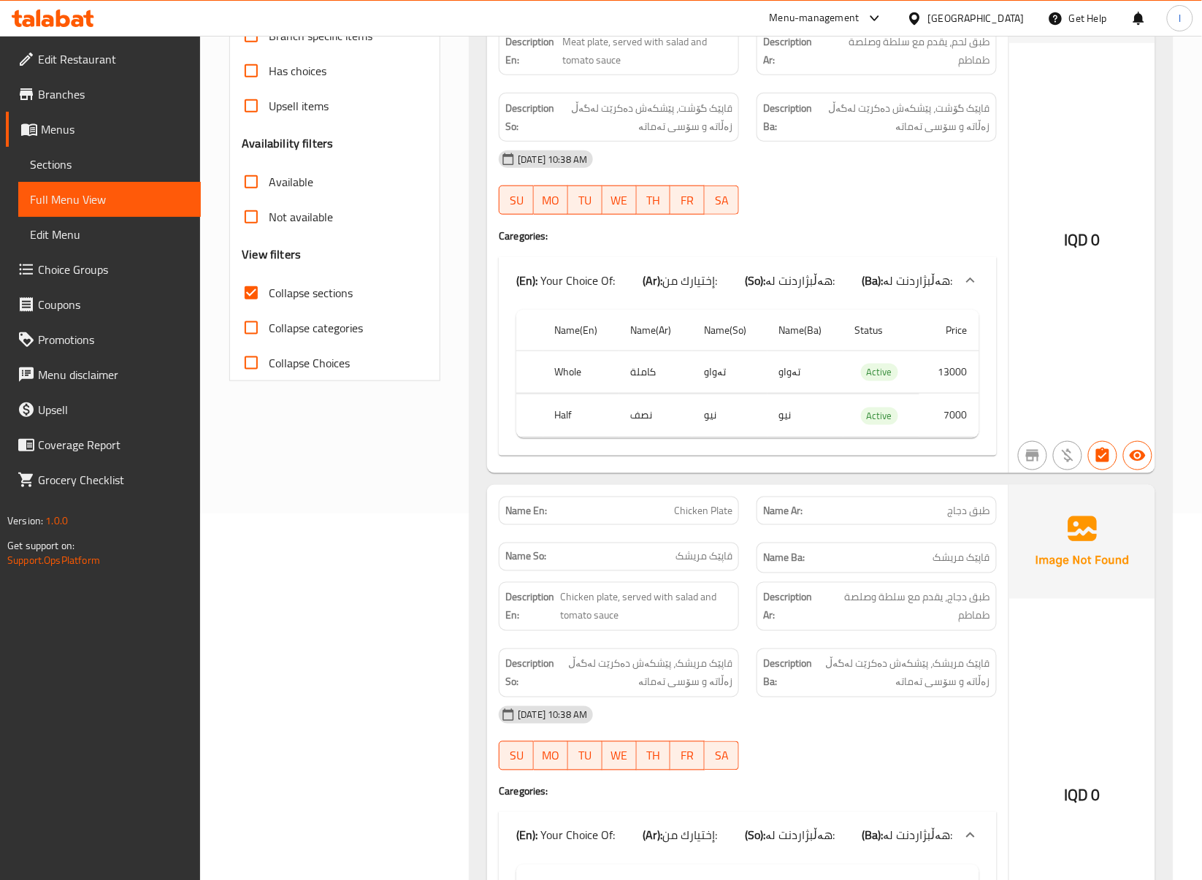
scroll to position [649, 0]
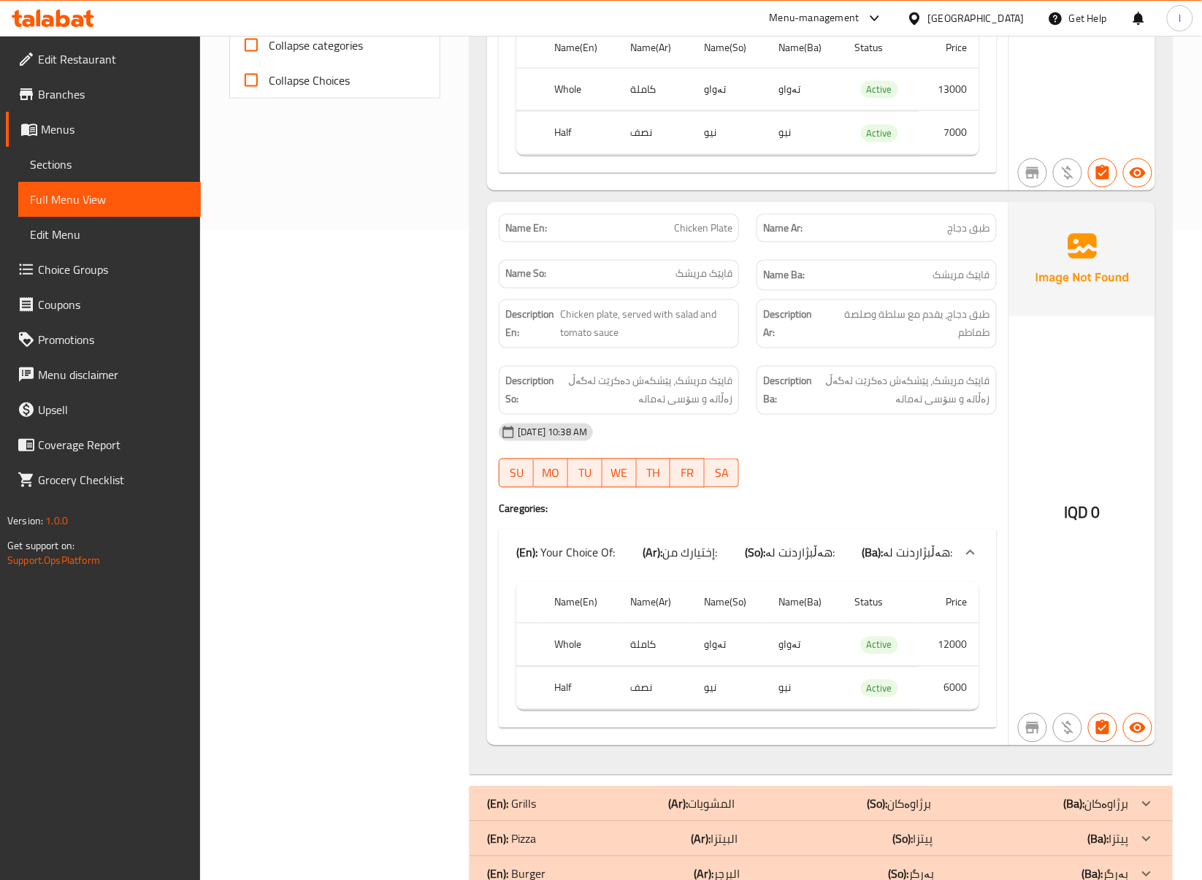
click at [853, 407] on span "قاپێک مریشک، پێشکەش دەکرێت لەگەڵ زەڵاتە و سۆسی تەماتە" at bounding box center [902, 391] width 175 height 36
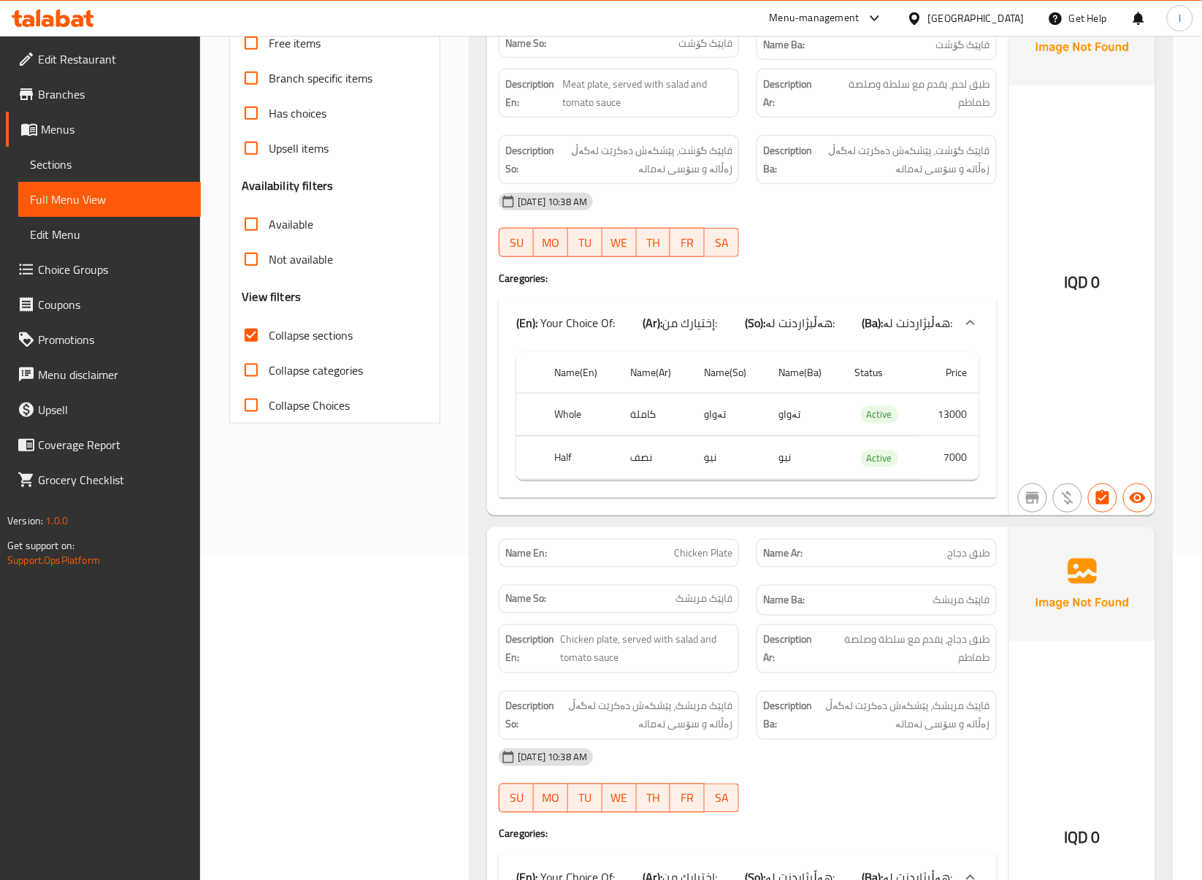
click at [907, 244] on div "[DATE] 10:38 AM SU MO TU WE TH FR SA" at bounding box center [748, 225] width 516 height 82
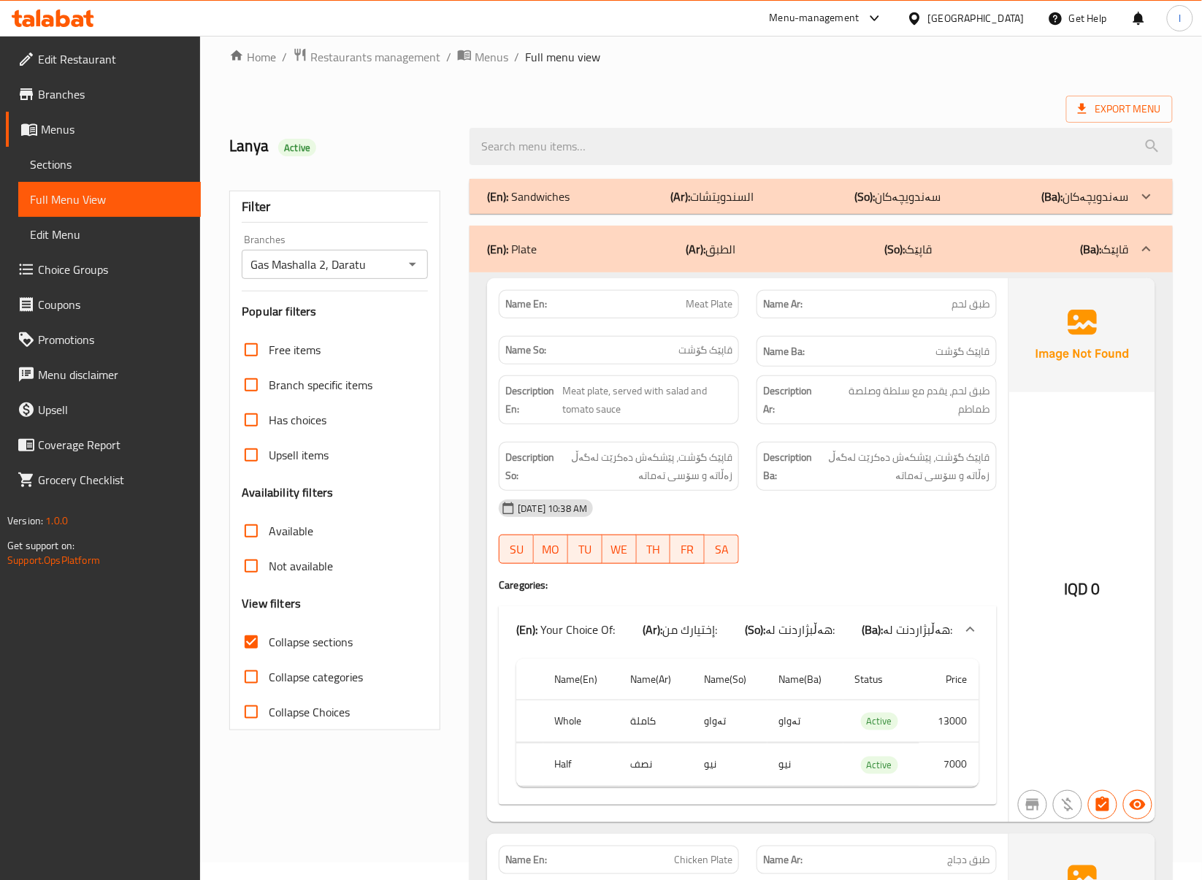
scroll to position [0, 0]
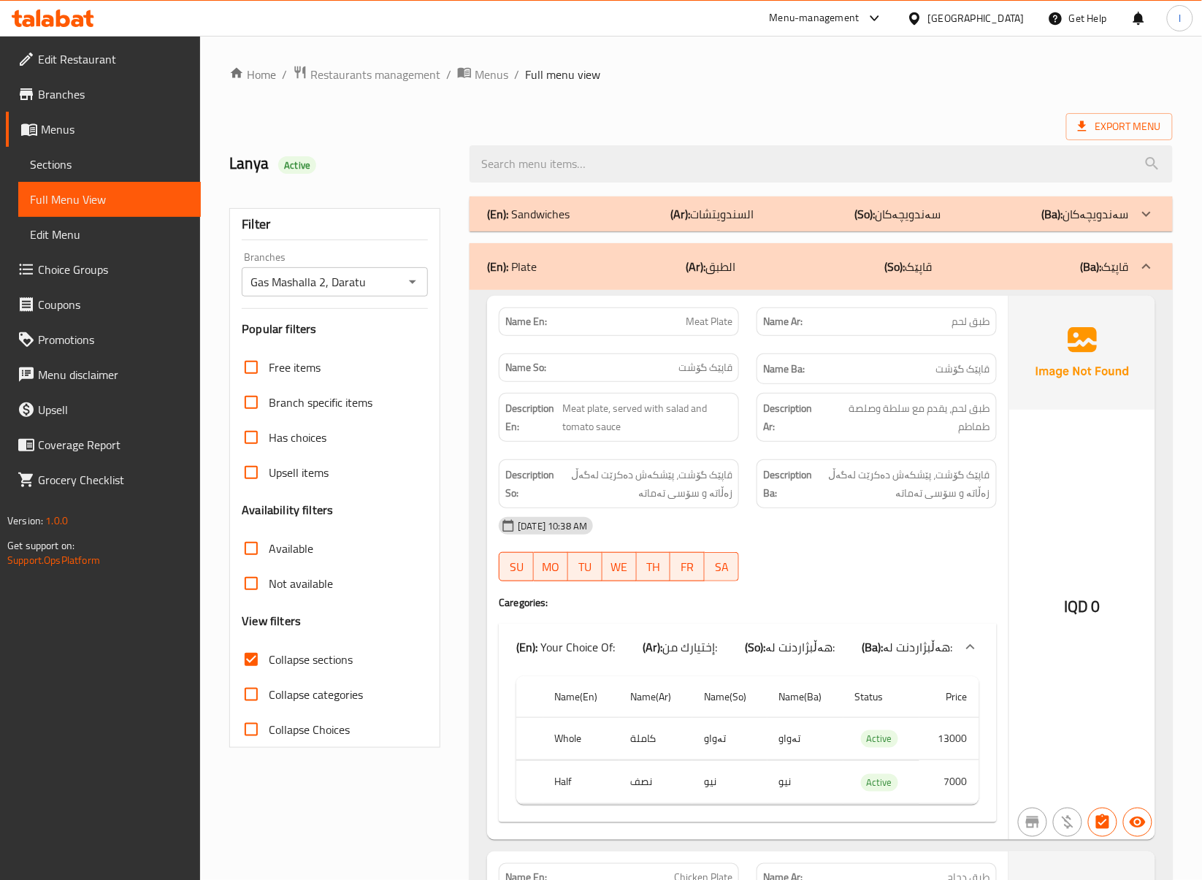
click at [890, 267] on b "(So):" at bounding box center [895, 267] width 20 height 22
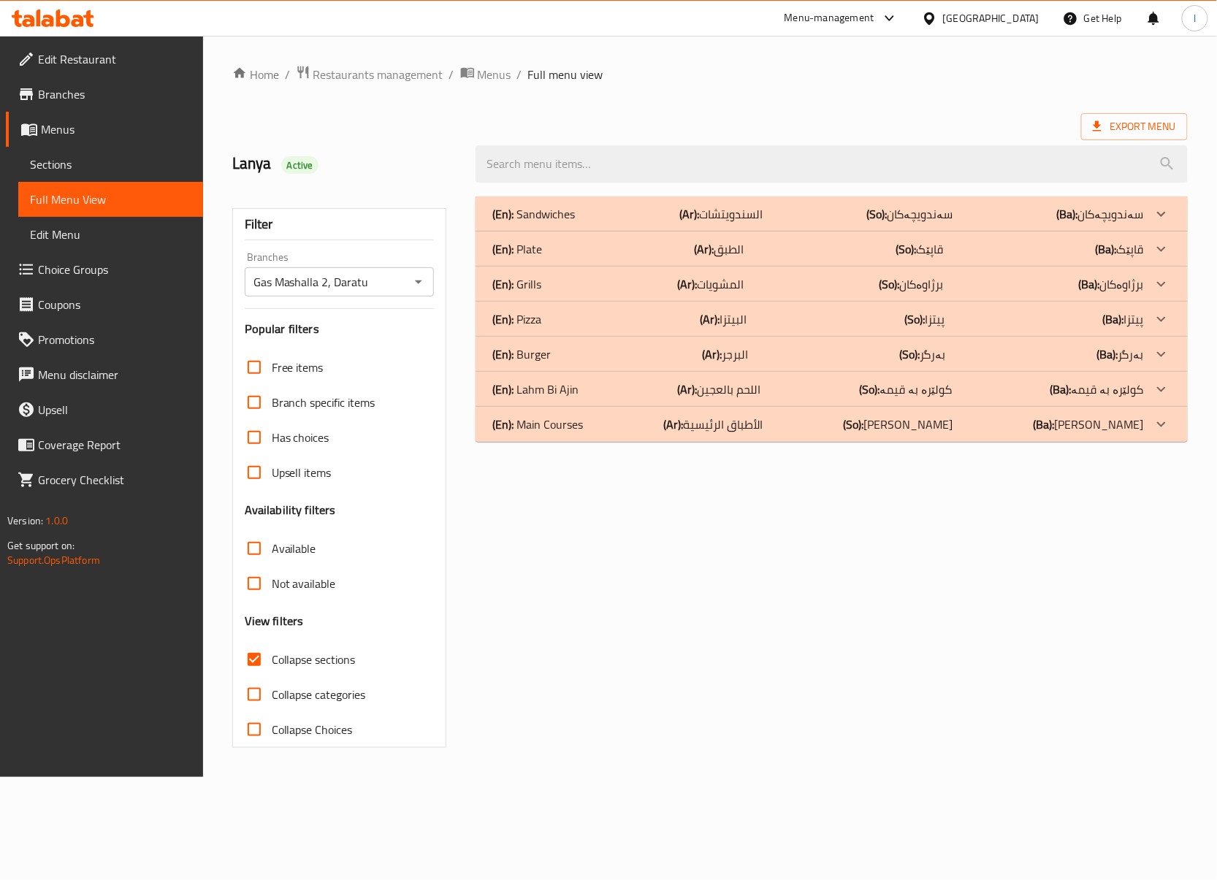
click at [970, 559] on div "(En): Sandwiches (Ar): السندويتشات (So): سەندویچەکان (Ba): سەندویچەکان Name En:…" at bounding box center [832, 472] width 730 height 569
click at [763, 291] on div "(En): Grills (Ar): المشويات (So): برژاوەکان (Ba): برژاوەکان" at bounding box center [818, 284] width 651 height 18
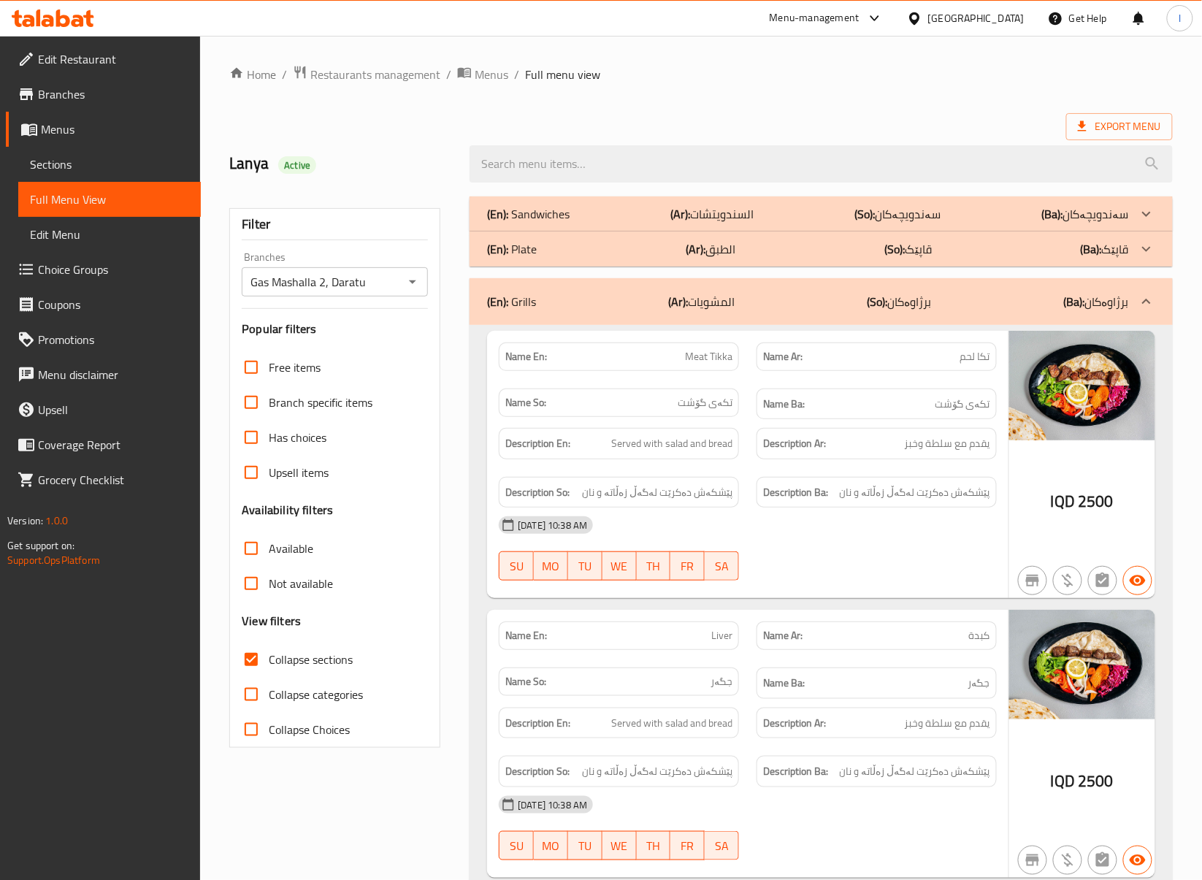
click at [891, 577] on div at bounding box center [877, 581] width 258 height 18
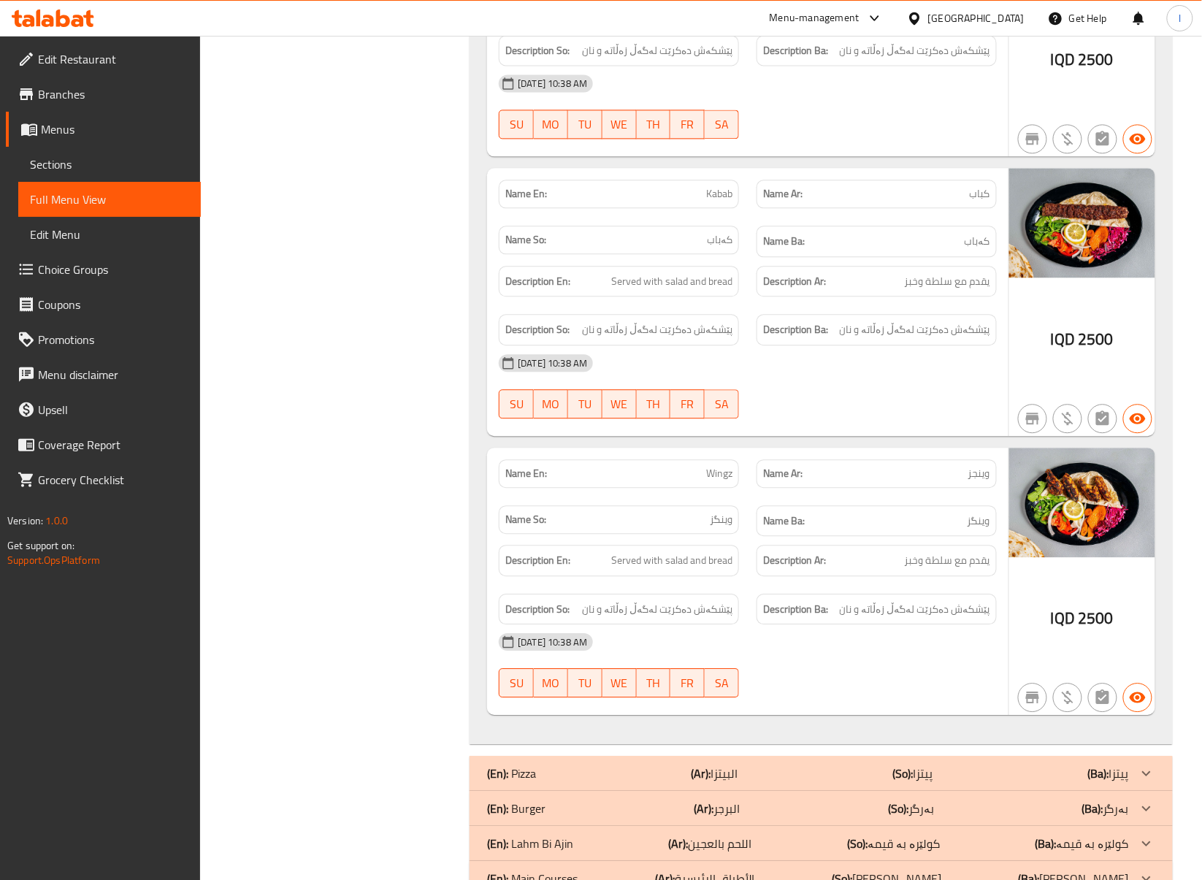
scroll to position [1056, 0]
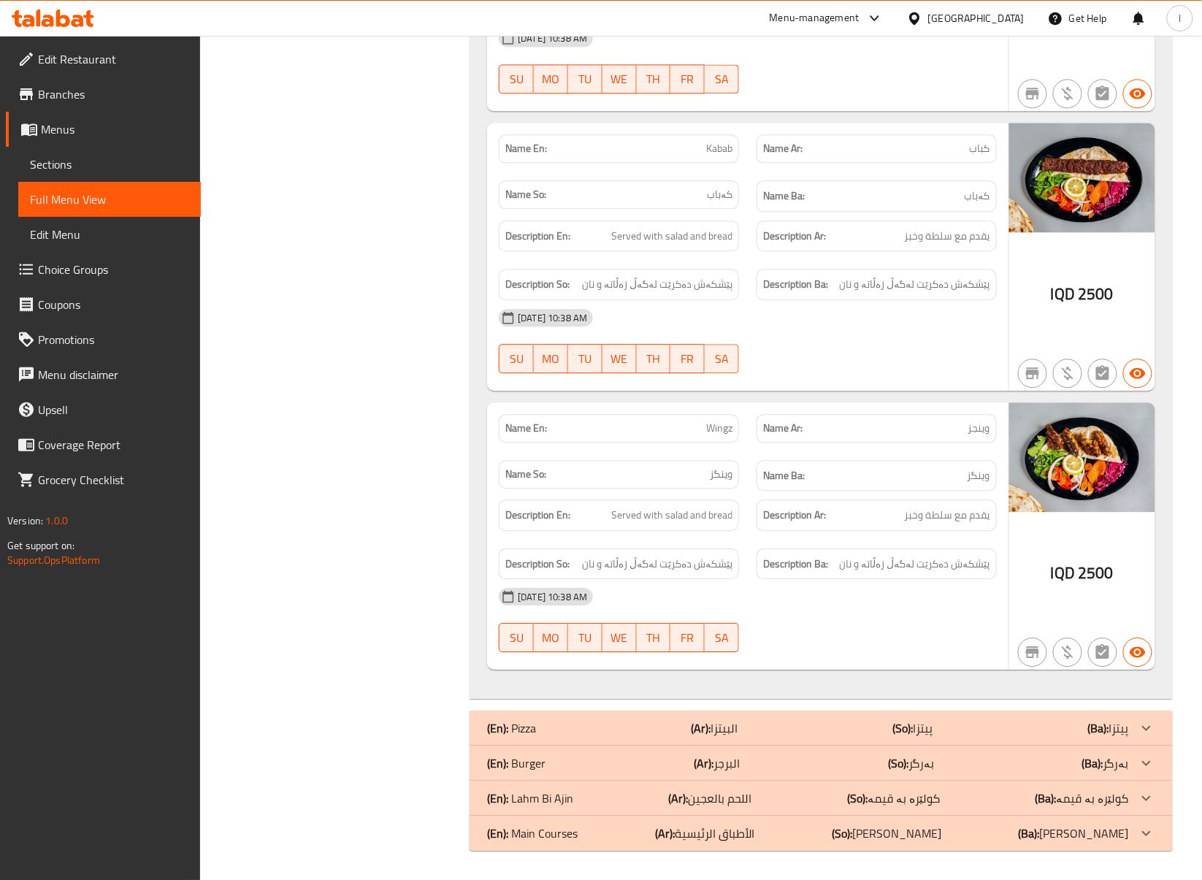
click at [875, 433] on p "Name Ar: وينجز" at bounding box center [876, 428] width 227 height 15
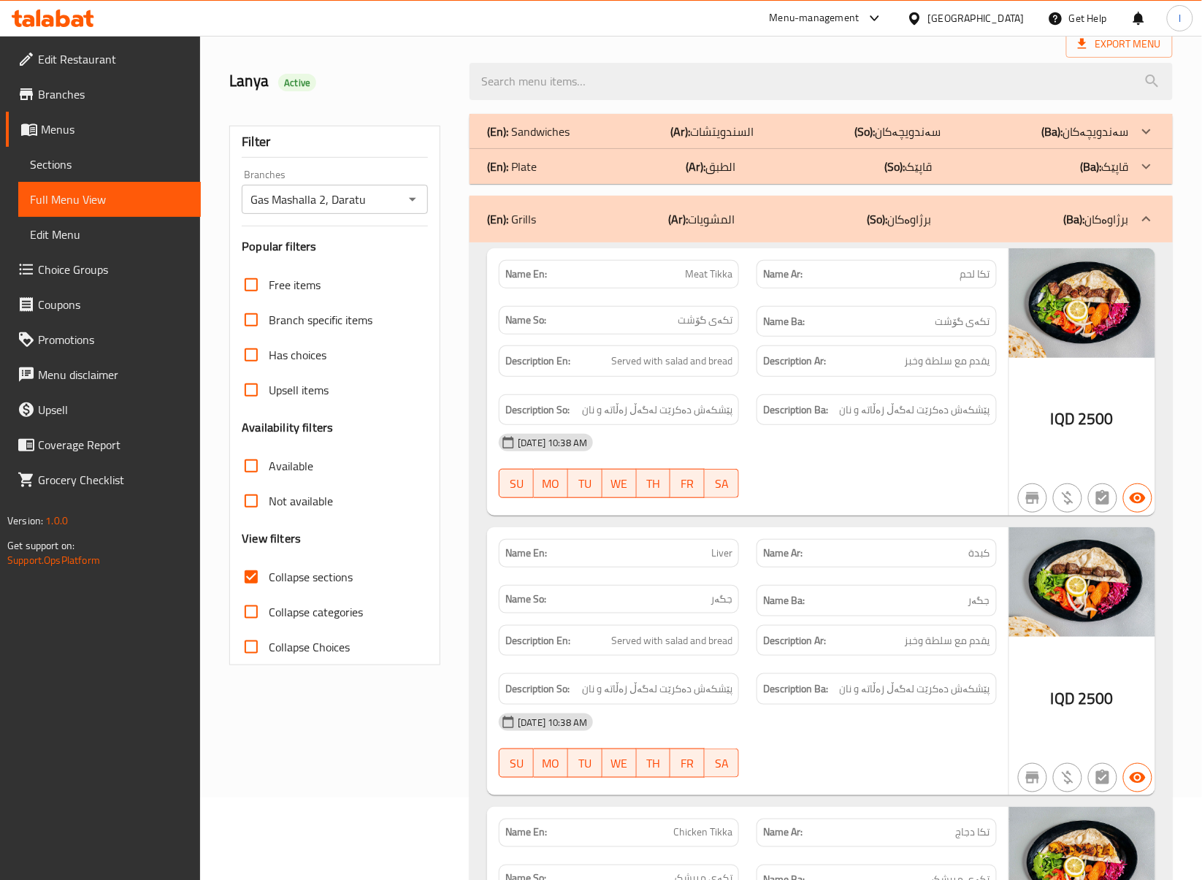
scroll to position [0, 0]
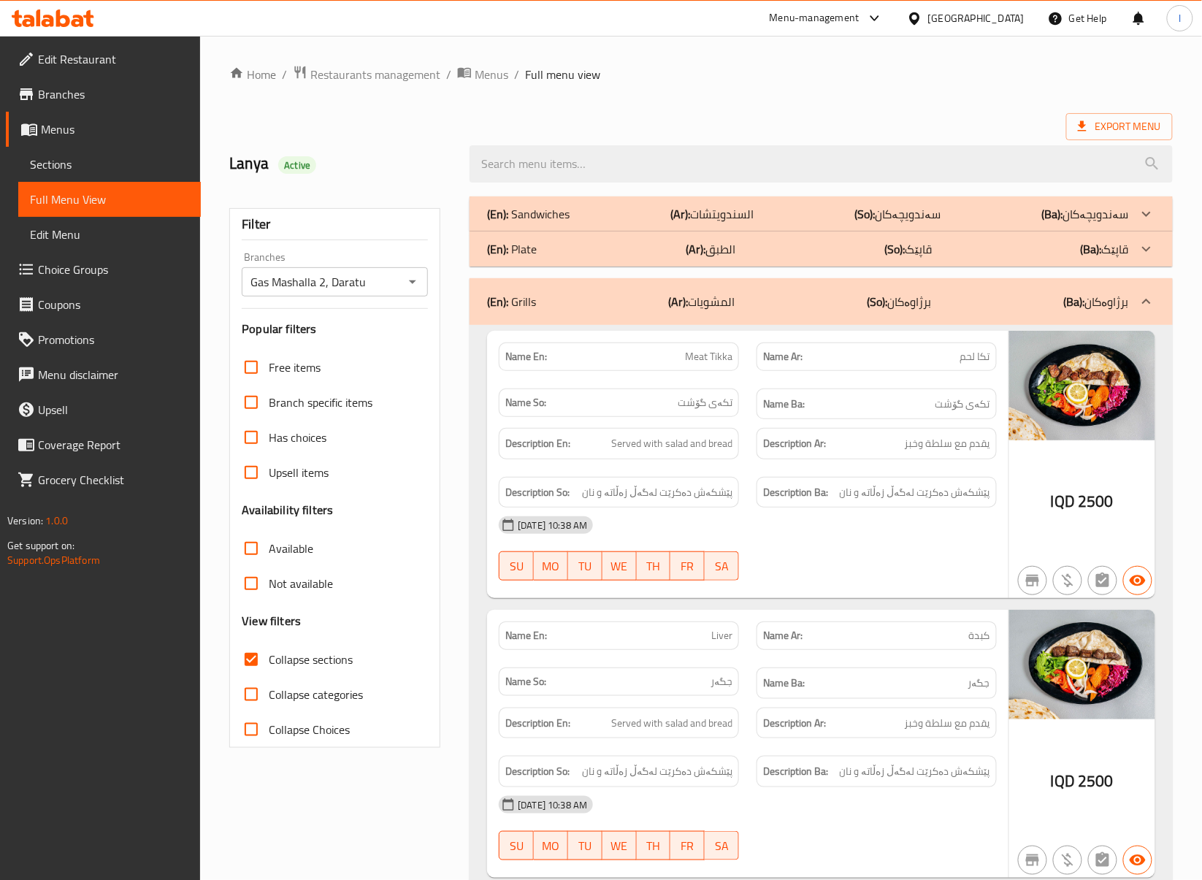
click at [784, 284] on div "(En): Grills (Ar): المشويات (So): برژاوەکان (Ba): برژاوەکان" at bounding box center [821, 301] width 703 height 47
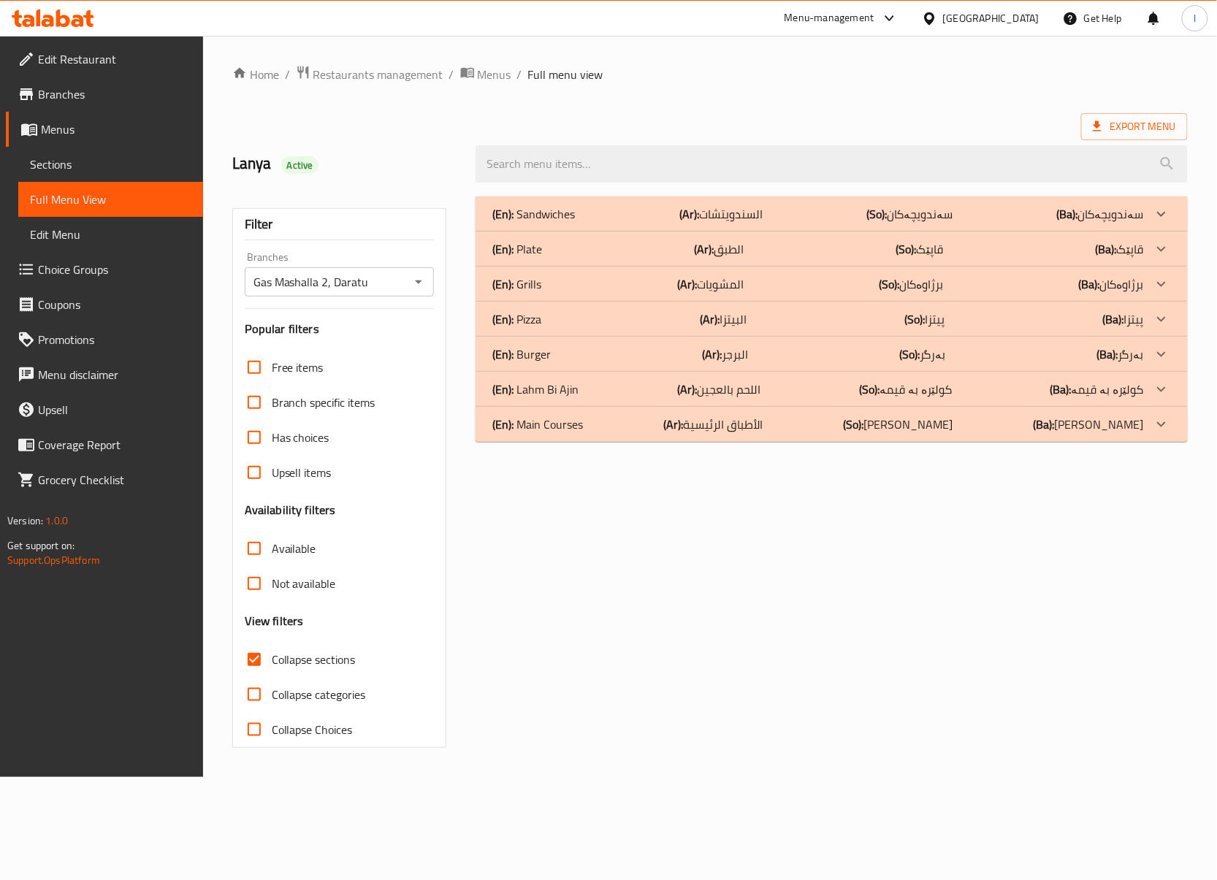
click at [915, 482] on div "(En): Sandwiches (Ar): السندويتشات (So): سەندویچەکان (Ba): سەندویچەکان Name En:…" at bounding box center [832, 472] width 730 height 569
drag, startPoint x: 916, startPoint y: 543, endPoint x: 915, endPoint y: 520, distance: 23.4
click at [916, 541] on div "(En): Sandwiches (Ar): السندويتشات (So): سەندویچەکان (Ba): سەندویچەکان Name En:…" at bounding box center [832, 472] width 730 height 569
click at [933, 440] on div "(En): Main Courses (Ar): الأطباق الرئيسية (So): ژەمە سەرەکییەکان (Ba): ژەمە سەر…" at bounding box center [832, 424] width 712 height 35
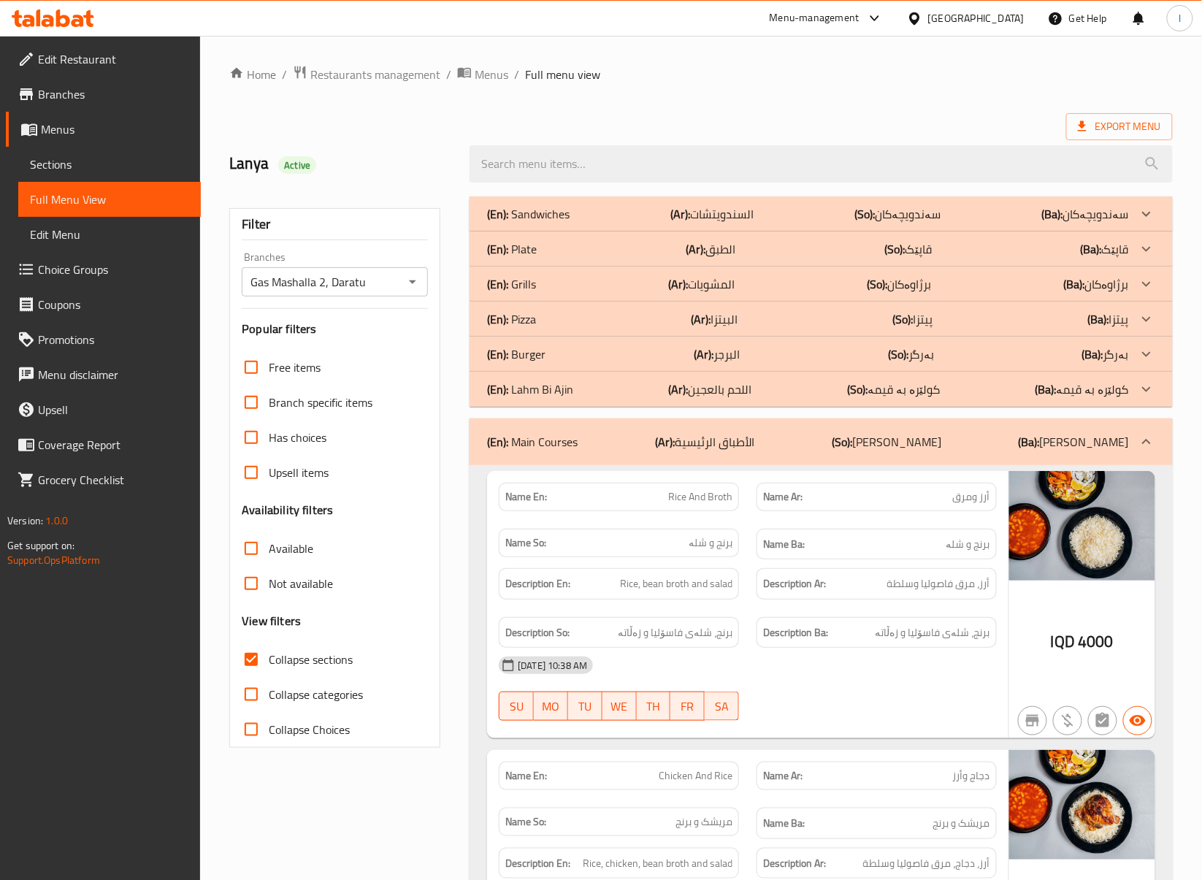
click at [863, 615] on div "Description Ba: برنج، شلەی فاسۆلیا و زەڵاتە" at bounding box center [877, 632] width 258 height 49
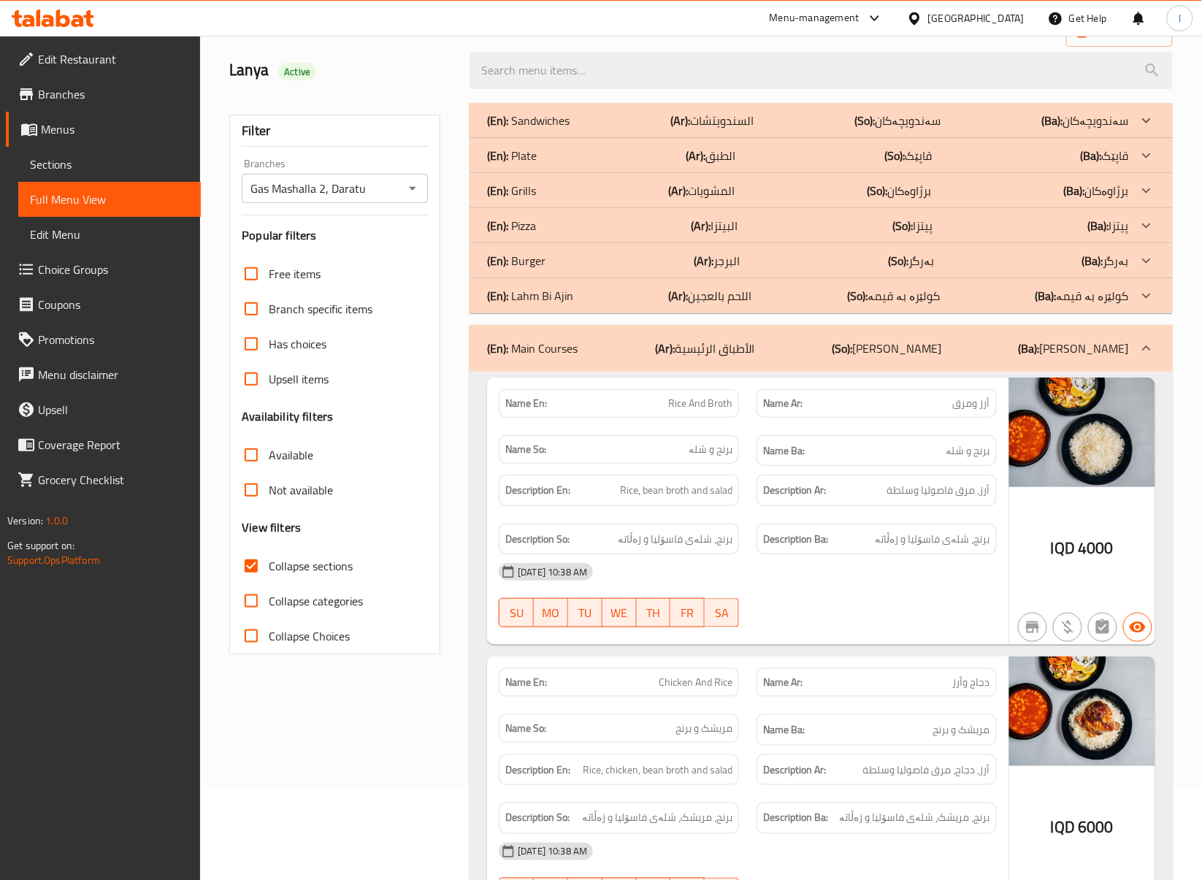
scroll to position [200, 0]
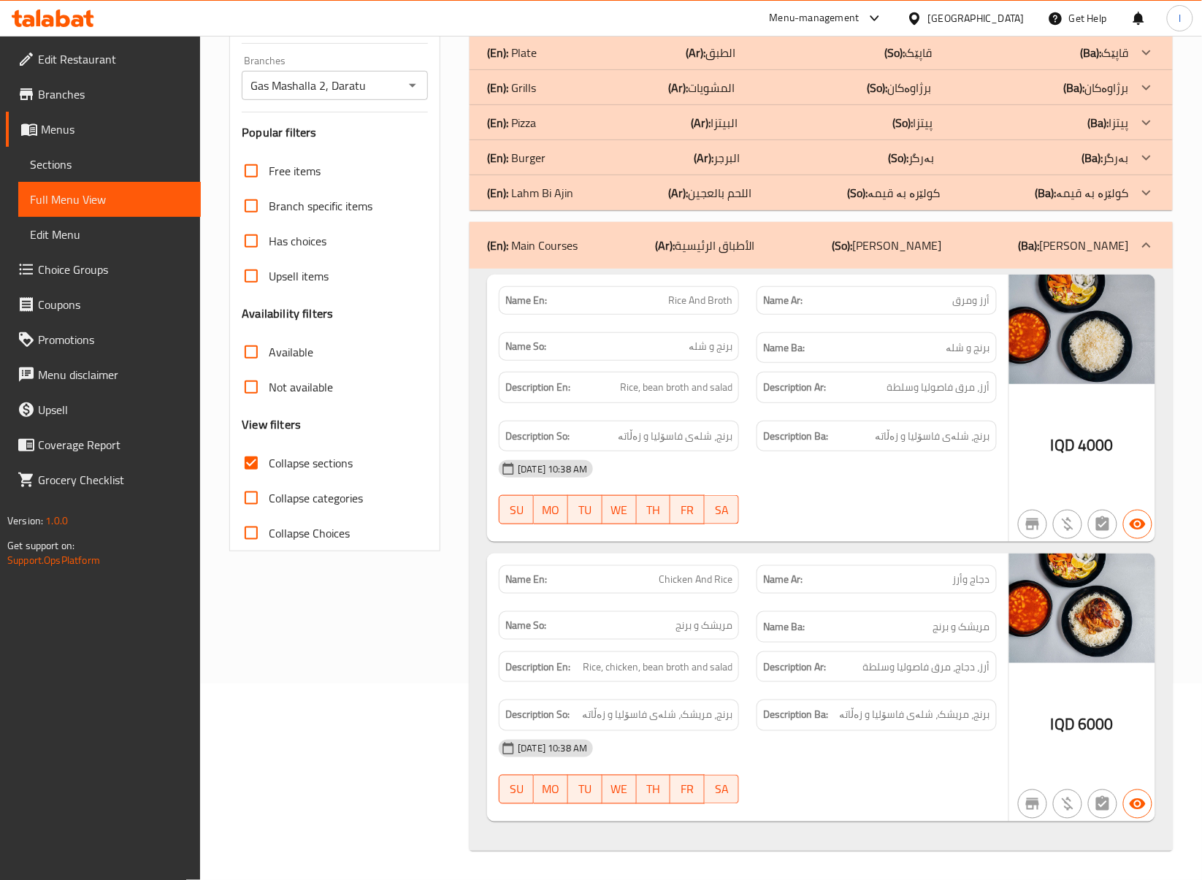
click at [892, 647] on div "Description Ar: أرز، دجاج، مرق فاصوليا وسلطة" at bounding box center [877, 667] width 258 height 49
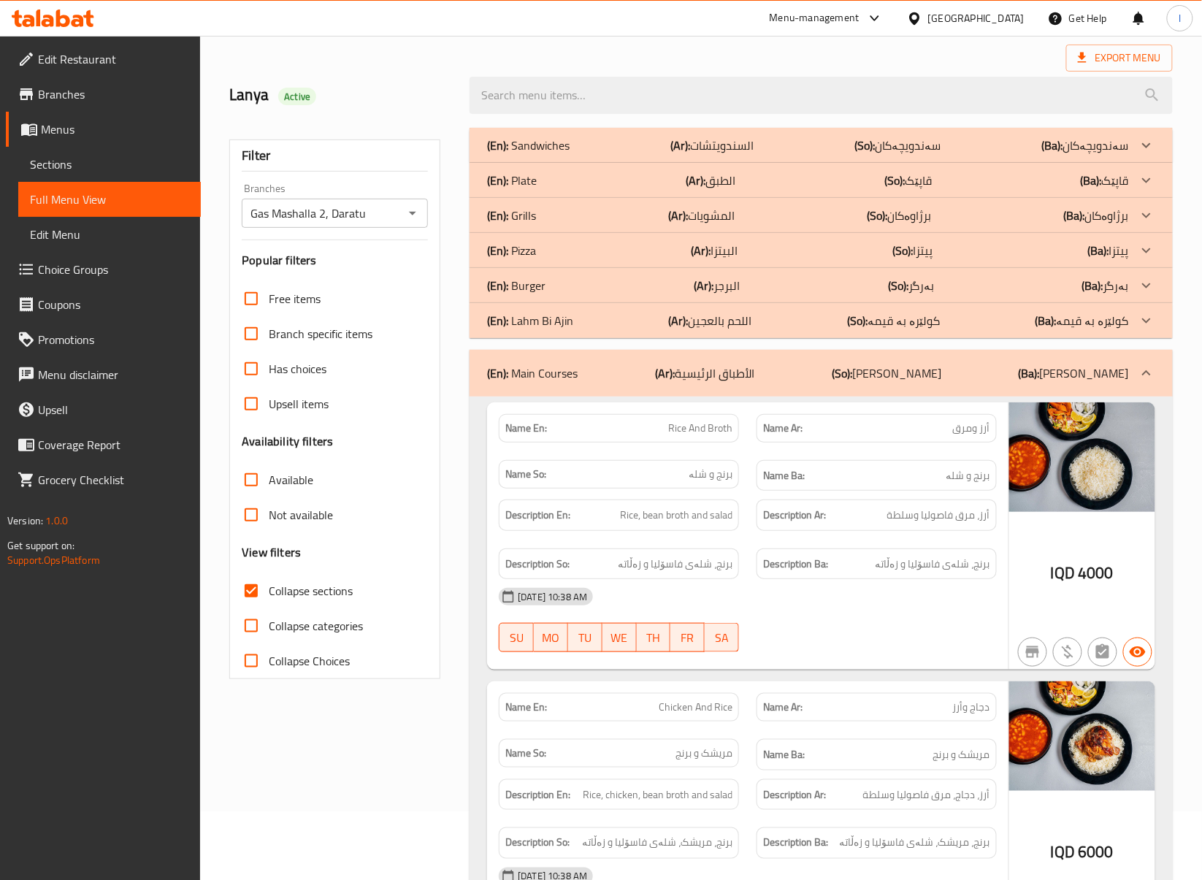
scroll to position [0, 0]
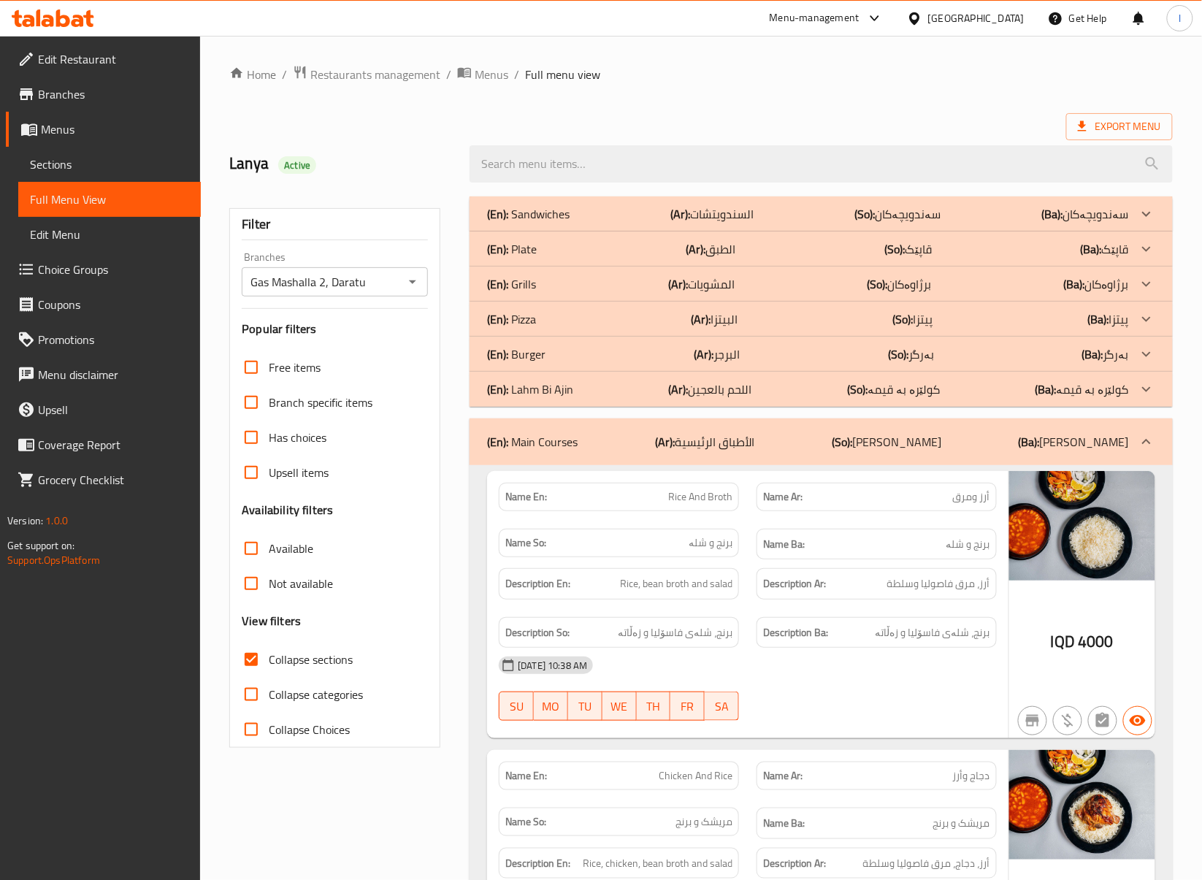
click at [798, 433] on div "(En): Main Courses (Ar): الأطباق الرئيسية (So): ژەمە سەرەکییەکان (Ba): ژەمە سەر…" at bounding box center [808, 442] width 642 height 18
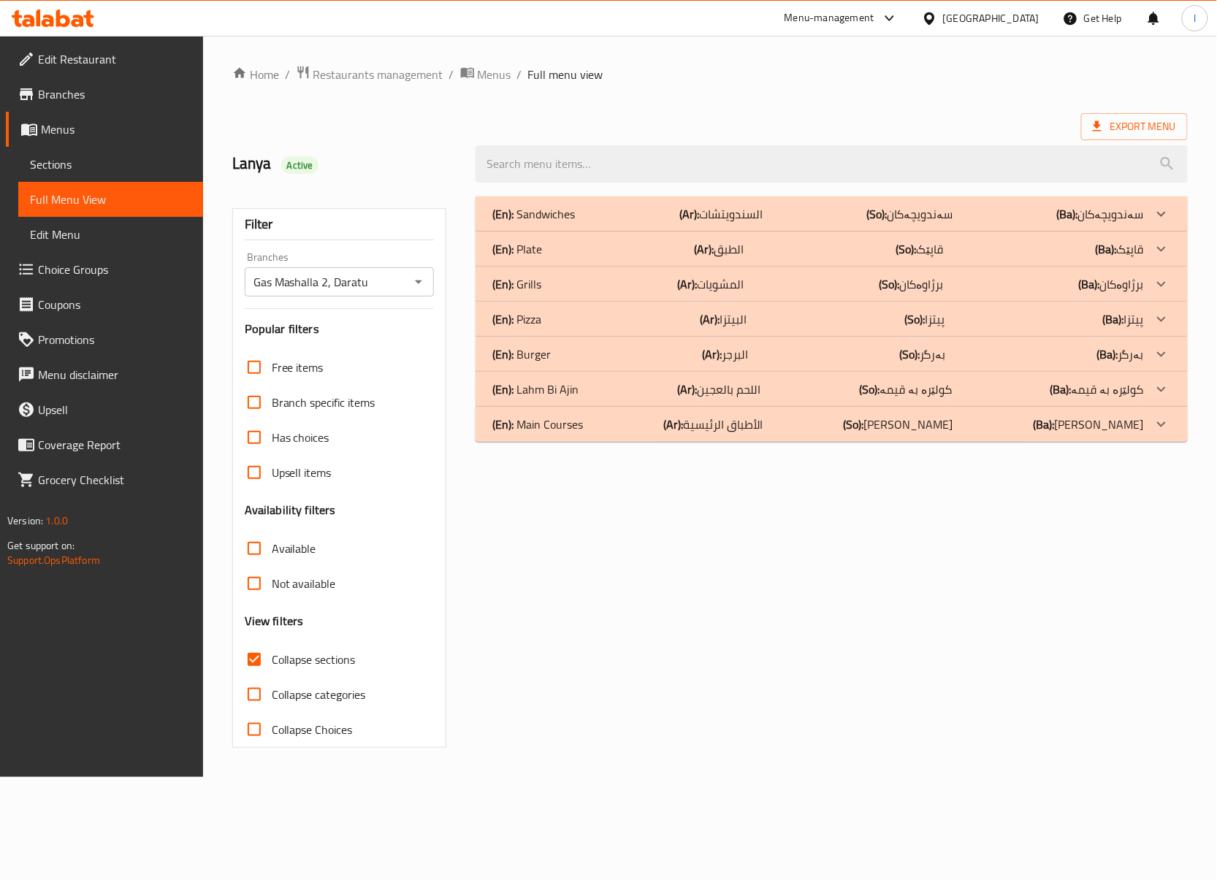
click at [751, 318] on div "(En): Pizza (Ar): البيتزا (So): پیتزا (Ba): پیتزا" at bounding box center [818, 319] width 651 height 18
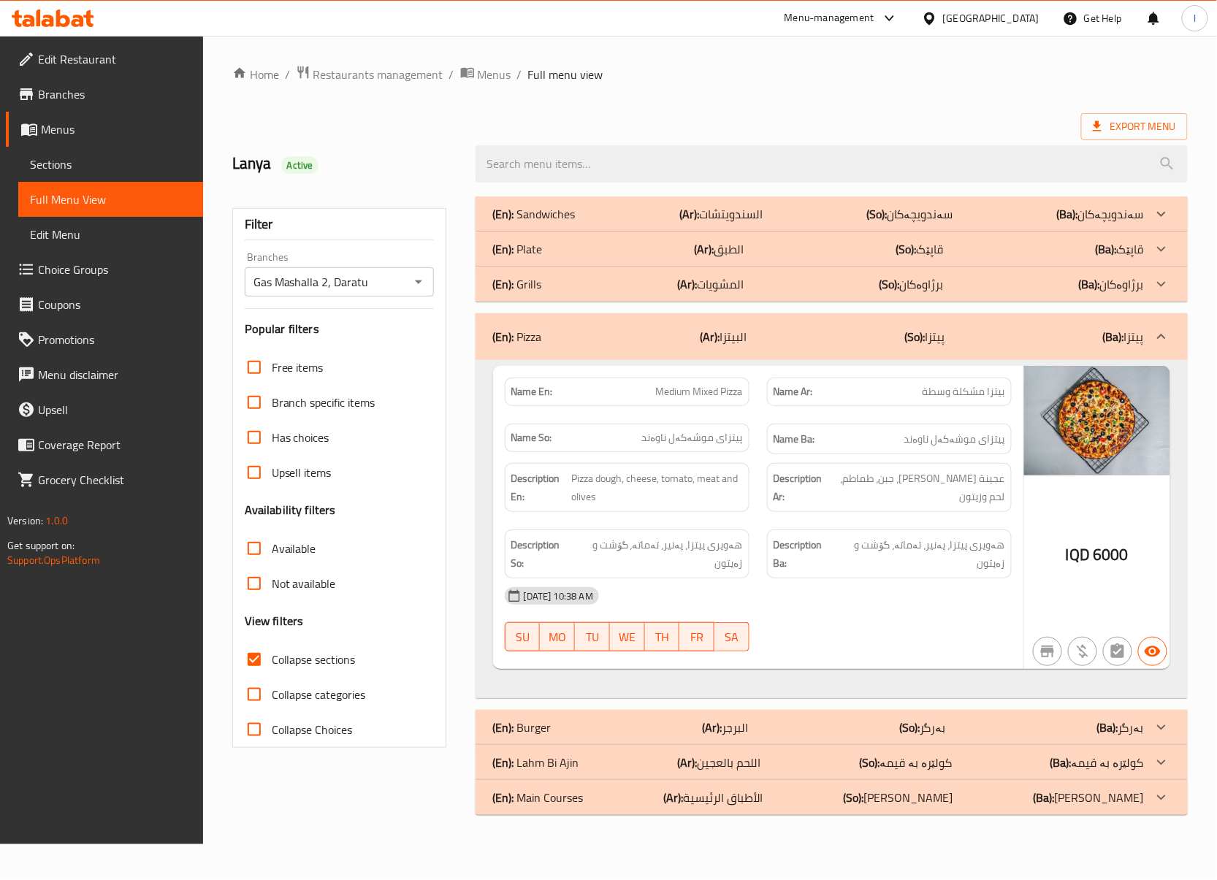
click at [845, 498] on div "Description Ar: عجينة [PERSON_NAME]، جبن، طماطم، لحم وزيتون" at bounding box center [889, 487] width 262 height 66
click at [932, 497] on div "Description Ar: عجينة [PERSON_NAME]، جبن، طماطم، لحم وزيتون" at bounding box center [889, 487] width 262 height 66
click at [83, 165] on span "Sections" at bounding box center [110, 165] width 161 height 18
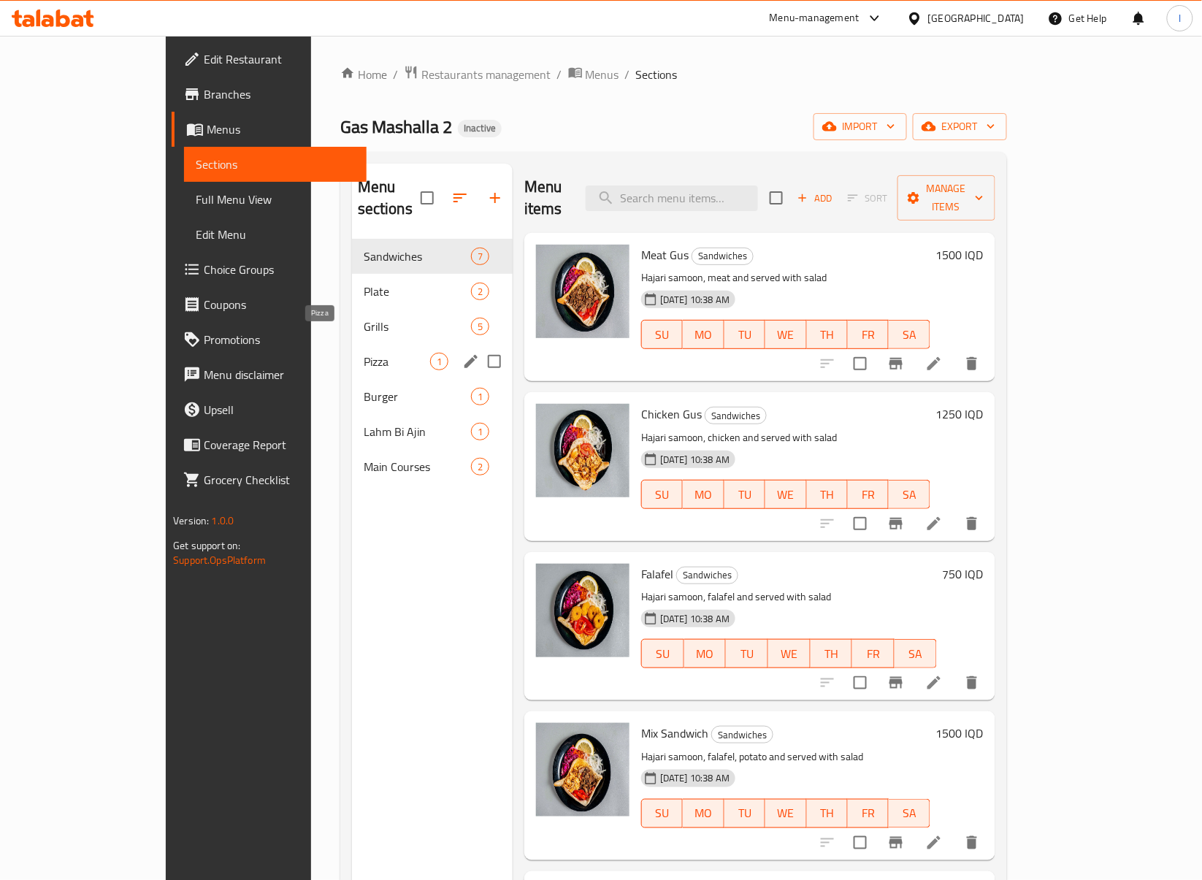
click at [364, 353] on span "Pizza" at bounding box center [397, 362] width 66 height 18
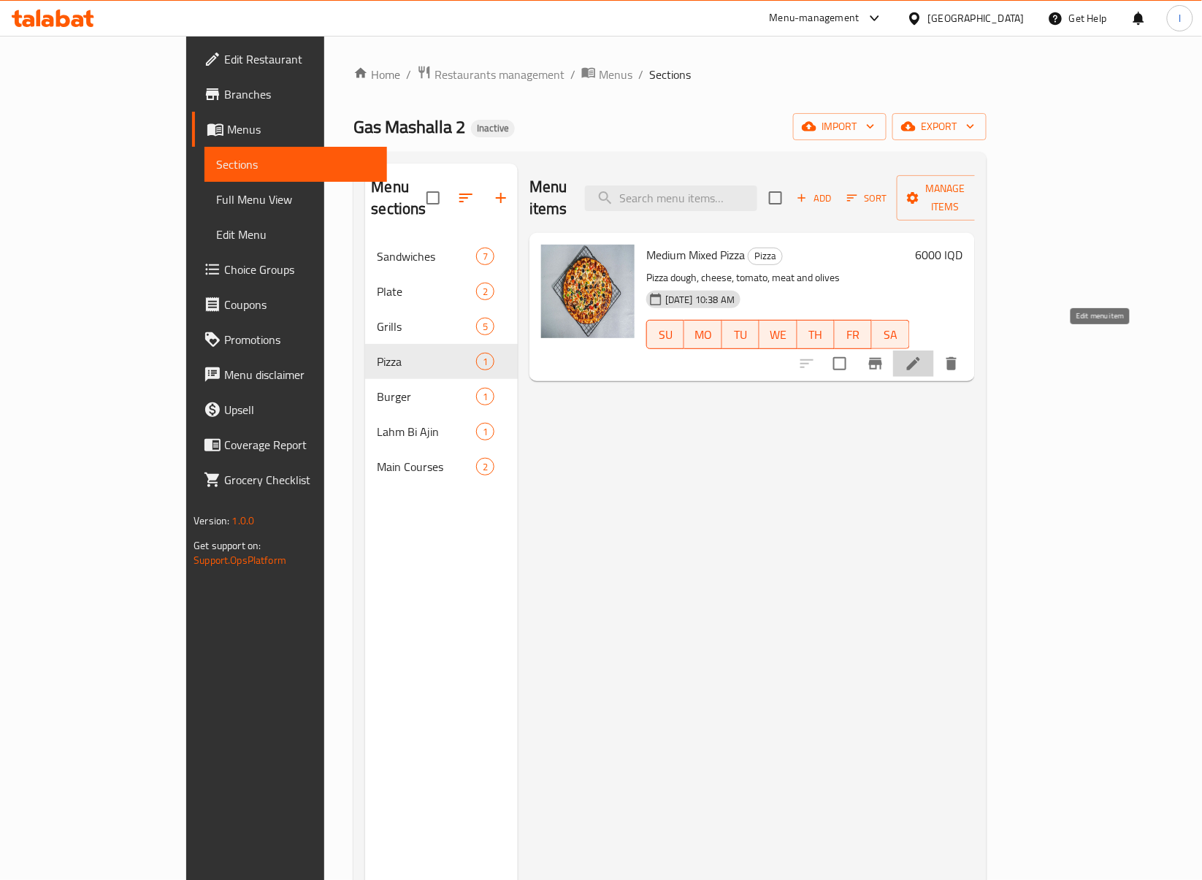
click at [923, 355] on icon at bounding box center [914, 364] width 18 height 18
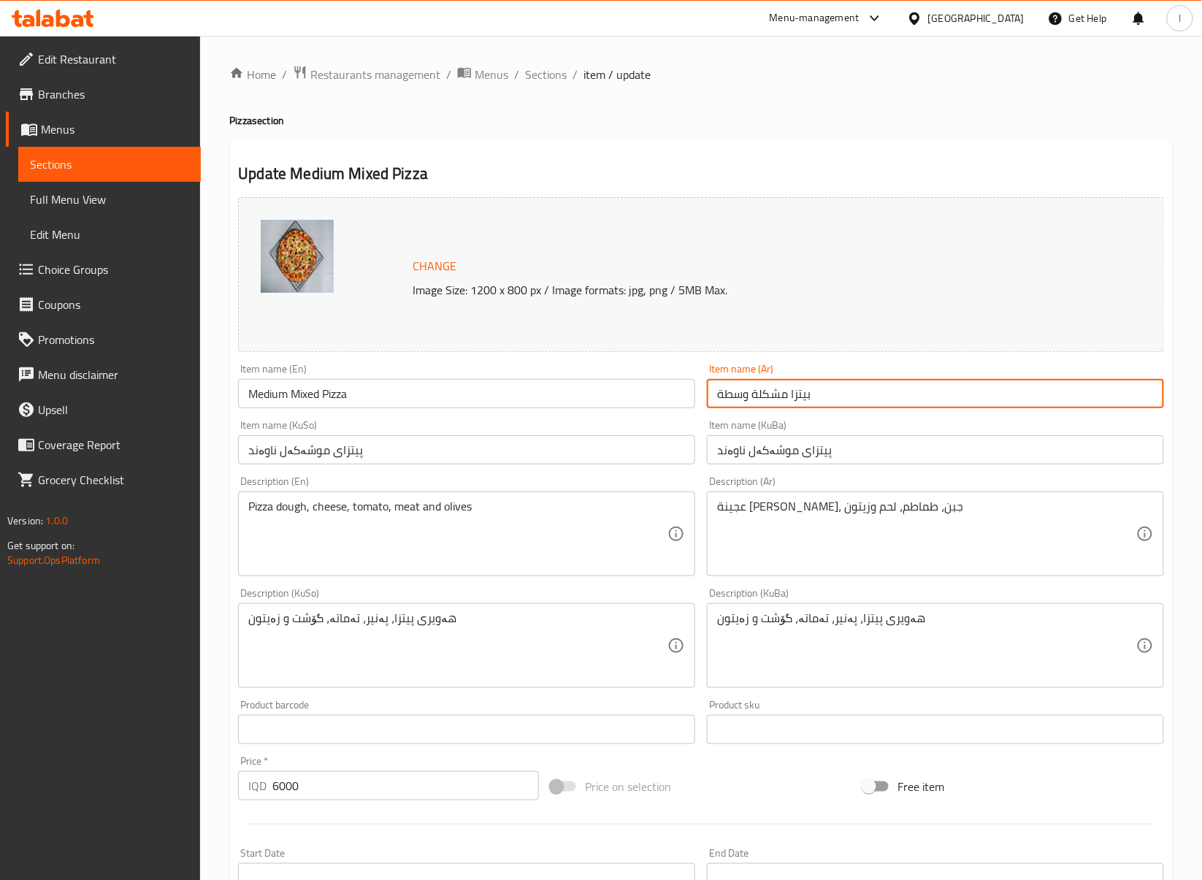
click at [766, 390] on input "بيتزا مشكلة وسطة" at bounding box center [935, 393] width 457 height 29
click at [89, 194] on span "Full Menu View" at bounding box center [109, 200] width 159 height 18
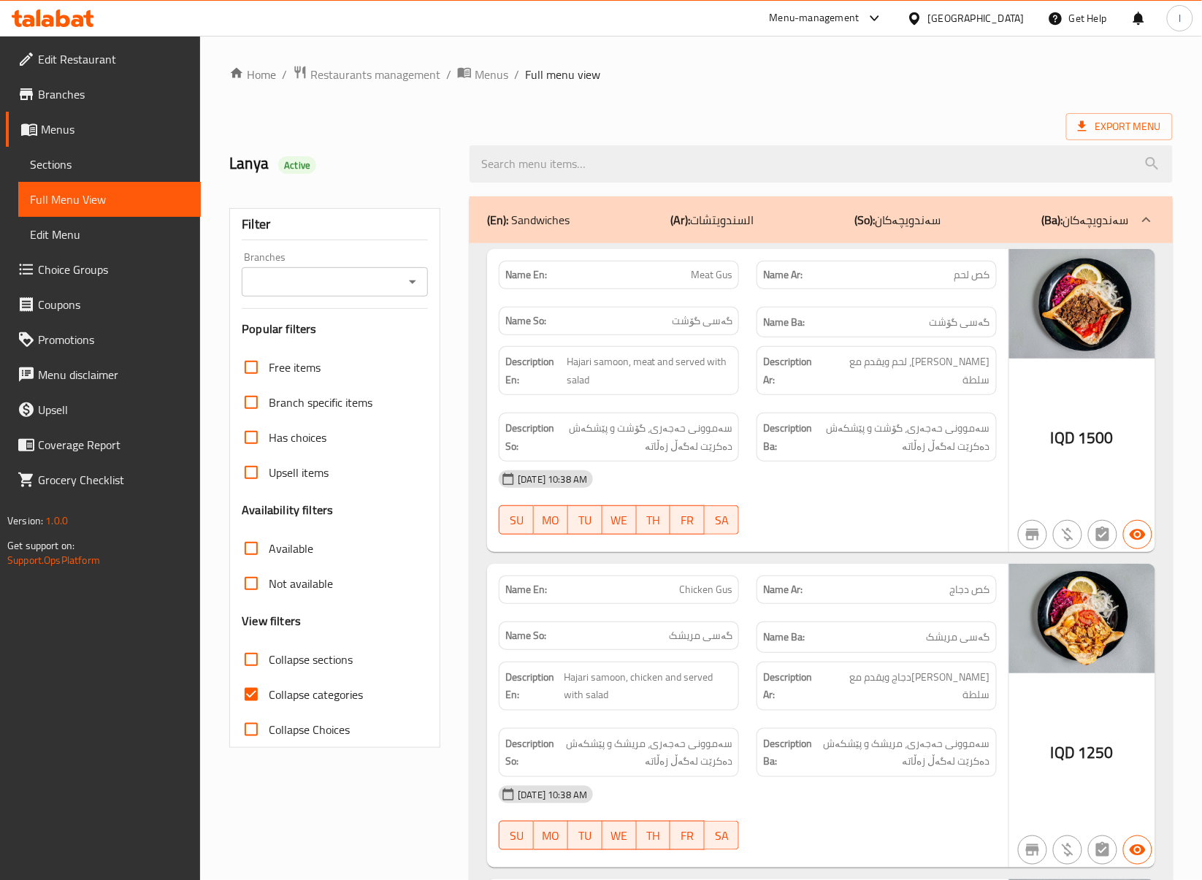
click at [915, 500] on div "[DATE] 10:38 AM SU MO TU WE TH FR SA" at bounding box center [748, 503] width 516 height 82
click at [363, 276] on input "Branches" at bounding box center [322, 282] width 153 height 20
click at [381, 281] on input "Branches" at bounding box center [322, 282] width 153 height 20
click at [343, 340] on span "Gas Mashalla 2, Daratu" at bounding box center [311, 346] width 115 height 18
type input "Gas Mashalla 2, Daratu"
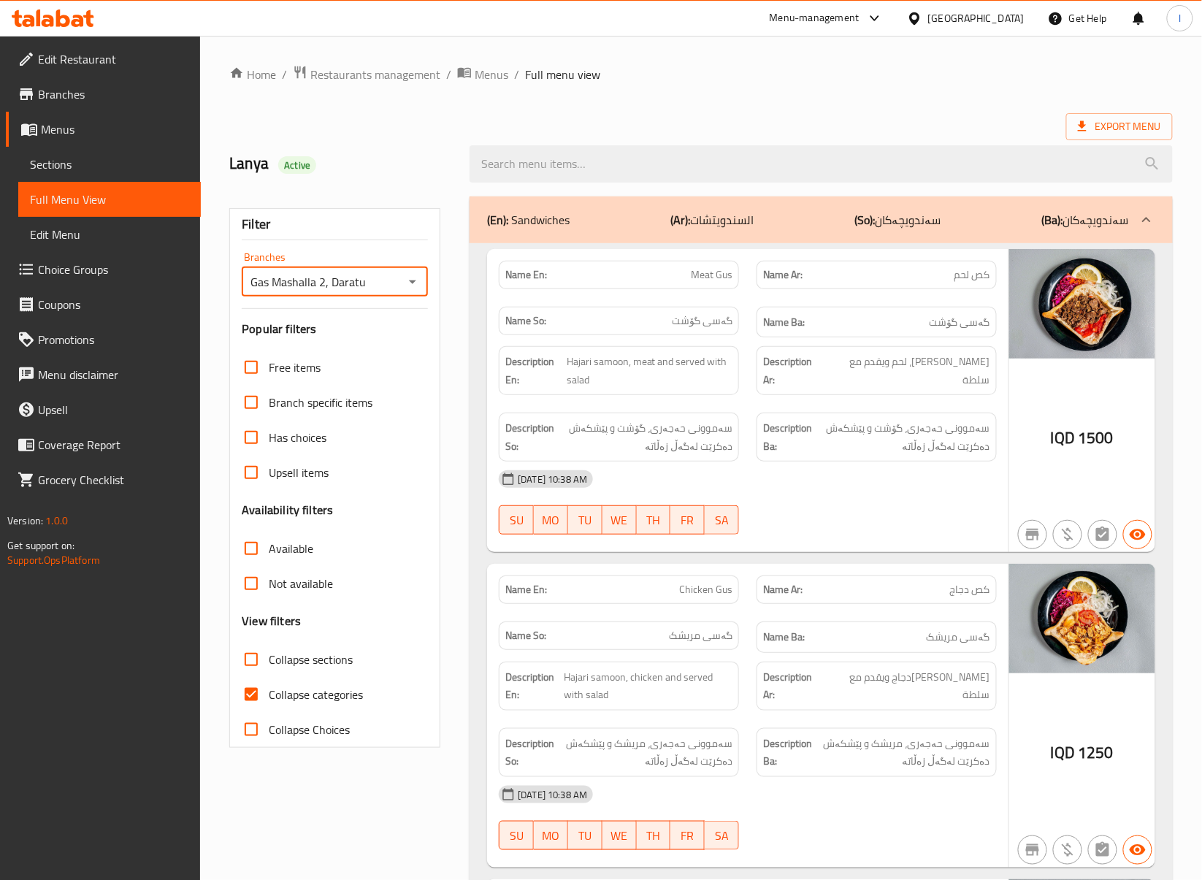
click at [319, 701] on span "Collapse categories" at bounding box center [316, 695] width 94 height 18
click at [269, 701] on input "Collapse categories" at bounding box center [251, 694] width 35 height 35
checkbox input "false"
click at [308, 655] on span "Collapse sections" at bounding box center [311, 660] width 84 height 18
click at [269, 655] on input "Collapse sections" at bounding box center [251, 659] width 35 height 35
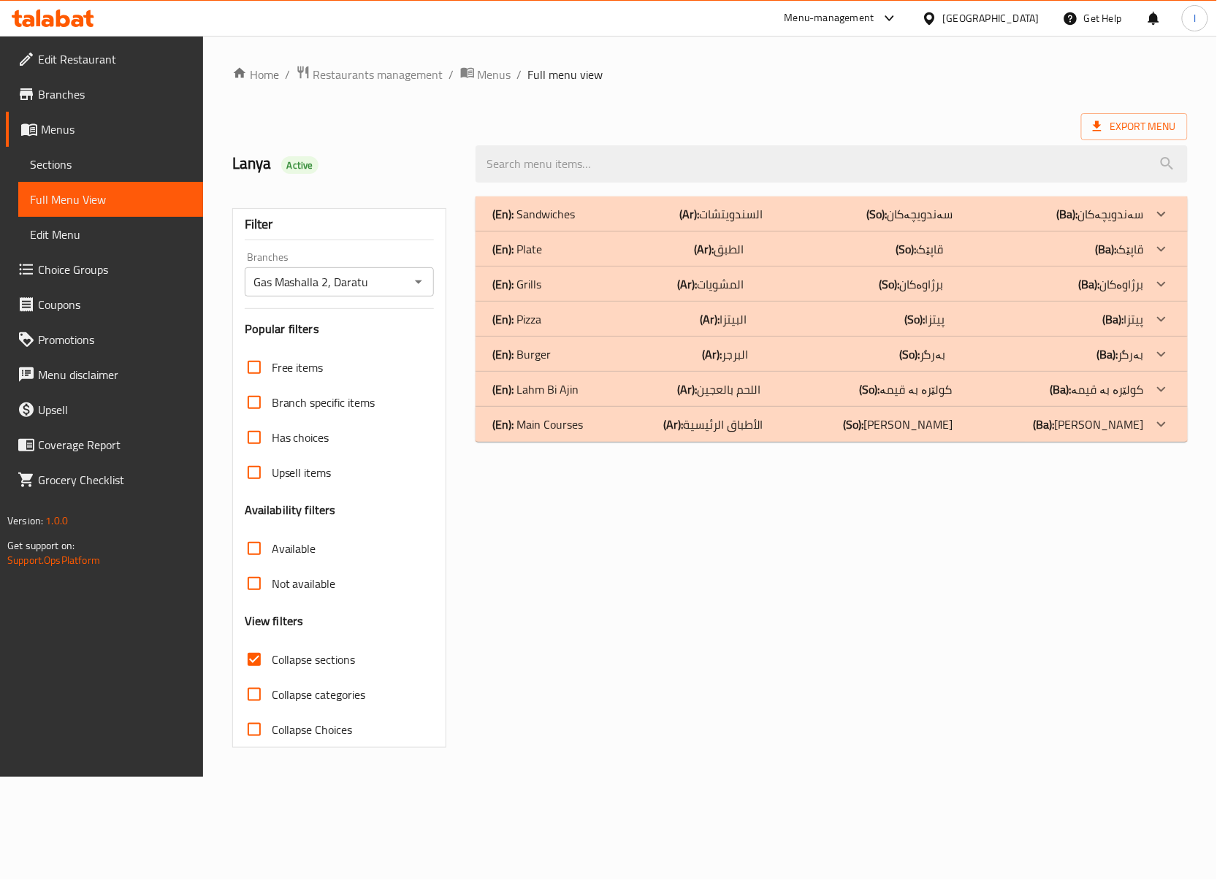
click at [951, 394] on p "(So): کولێرە بە قیمە" at bounding box center [905, 390] width 93 height 18
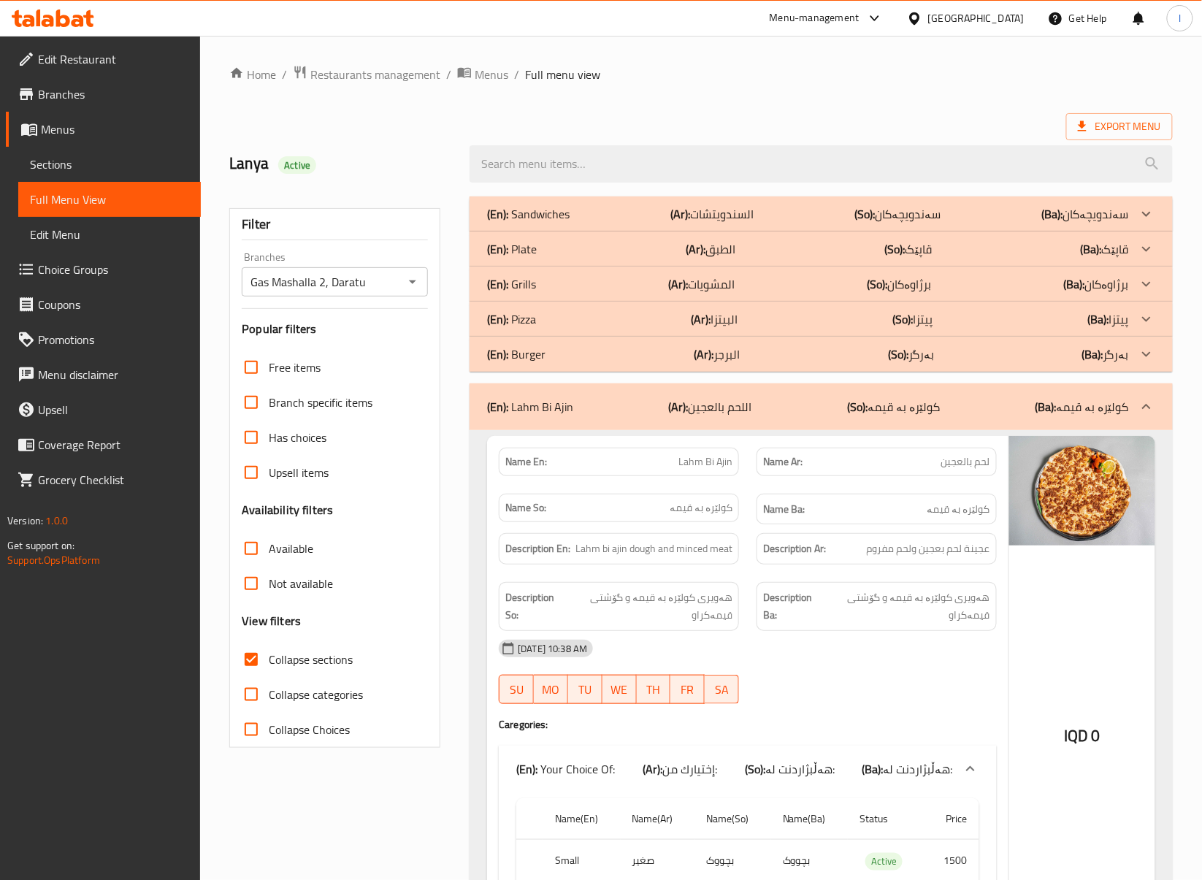
click at [931, 568] on div "Description Ar: عجينة لحم بعجين ولحم مفروم" at bounding box center [877, 548] width 258 height 49
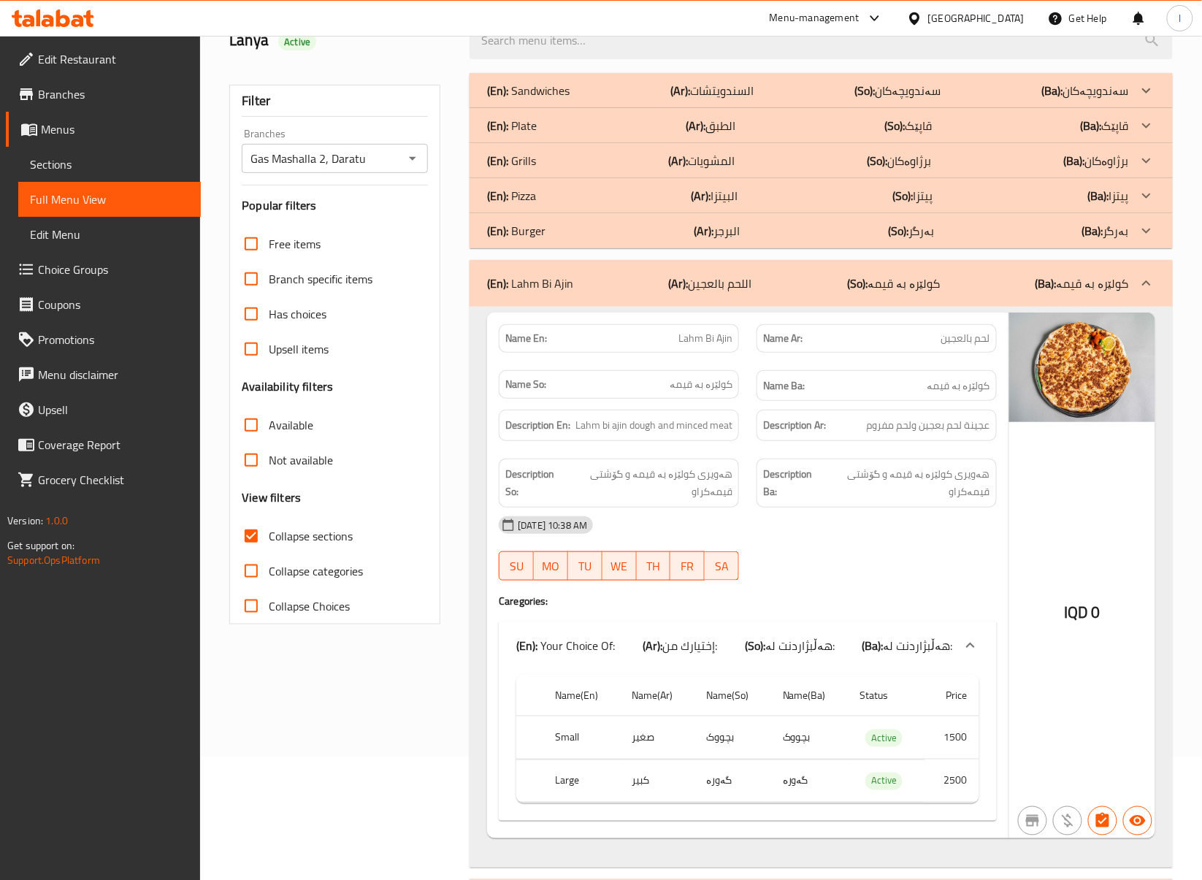
scroll to position [191, 0]
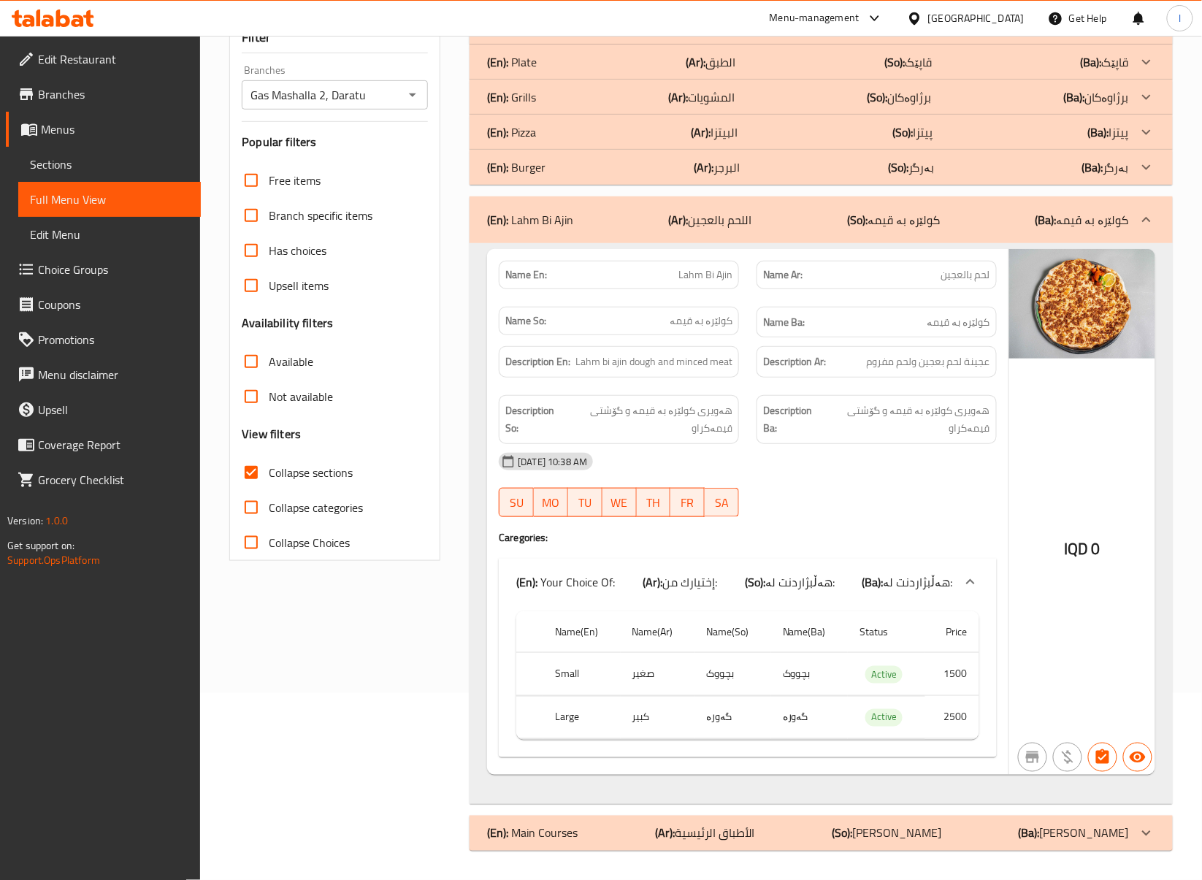
click at [910, 500] on div "[DATE] 10:38 AM SU MO TU WE TH FR SA" at bounding box center [748, 485] width 516 height 82
click at [1011, 220] on div "(En): Lahm Bi Ajin (Ar): اللحم بالعجين (So): کولێرە بە قیمە (Ba): کولێرە بە قیمە" at bounding box center [808, 220] width 642 height 18
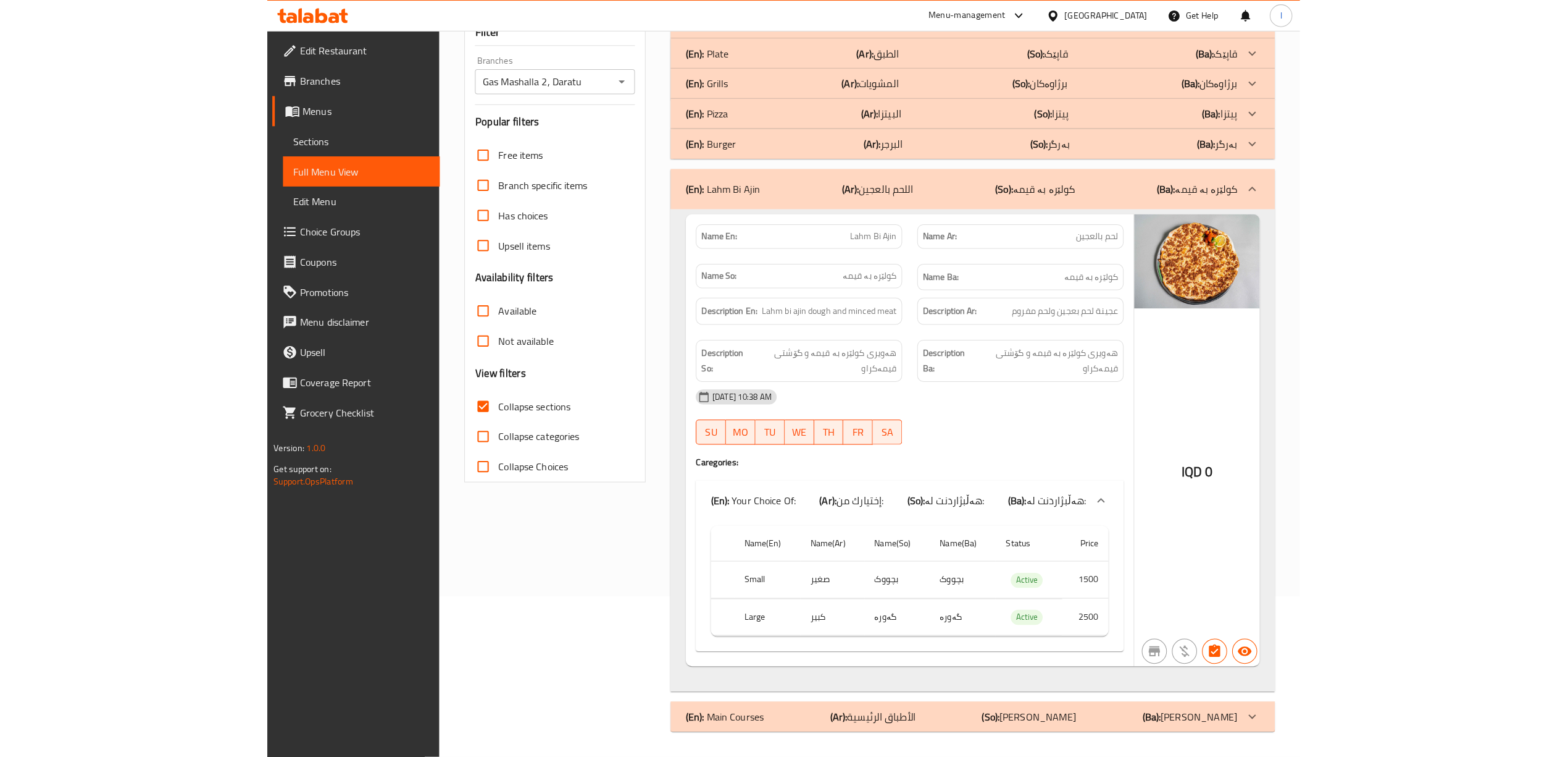
scroll to position [0, 0]
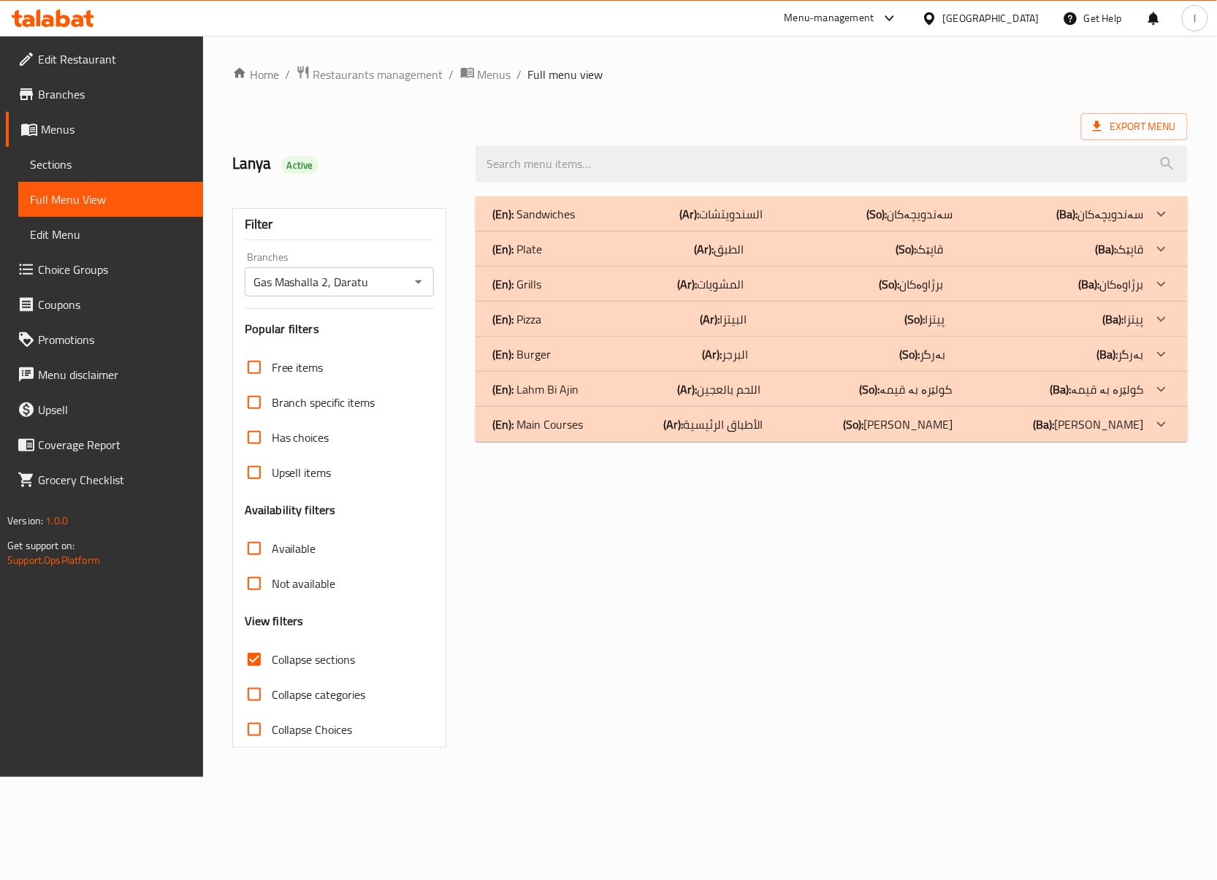
click at [901, 430] on p "(So): [PERSON_NAME]" at bounding box center [899, 425] width 110 height 18
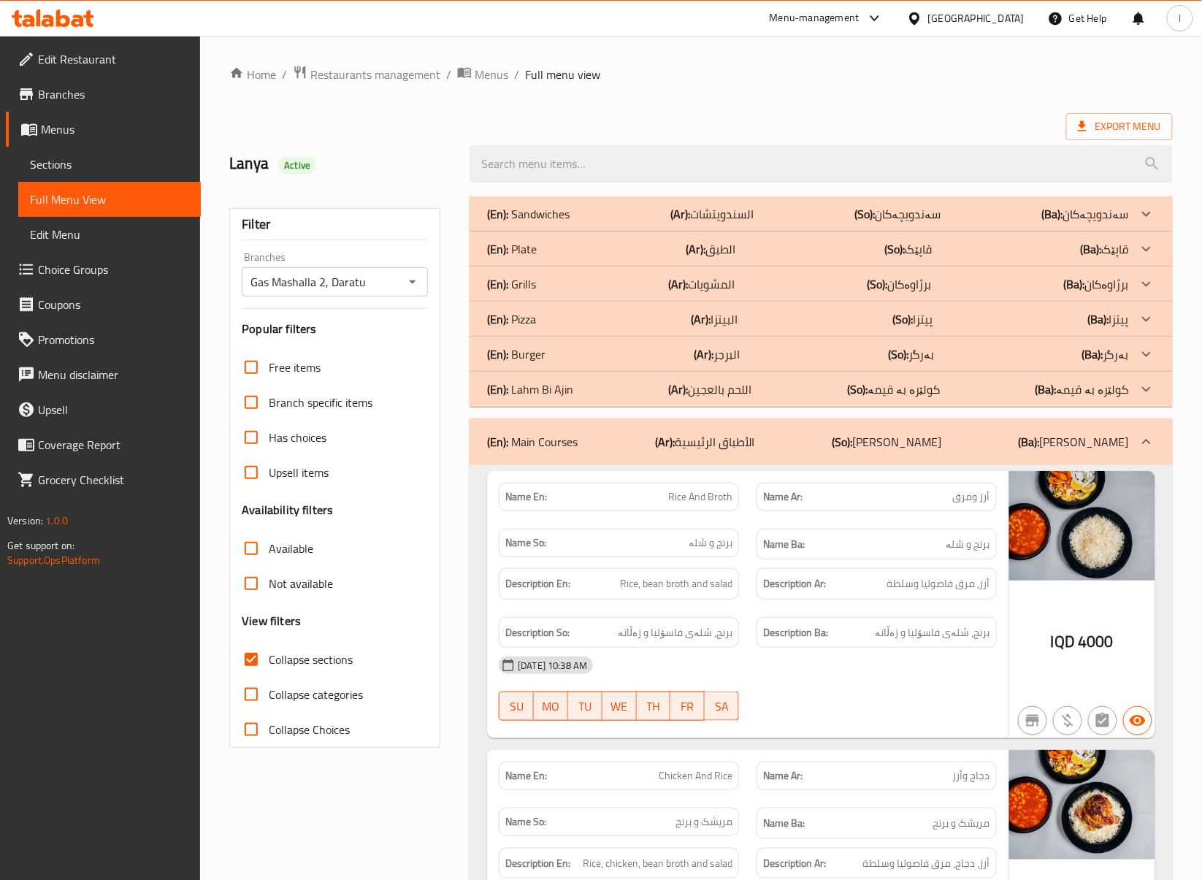
click at [874, 440] on p "(So): [PERSON_NAME]" at bounding box center [887, 442] width 110 height 18
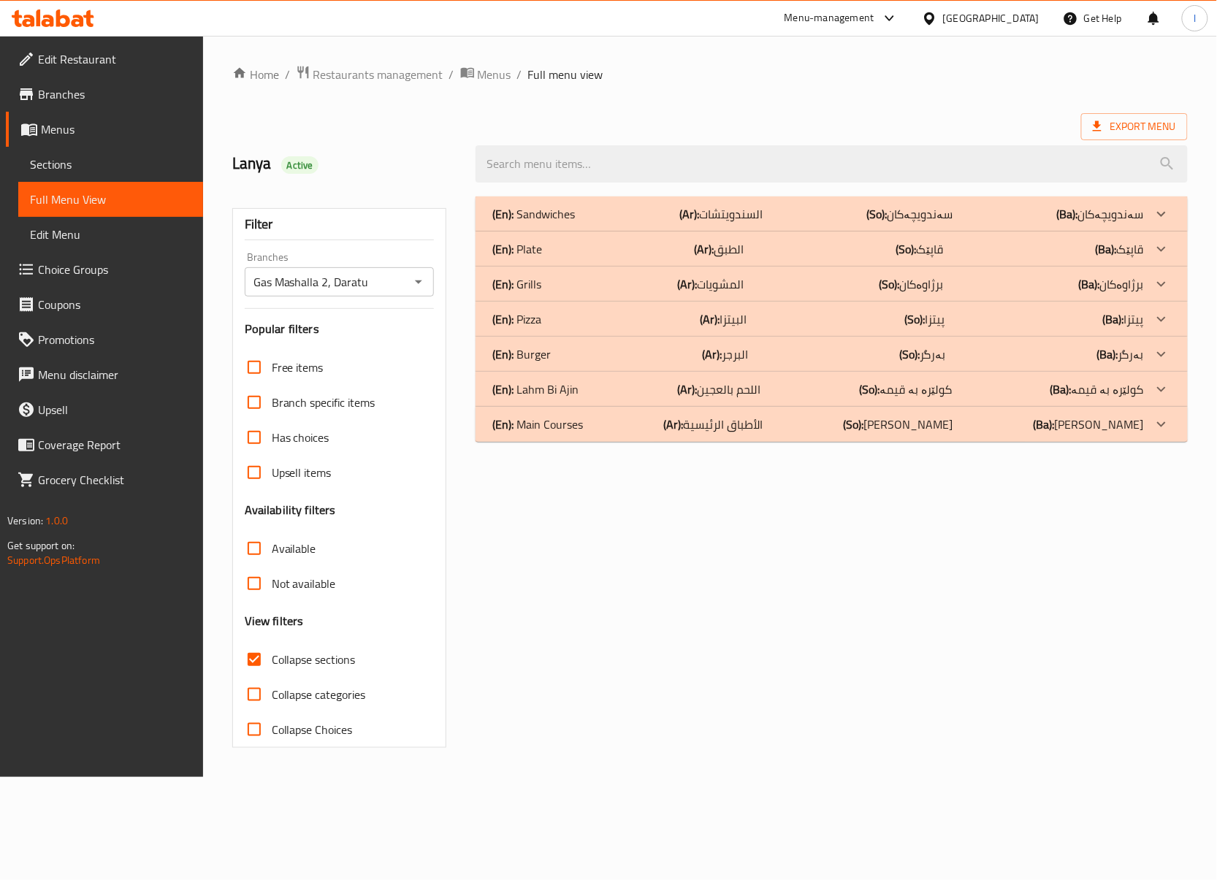
drag, startPoint x: 941, startPoint y: 337, endPoint x: 936, endPoint y: 354, distance: 18.3
click at [936, 354] on div "(En): Burger (Ar): البرجر (So): بەرگر (Ba): بەرگر" at bounding box center [832, 354] width 712 height 35
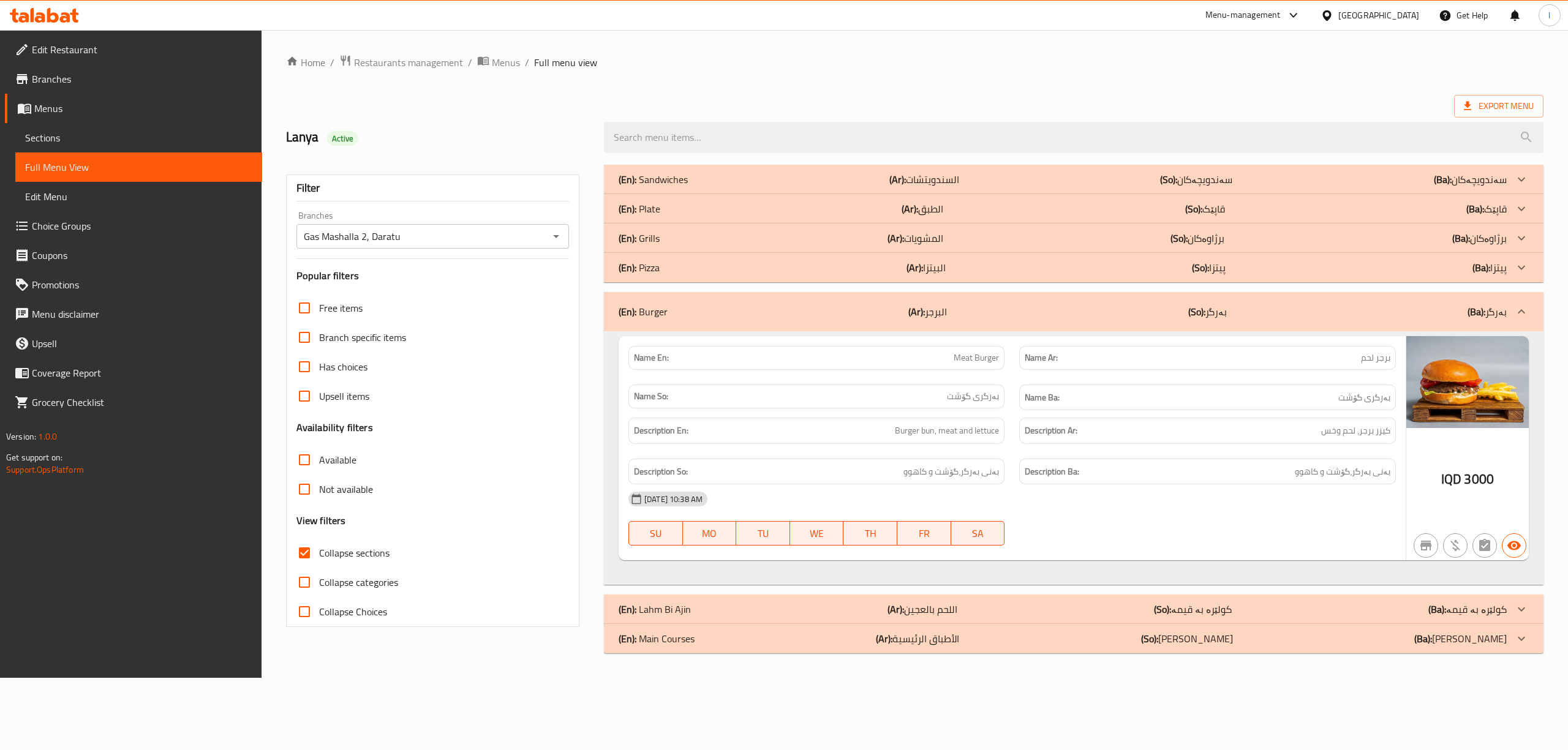
click at [728, 313] on div "(En): Burger (Ar): البرجر (So): بەرگر (Ba): بەرگر" at bounding box center [1062, 312] width 888 height 15
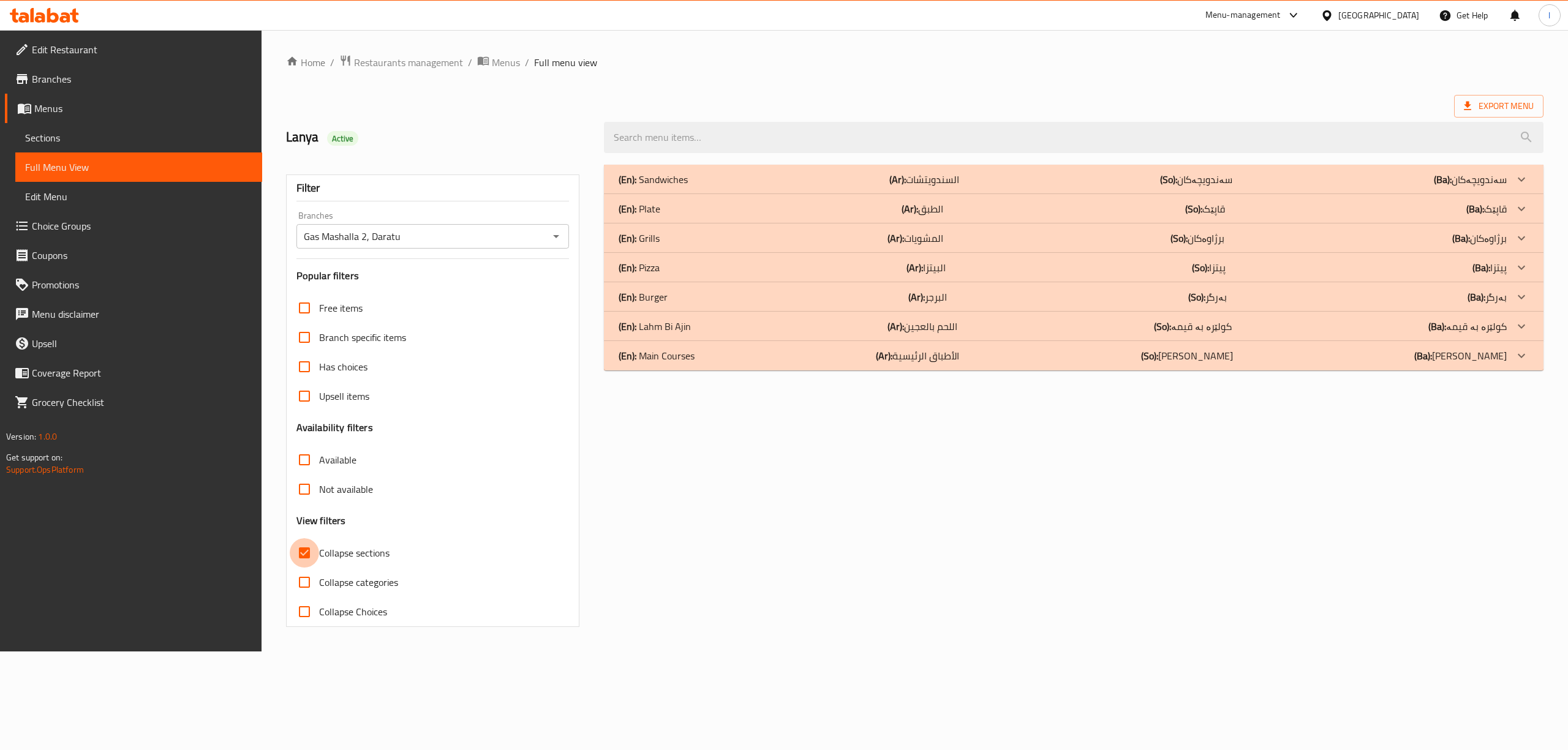
click at [317, 555] on input "Collapse sections" at bounding box center [304, 552] width 29 height 29
checkbox input "false"
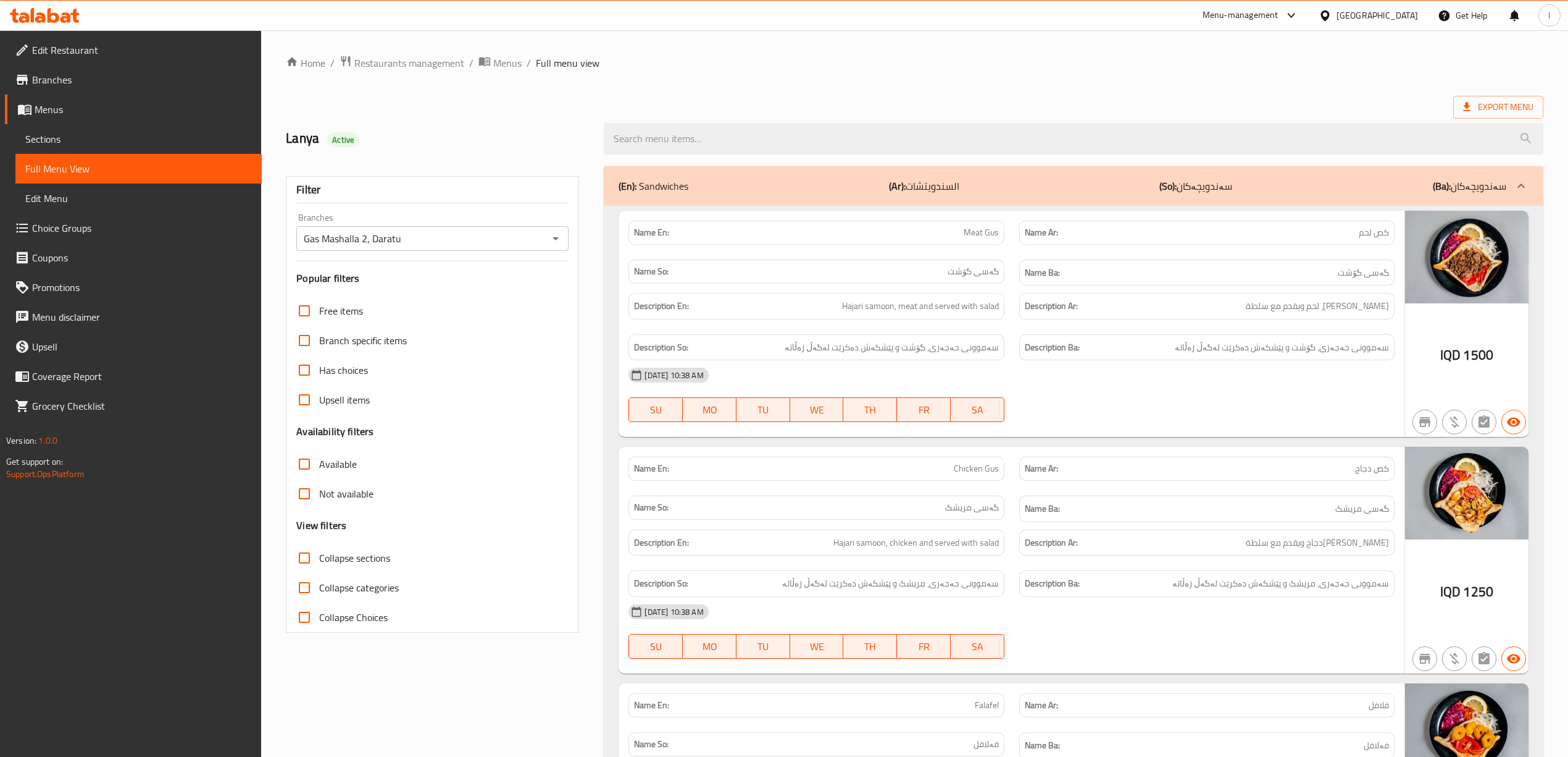
click at [1114, 463] on div "Name Ar: كص دجاج" at bounding box center [1207, 469] width 375 height 24
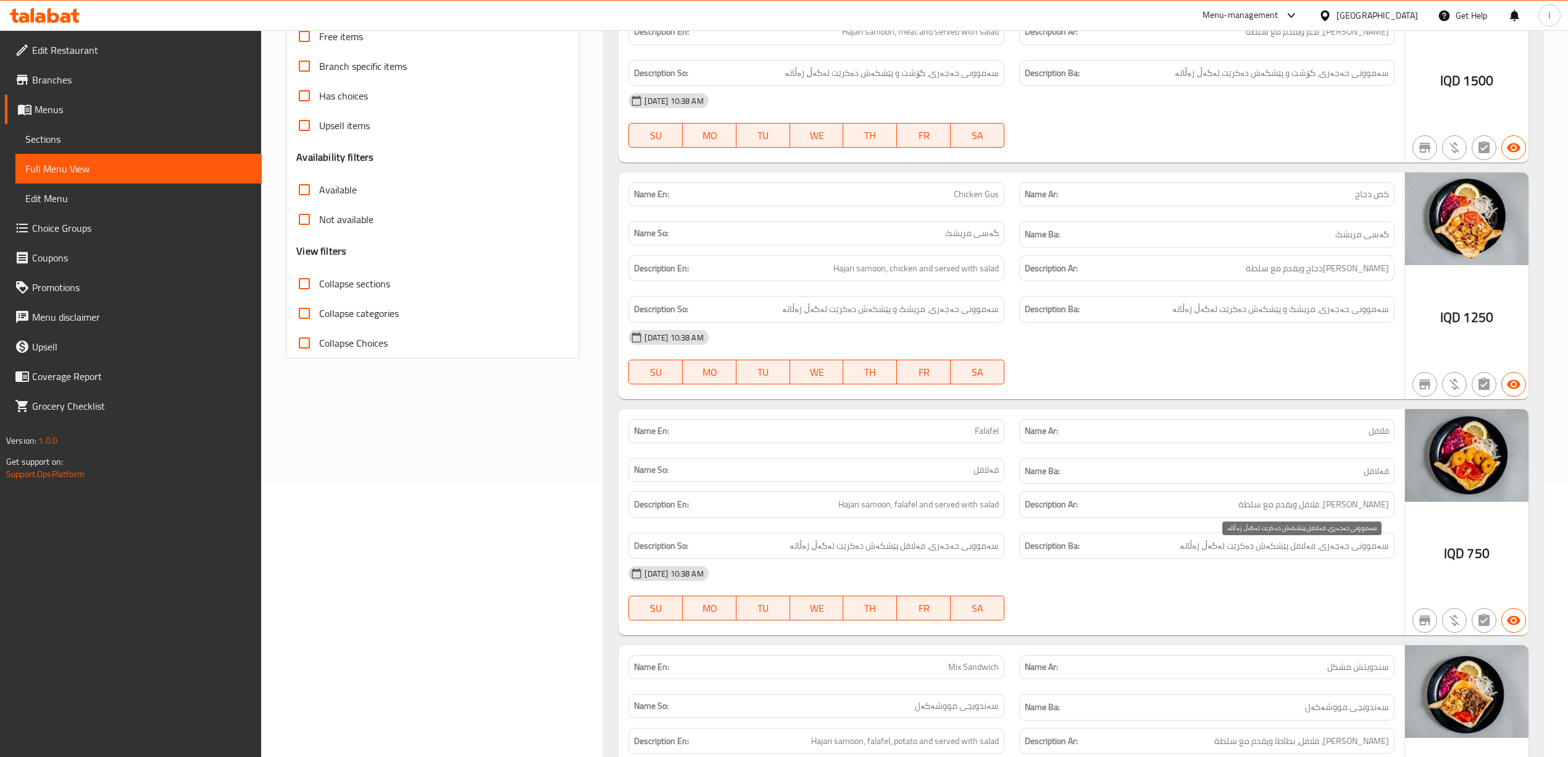
click at [1236, 545] on span "سەموونی حەجەری، فەلافل پێشکەش دەکرێت لەگەڵ زەڵاتە" at bounding box center [1285, 546] width 210 height 15
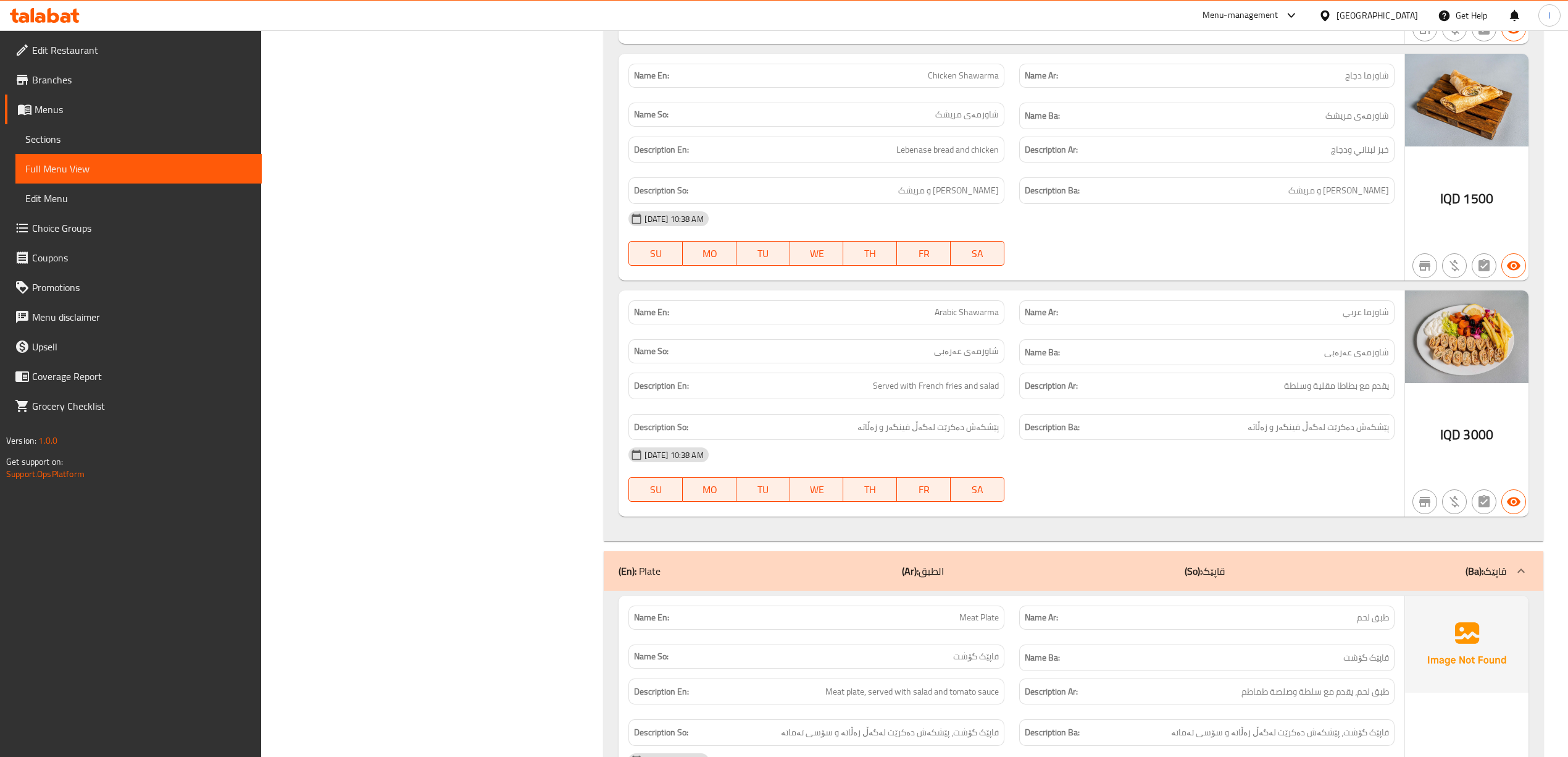
scroll to position [1373, 0]
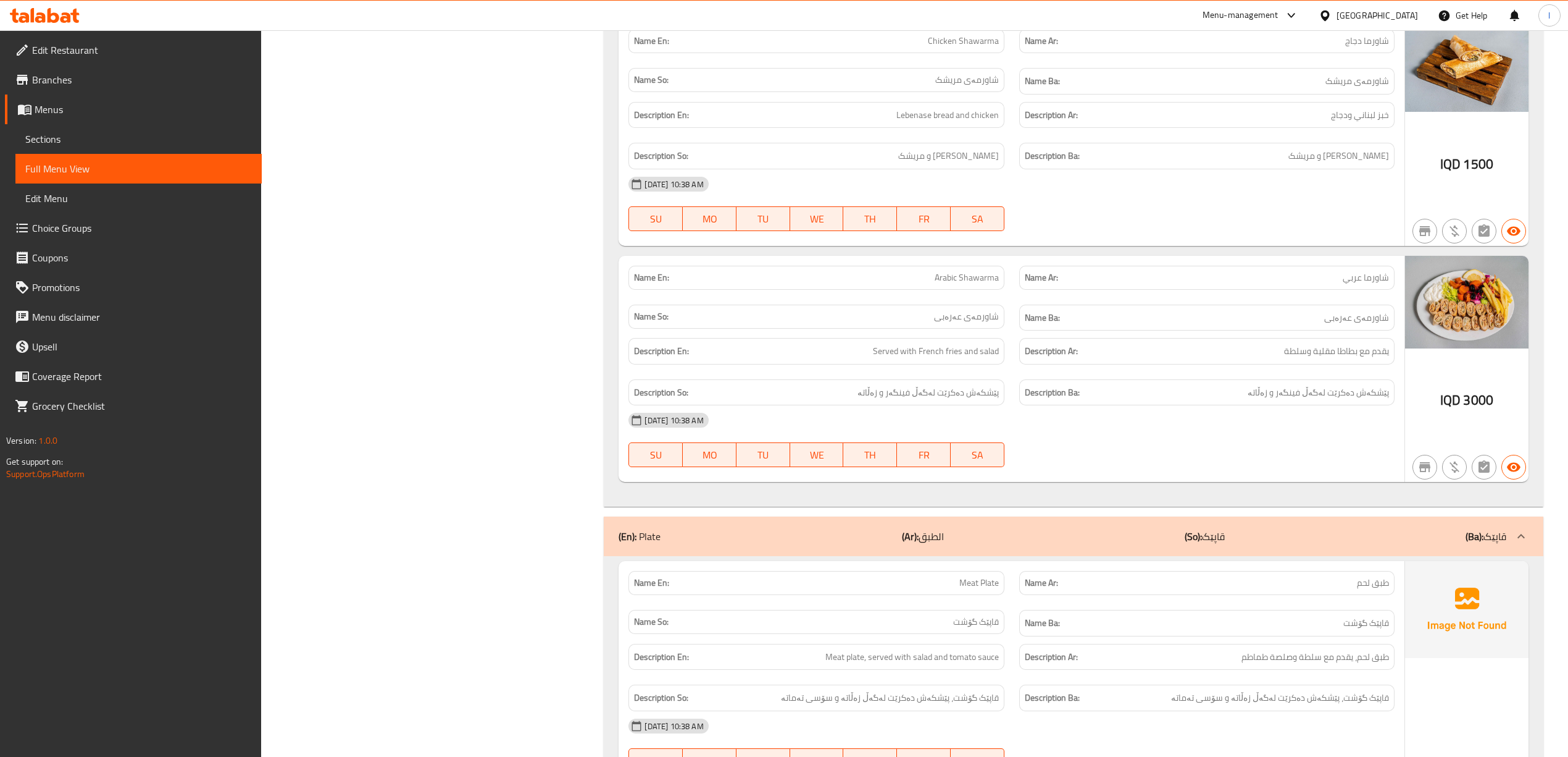
click at [1300, 372] on div "Description Ar: يقدم مع بطاطا مقلية وسلطة" at bounding box center [1207, 351] width 391 height 41
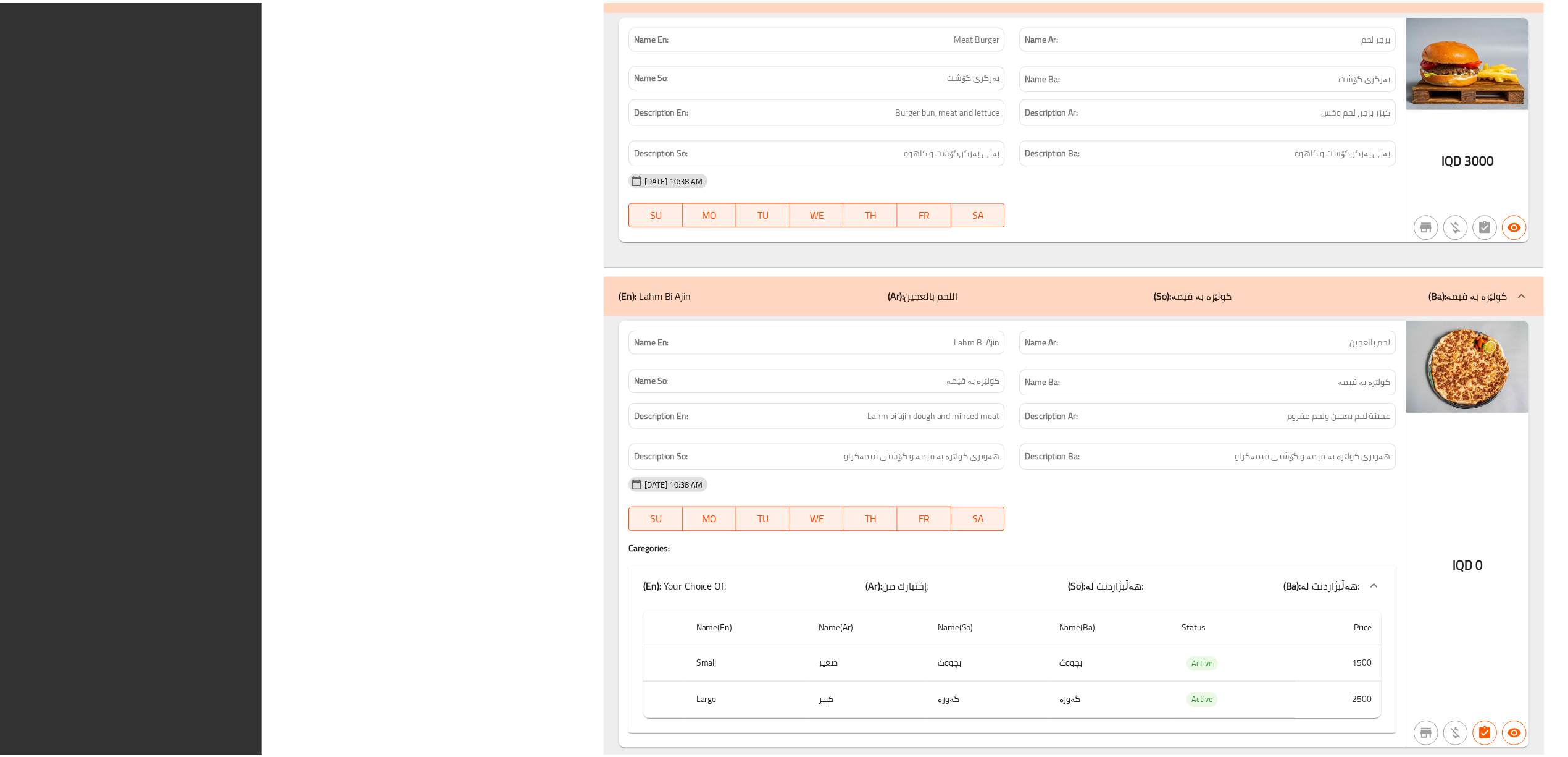
scroll to position [5044, 0]
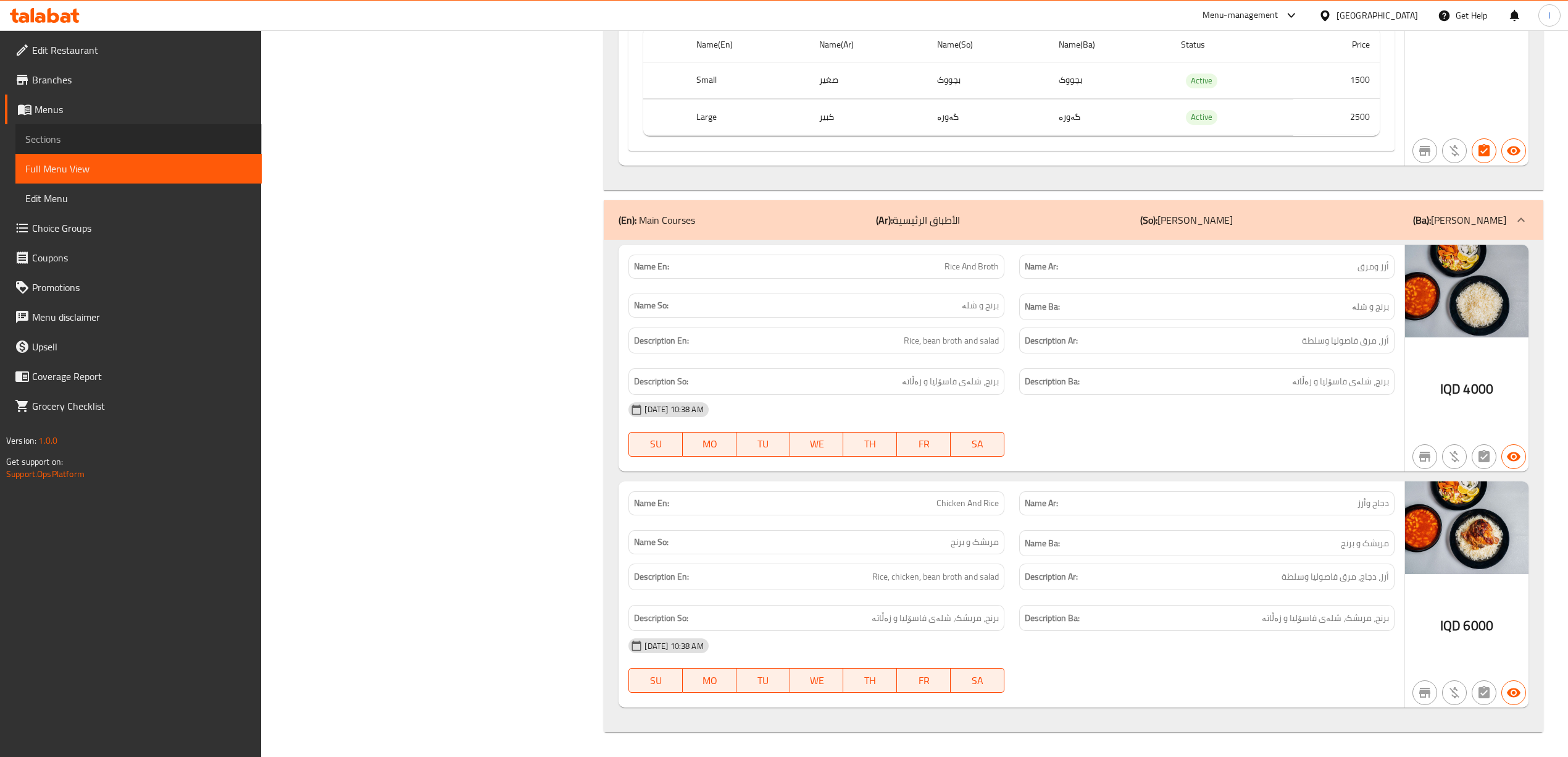
click at [101, 139] on span "Sections" at bounding box center [139, 140] width 227 height 15
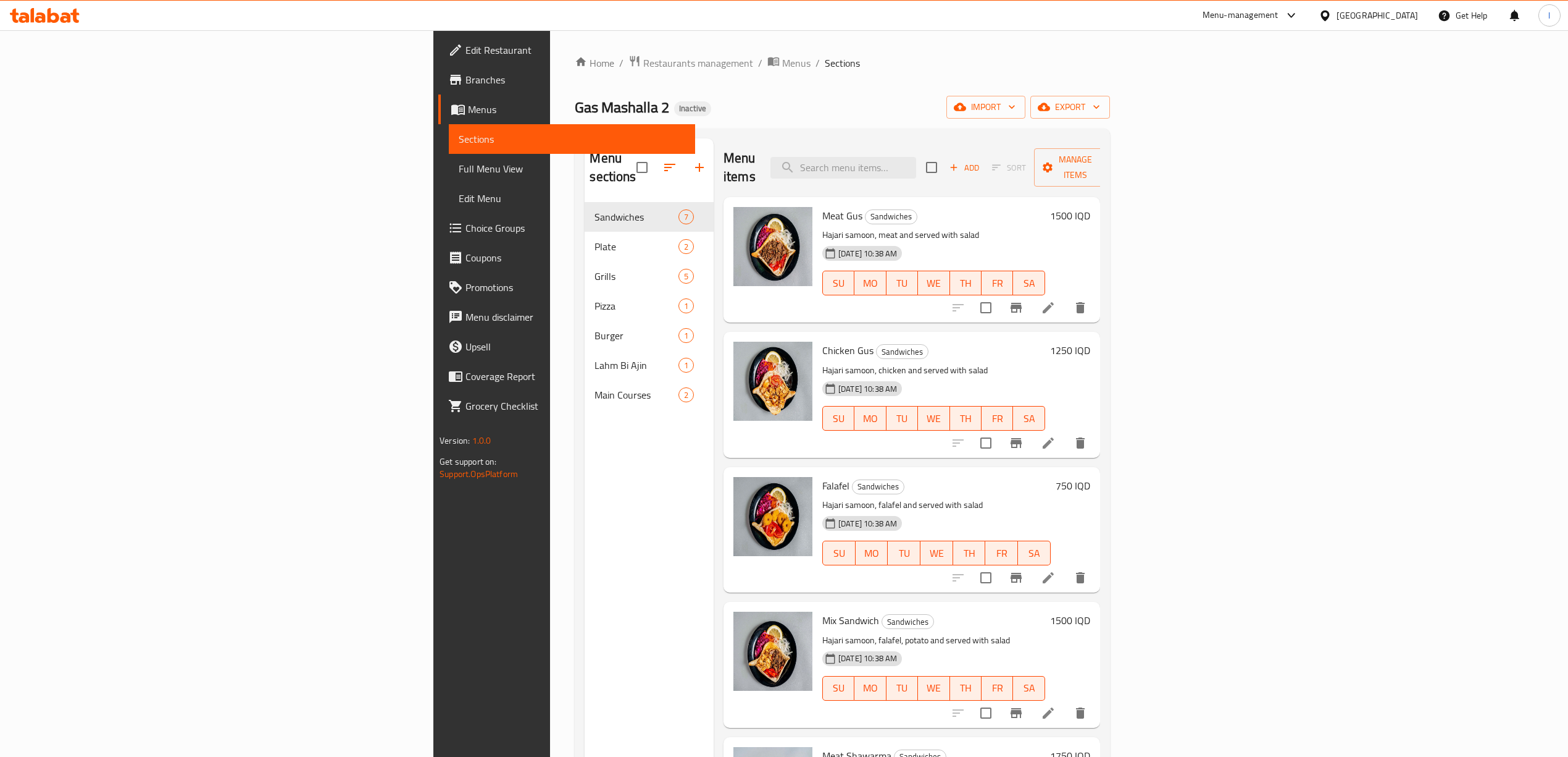
click at [25, 11] on icon at bounding box center [45, 15] width 70 height 15
